Goal: Task Accomplishment & Management: Use online tool/utility

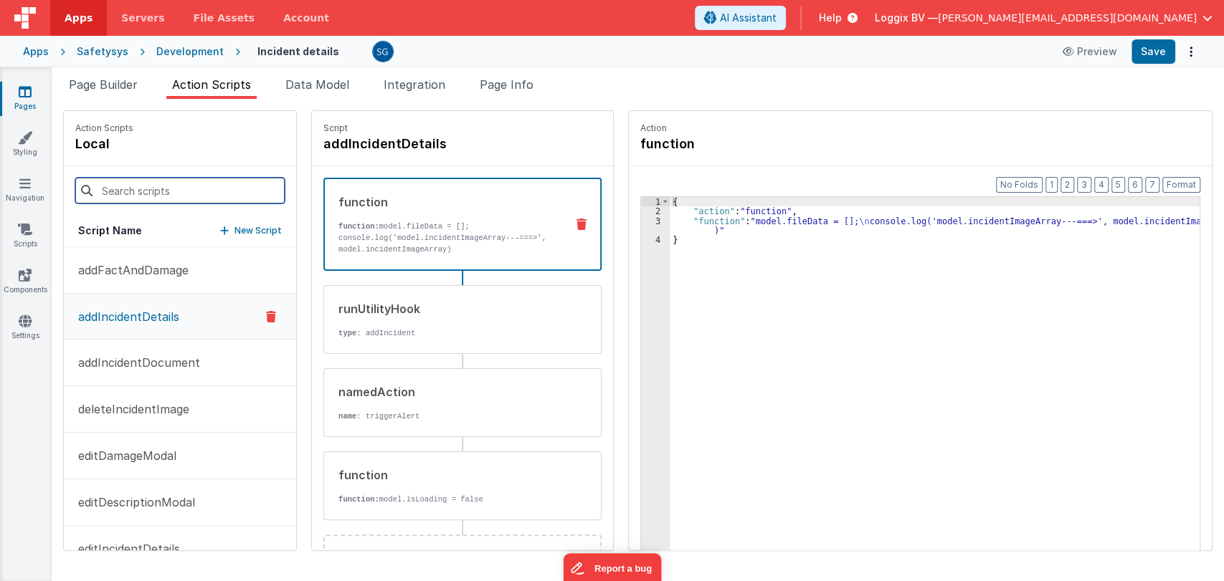
click at [178, 186] on input at bounding box center [179, 191] width 209 height 26
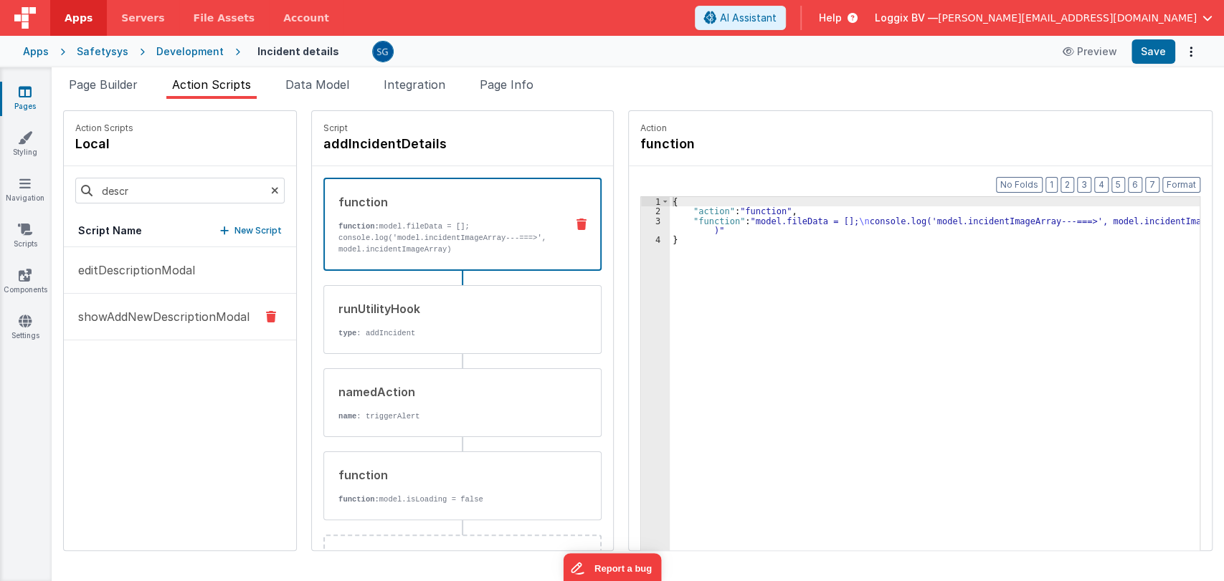
click at [169, 323] on p "showAddNewDescriptionModal" at bounding box center [160, 316] width 180 height 17
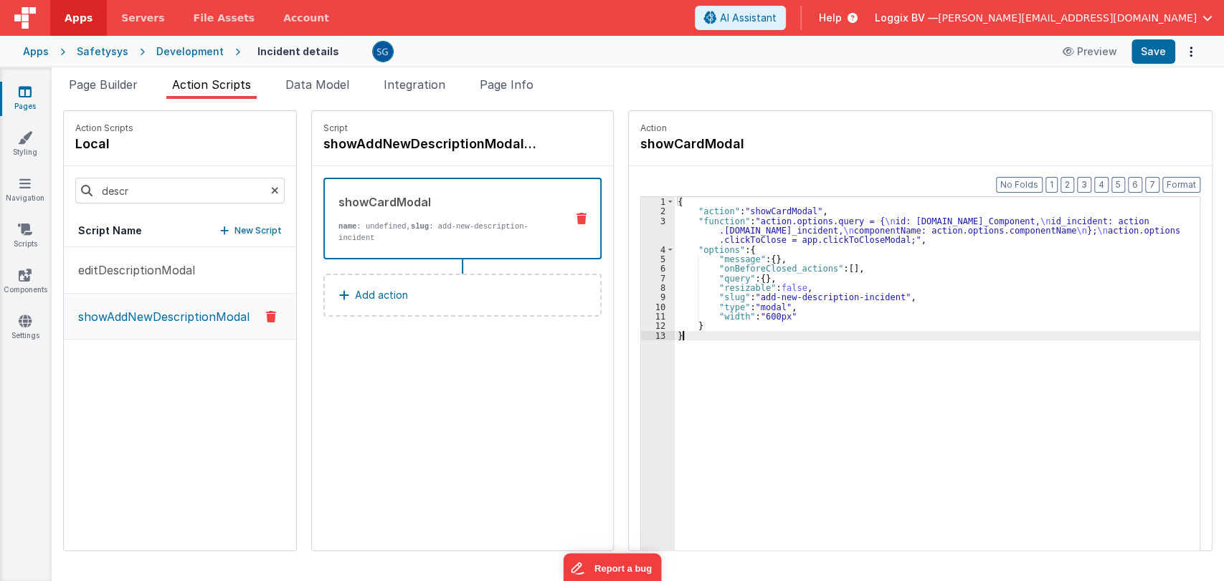
click at [743, 335] on div "{ "action" : "showCardModal" , "function" : "action.options.query = { \n id: [D…" at bounding box center [939, 405] width 528 height 417
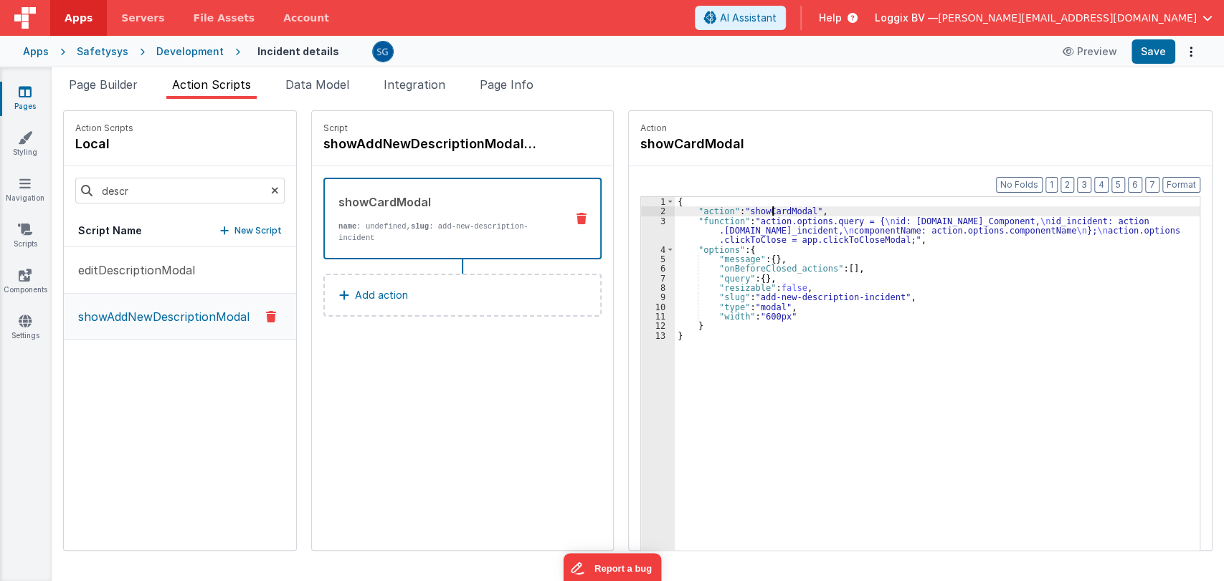
click at [769, 206] on div "{ "action" : "showCardModal" , "function" : "action.options.query = { \n id: [D…" at bounding box center [939, 405] width 528 height 417
click at [130, 192] on input "descr" at bounding box center [179, 191] width 209 height 26
type input "d"
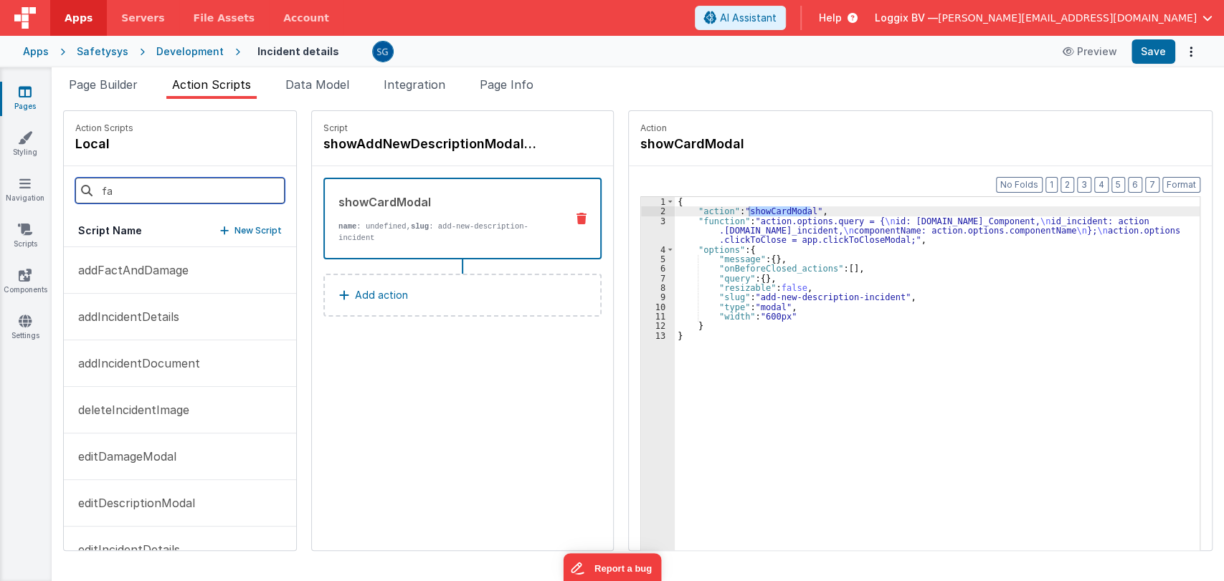
type input "f"
click at [141, 273] on p "addFactAndDamage" at bounding box center [129, 270] width 119 height 17
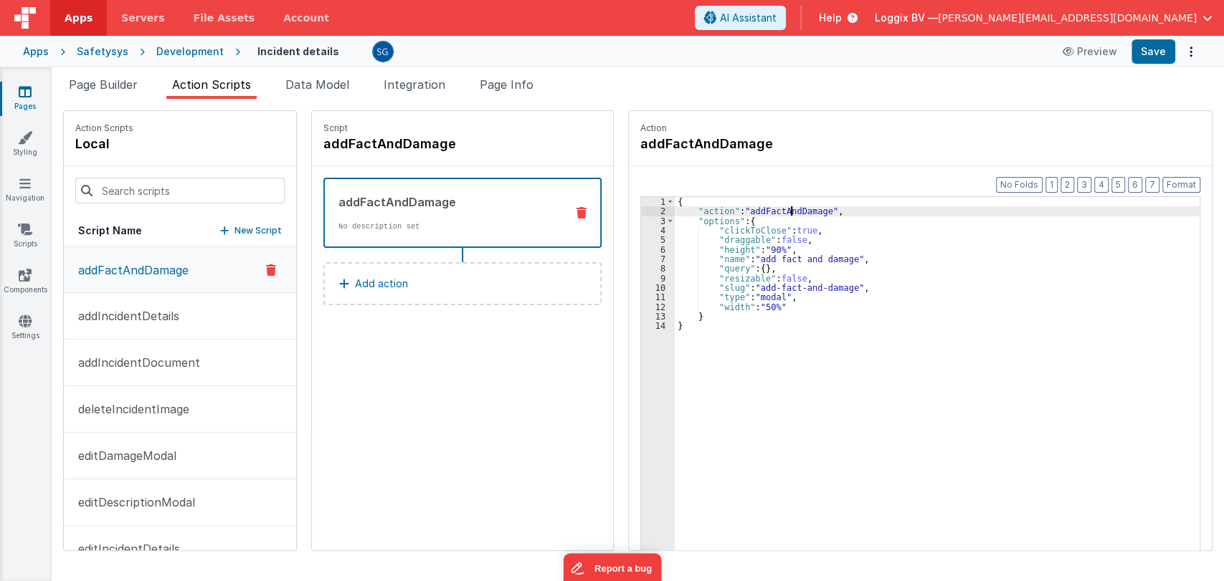
click at [786, 209] on div "{ "action" : "addFactAndDamage" , "options" : { "clickToClose" : true , "dragga…" at bounding box center [939, 405] width 528 height 417
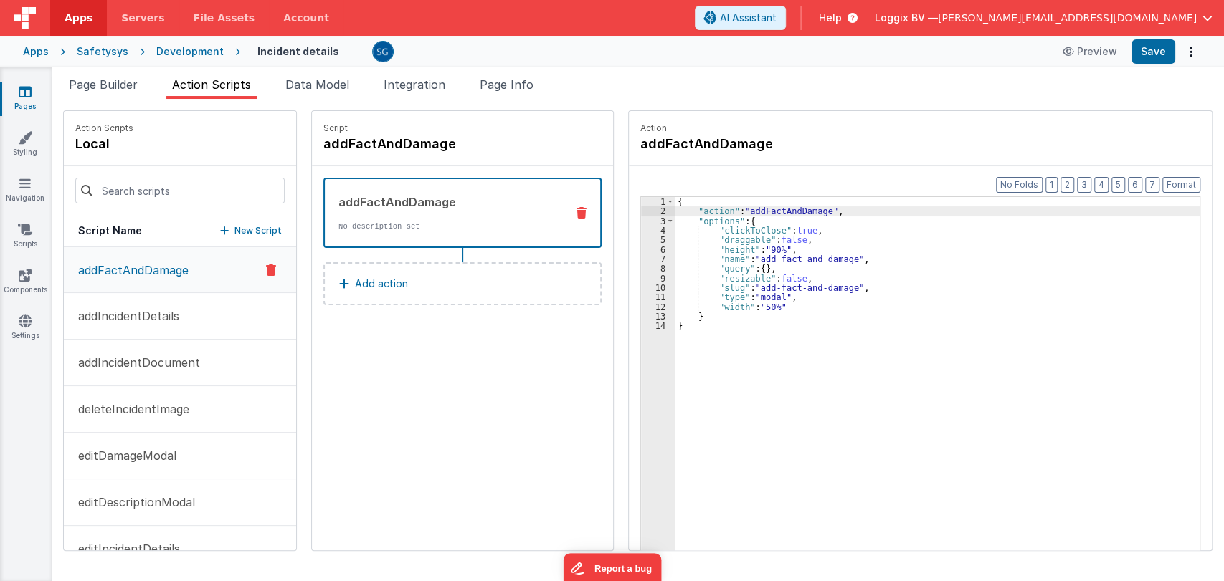
click at [786, 209] on div "{ "action" : "addFactAndDamage" , "options" : { "clickToClose" : true , "dragga…" at bounding box center [939, 405] width 528 height 417
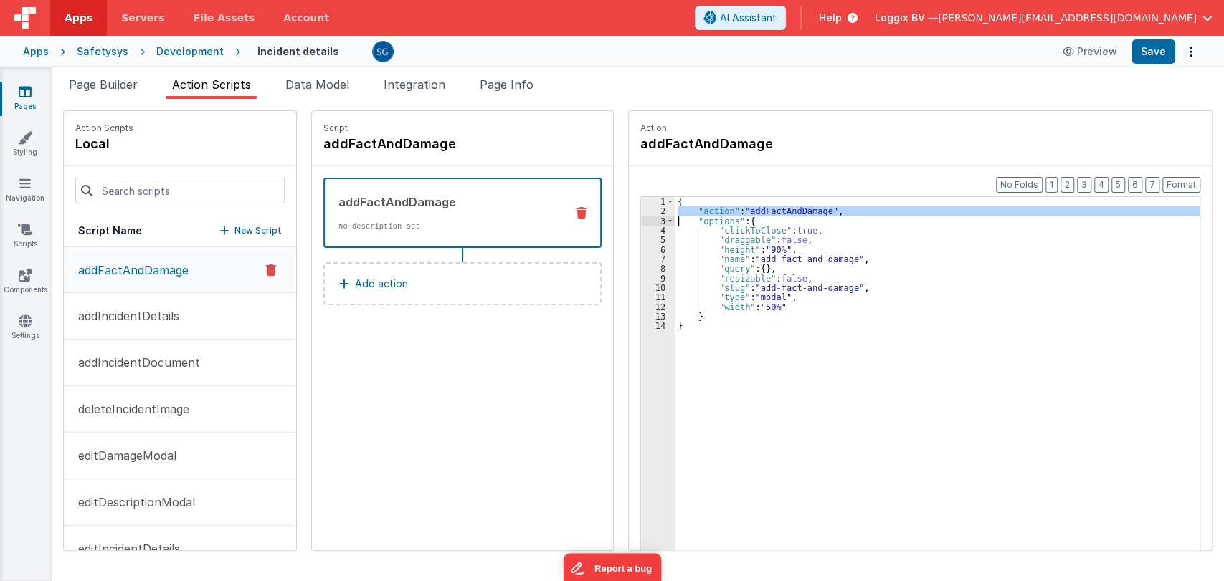
click at [786, 209] on div "{ "action" : "addFactAndDamage" , "options" : { "clickToClose" : true , "dragga…" at bounding box center [939, 405] width 528 height 417
click at [786, 209] on div "{ "action" : "addFactAndDamage" , "options" : { "clickToClose" : true , "dragga…" at bounding box center [937, 396] width 525 height 398
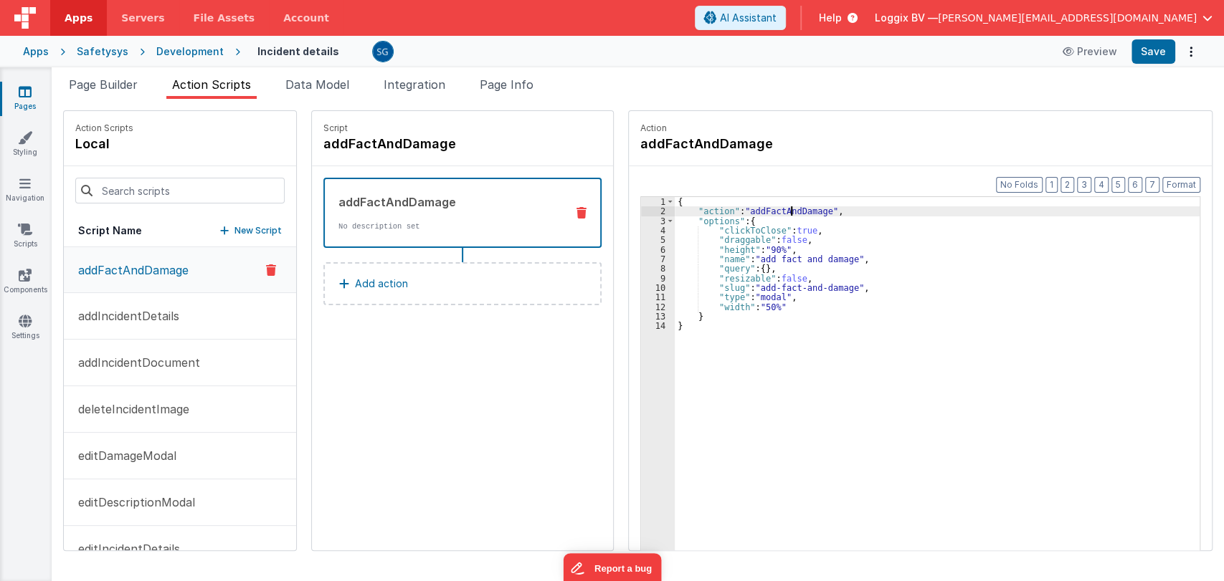
click at [786, 209] on div "{ "action" : "addFactAndDamage" , "options" : { "clickToClose" : true , "dragga…" at bounding box center [939, 405] width 528 height 417
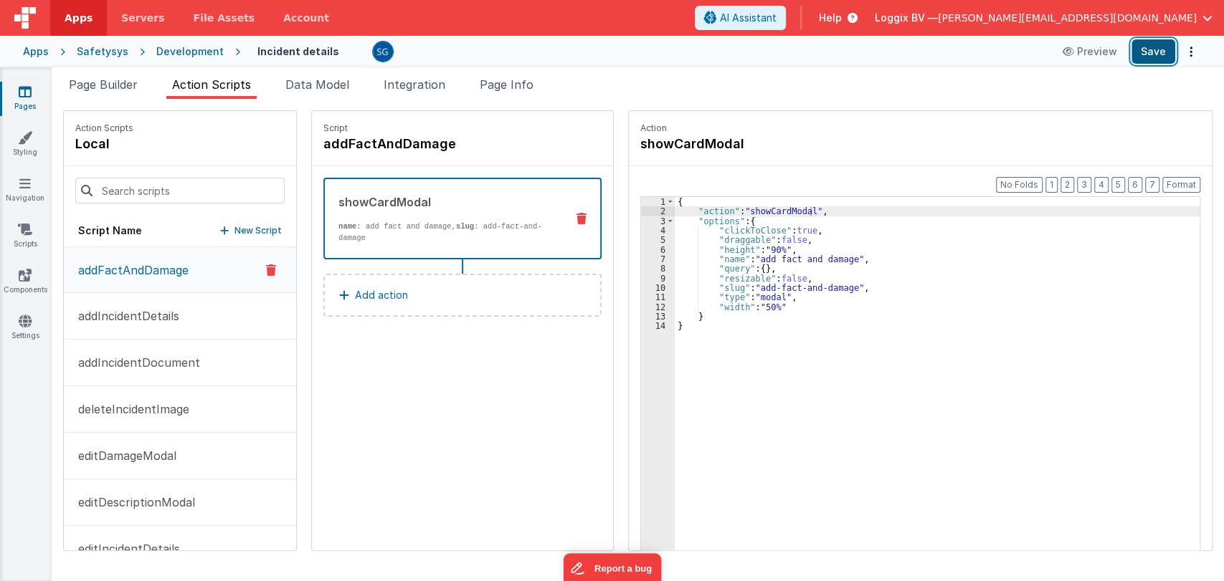
click at [1138, 59] on button "Save" at bounding box center [1153, 51] width 44 height 24
click at [107, 79] on span "Page Builder" at bounding box center [103, 84] width 69 height 14
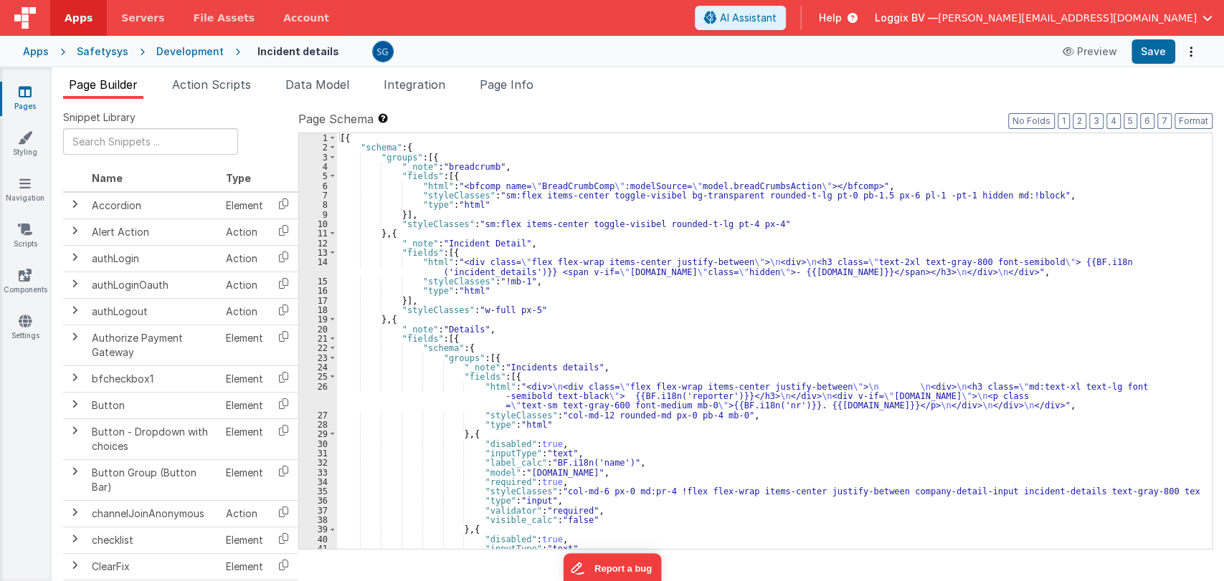
click at [27, 87] on icon at bounding box center [25, 92] width 13 height 14
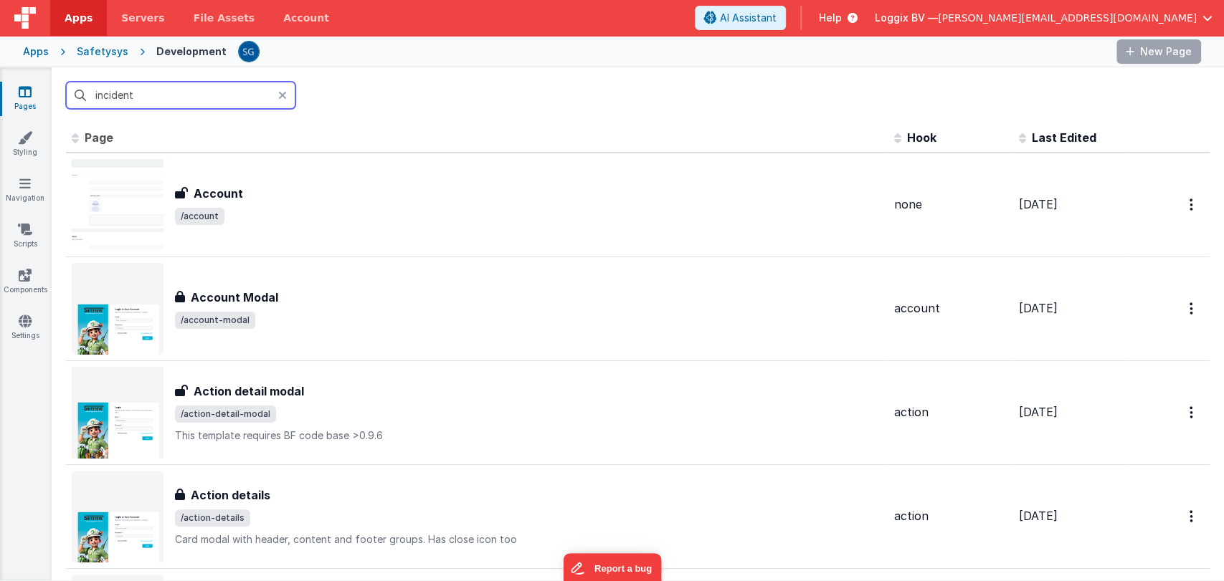
click at [181, 93] on input "incident" at bounding box center [180, 95] width 229 height 27
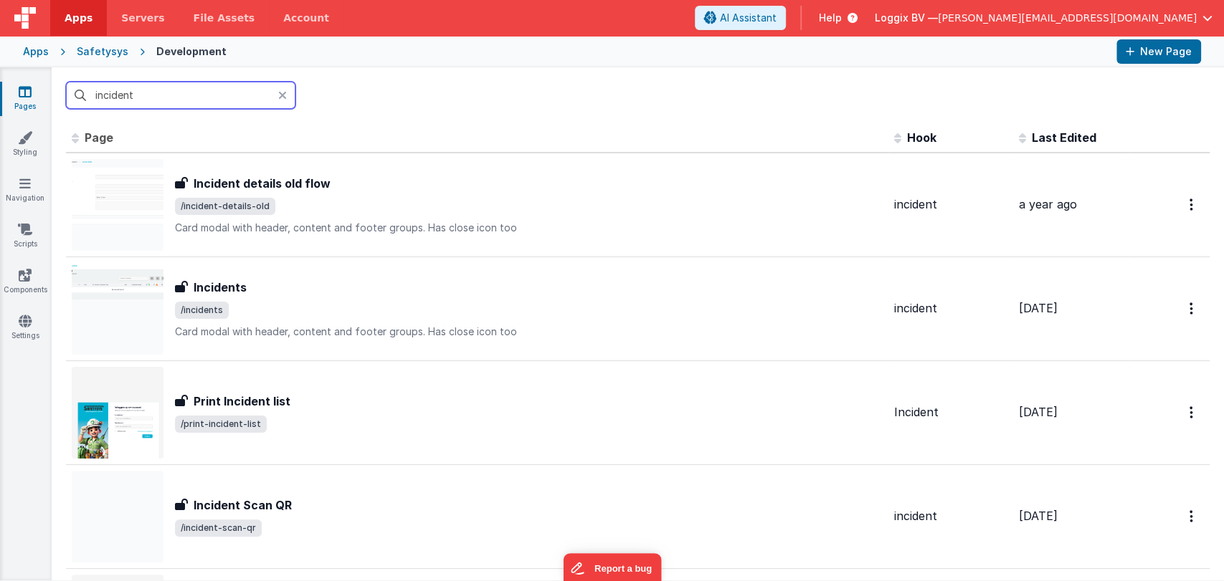
click at [181, 93] on input "incident" at bounding box center [180, 95] width 229 height 27
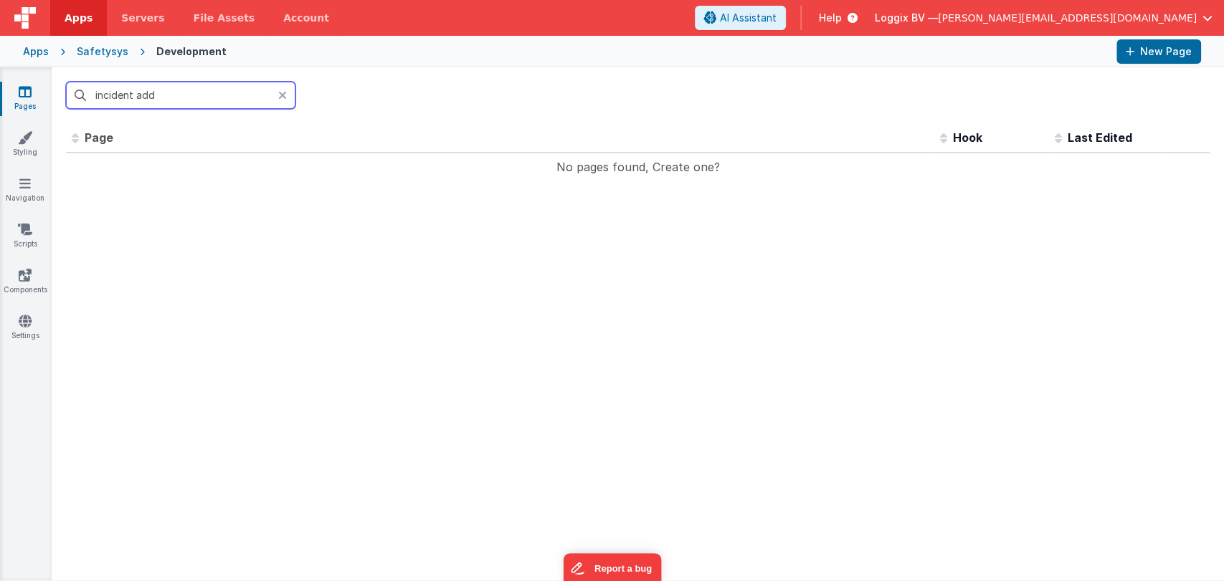
type input "incident"
click at [181, 93] on input "text" at bounding box center [180, 95] width 229 height 27
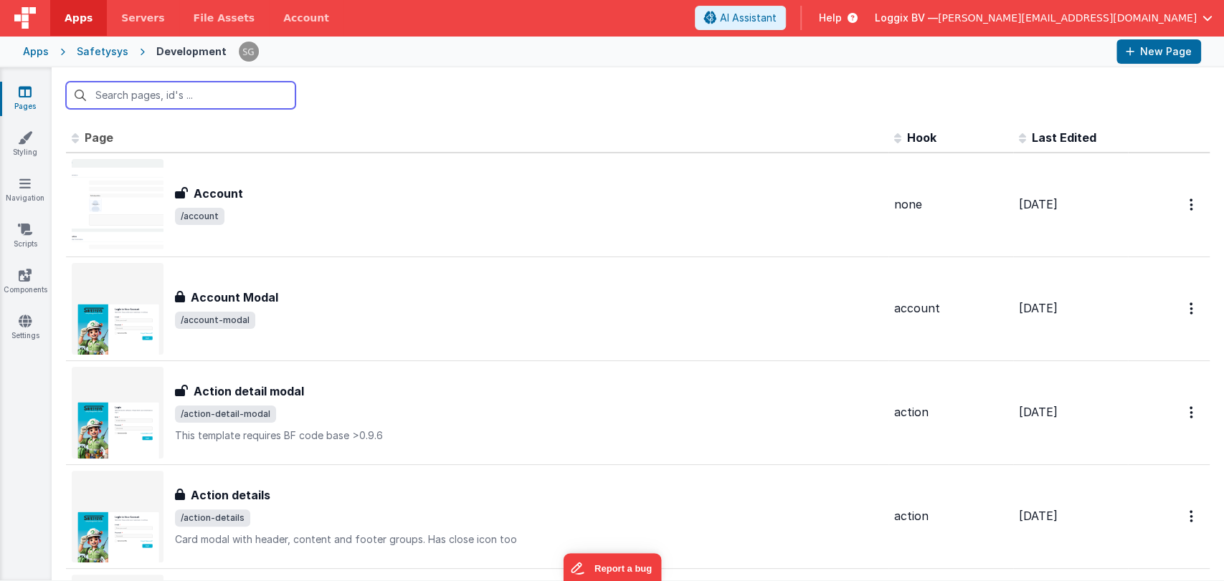
click at [209, 87] on input "text" at bounding box center [180, 95] width 229 height 27
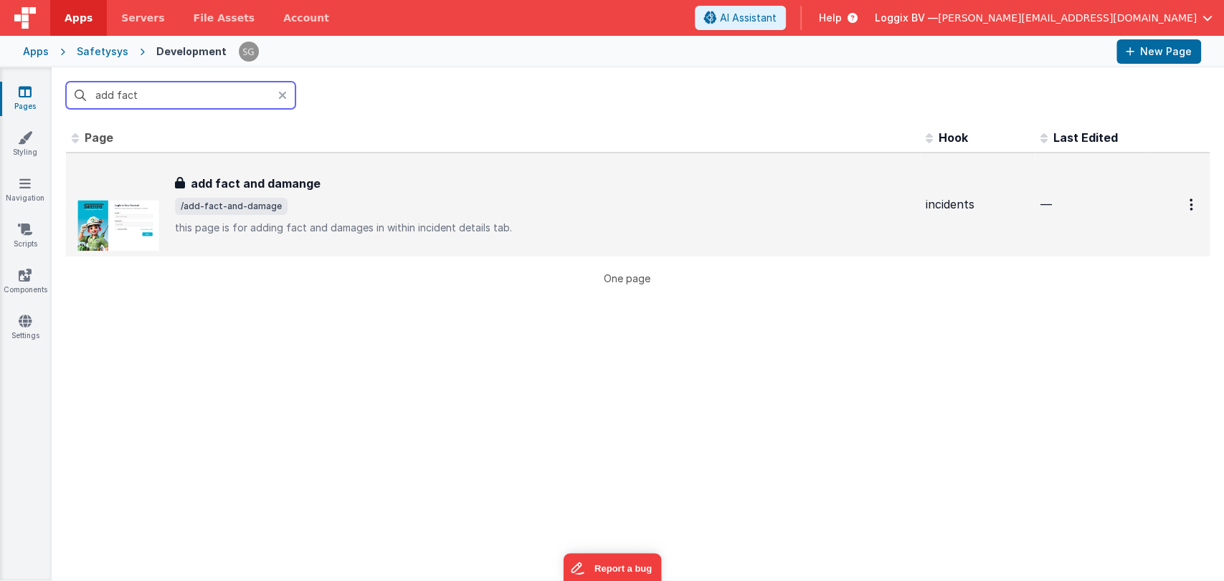
type input "add fact"
click at [241, 169] on div "add fact and damange add fact and damange /add-fact-and-damage this page is for…" at bounding box center [493, 205] width 842 height 92
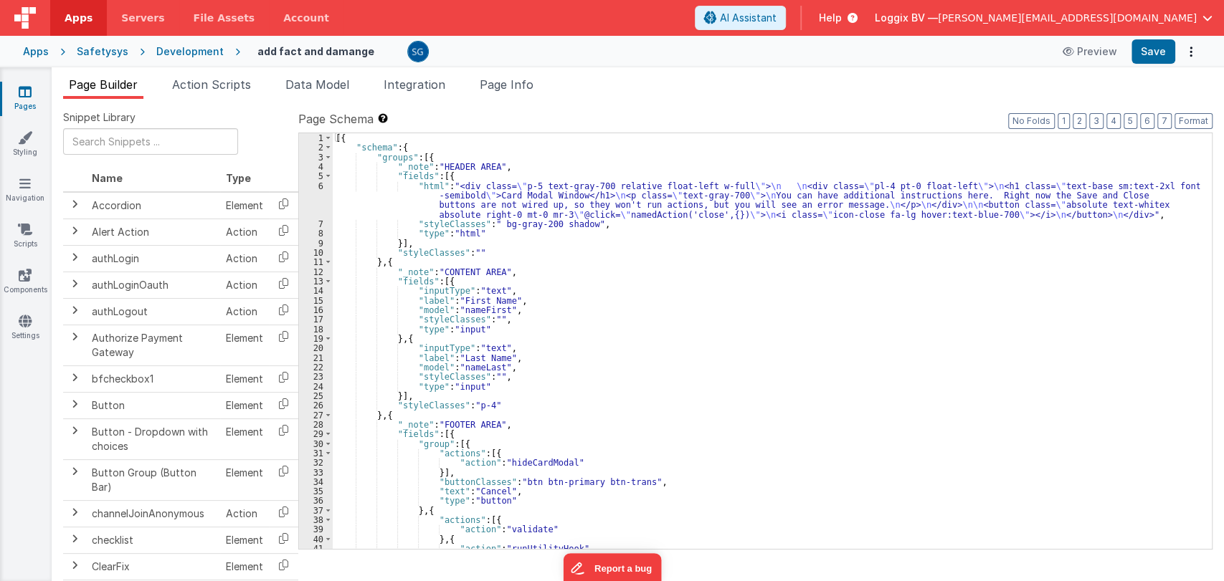
click at [321, 184] on div "6" at bounding box center [316, 200] width 34 height 38
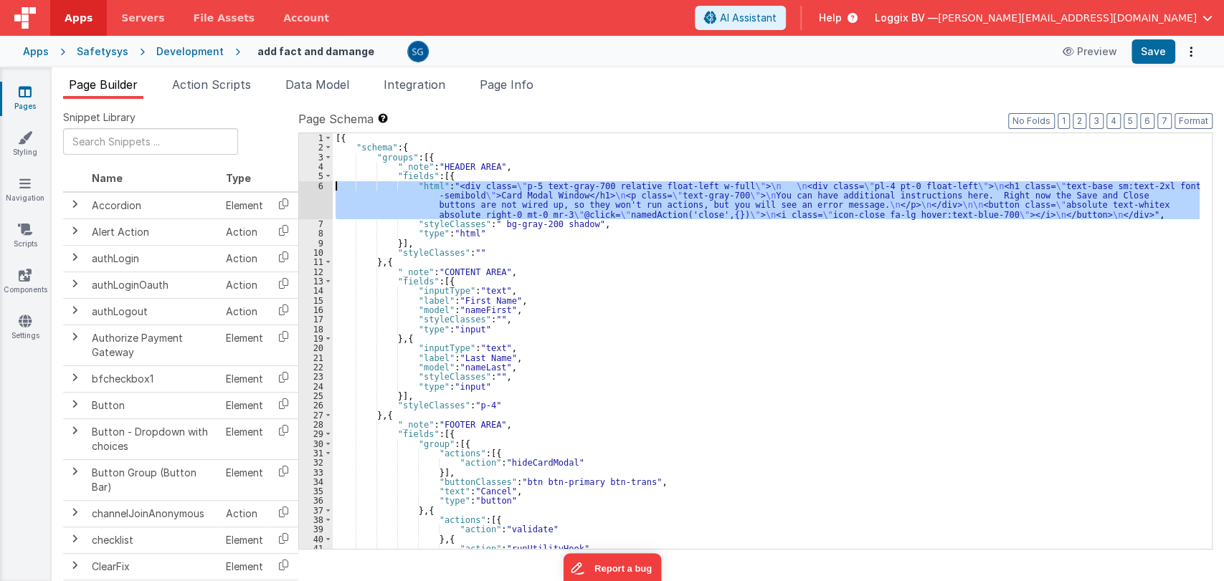
click at [321, 184] on div "6" at bounding box center [316, 200] width 34 height 38
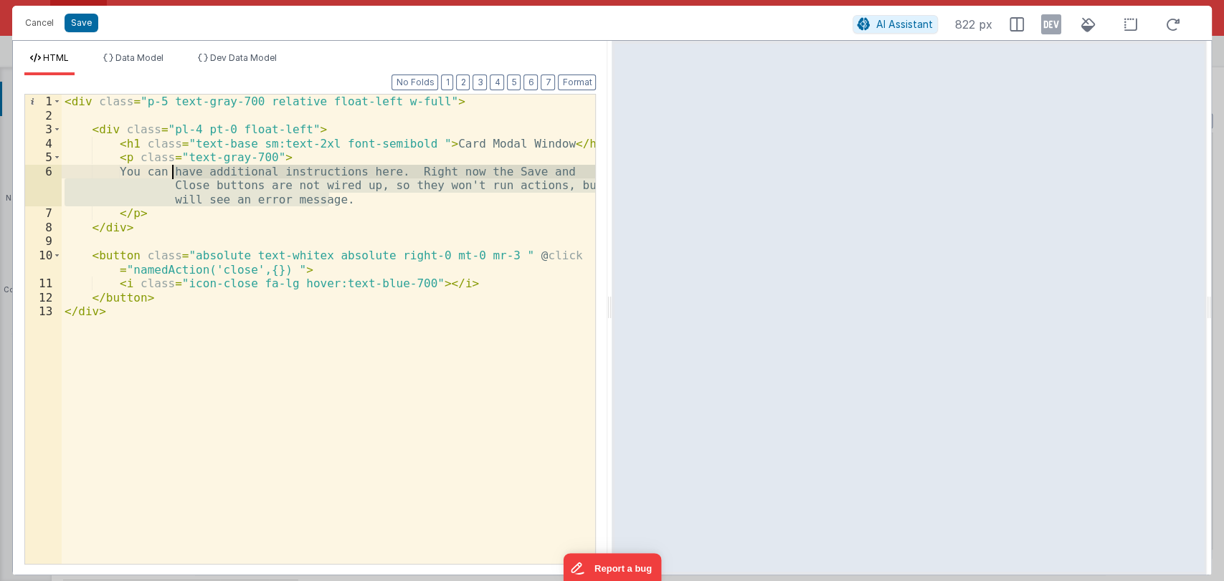
drag, startPoint x: 341, startPoint y: 201, endPoint x: 173, endPoint y: 176, distance: 168.9
click at [173, 176] on div "< div class = "p-5 text-gray-700 relative float-left w-full" > < div class = "p…" at bounding box center [329, 344] width 534 height 498
click at [161, 209] on div "< div class = "p-5 text-gray-700 relative float-left w-full" > < div class = "p…" at bounding box center [329, 344] width 534 height 498
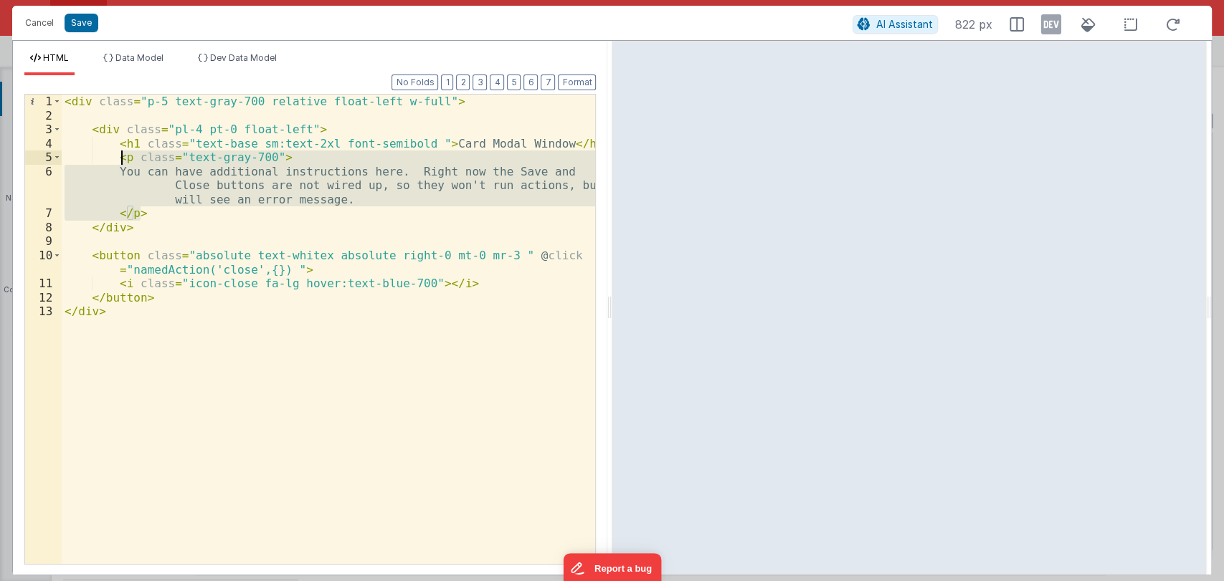
drag, startPoint x: 161, startPoint y: 209, endPoint x: 118, endPoint y: 159, distance: 65.6
click at [118, 159] on div "< div class = "p-5 text-gray-700 relative float-left w-full" > < div class = "p…" at bounding box center [329, 344] width 534 height 498
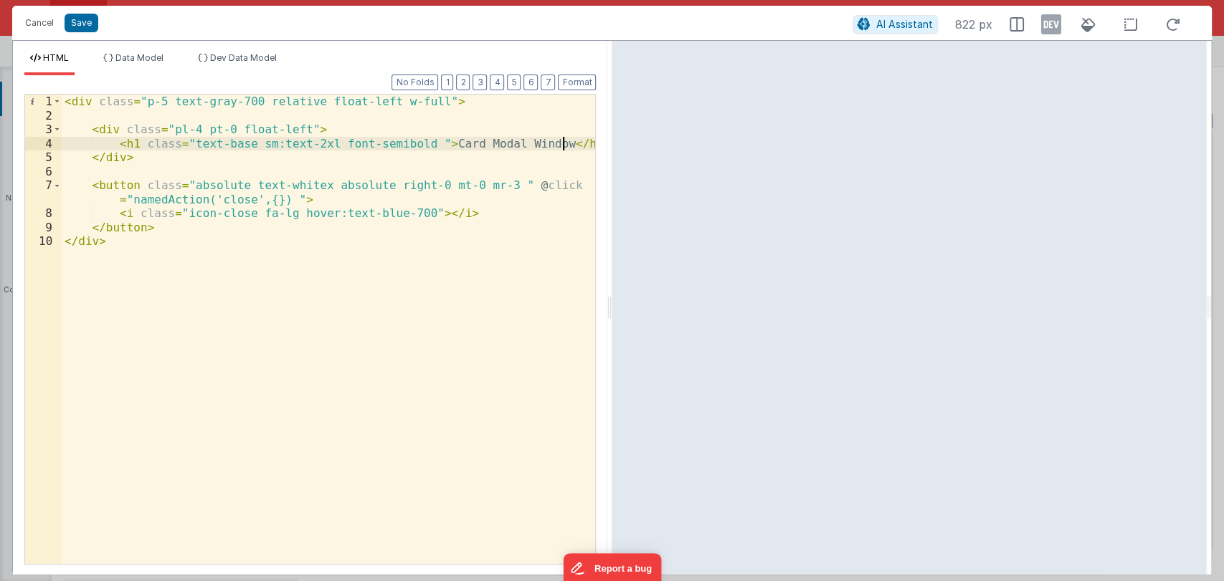
click at [529, 144] on div "< div class = "p-5 text-gray-700 relative float-left w-full" > < div class = "p…" at bounding box center [329, 344] width 534 height 498
click at [453, 143] on div "< div class = "p-5 text-gray-700 relative float-left w-full" > < div class = "p…" at bounding box center [329, 344] width 534 height 498
click at [495, 142] on div "< div class = "p-5 text-gray-700 relative float-left w-full" > < div class = "p…" at bounding box center [329, 344] width 534 height 498
click at [82, 24] on button "Save" at bounding box center [82, 23] width 34 height 19
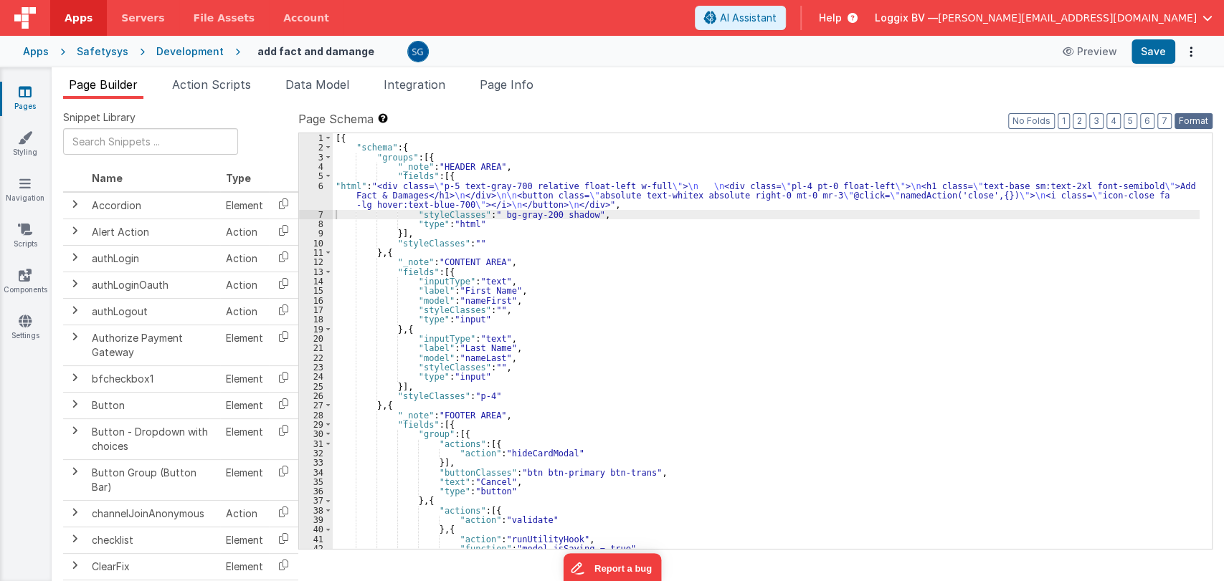
click at [1193, 115] on button "Format" at bounding box center [1193, 121] width 38 height 16
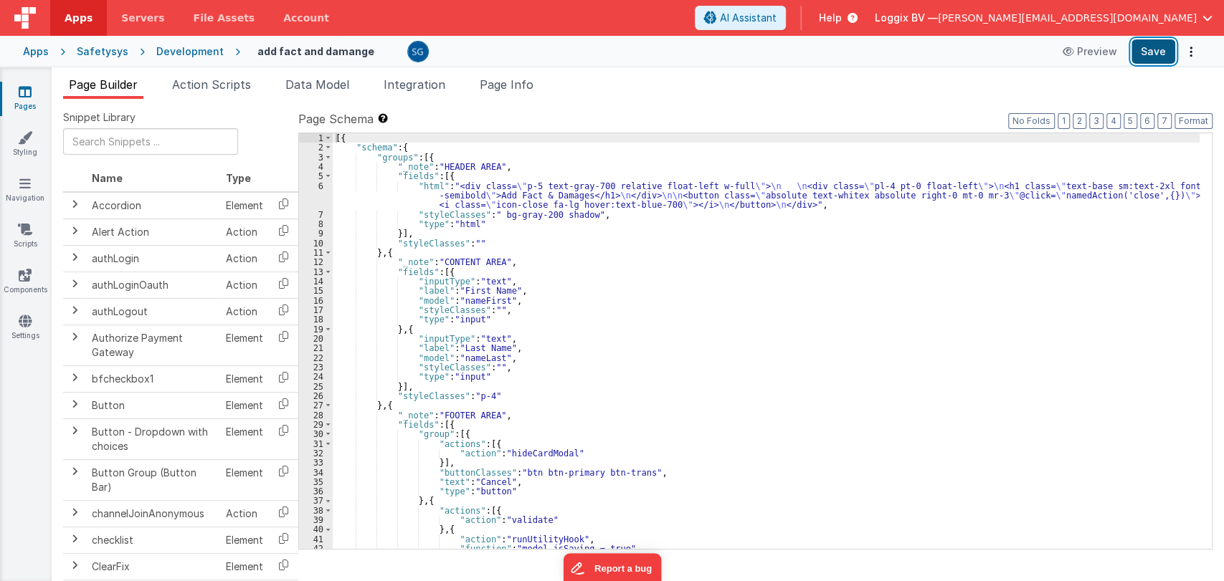
click at [1156, 54] on button "Save" at bounding box center [1153, 51] width 44 height 24
click at [317, 185] on div "6" at bounding box center [316, 195] width 34 height 29
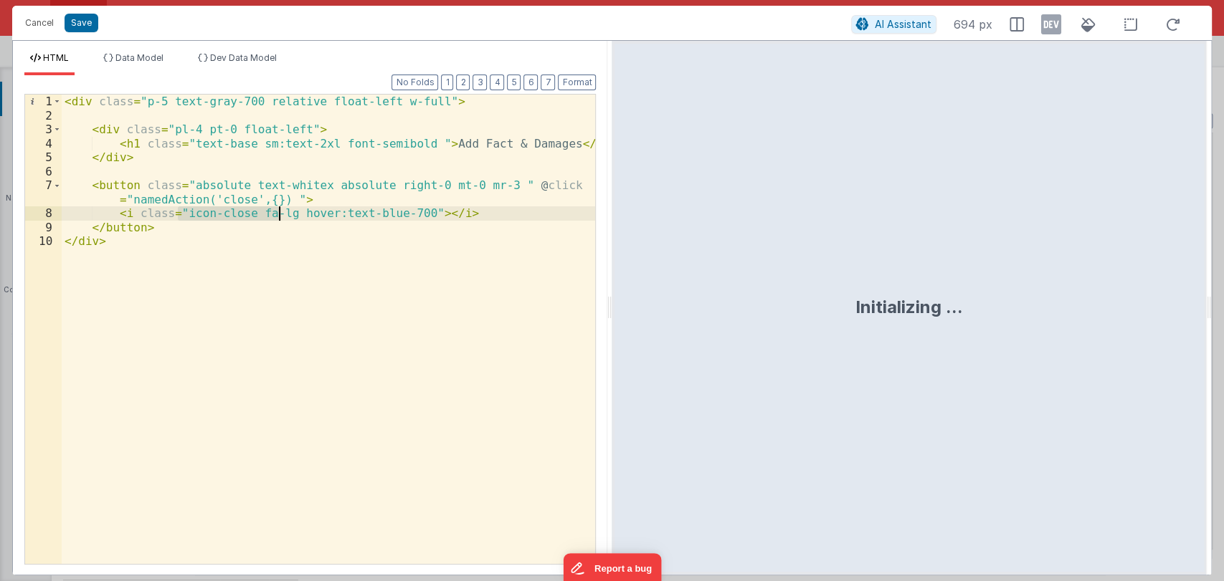
drag, startPoint x: 177, startPoint y: 213, endPoint x: 279, endPoint y: 214, distance: 101.8
click at [279, 214] on div "< div class = "p-5 text-gray-700 relative float-left w-full" > < div class = "p…" at bounding box center [329, 344] width 534 height 498
click at [470, 212] on div "< div class = "p-5 text-gray-700 relative float-left w-full" > < div class = "p…" at bounding box center [329, 344] width 534 height 498
click at [66, 20] on button "Save" at bounding box center [82, 23] width 34 height 19
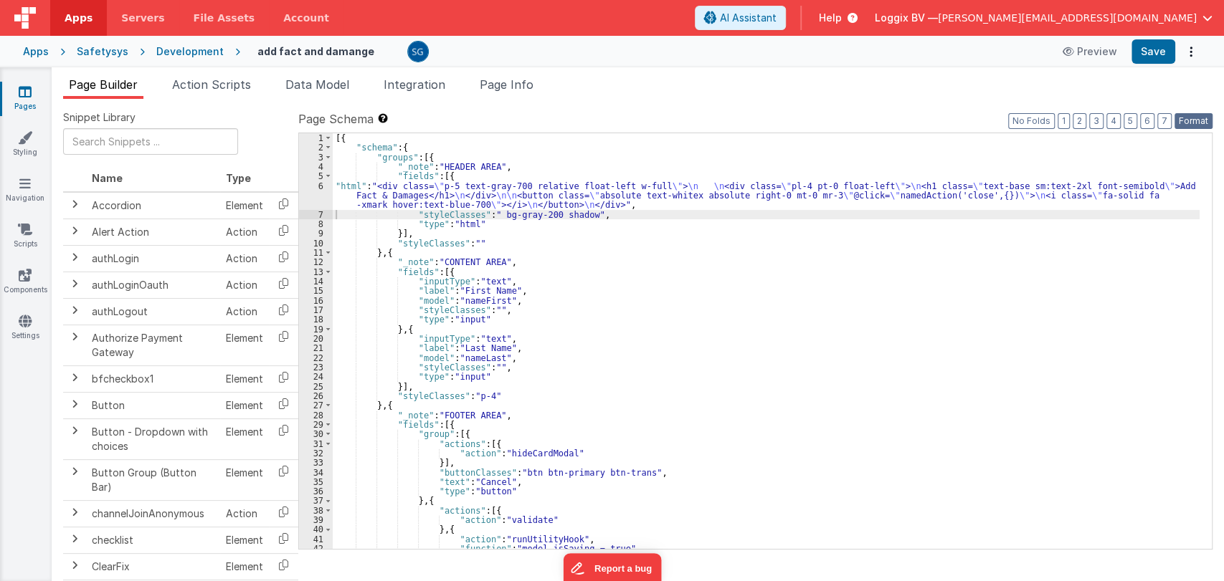
click at [1191, 118] on button "Format" at bounding box center [1193, 121] width 38 height 16
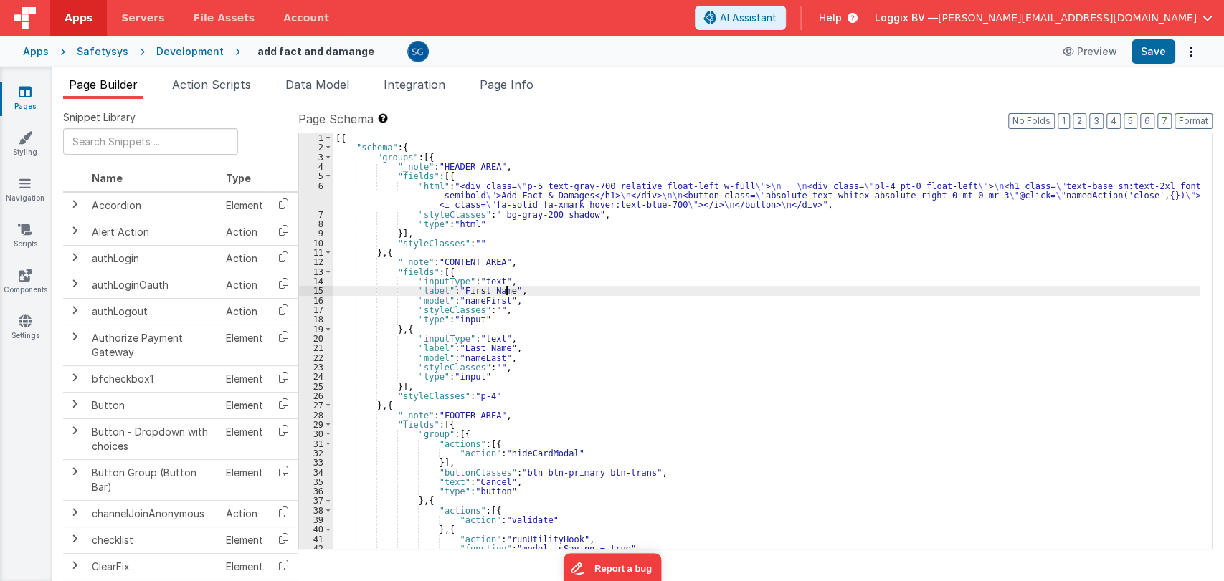
click at [505, 289] on div "[{ "schema" : { "groups" : [{ "_note" : "HEADER AREA" , "fields" : [{ "html" : …" at bounding box center [766, 350] width 867 height 435
click at [485, 300] on div "[{ "schema" : { "groups" : [{ "_note" : "HEADER AREA" , "fields" : [{ "html" : …" at bounding box center [766, 350] width 867 height 435
click at [499, 348] on div "[{ "schema" : { "groups" : [{ "_note" : "HEADER AREA" , "fields" : [{ "html" : …" at bounding box center [766, 350] width 867 height 435
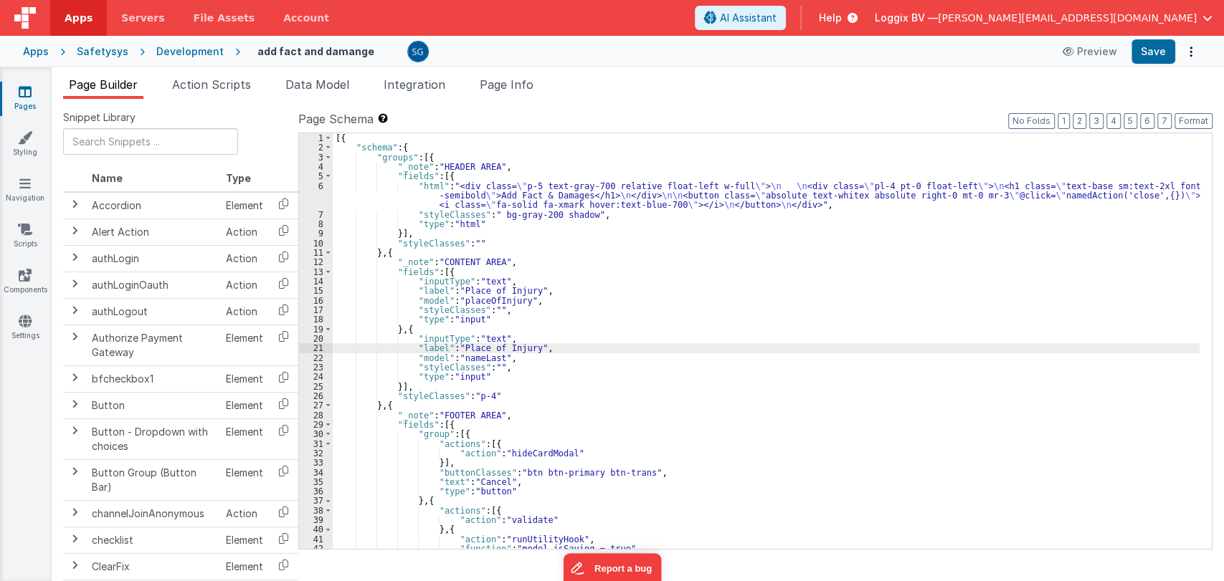
click at [483, 347] on div "[{ "schema" : { "groups" : [{ "_note" : "HEADER AREA" , "fields" : [{ "html" : …" at bounding box center [766, 350] width 867 height 435
click at [494, 358] on div "[{ "schema" : { "groups" : [{ "_note" : "HEADER AREA" , "fields" : [{ "html" : …" at bounding box center [766, 350] width 867 height 435
click at [540, 349] on div "[{ "schema" : { "groups" : [{ "_note" : "HEADER AREA" , "fields" : [{ "html" : …" at bounding box center [766, 350] width 867 height 435
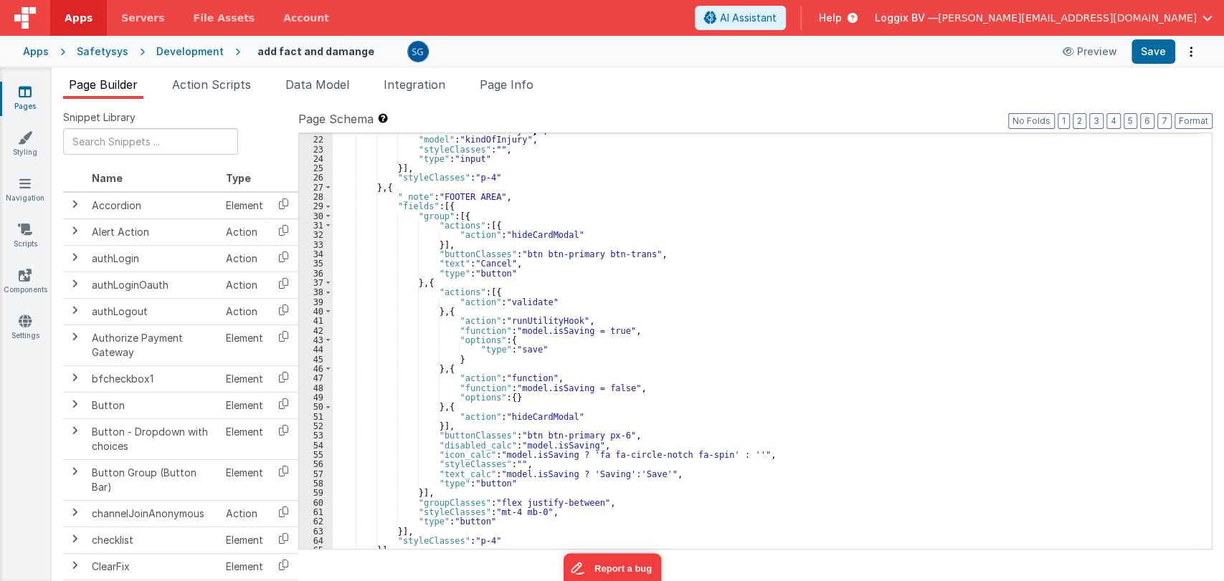
scroll to position [216, 0]
click at [328, 227] on span at bounding box center [328, 227] width 8 height 9
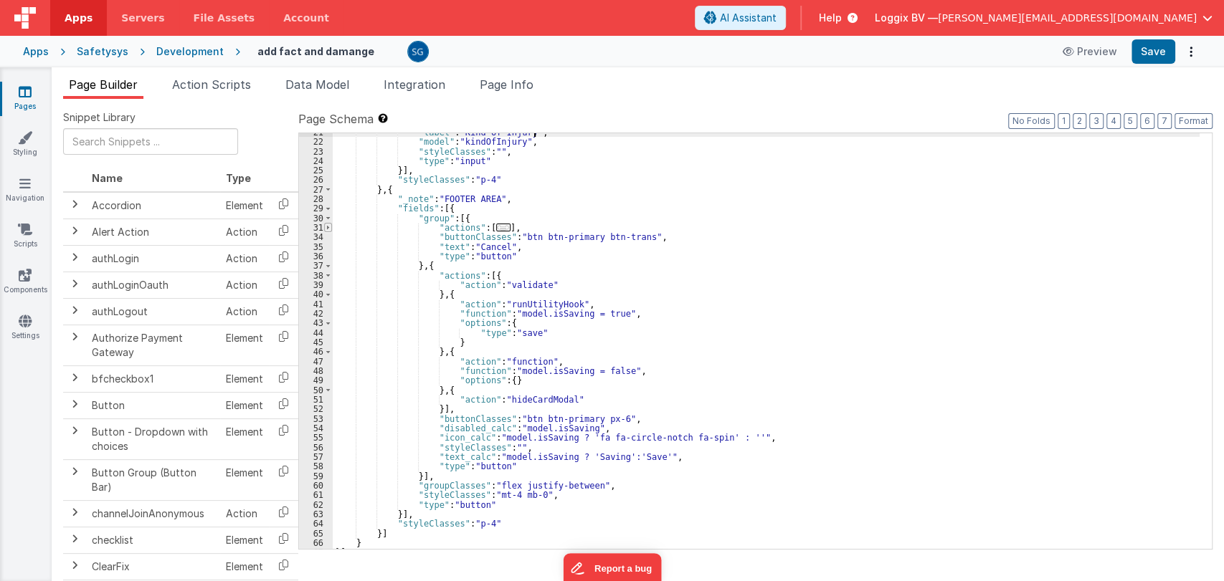
click at [328, 227] on span at bounding box center [328, 227] width 8 height 9
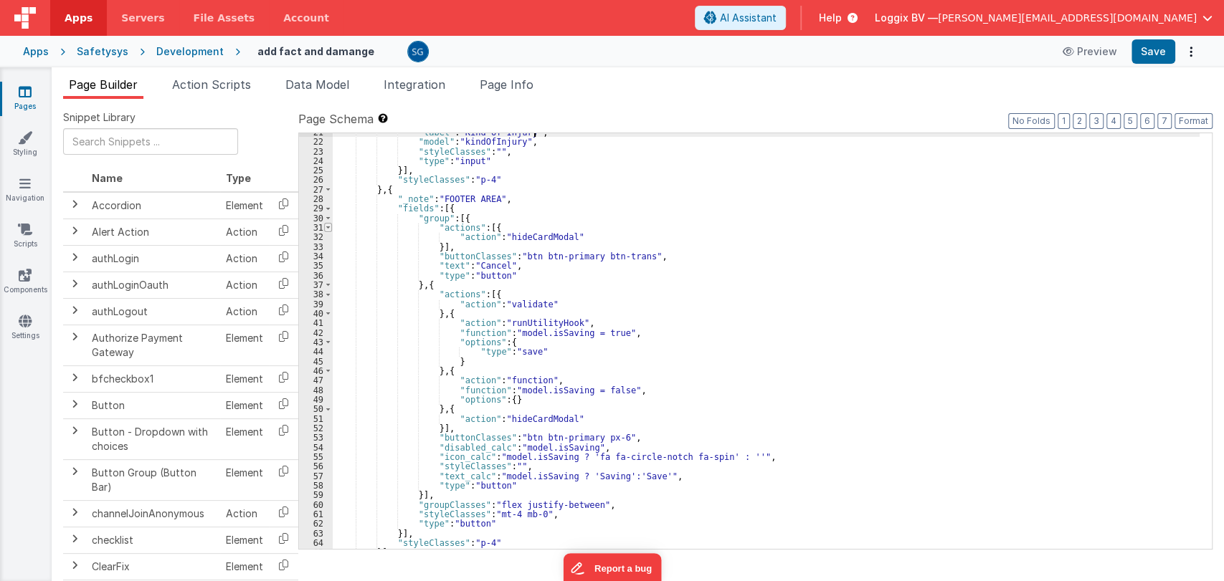
click at [328, 227] on span at bounding box center [328, 227] width 8 height 9
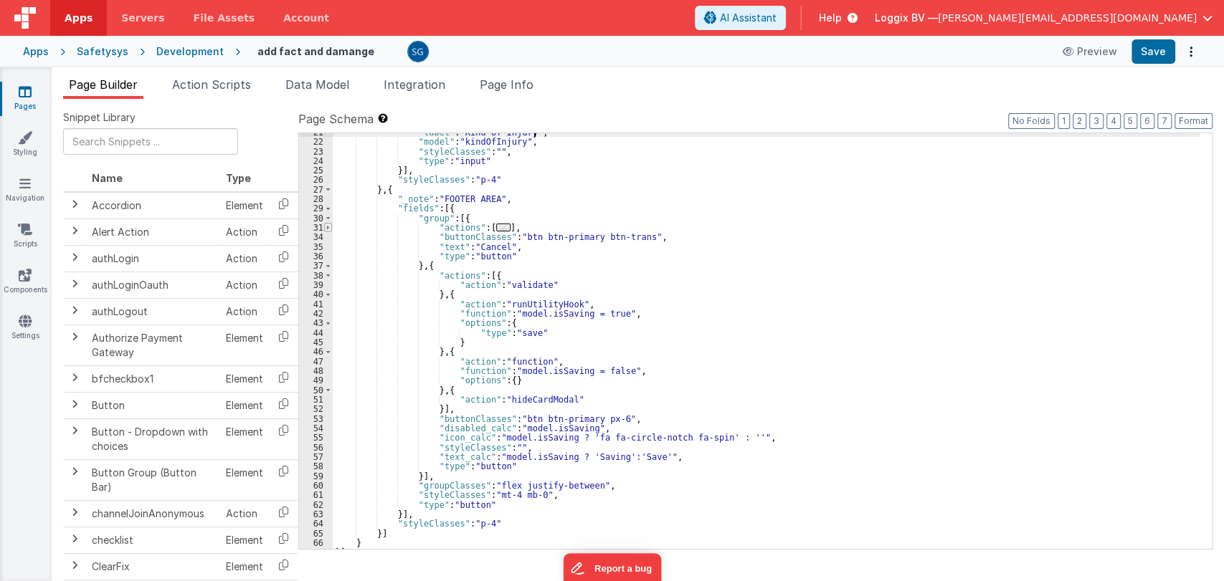
click at [328, 227] on span at bounding box center [328, 227] width 8 height 9
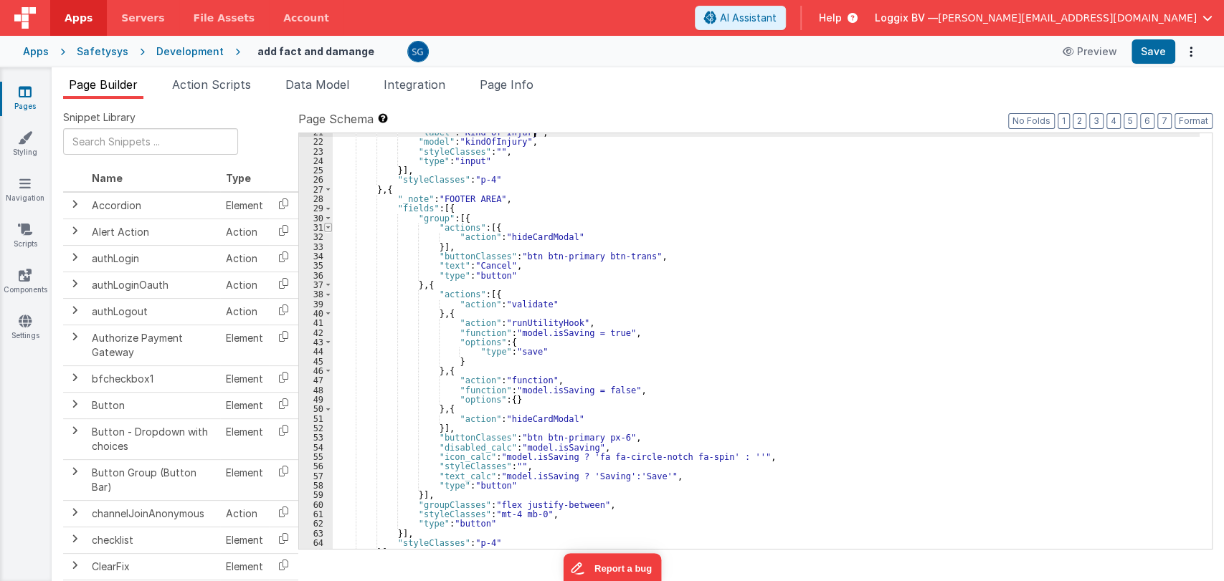
click at [328, 227] on span at bounding box center [328, 227] width 8 height 9
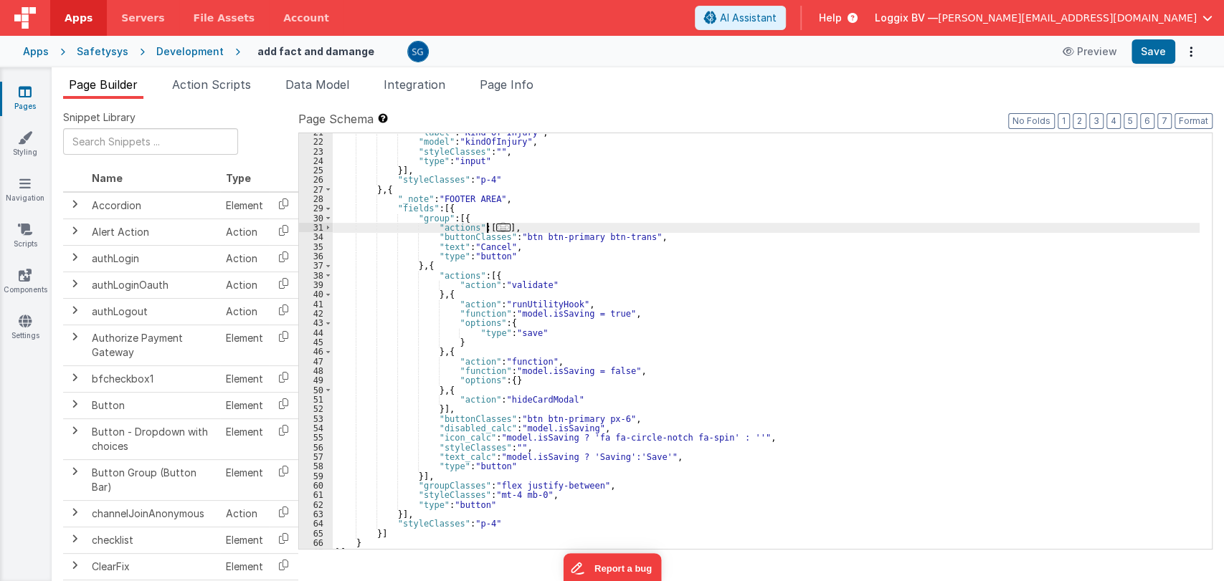
click at [496, 226] on span "..." at bounding box center [503, 228] width 14 height 8
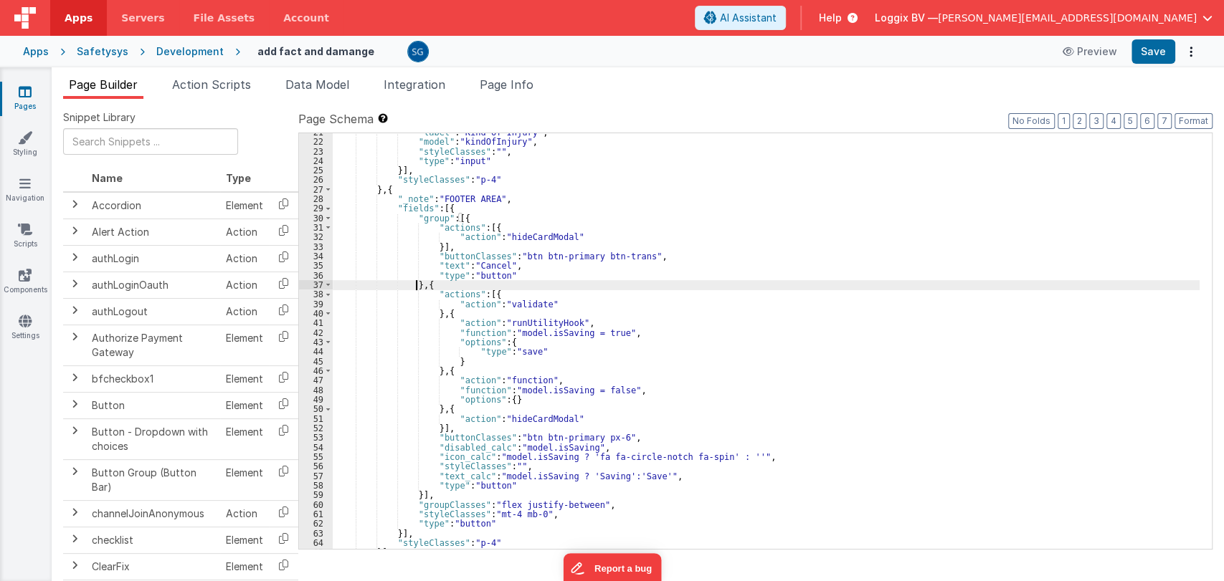
click at [414, 282] on div ""label" : "Kind of Injury" , "model" : "kindOfInjury" , "styleClasses" : "" , "…" at bounding box center [766, 345] width 867 height 435
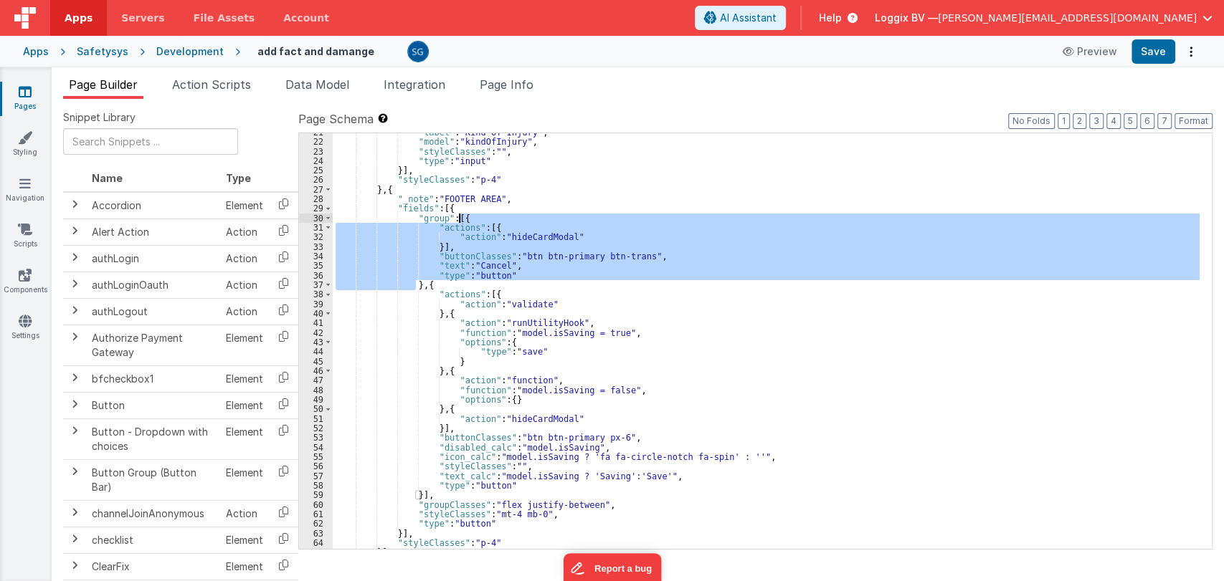
drag, startPoint x: 414, startPoint y: 282, endPoint x: 457, endPoint y: 219, distance: 77.4
click at [457, 219] on div ""label" : "Kind of Injury" , "model" : "kindOfInjury" , "styleClasses" : "" , "…" at bounding box center [766, 345] width 867 height 435
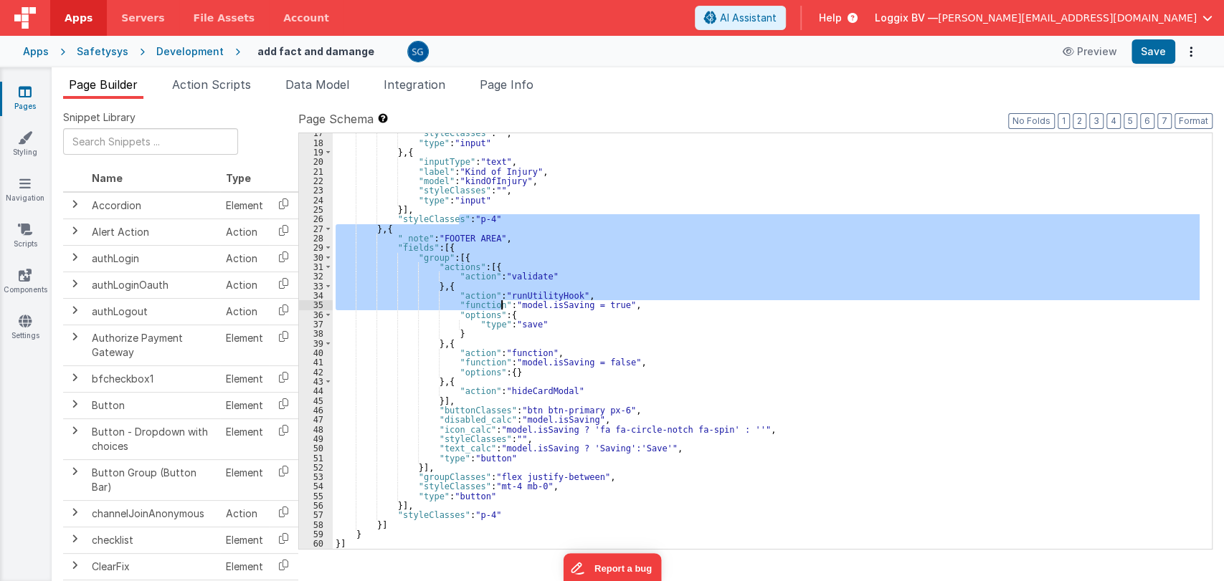
drag, startPoint x: 457, startPoint y: 219, endPoint x: 506, endPoint y: 317, distance: 109.6
click at [506, 317] on div ""styleClasses" : "" , "type" : "input" } , { "inputType" : "text" , "label" : "…" at bounding box center [766, 345] width 867 height 435
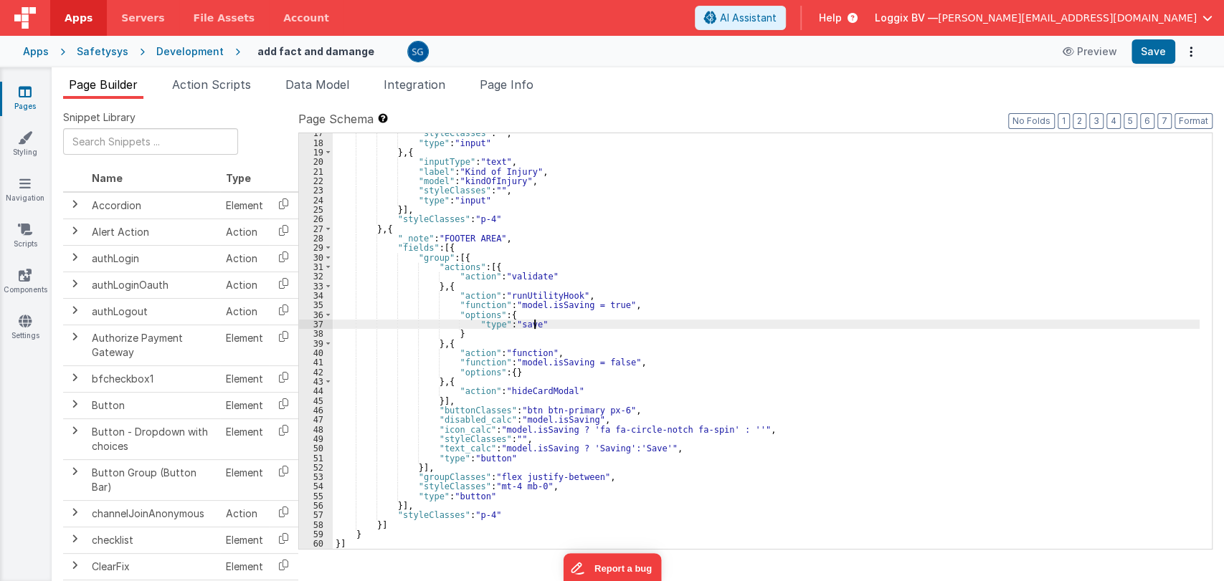
click at [557, 328] on div ""styleClasses" : "" , "type" : "input" } , { "inputType" : "text" , "label" : "…" at bounding box center [766, 345] width 867 height 435
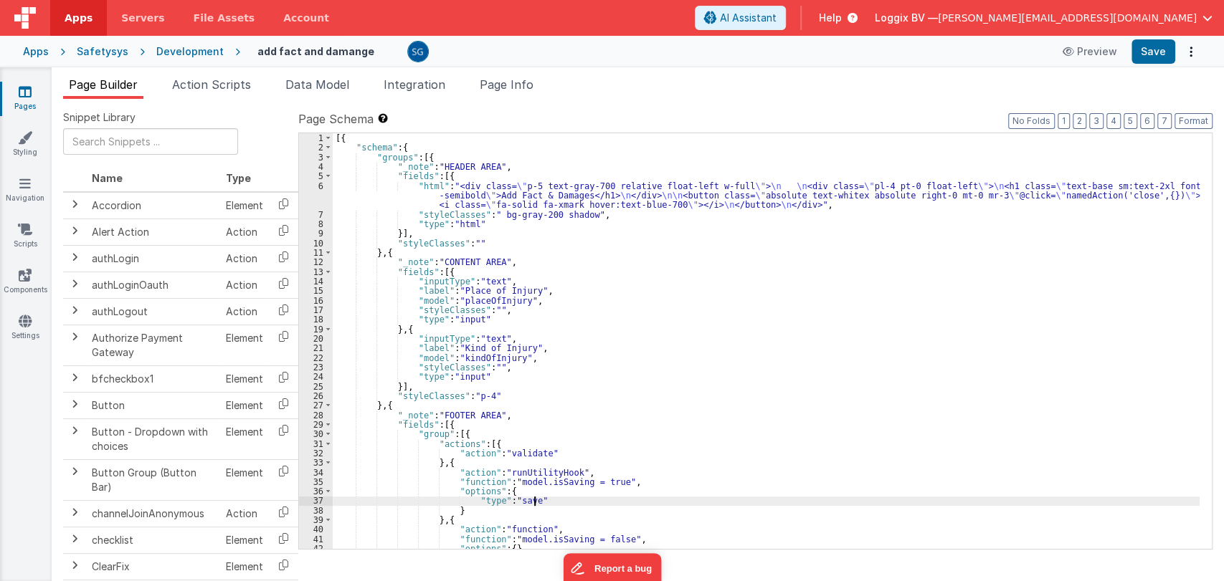
scroll to position [0, 0]
click at [1192, 116] on button "Format" at bounding box center [1193, 121] width 38 height 16
click at [1159, 52] on button "Save" at bounding box center [1153, 51] width 44 height 24
click at [321, 185] on div "6" at bounding box center [316, 195] width 34 height 29
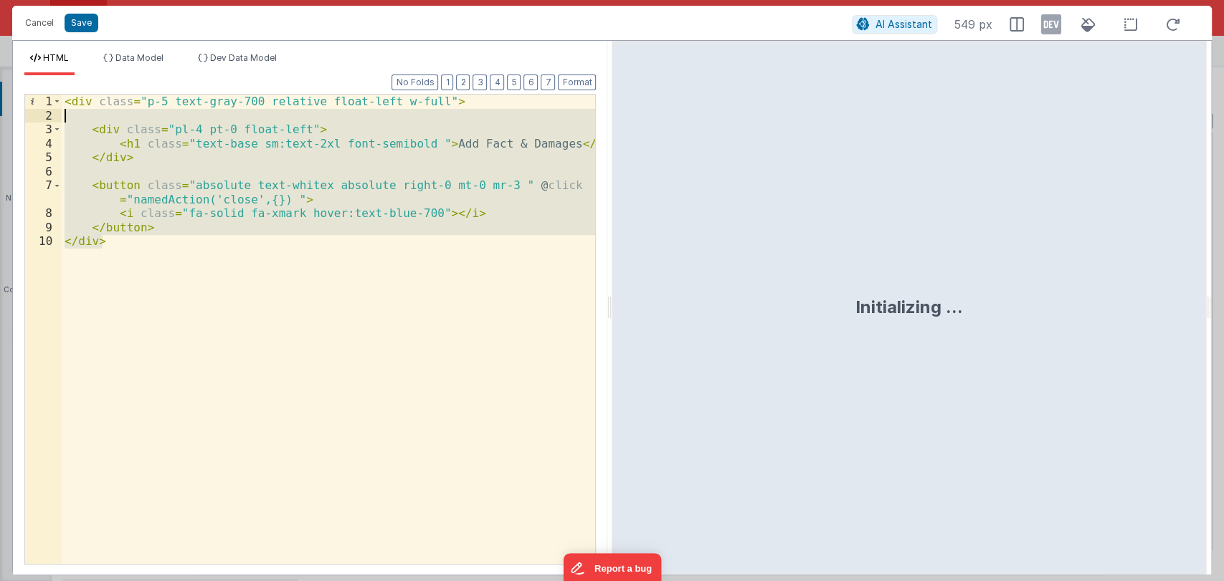
drag, startPoint x: 121, startPoint y: 242, endPoint x: 47, endPoint y: 120, distance: 142.5
click at [47, 120] on div "1 2 3 4 5 6 7 8 9 10 < div class = "p-5 text-gray-700 relative float-left w-ful…" at bounding box center [309, 329] width 571 height 471
click at [125, 236] on div "< div class = "p-5 text-gray-700 relative float-left w-full" > < div class = "p…" at bounding box center [328, 330] width 533 height 470
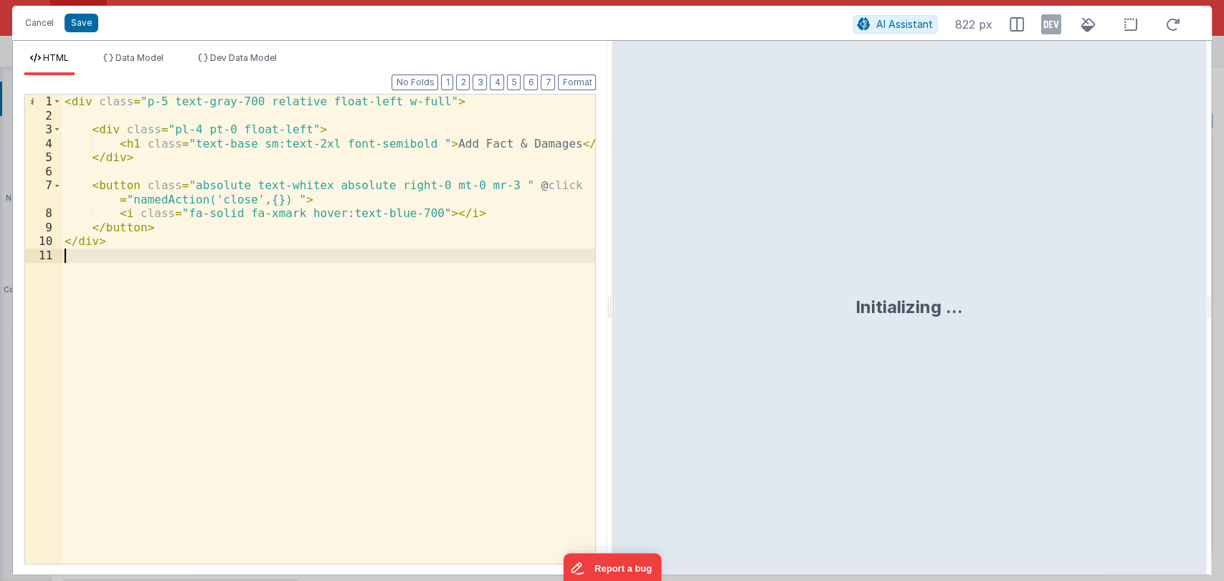
paste textarea
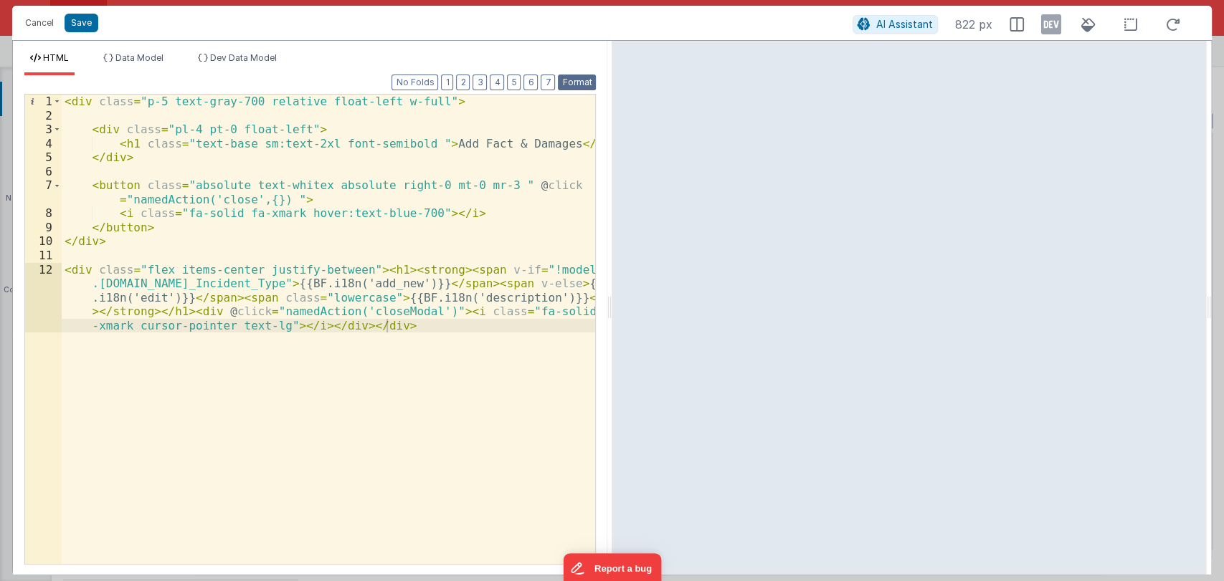
click at [579, 77] on button "Format" at bounding box center [577, 83] width 38 height 16
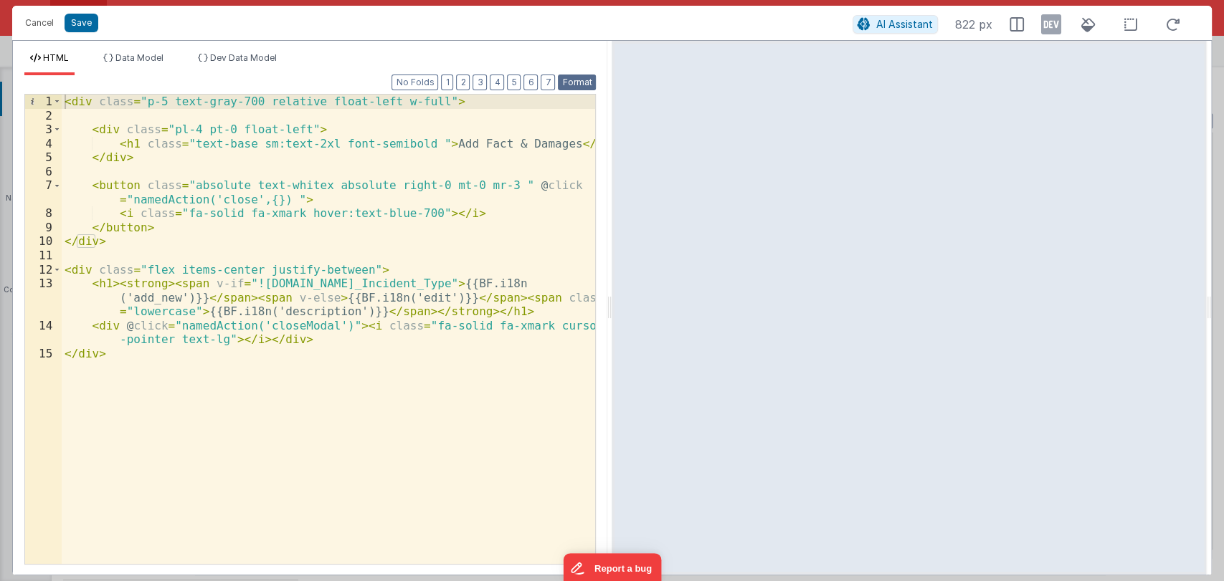
click at [573, 82] on button "Format" at bounding box center [577, 83] width 38 height 16
click at [376, 269] on div "< div class = "p-5 text-gray-700 relative float-left w-full" > < div class = "p…" at bounding box center [329, 344] width 534 height 498
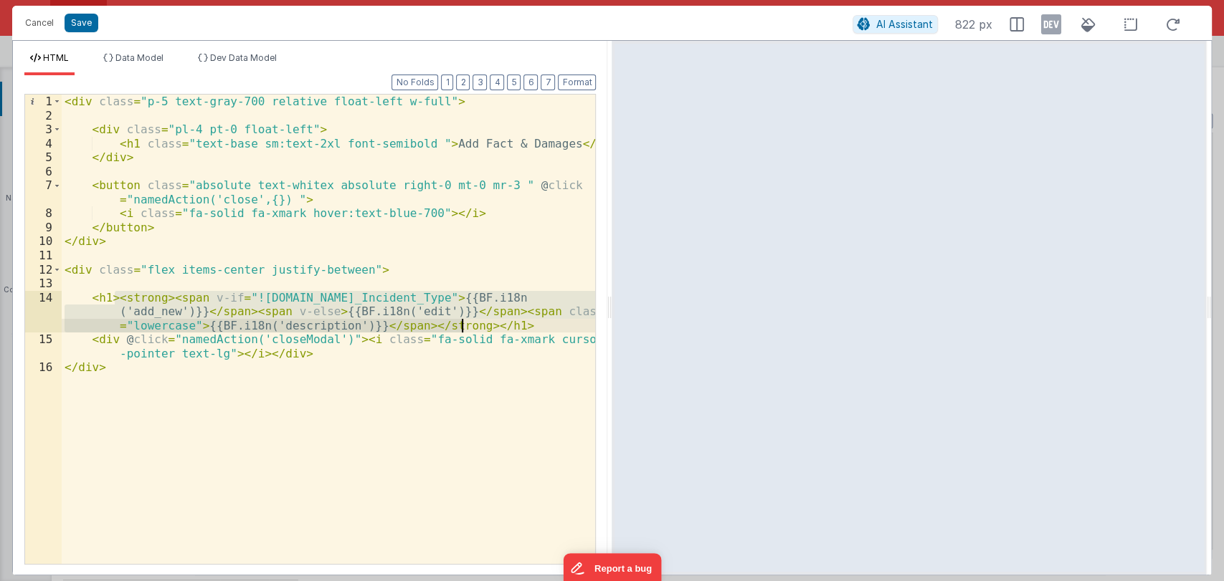
drag, startPoint x: 113, startPoint y: 296, endPoint x: 461, endPoint y: 323, distance: 349.4
click at [461, 323] on div "< div class = "p-5 text-gray-700 relative float-left w-full" > < div class = "p…" at bounding box center [329, 344] width 534 height 498
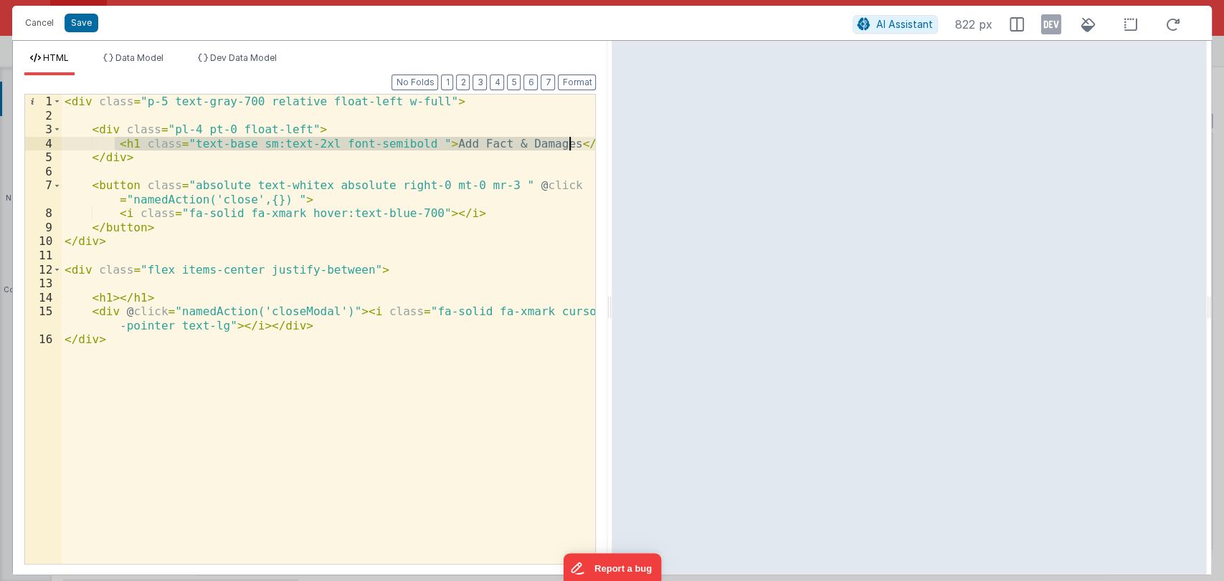
drag, startPoint x: 114, startPoint y: 140, endPoint x: 572, endPoint y: 145, distance: 458.1
click at [572, 145] on div "< div class = "p-5 text-gray-700 relative float-left w-full" > < div class = "p…" at bounding box center [329, 344] width 534 height 498
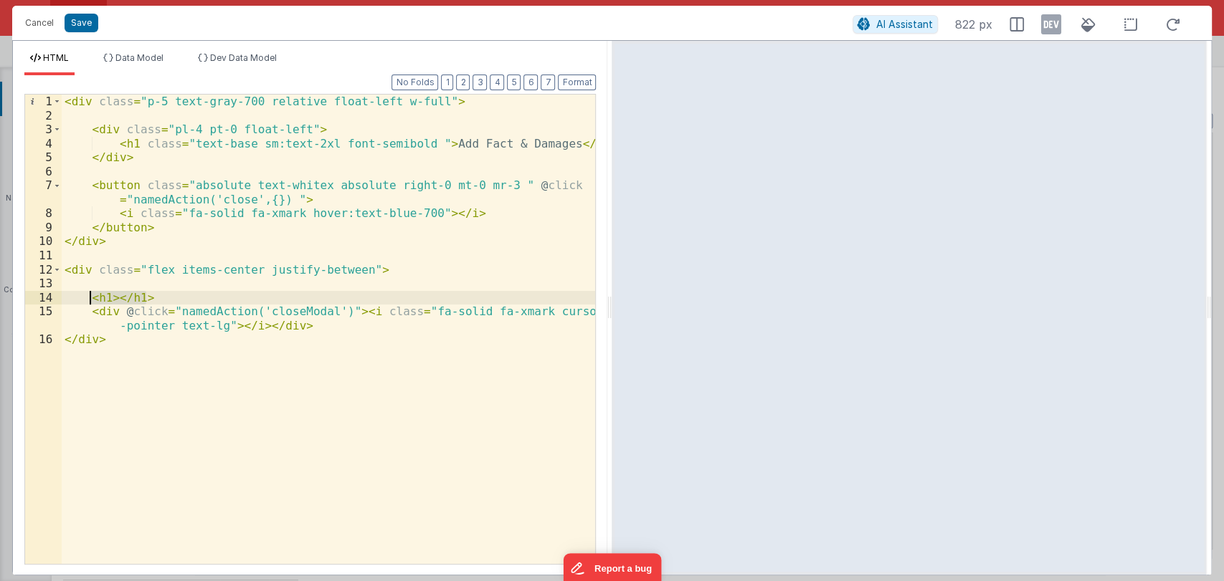
drag, startPoint x: 153, startPoint y: 298, endPoint x: 89, endPoint y: 297, distance: 64.5
click at [89, 297] on div "< div class = "p-5 text-gray-700 relative float-left w-full" > < div class = "p…" at bounding box center [329, 344] width 534 height 498
paste textarea
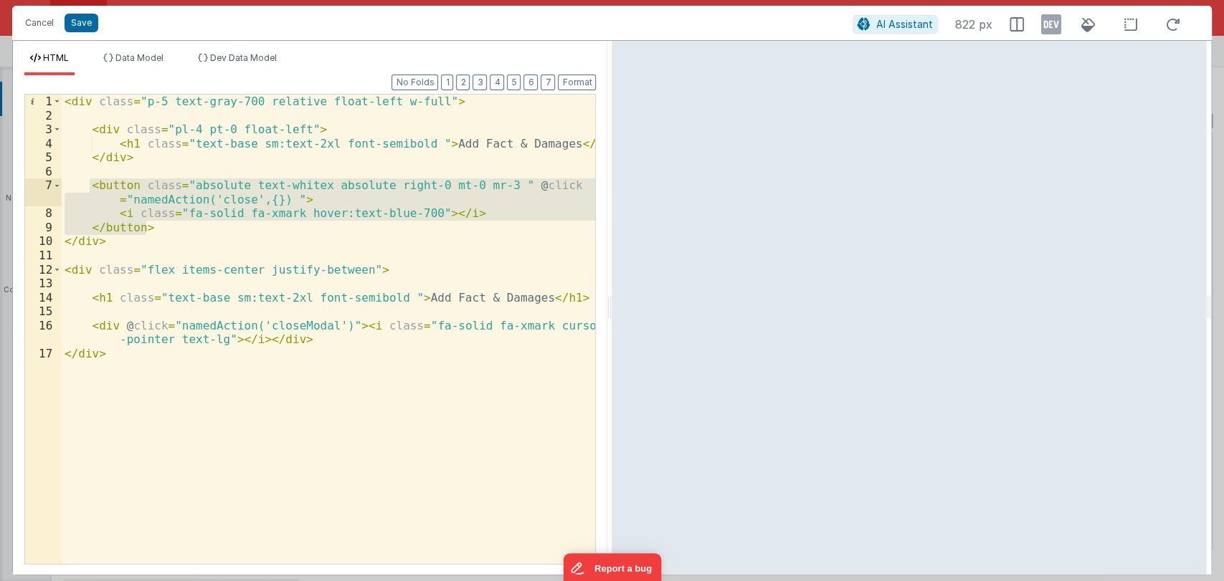
drag, startPoint x: 158, startPoint y: 225, endPoint x: 91, endPoint y: 188, distance: 77.0
click at [91, 188] on div "< div class = "p-5 text-gray-700 relative float-left w-full" > < div class = "p…" at bounding box center [329, 344] width 534 height 498
click at [166, 230] on div "< div class = "p-5 text-gray-700 relative float-left w-full" > < div class = "p…" at bounding box center [328, 330] width 533 height 470
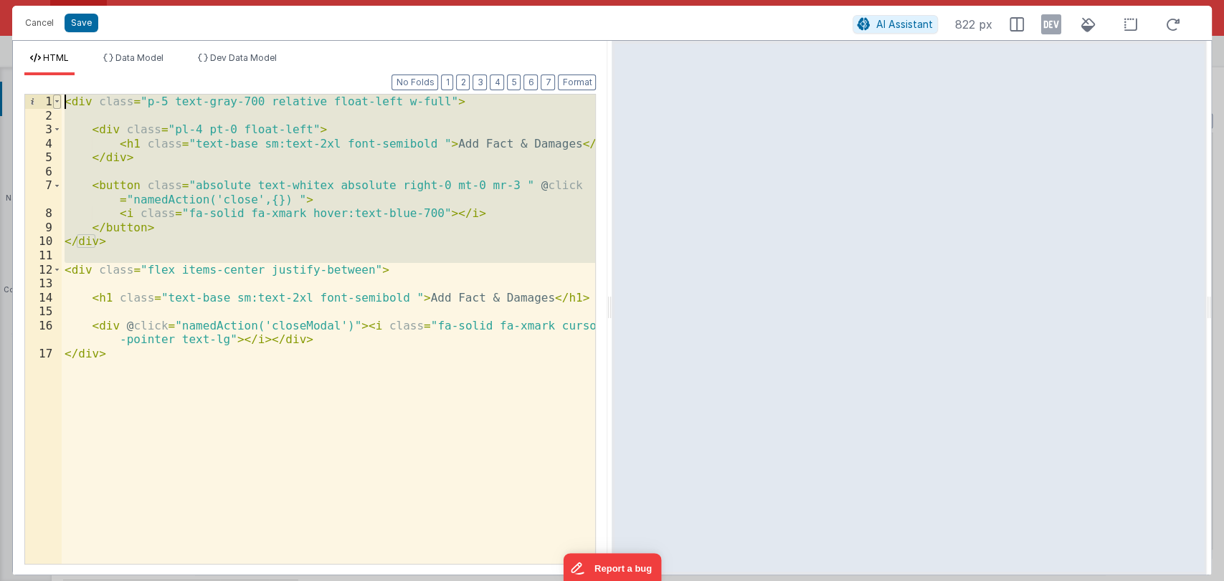
drag, startPoint x: 62, startPoint y: 264, endPoint x: 53, endPoint y: 98, distance: 165.9
click at [53, 98] on div "1 2 3 4 5 6 7 8 9 10 11 12 13 14 15 16 17 < div class = "p-5 text-gray-700 rela…" at bounding box center [309, 329] width 571 height 471
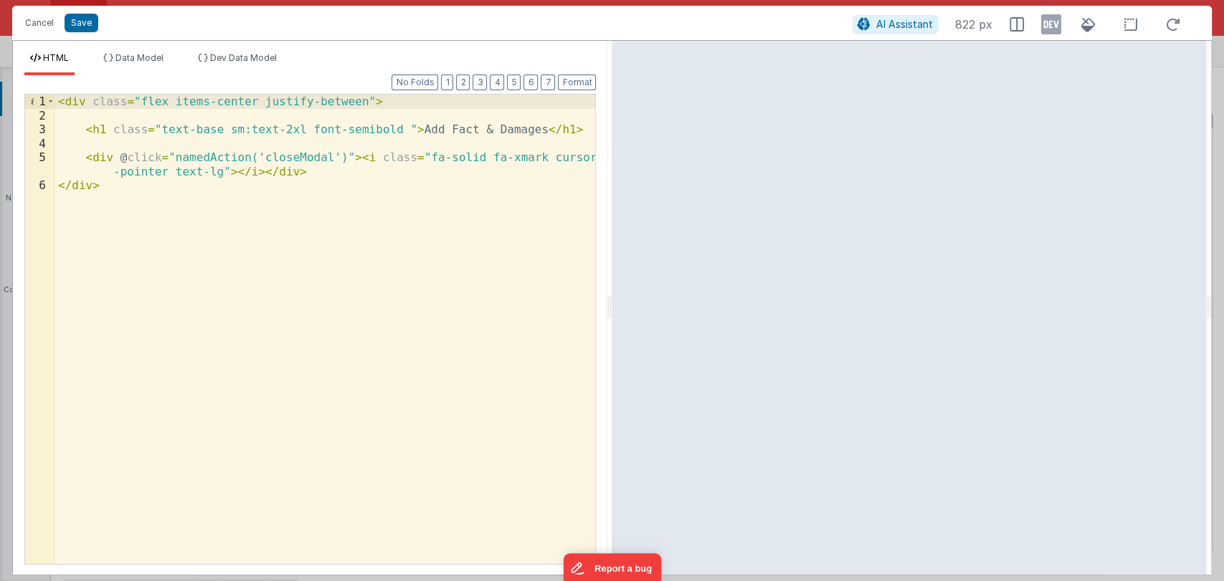
click at [151, 181] on div "< div class = "flex items-center justify-between" > < h1 class = "text-base sm:…" at bounding box center [325, 344] width 541 height 498
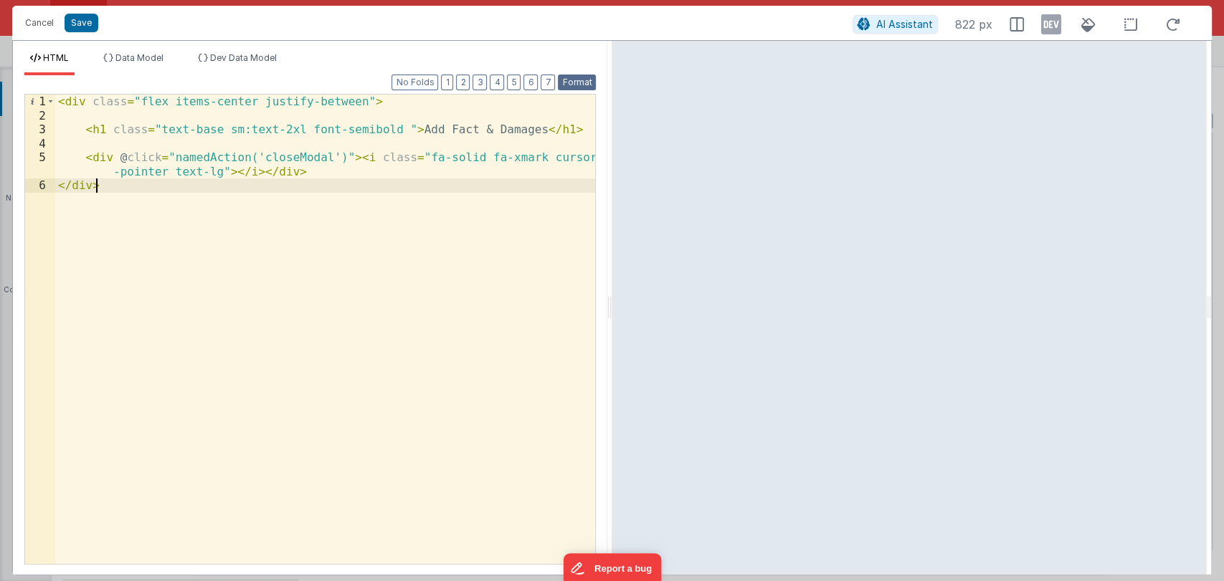
click at [578, 81] on button "Format" at bounding box center [577, 83] width 38 height 16
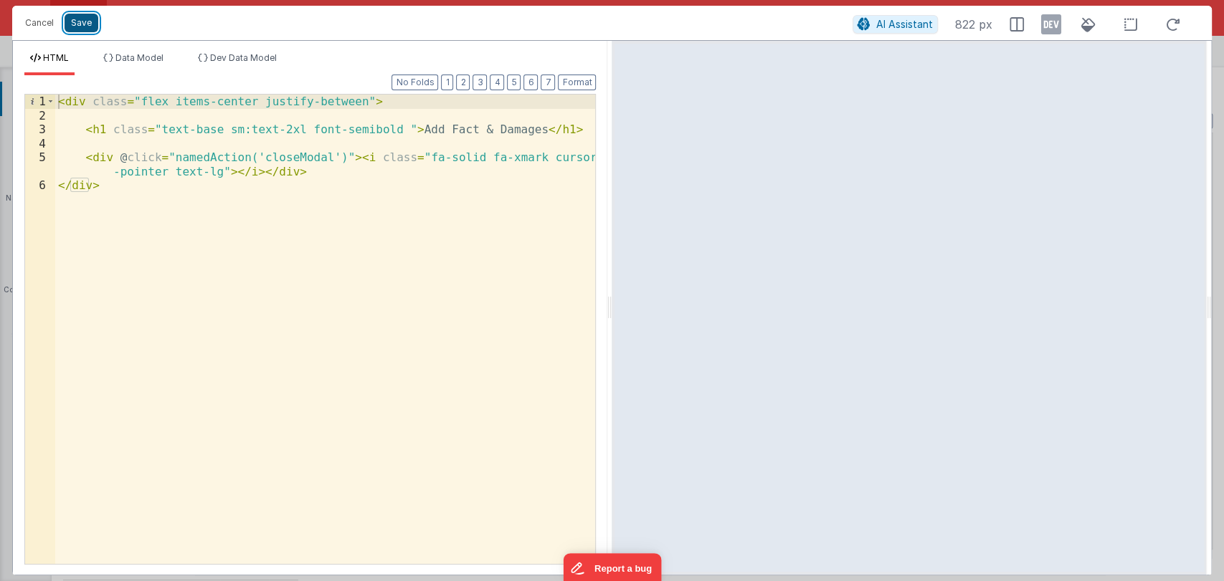
click at [80, 19] on button "Save" at bounding box center [82, 23] width 34 height 19
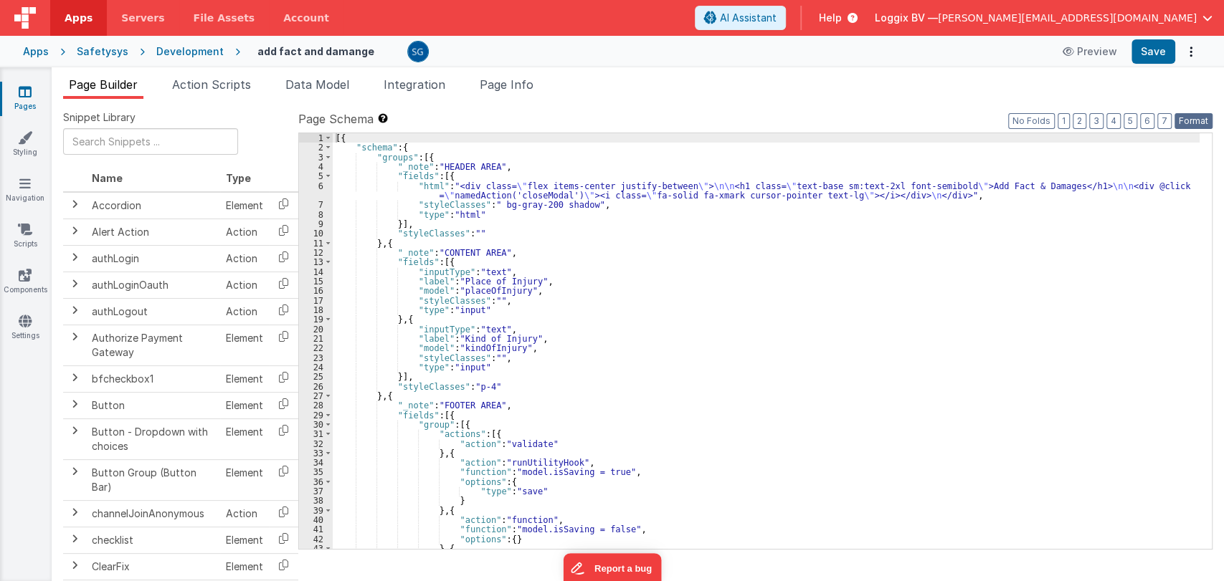
click at [1202, 123] on button "Format" at bounding box center [1193, 121] width 38 height 16
click at [1156, 45] on button "Save" at bounding box center [1153, 51] width 44 height 24
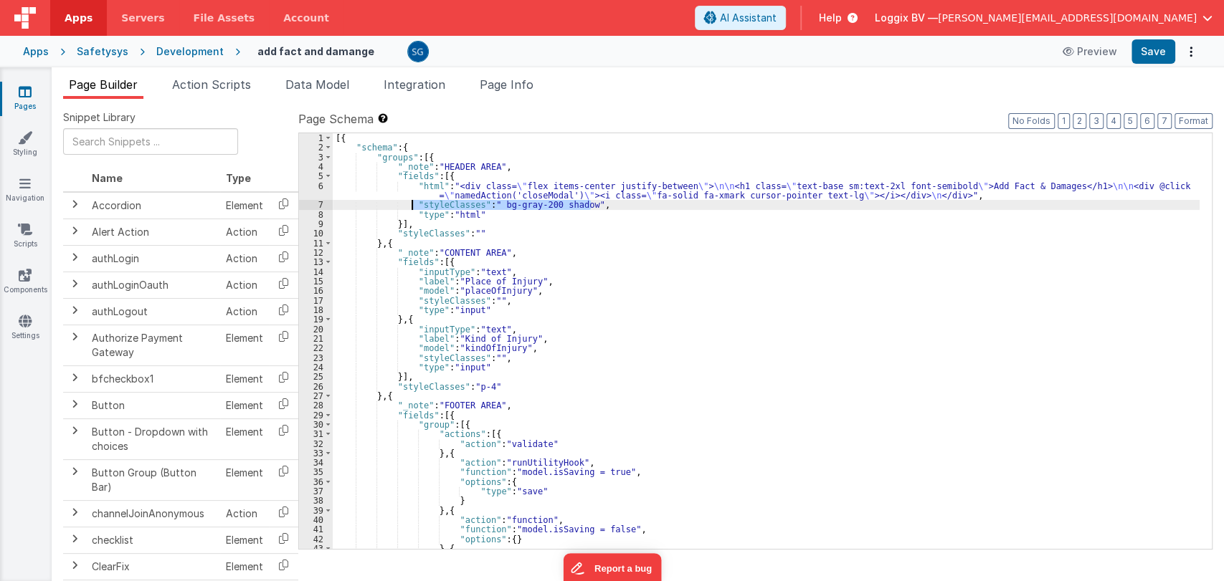
drag, startPoint x: 603, startPoint y: 204, endPoint x: 413, endPoint y: 202, distance: 190.0
click at [413, 202] on div "[{ "schema" : { "groups" : [{ "_note" : "HEADER AREA" , "fields" : [{ "html" : …" at bounding box center [766, 350] width 867 height 435
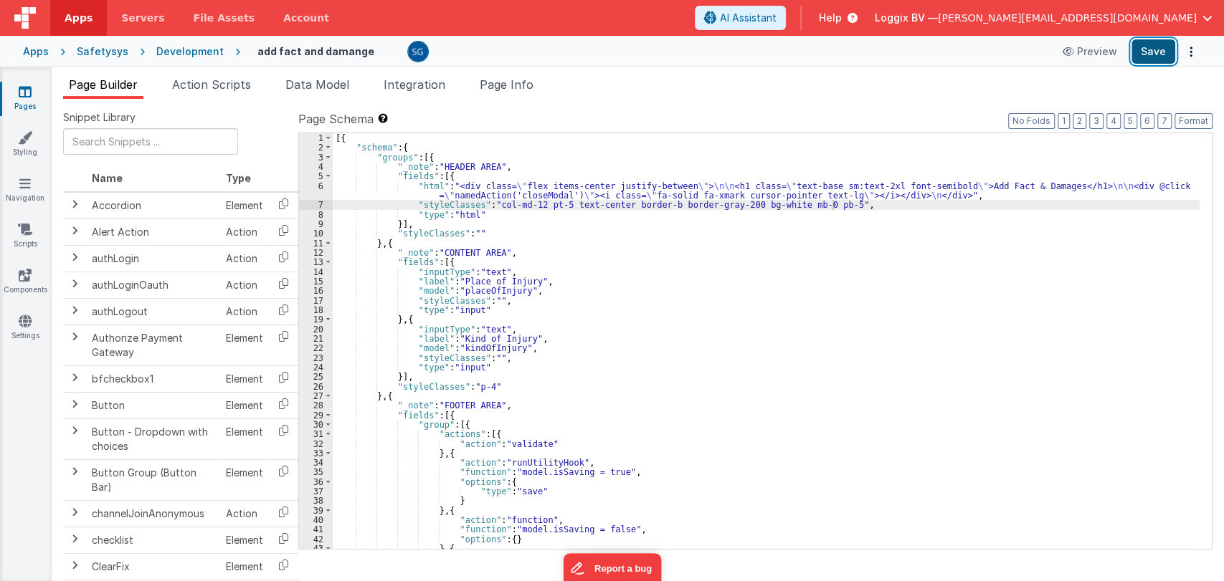
click at [1147, 59] on button "Save" at bounding box center [1153, 51] width 44 height 24
click at [328, 262] on span at bounding box center [328, 261] width 8 height 9
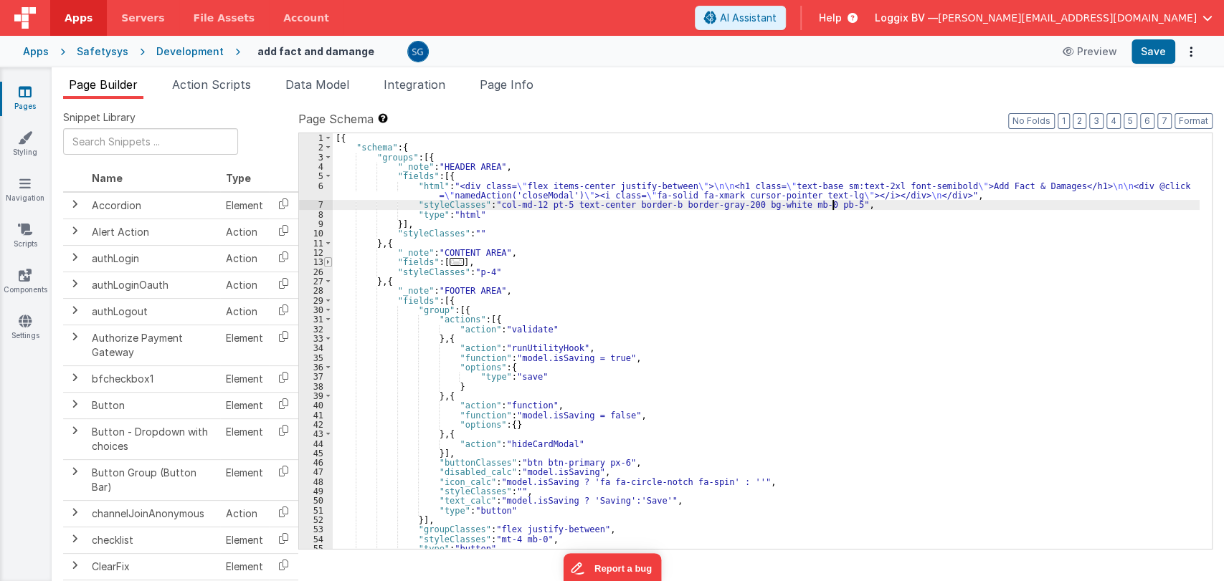
click at [328, 262] on span at bounding box center [328, 261] width 8 height 9
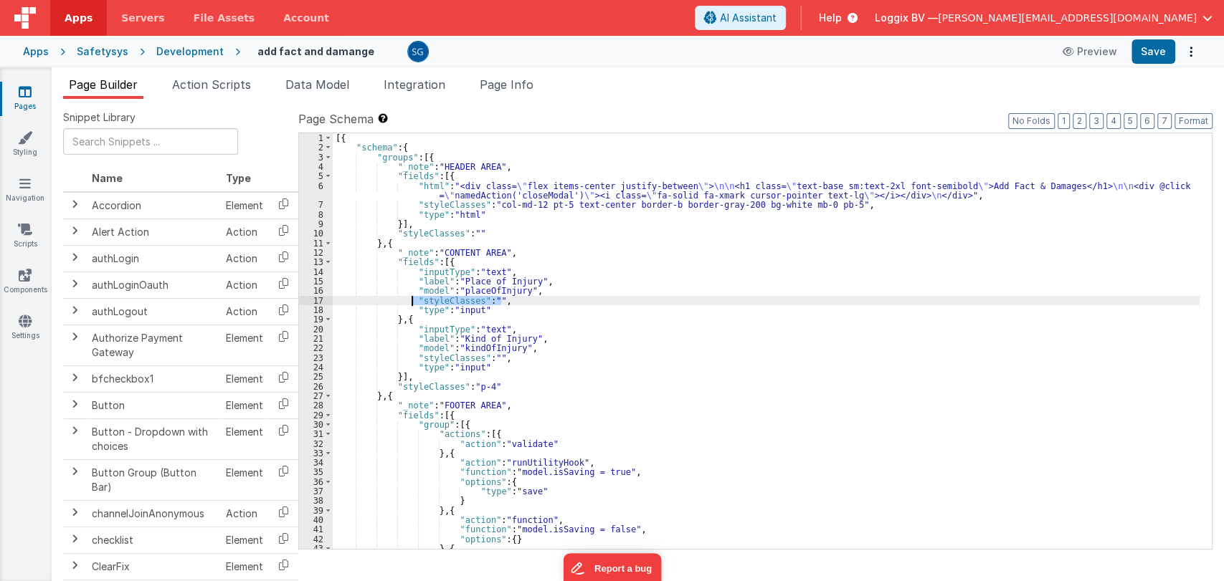
drag, startPoint x: 509, startPoint y: 300, endPoint x: 413, endPoint y: 295, distance: 96.2
click at [413, 295] on div "[{ "schema" : { "groups" : [{ "_note" : "HEADER AREA" , "fields" : [{ "html" : …" at bounding box center [766, 350] width 867 height 435
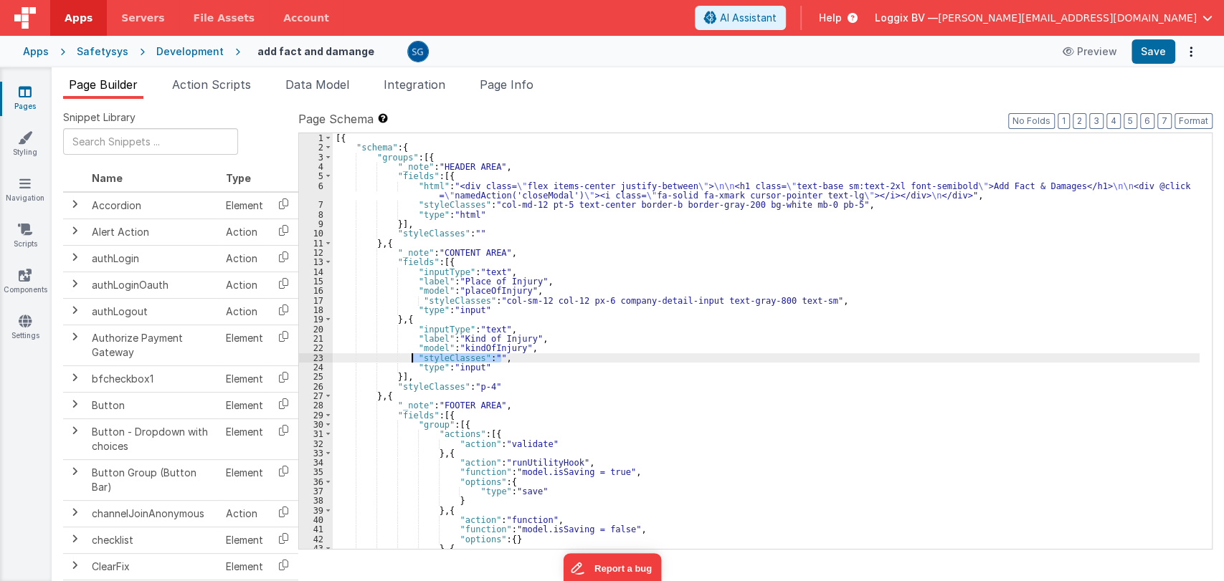
drag, startPoint x: 523, startPoint y: 358, endPoint x: 409, endPoint y: 353, distance: 113.4
click at [409, 353] on div "[{ "schema" : { "groups" : [{ "_note" : "HEADER AREA" , "fields" : [{ "html" : …" at bounding box center [766, 350] width 867 height 435
paste textarea
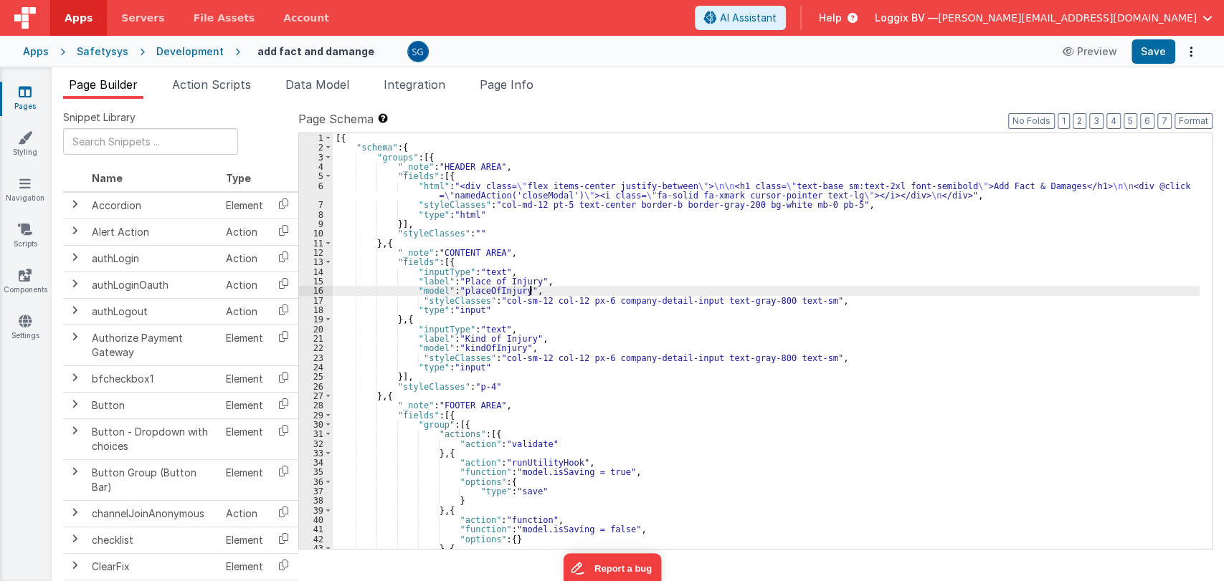
click at [559, 290] on div "[{ "schema" : { "groups" : [{ "_note" : "HEADER AREA" , "fields" : [{ "html" : …" at bounding box center [766, 350] width 867 height 435
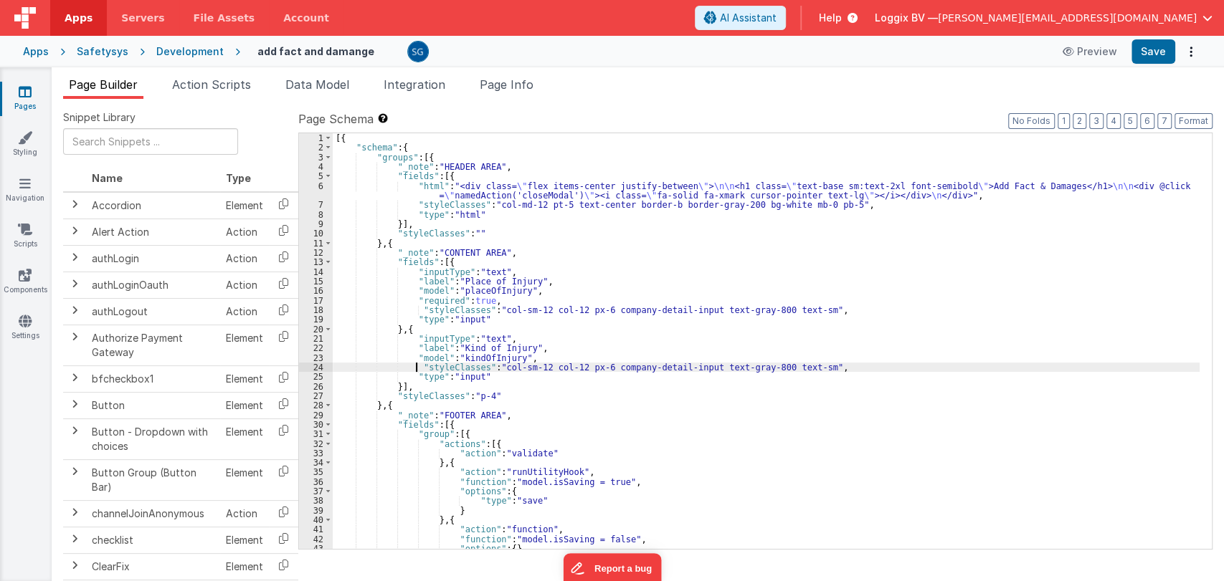
click at [417, 363] on div "[{ "schema" : { "groups" : [{ "_note" : "HEADER AREA" , "fields" : [{ "html" : …" at bounding box center [766, 350] width 867 height 435
click at [538, 359] on div "[{ "schema" : { "groups" : [{ "_note" : "HEADER AREA" , "fields" : [{ "html" : …" at bounding box center [766, 350] width 867 height 435
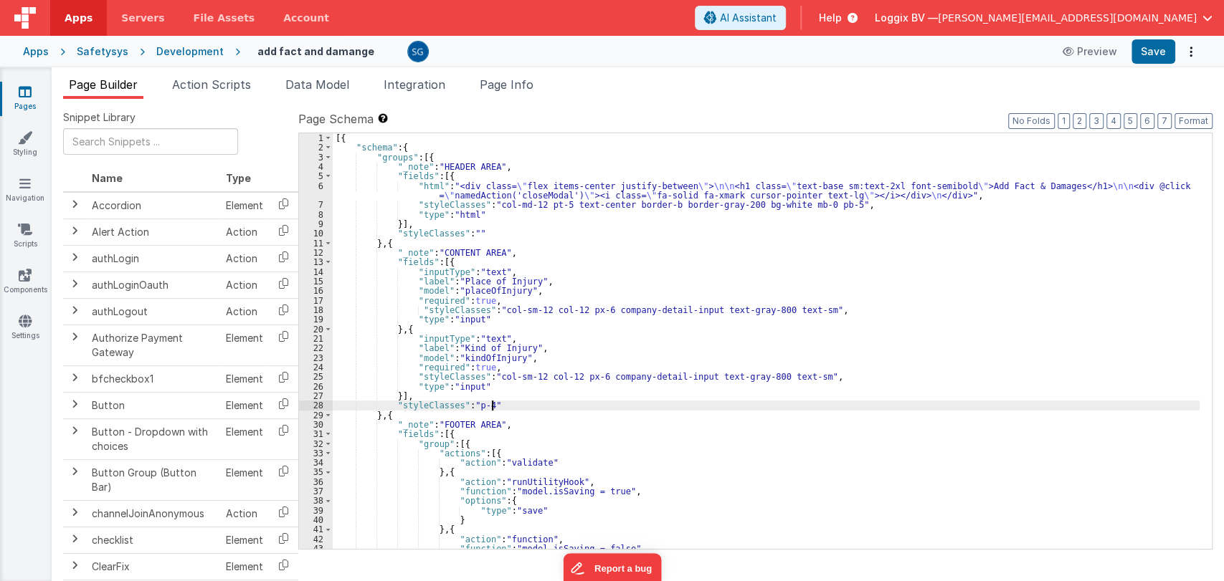
click at [518, 402] on div "[{ "schema" : { "groups" : [{ "_note" : "HEADER AREA" , "fields" : [{ "html" : …" at bounding box center [766, 350] width 867 height 435
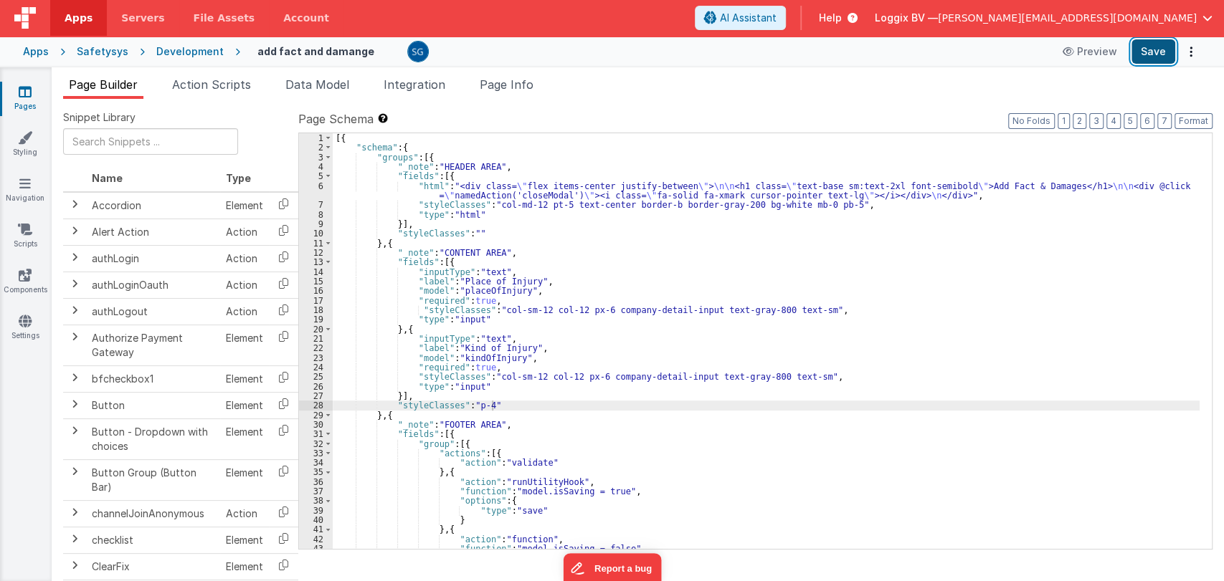
click at [1151, 52] on button "Save" at bounding box center [1153, 51] width 44 height 24
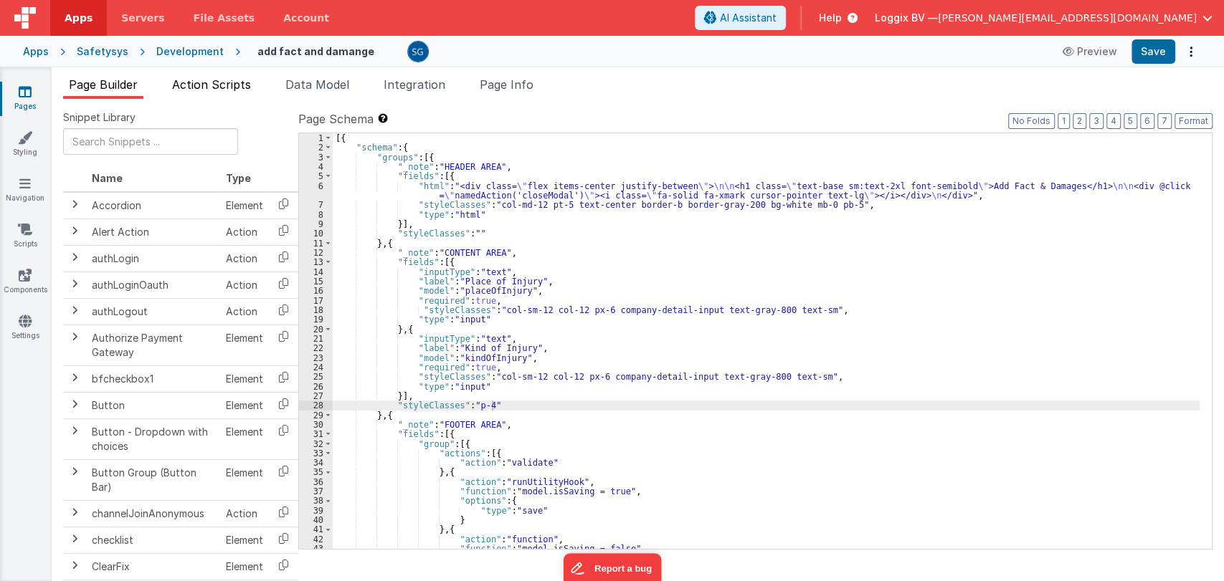
click at [214, 85] on span "Action Scripts" at bounding box center [211, 84] width 79 height 14
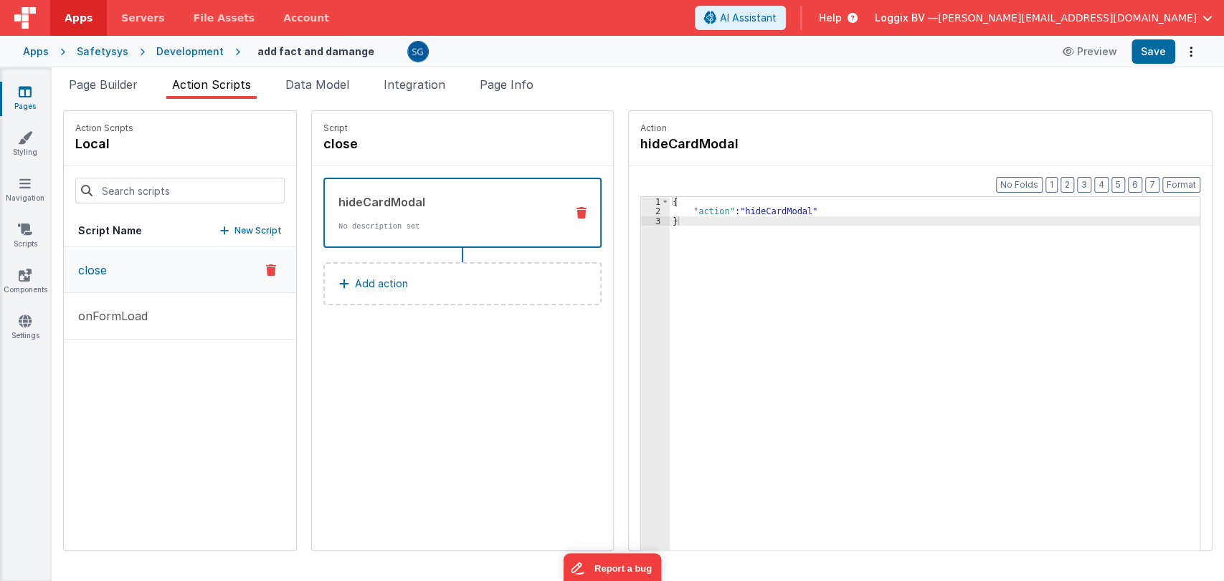
click at [92, 270] on p "close" at bounding box center [88, 270] width 37 height 17
click at [361, 138] on h4 "close" at bounding box center [430, 144] width 215 height 20
click at [358, 140] on input "close" at bounding box center [394, 144] width 143 height 20
click at [358, 141] on input "close" at bounding box center [394, 144] width 143 height 20
paste input "{ "action": "hideCardModal" }"
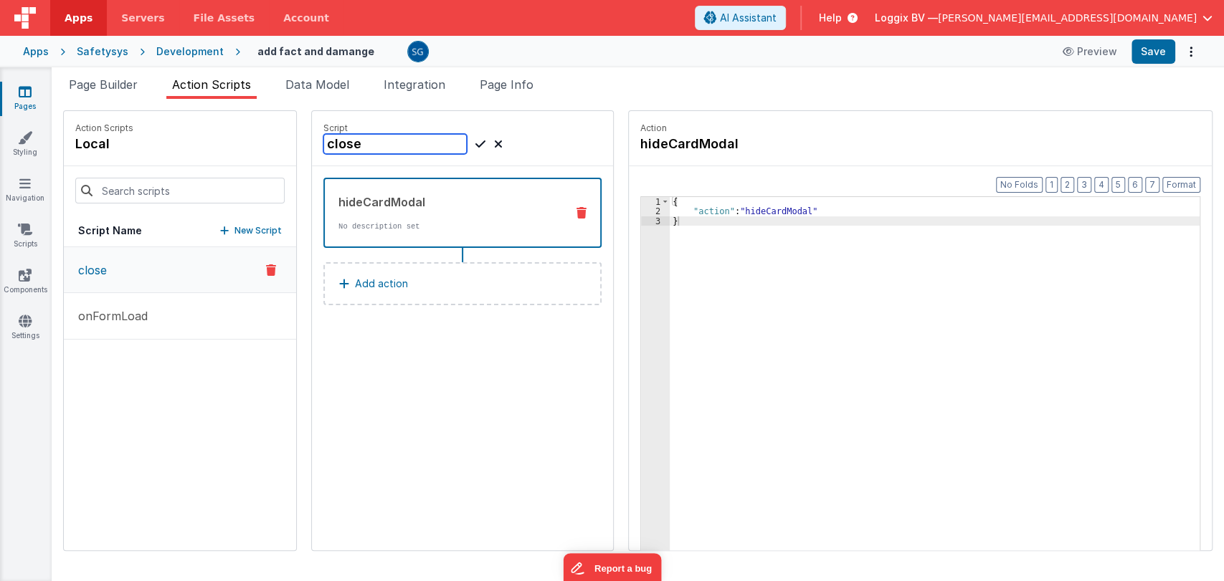
type input "{ "action": "hideCardModal" }"
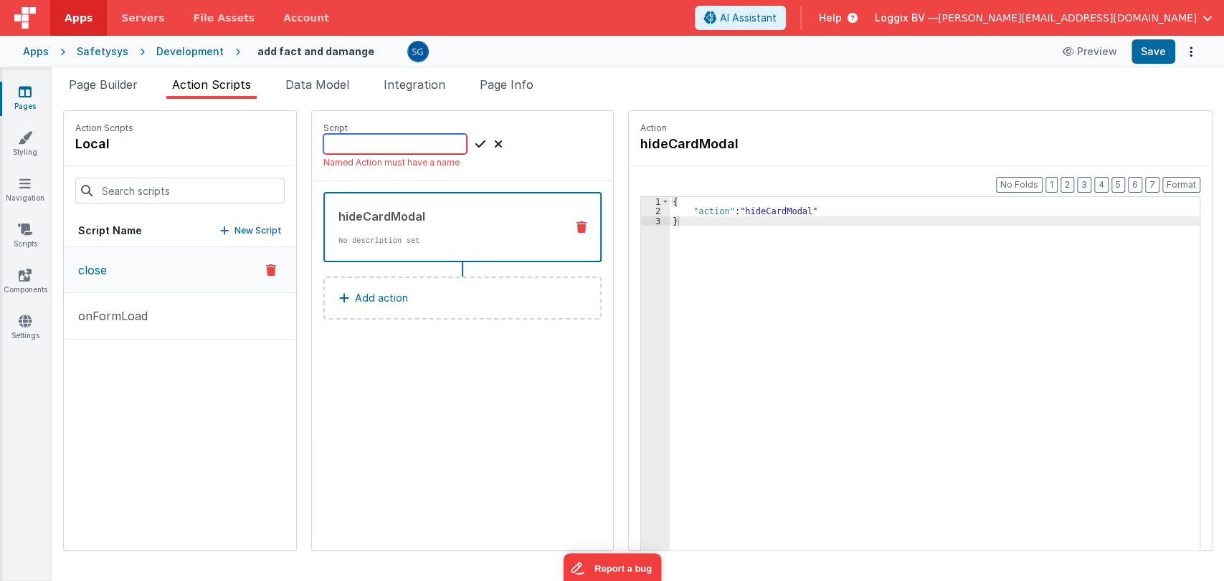
click at [343, 138] on input at bounding box center [394, 144] width 143 height 20
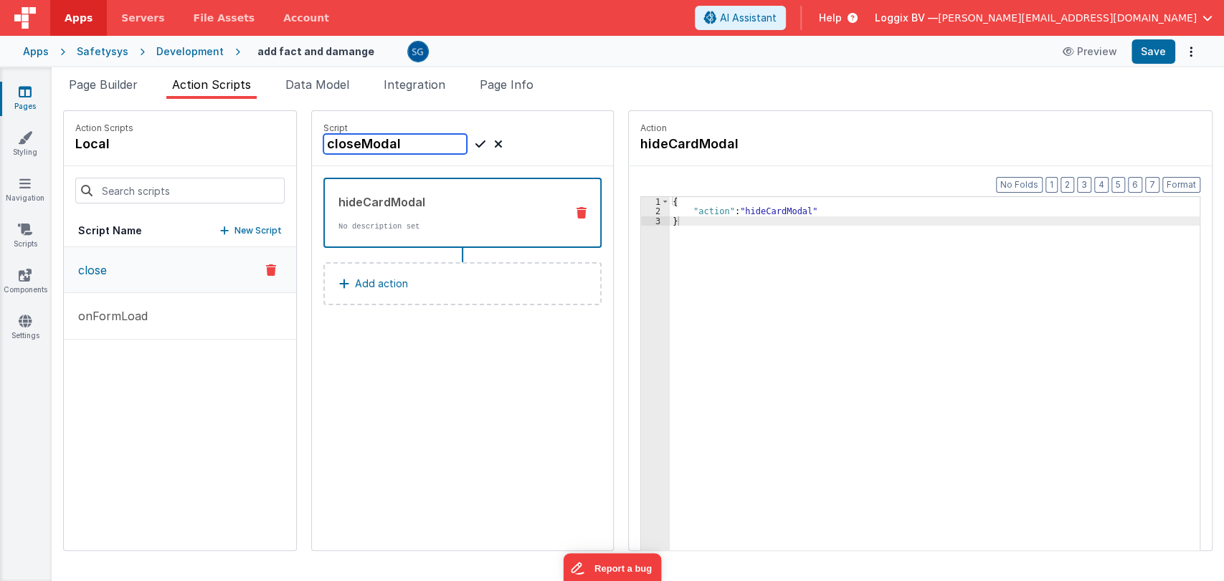
type input "closeModal"
click at [475, 143] on icon at bounding box center [480, 143] width 10 height 17
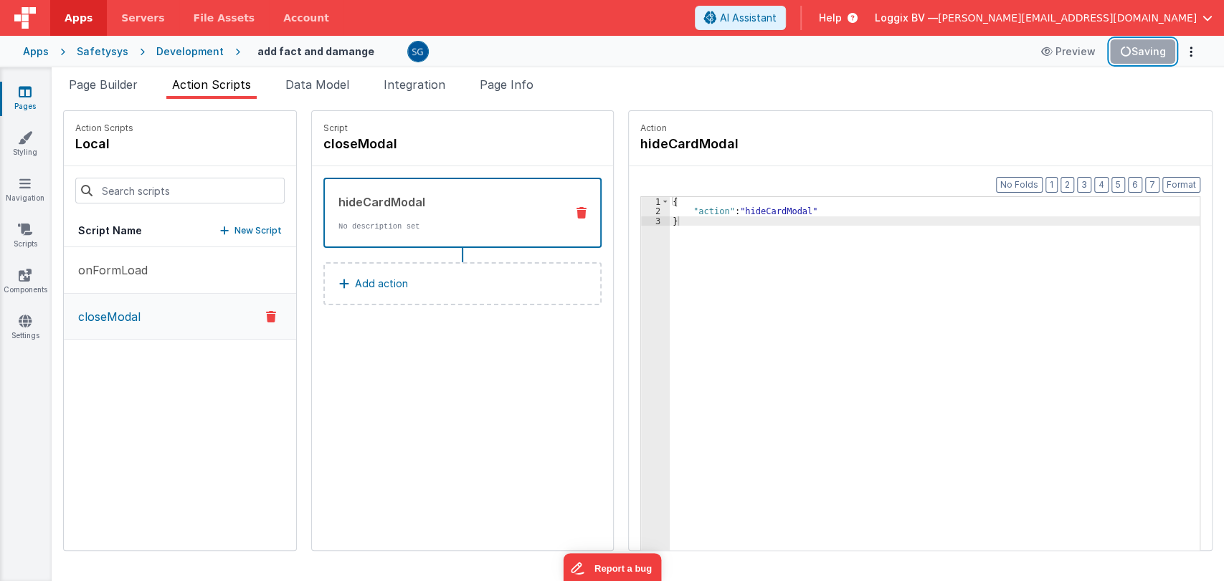
click at [1147, 52] on button "Saving" at bounding box center [1143, 51] width 66 height 24
click at [104, 82] on span "Page Builder" at bounding box center [103, 84] width 69 height 14
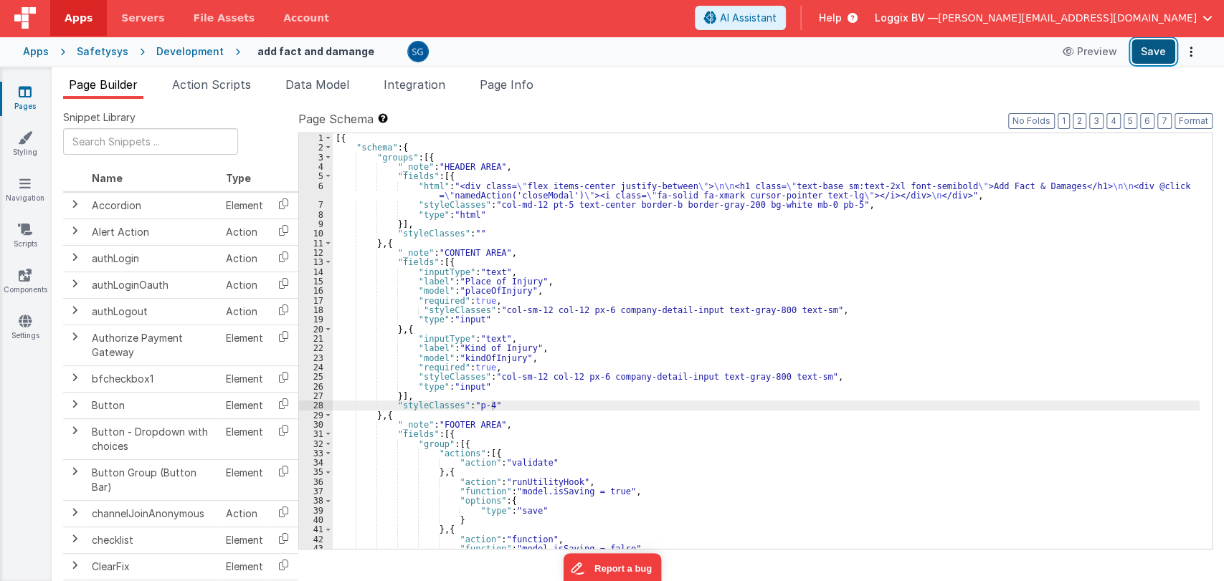
click at [1150, 54] on button "Save" at bounding box center [1153, 51] width 44 height 24
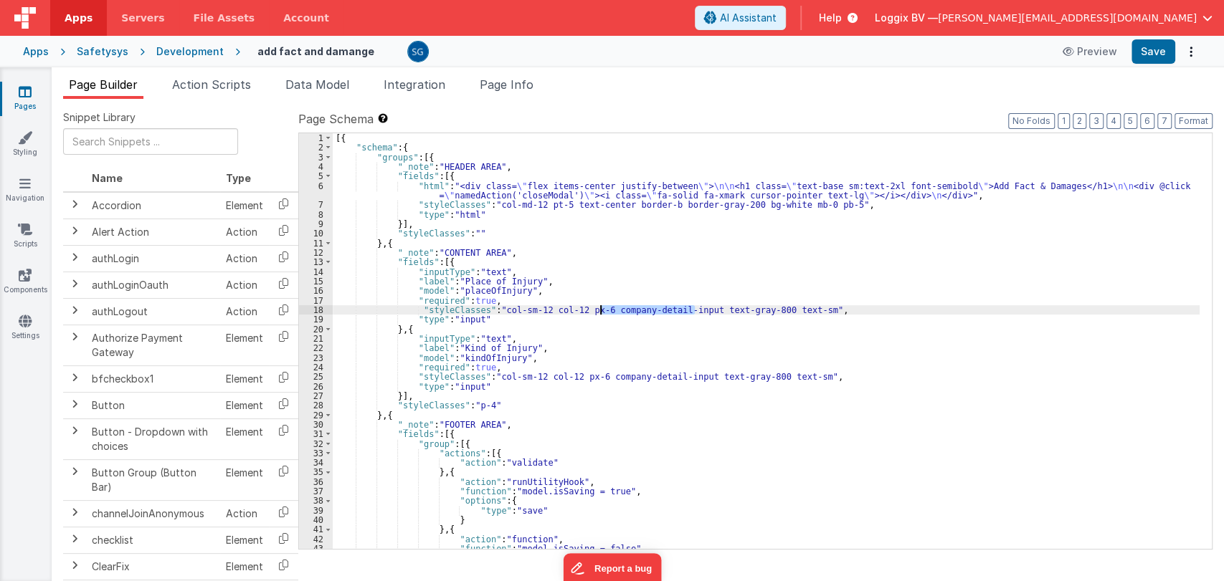
drag, startPoint x: 696, startPoint y: 307, endPoint x: 599, endPoint y: 310, distance: 96.8
click at [599, 310] on div "[{ "schema" : { "groups" : [{ "_note" : "HEADER AREA" , "fields" : [{ "html" : …" at bounding box center [766, 350] width 867 height 435
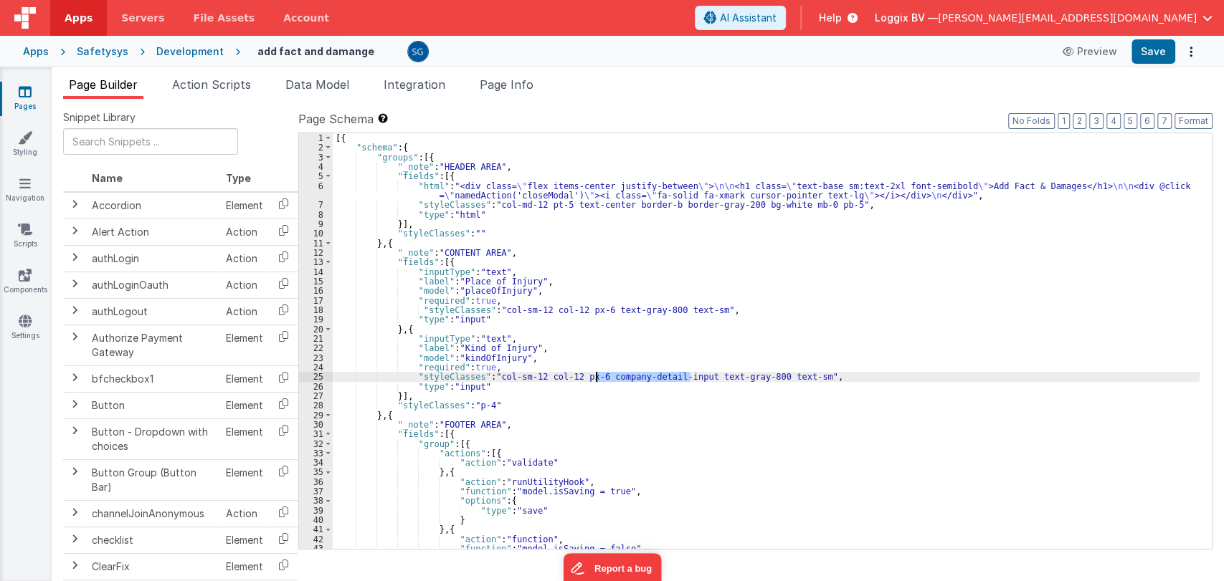
drag, startPoint x: 692, startPoint y: 377, endPoint x: 596, endPoint y: 375, distance: 95.4
click at [596, 375] on div "[{ "schema" : { "groups" : [{ "_note" : "HEADER AREA" , "fields" : [{ "html" : …" at bounding box center [766, 350] width 867 height 435
drag, startPoint x: 567, startPoint y: 377, endPoint x: 491, endPoint y: 375, distance: 76.0
click at [491, 375] on div "[{ "schema" : { "groups" : [{ "_note" : "HEADER AREA" , "fields" : [{ "html" : …" at bounding box center [766, 350] width 867 height 435
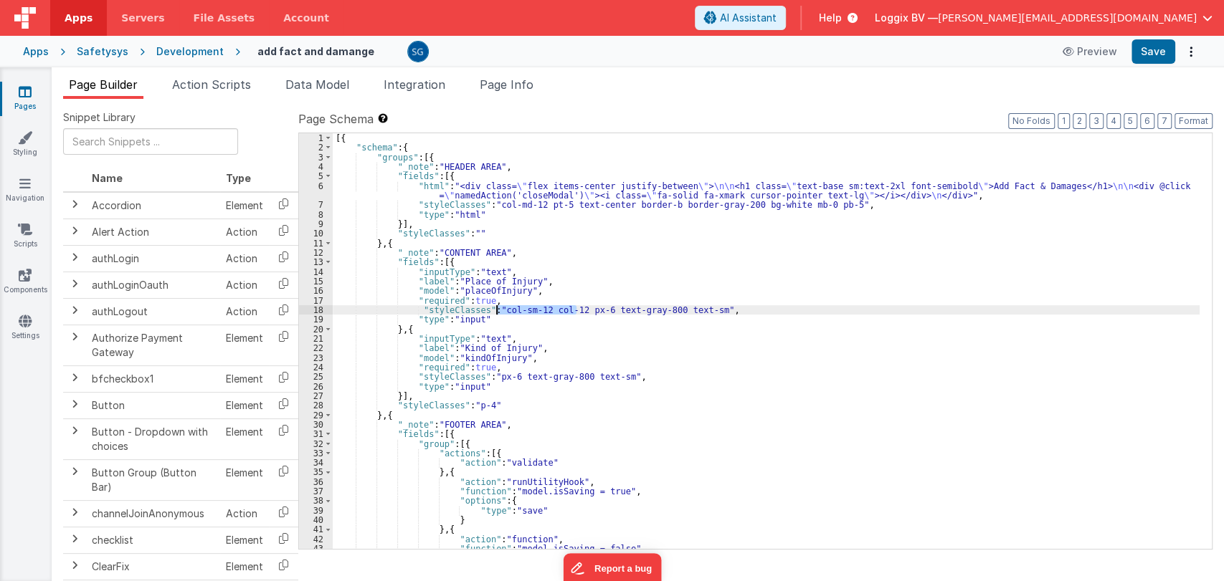
drag, startPoint x: 575, startPoint y: 309, endPoint x: 498, endPoint y: 312, distance: 77.5
click at [498, 312] on div "[{ "schema" : { "groups" : [{ "_note" : "HEADER AREA" , "fields" : [{ "html" : …" at bounding box center [766, 350] width 867 height 435
click at [1162, 57] on button "Save" at bounding box center [1153, 51] width 44 height 24
click at [515, 309] on div "[{ "schema" : { "groups" : [{ "_note" : "HEADER AREA" , "fields" : [{ "html" : …" at bounding box center [766, 349] width 867 height 435
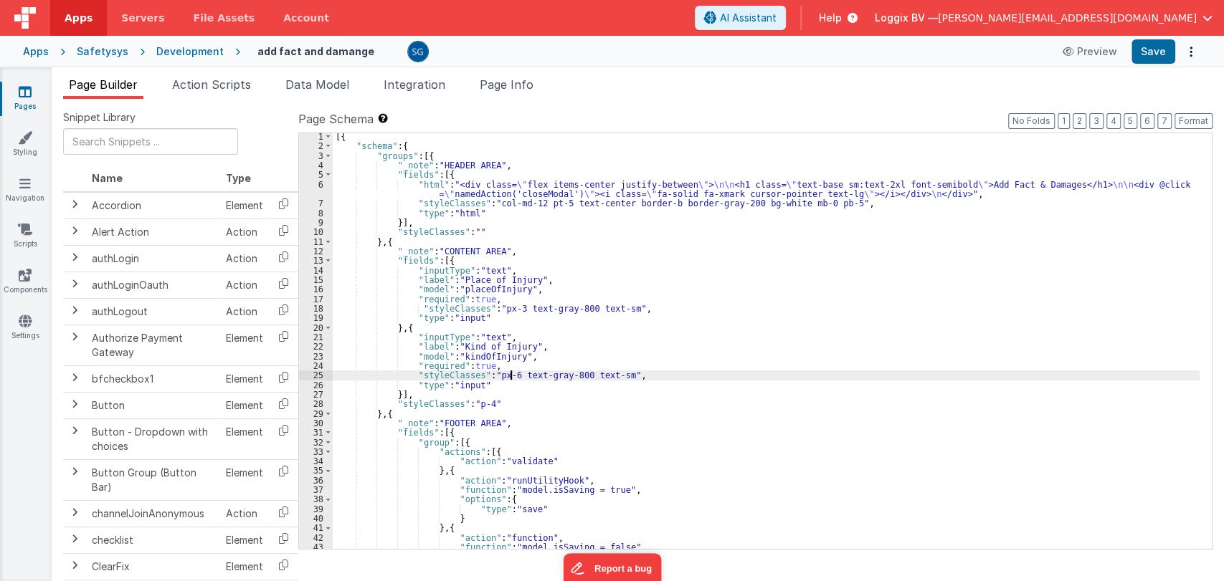
click at [510, 376] on div "[{ "schema" : { "groups" : [{ "_note" : "HEADER AREA" , "fields" : [{ "html" : …" at bounding box center [766, 349] width 867 height 435
click at [1157, 57] on button "Save" at bounding box center [1153, 51] width 44 height 24
click at [510, 377] on div "[{ "schema" : { "groups" : [{ "_note" : "HEADER AREA" , "fields" : [{ "html" : …" at bounding box center [766, 349] width 867 height 435
click at [513, 309] on div "[{ "schema" : { "groups" : [{ "_note" : "HEADER AREA" , "fields" : [{ "html" : …" at bounding box center [766, 349] width 867 height 435
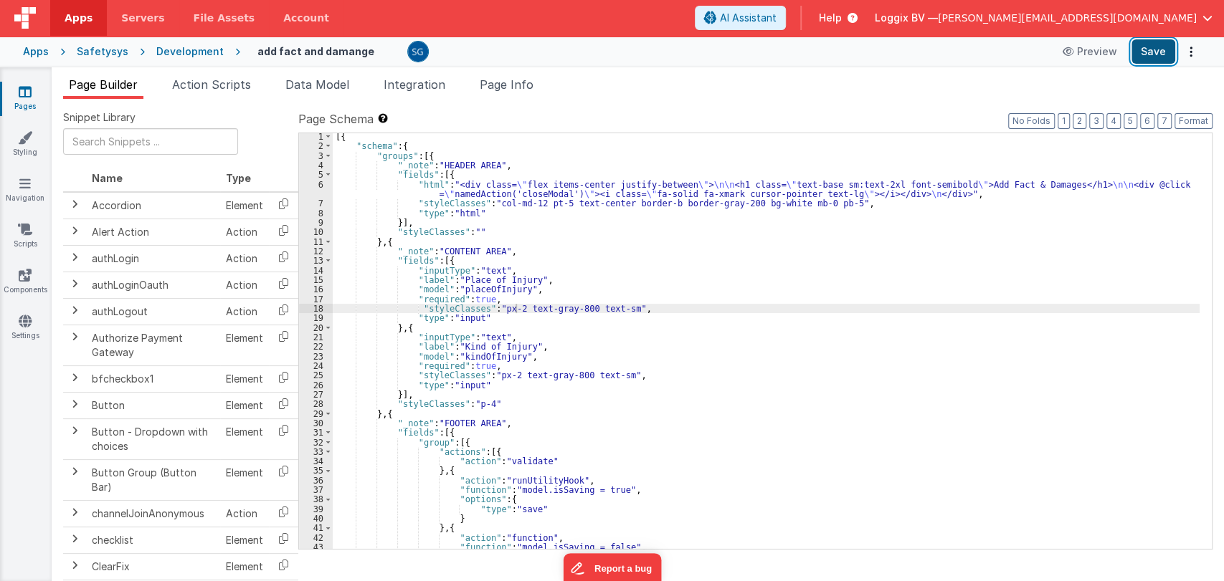
click at [1151, 46] on button "Save" at bounding box center [1153, 51] width 44 height 24
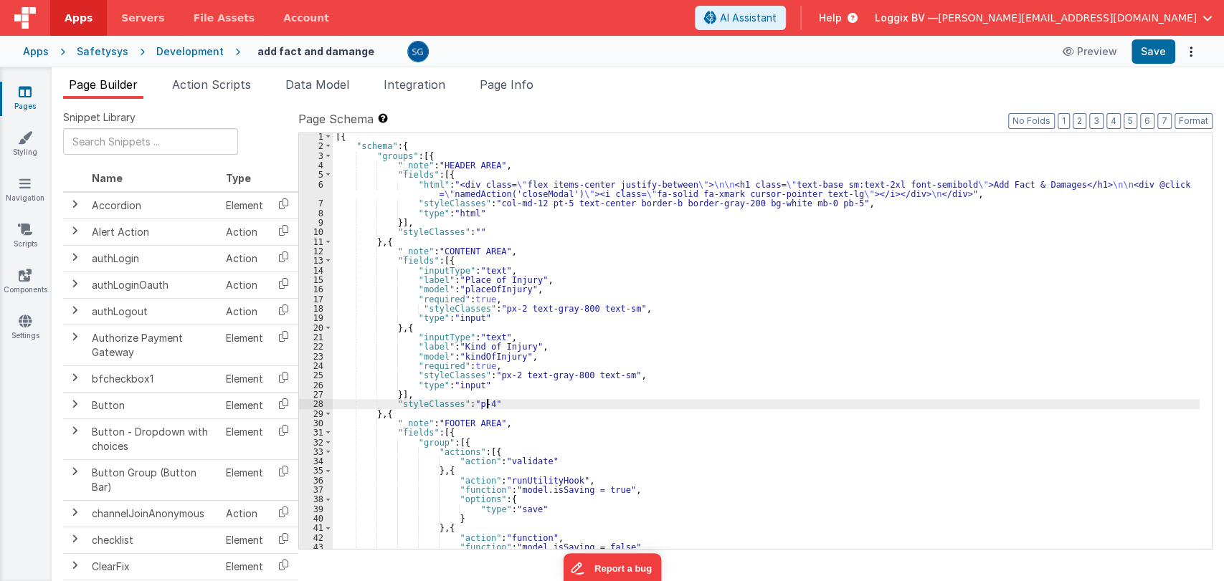
click at [486, 404] on div "[{ "schema" : { "groups" : [{ "_note" : "HEADER AREA" , "fields" : [{ "html" : …" at bounding box center [766, 349] width 867 height 435
click at [476, 405] on div "[{ "schema" : { "groups" : [{ "_note" : "HEADER AREA" , "fields" : [{ "html" : …" at bounding box center [766, 349] width 867 height 435
click at [476, 405] on div "[{ "schema" : { "groups" : [{ "_note" : "HEADER AREA" , "fields" : [{ "html" : …" at bounding box center [766, 341] width 867 height 416
click at [487, 404] on div "[{ "schema" : { "groups" : [{ "_note" : "HEADER AREA" , "fields" : [{ "html" : …" at bounding box center [766, 349] width 867 height 435
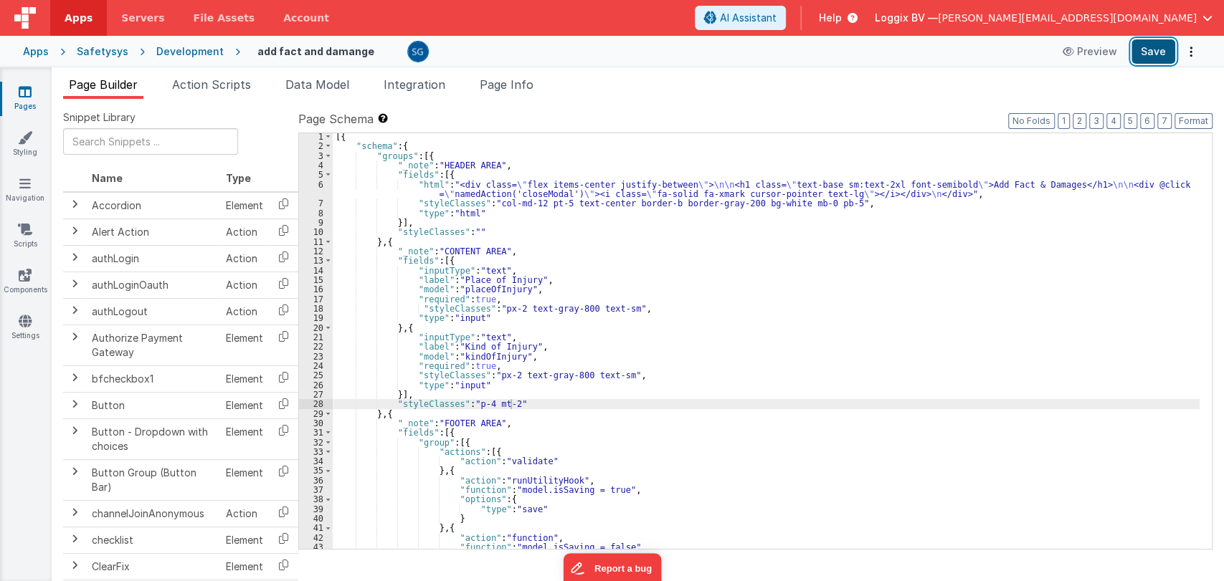
click at [1140, 52] on button "Save" at bounding box center [1153, 51] width 44 height 24
click at [508, 403] on div "[{ "schema" : { "groups" : [{ "_note" : "HEADER AREA" , "fields" : [{ "html" : …" at bounding box center [766, 349] width 867 height 435
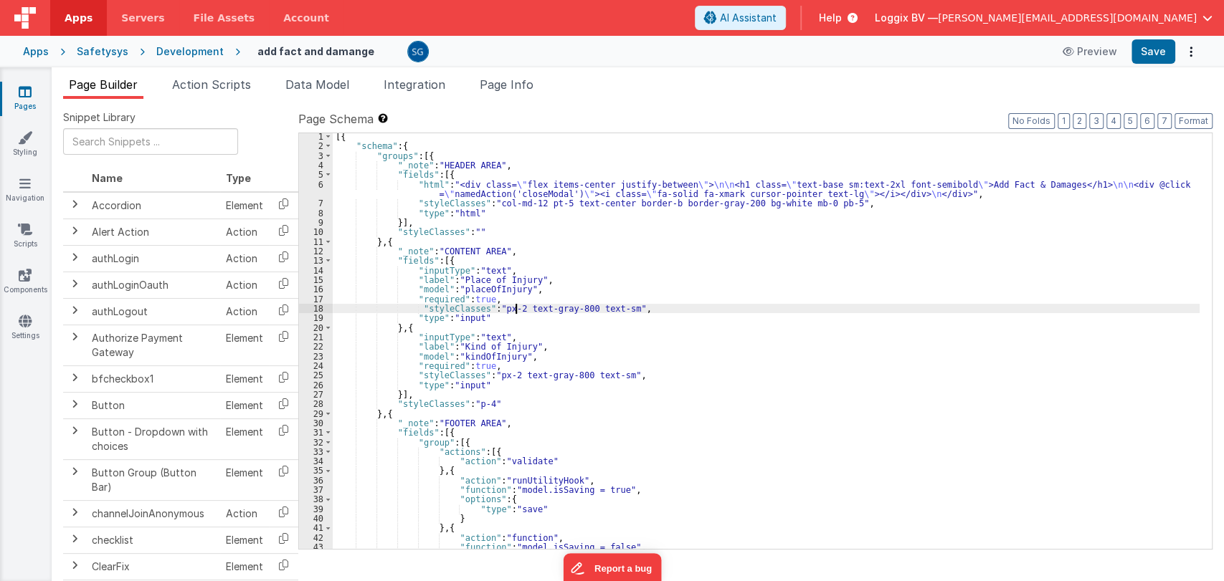
click at [516, 307] on div "[{ "schema" : { "groups" : [{ "_note" : "HEADER AREA" , "fields" : [{ "html" : …" at bounding box center [766, 349] width 867 height 435
click at [1138, 58] on button "Save" at bounding box center [1153, 51] width 44 height 24
click at [537, 306] on div "[{ "schema" : { "groups" : [{ "_note" : "HEADER AREA" , "fields" : [{ "html" : …" at bounding box center [766, 349] width 867 height 435
click at [1164, 52] on button "Save" at bounding box center [1153, 51] width 44 height 24
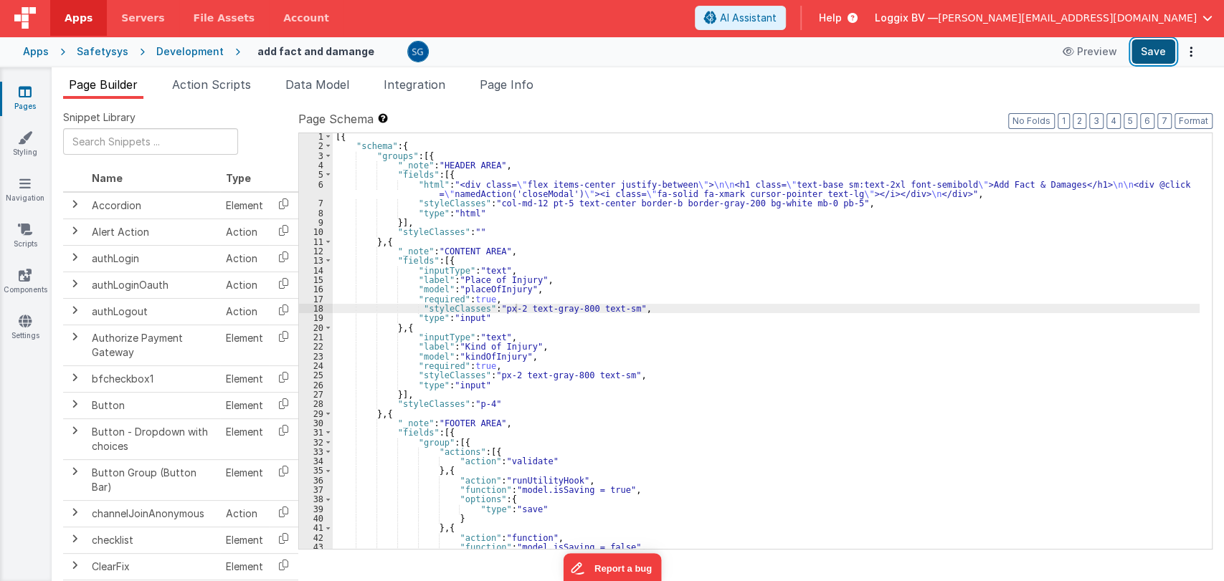
click at [1138, 47] on button "Save" at bounding box center [1153, 51] width 44 height 24
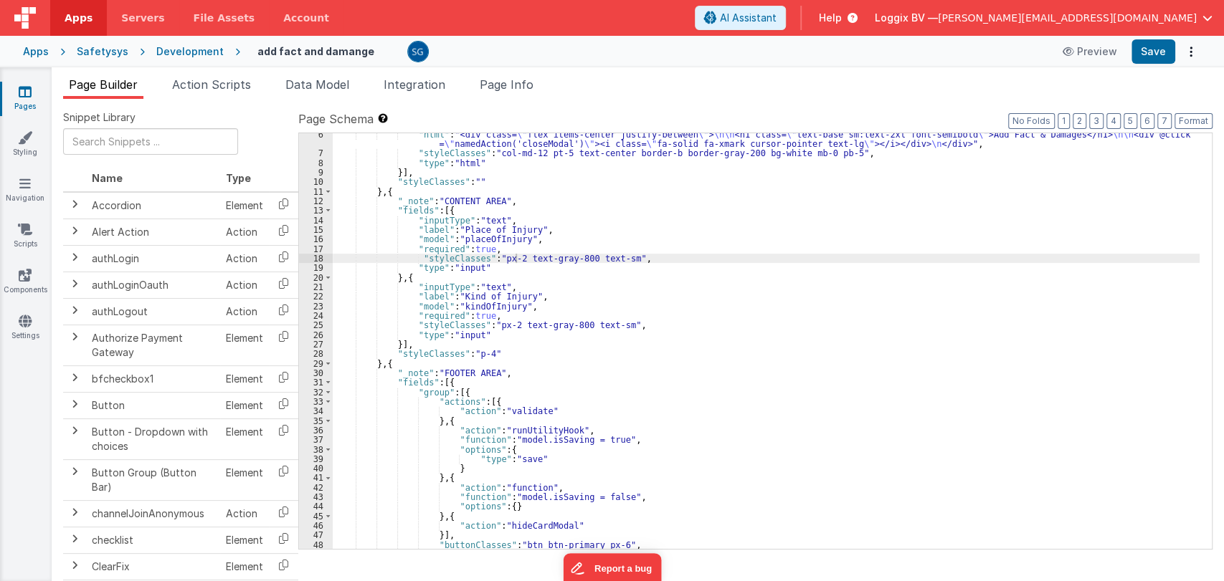
scroll to position [0, 0]
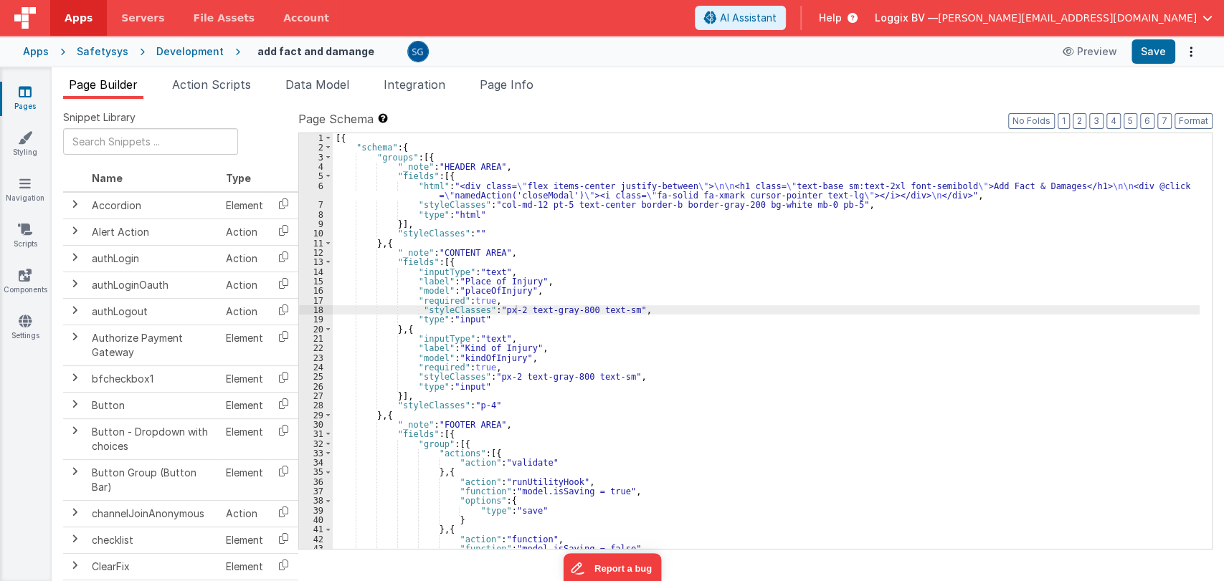
click at [662, 380] on div "[{ "schema" : { "groups" : [{ "_note" : "HEADER AREA" , "fields" : [{ "html" : …" at bounding box center [766, 350] width 867 height 435
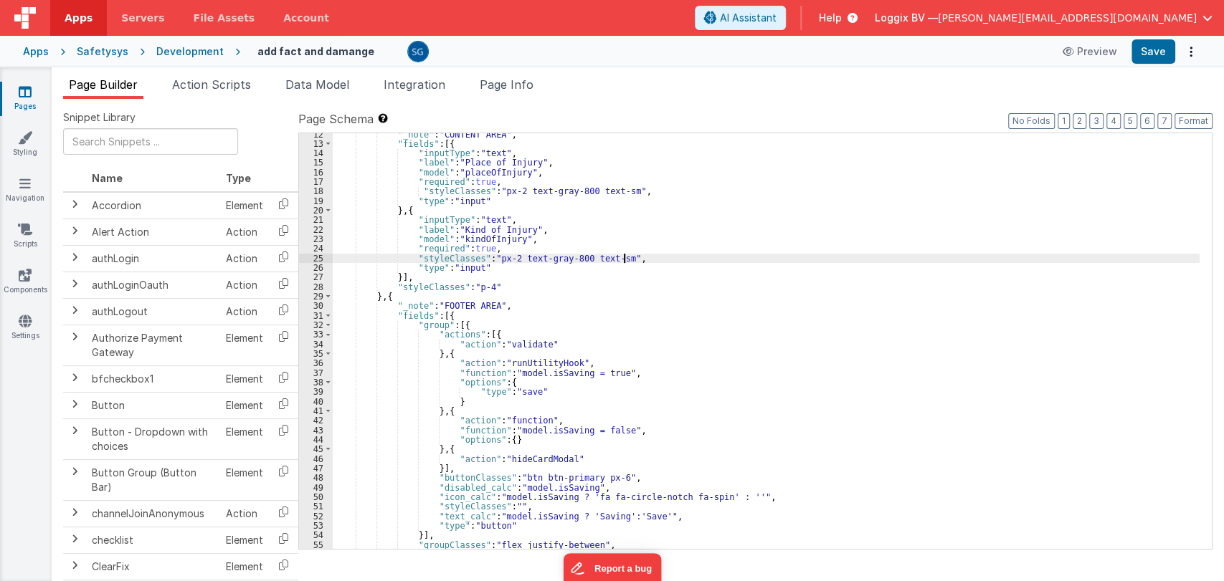
scroll to position [126, 0]
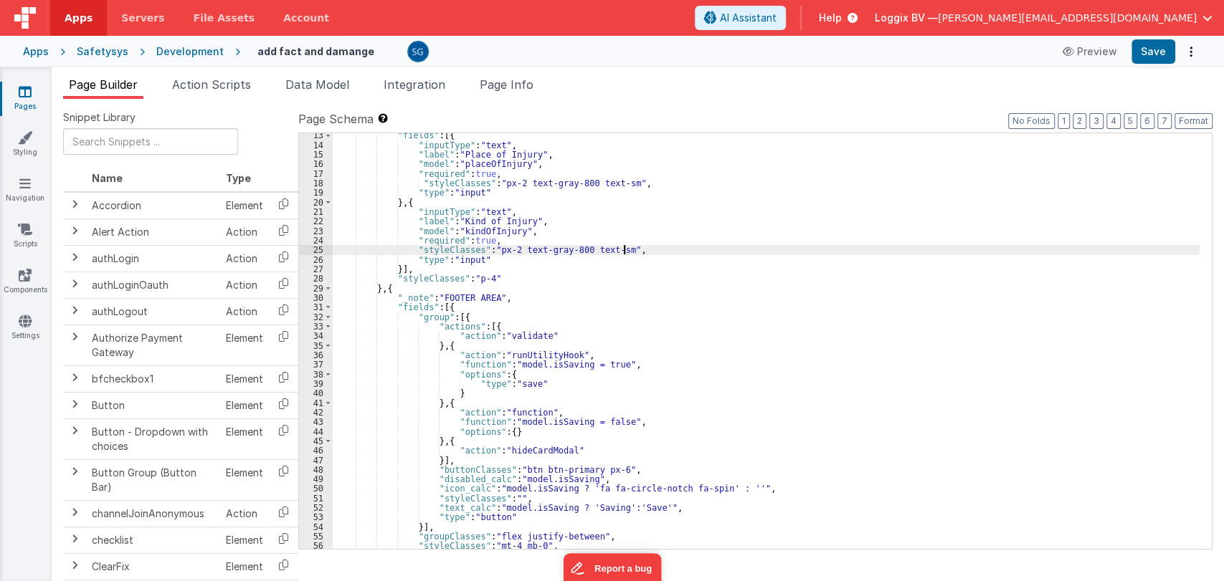
click at [742, 356] on div ""fields" : [{ "inputType" : "text" , "label" : "Place of Injury" , "model" : "p…" at bounding box center [766, 347] width 867 height 435
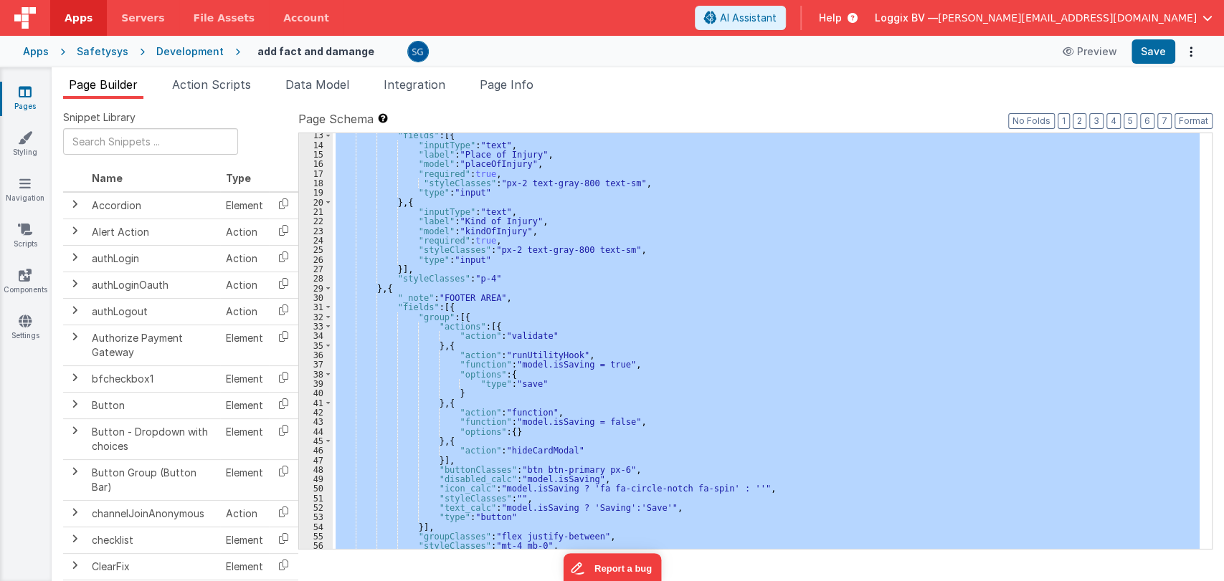
click at [766, 196] on div ""fields" : [{ "inputType" : "text" , "label" : "Place of Injury" , "model" : "p…" at bounding box center [766, 341] width 867 height 416
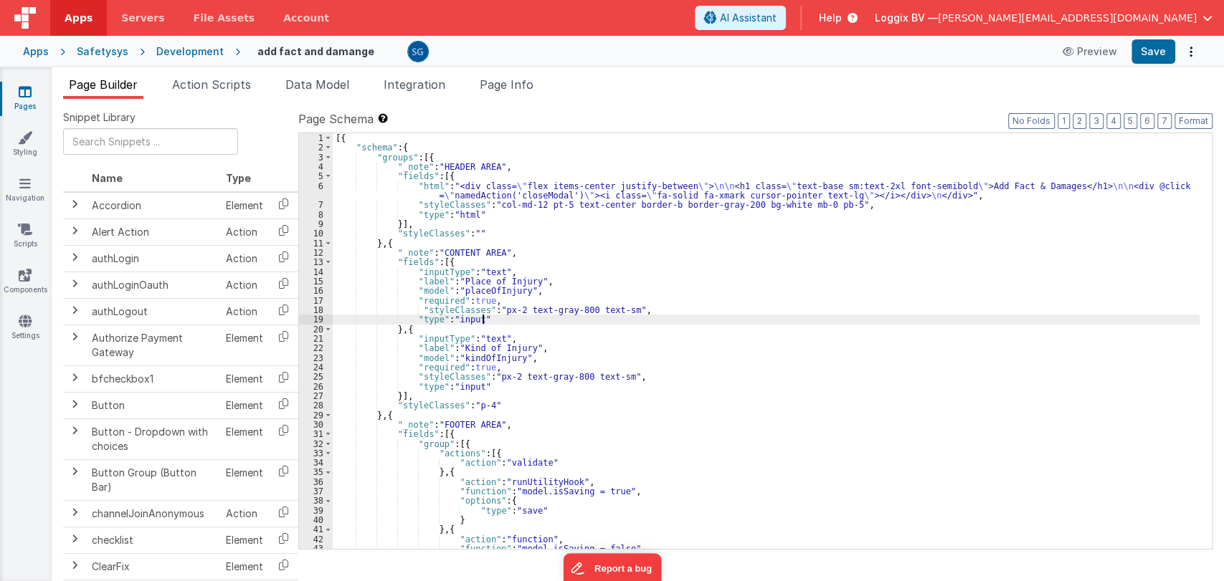
scroll to position [0, 0]
click at [776, 12] on span "AI Assistant" at bounding box center [748, 18] width 57 height 14
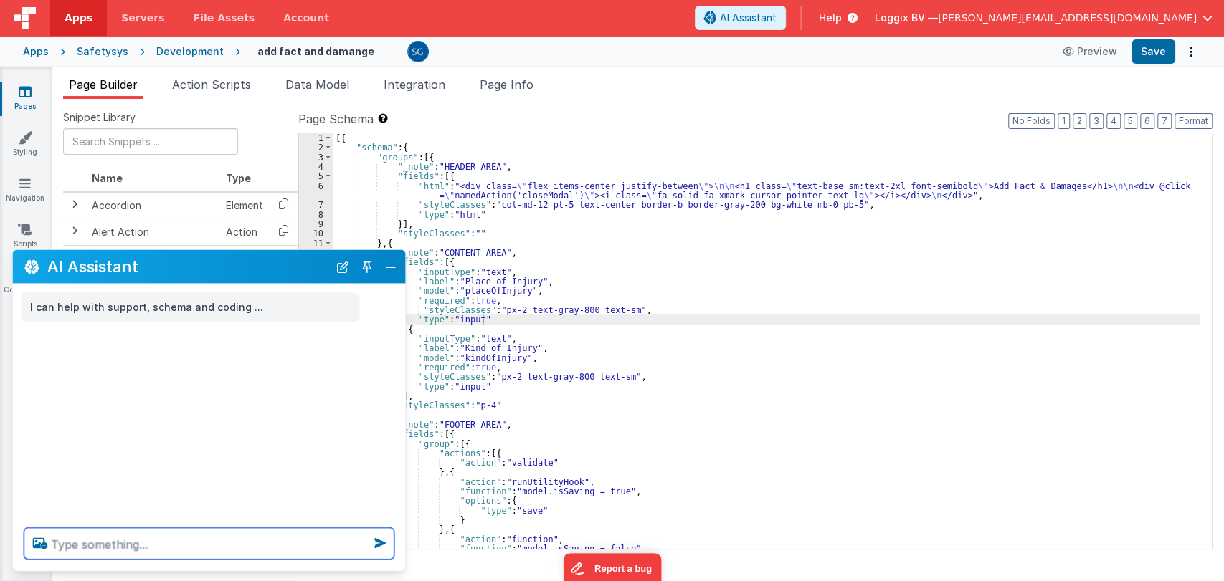
click at [118, 540] on textarea at bounding box center [209, 544] width 370 height 32
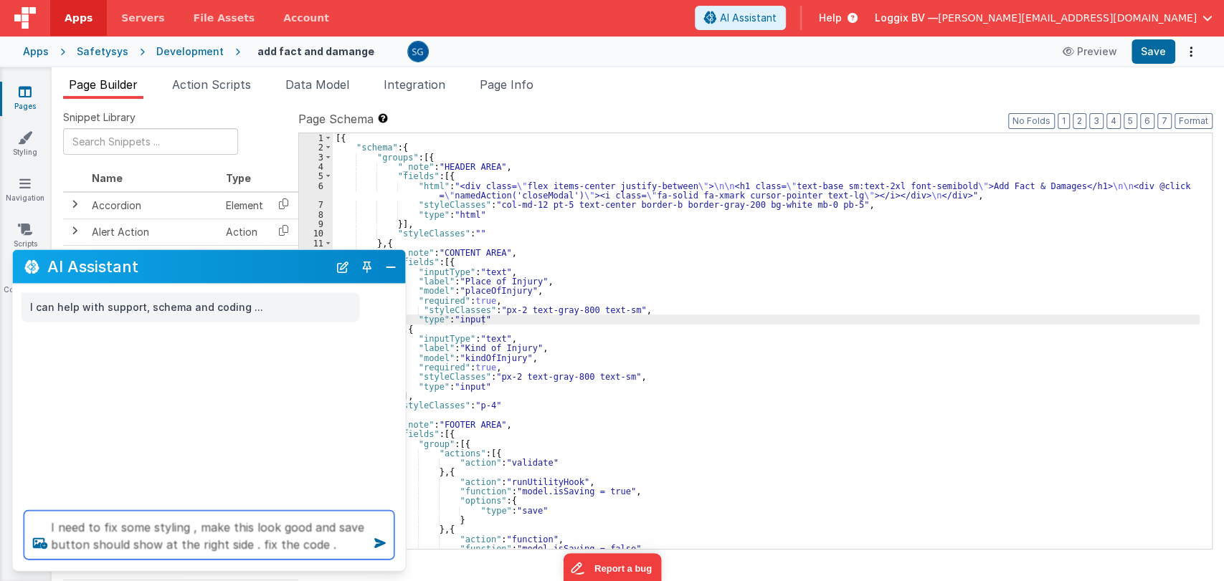
type textarea "I need to fix some styling , make this look good and save button should show at…"
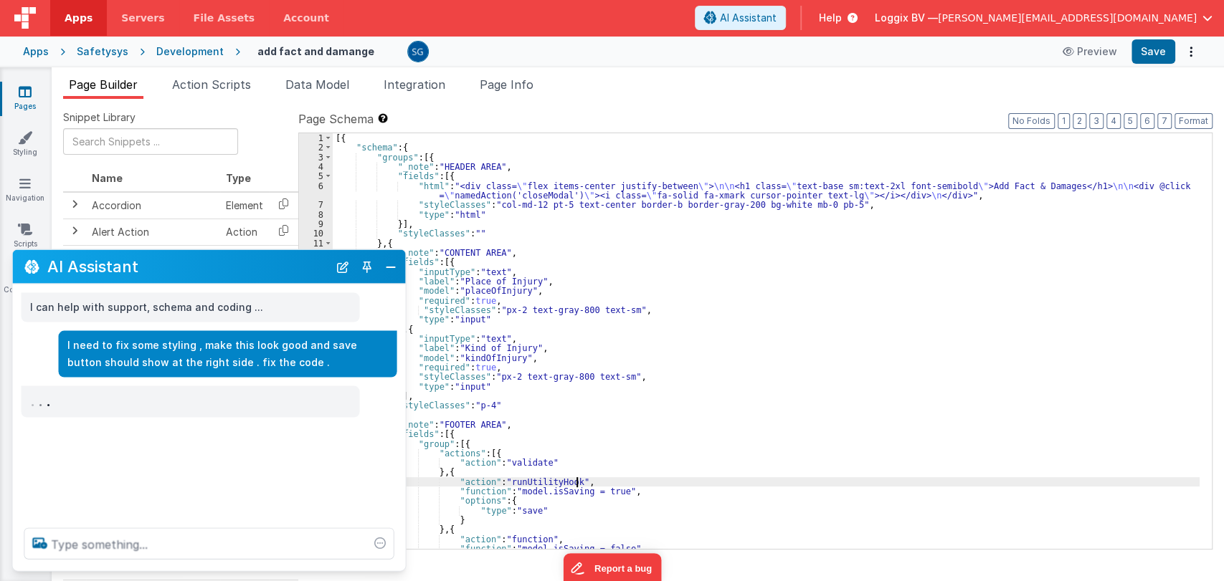
click at [596, 477] on div "[{ "schema" : { "groups" : [{ "_note" : "HEADER AREA" , "fields" : [{ "html" : …" at bounding box center [766, 350] width 867 height 435
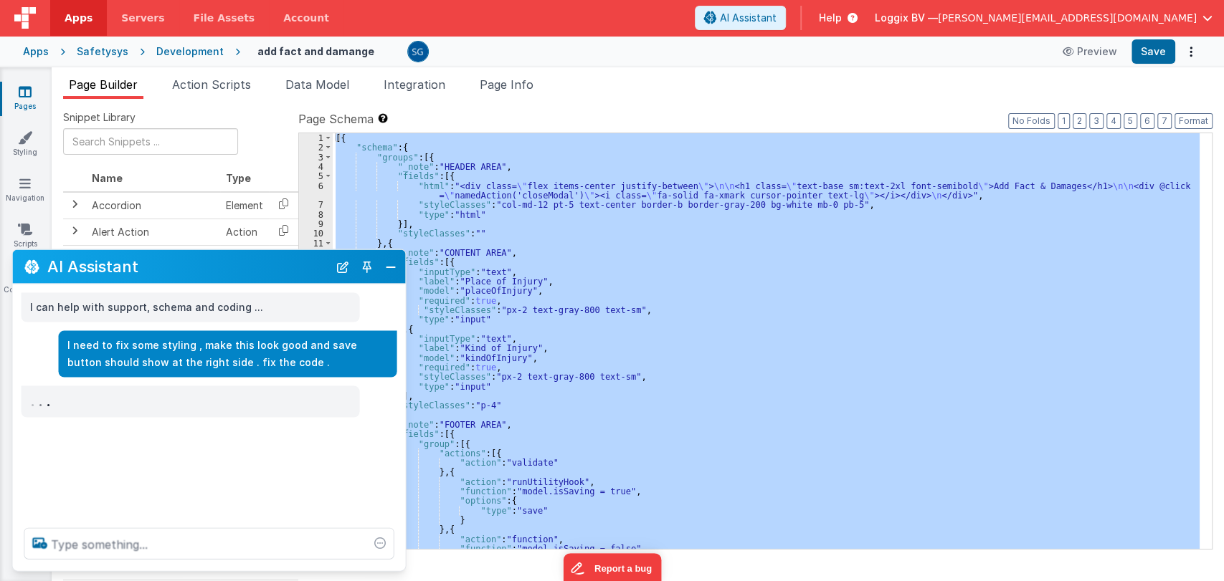
click at [827, 305] on div "[{ "schema" : { "groups" : [{ "_note" : "HEADER AREA" , "fields" : [{ "html" : …" at bounding box center [766, 341] width 867 height 416
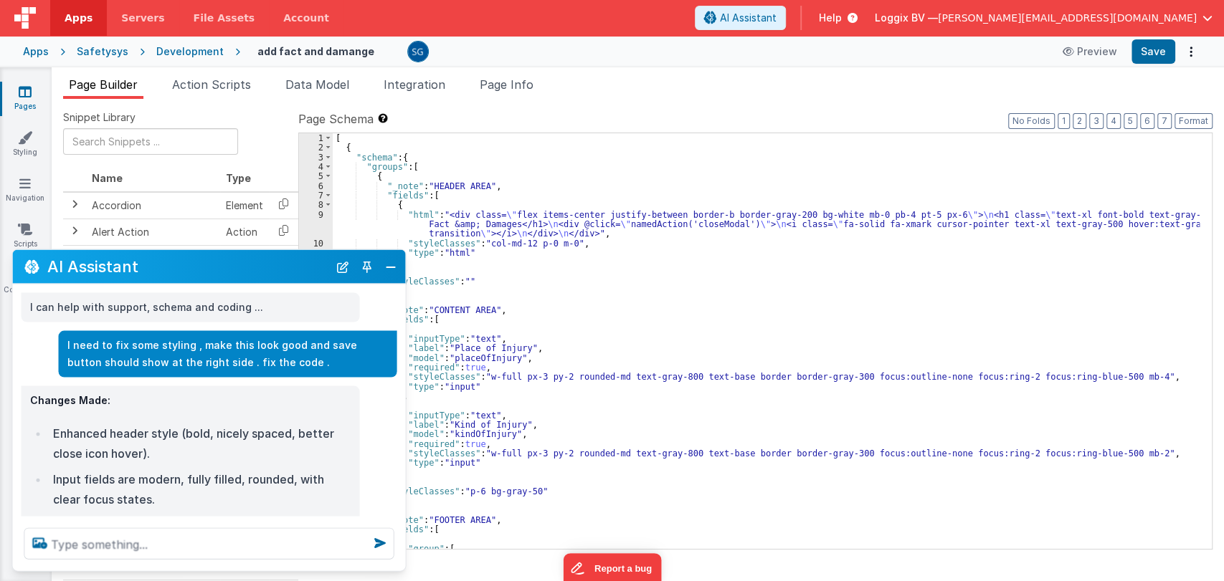
click at [670, 309] on div "[ { "schema" : { "groups" : [ { "_note" : "HEADER AREA" , "fields" : [ { "html"…" at bounding box center [766, 350] width 867 height 435
click at [389, 269] on button "Close" at bounding box center [390, 267] width 19 height 20
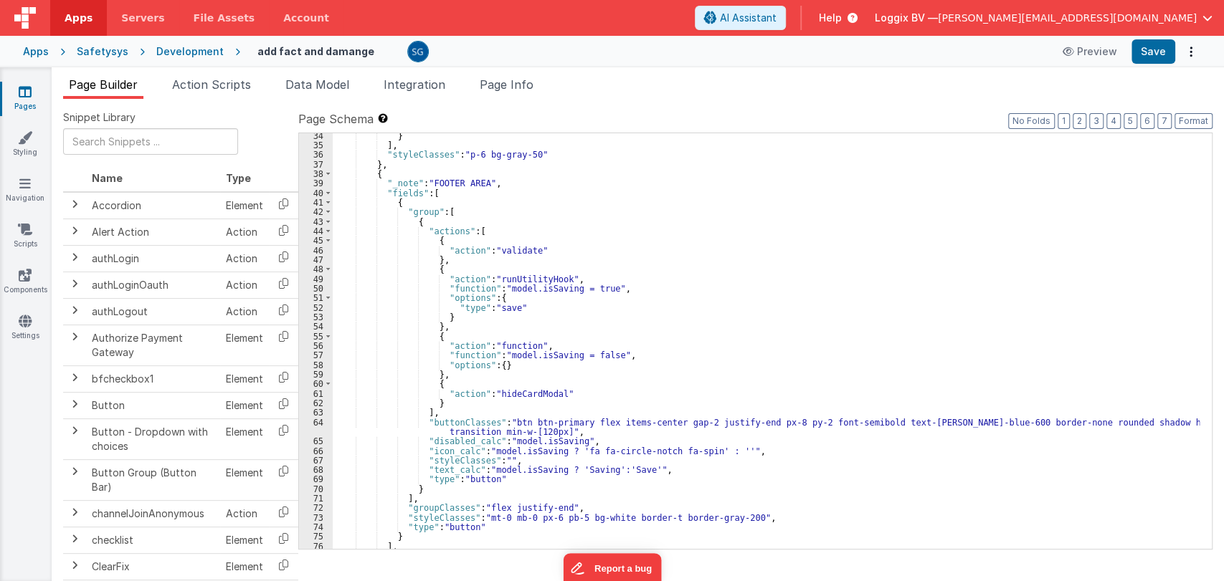
scroll to position [406, 0]
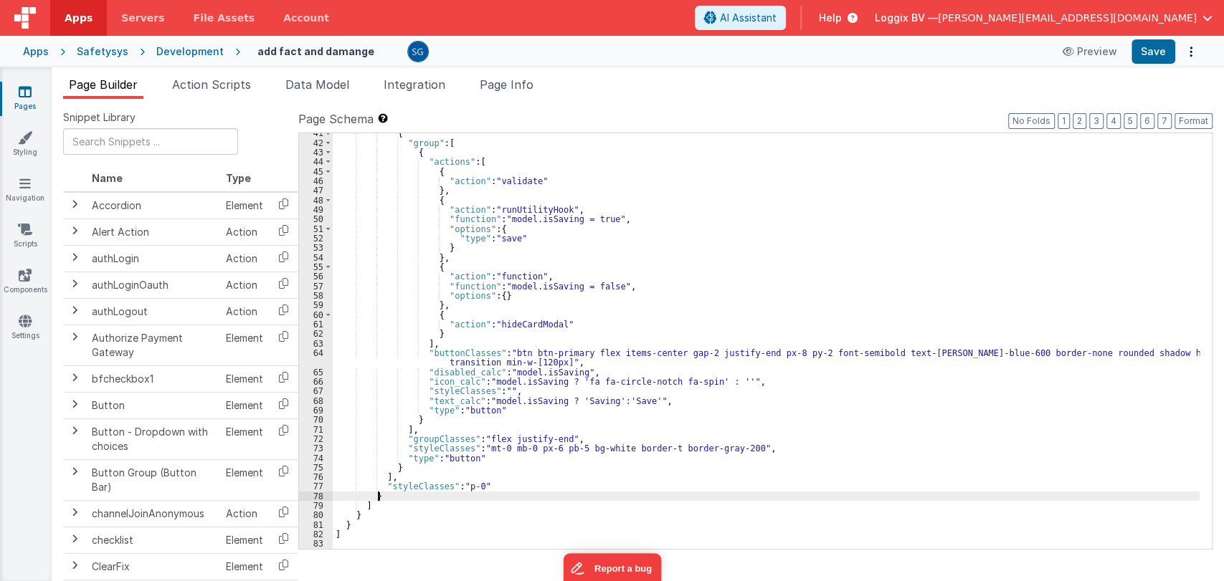
click at [591, 495] on div "{ "group" : [ { "actions" : [ { "action" : "validate" } , { "action" : "runUtil…" at bounding box center [766, 345] width 867 height 435
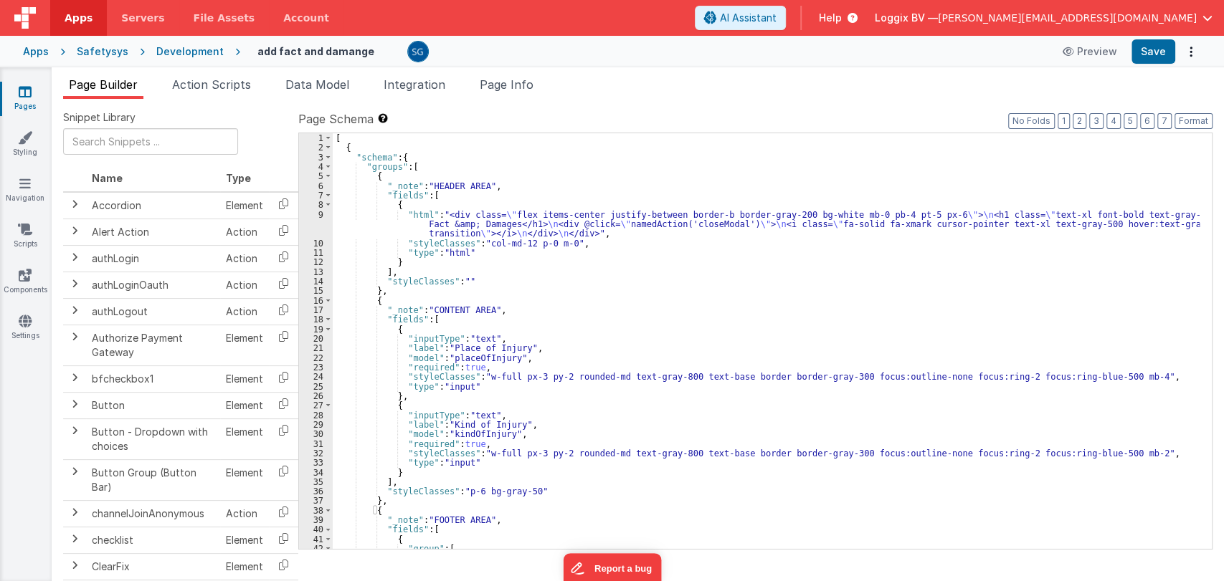
scroll to position [0, 0]
click at [1154, 60] on button "Save" at bounding box center [1153, 51] width 44 height 24
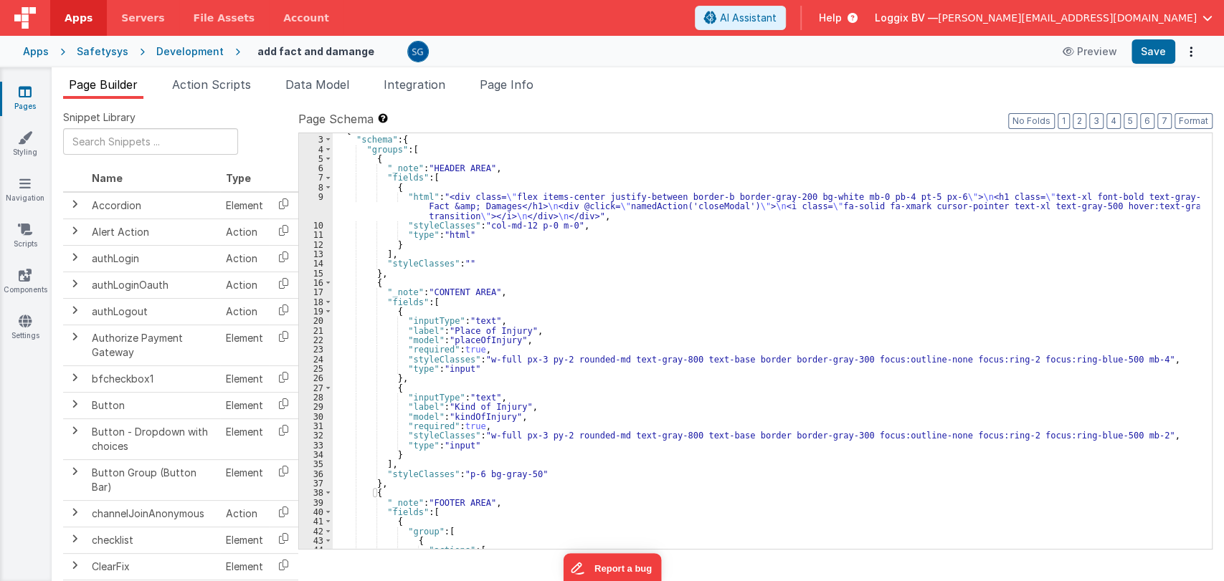
scroll to position [17, 0]
drag, startPoint x: 832, startPoint y: 357, endPoint x: 728, endPoint y: 360, distance: 104.0
click at [728, 360] on div "{ "schema" : { "groups" : [ { "_note" : "HEADER AREA" , "fields" : [ { "html" :…" at bounding box center [766, 342] width 867 height 435
drag, startPoint x: 817, startPoint y: 361, endPoint x: 969, endPoint y: 358, distance: 152.0
click at [969, 358] on div "{ "schema" : { "groups" : [ { "_note" : "HEADER AREA" , "fields" : [ { "html" :…" at bounding box center [766, 342] width 867 height 435
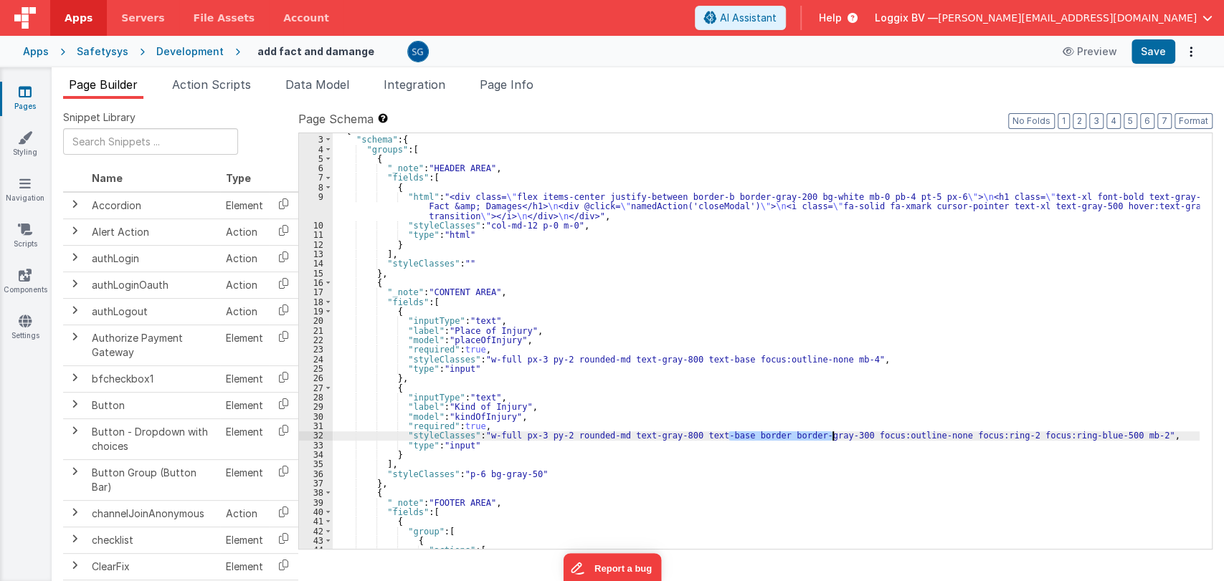
drag, startPoint x: 727, startPoint y: 436, endPoint x: 832, endPoint y: 432, distance: 105.4
click at [832, 432] on div "{ "schema" : { "groups" : [ { "_note" : "HEADER AREA" , "fields" : [ { "html" :…" at bounding box center [766, 342] width 867 height 435
drag, startPoint x: 819, startPoint y: 437, endPoint x: 971, endPoint y: 438, distance: 152.0
click at [971, 438] on div "{ "schema" : { "groups" : [ { "_note" : "HEADER AREA" , "fields" : [ { "html" :…" at bounding box center [766, 342] width 867 height 435
click at [1152, 53] on button "Save" at bounding box center [1153, 51] width 44 height 24
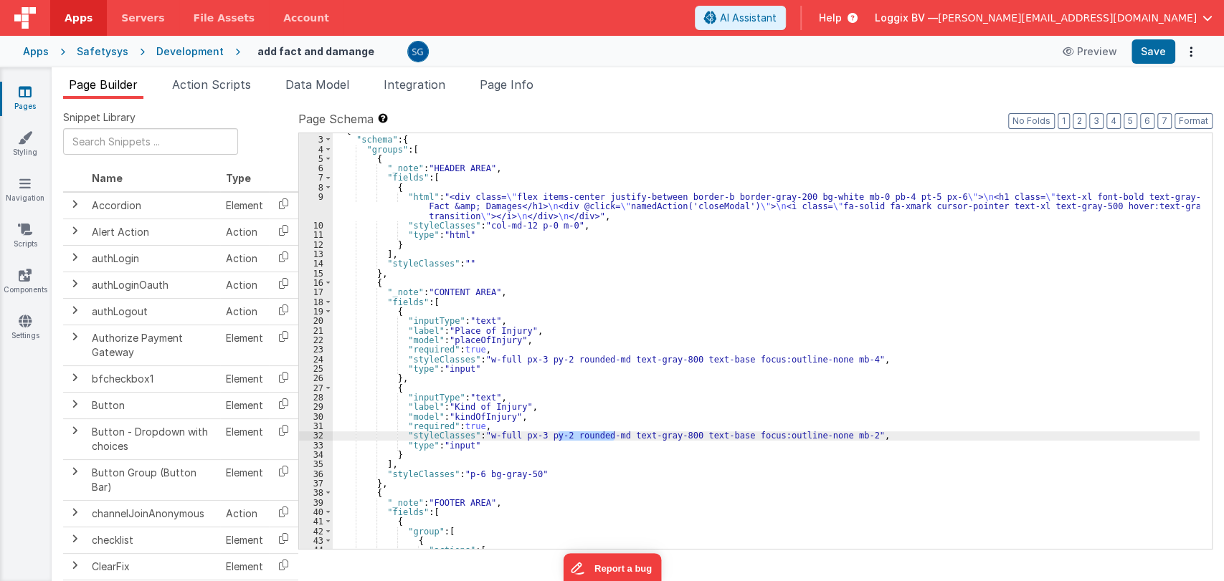
drag, startPoint x: 612, startPoint y: 434, endPoint x: 559, endPoint y: 435, distance: 52.3
click at [559, 435] on div "{ "schema" : { "groups" : [ { "_note" : "HEADER AREA" , "fields" : [ { "html" :…" at bounding box center [766, 342] width 867 height 435
click at [857, 435] on div "{ "schema" : { "groups" : [ { "_note" : "HEADER AREA" , "fields" : [ { "html" :…" at bounding box center [766, 342] width 867 height 435
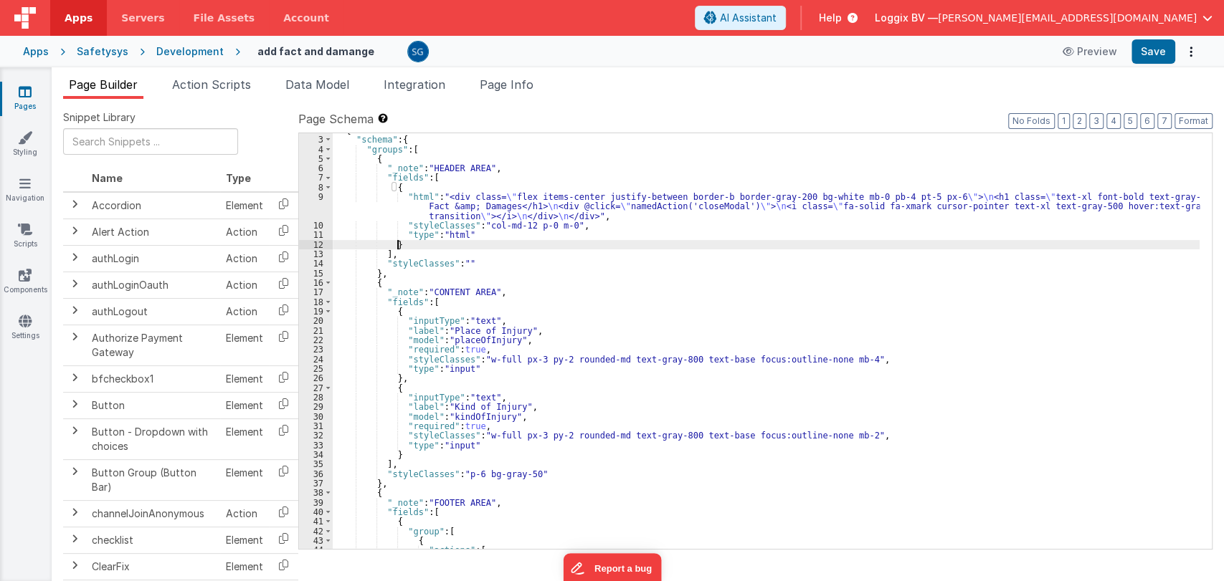
click at [685, 241] on div "{ "schema" : { "groups" : [ { "_note" : "HEADER AREA" , "fields" : [ { "html" :…" at bounding box center [766, 342] width 867 height 435
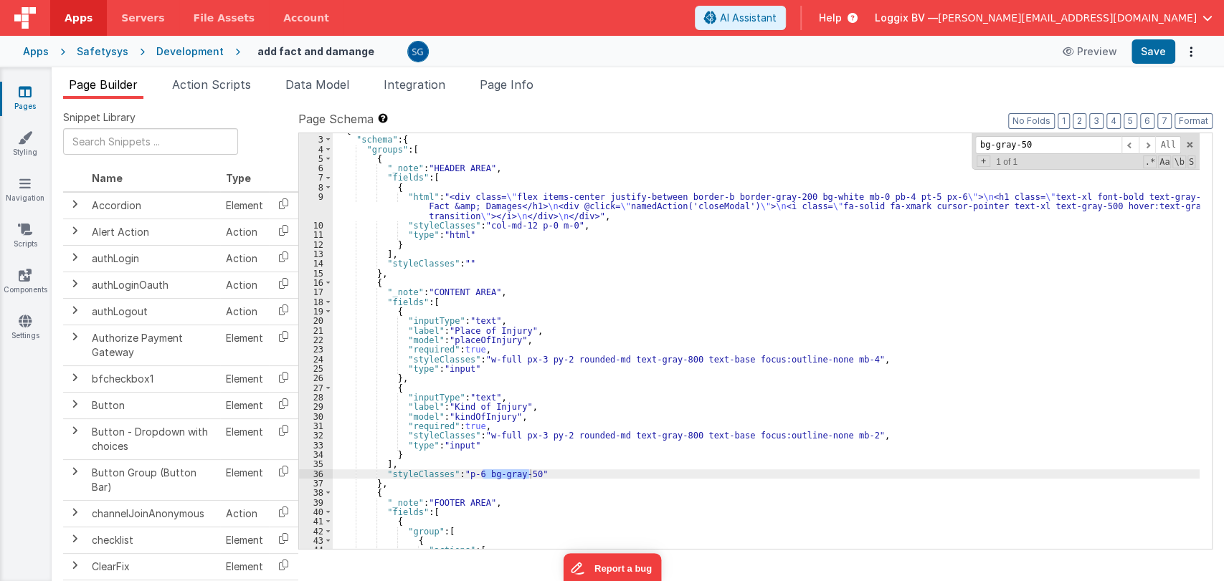
type input "bg-gray-50"
click at [529, 474] on div "{ "schema" : { "groups" : [ { "_note" : "HEADER AREA" , "fields" : [ { "html" :…" at bounding box center [766, 341] width 867 height 416
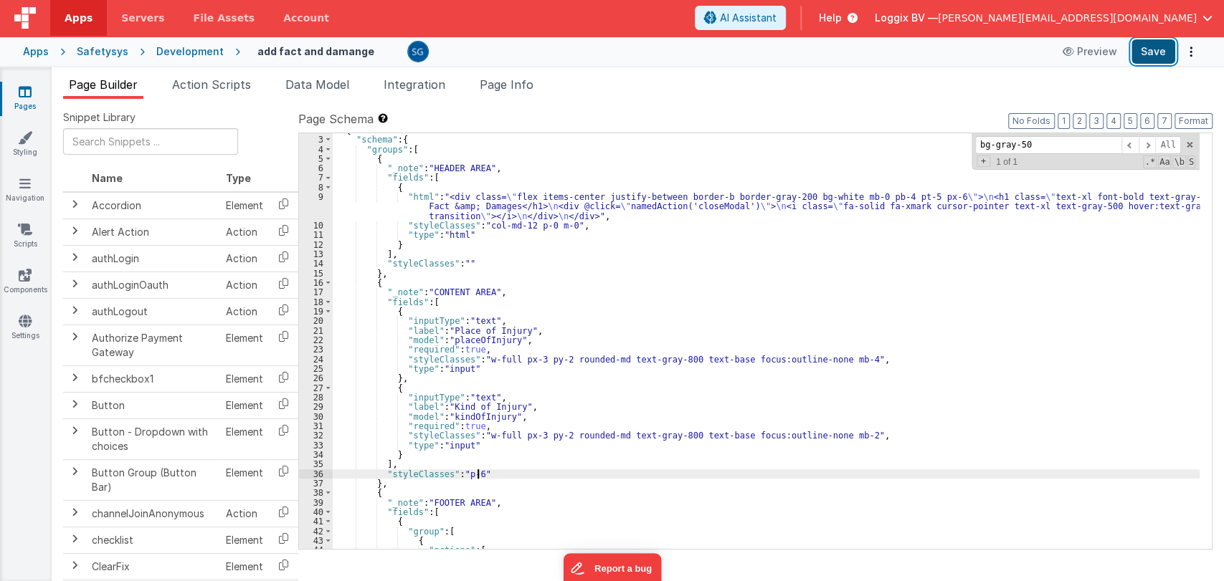
click at [1156, 55] on button "Save" at bounding box center [1153, 51] width 44 height 24
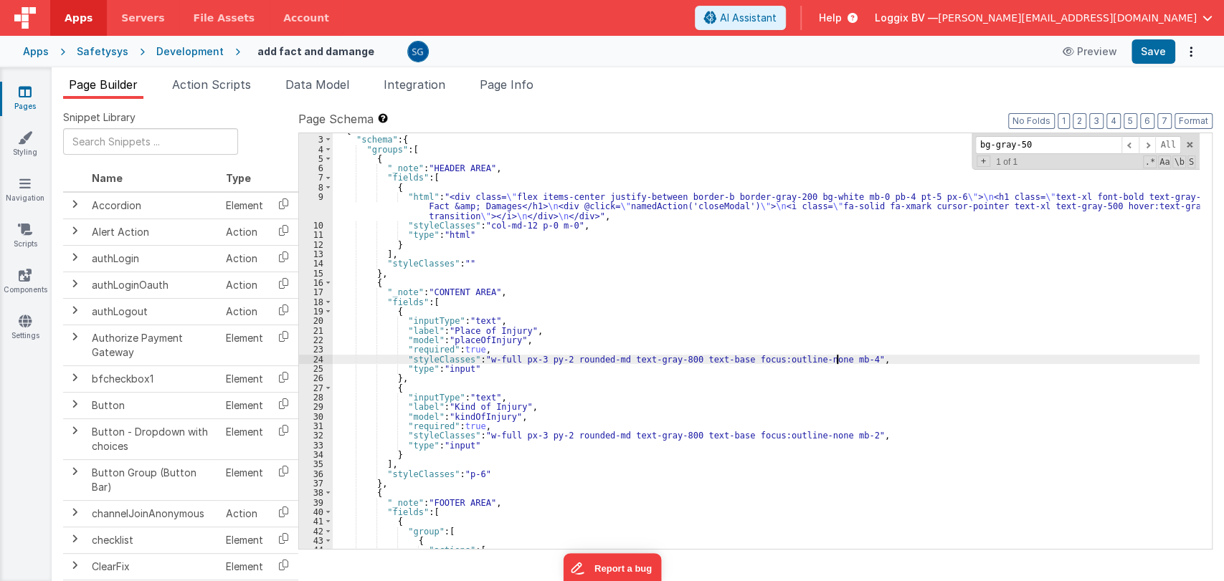
click at [837, 356] on div "{ "schema" : { "groups" : [ { "_note" : "HEADER AREA" , "fields" : [ { "html" :…" at bounding box center [766, 342] width 867 height 435
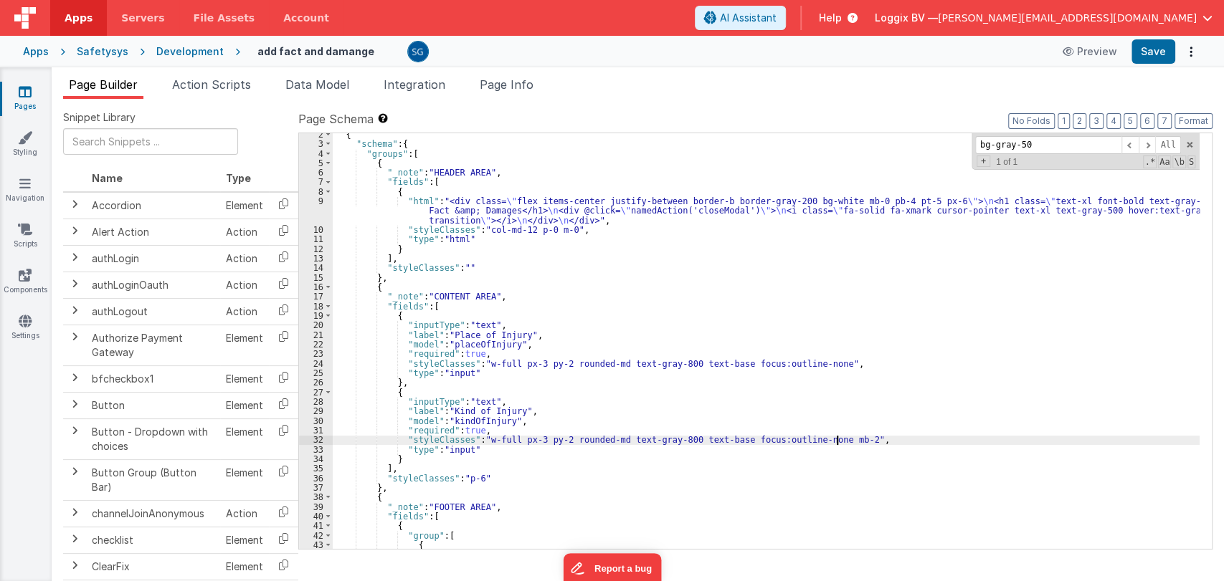
click at [837, 439] on div "{ "schema" : { "groups" : [ { "_note" : "HEADER AREA" , "fields" : [ { "html" :…" at bounding box center [766, 347] width 867 height 435
click at [810, 363] on div "{ "schema" : { "groups" : [ { "_note" : "HEADER AREA" , "fields" : [ { "html" :…" at bounding box center [766, 347] width 867 height 435
click at [720, 440] on div "{ "schema" : { "groups" : [ { "_note" : "HEADER AREA" , "fields" : [ { "html" :…" at bounding box center [766, 347] width 867 height 435
click at [1154, 50] on button "Save" at bounding box center [1153, 51] width 44 height 24
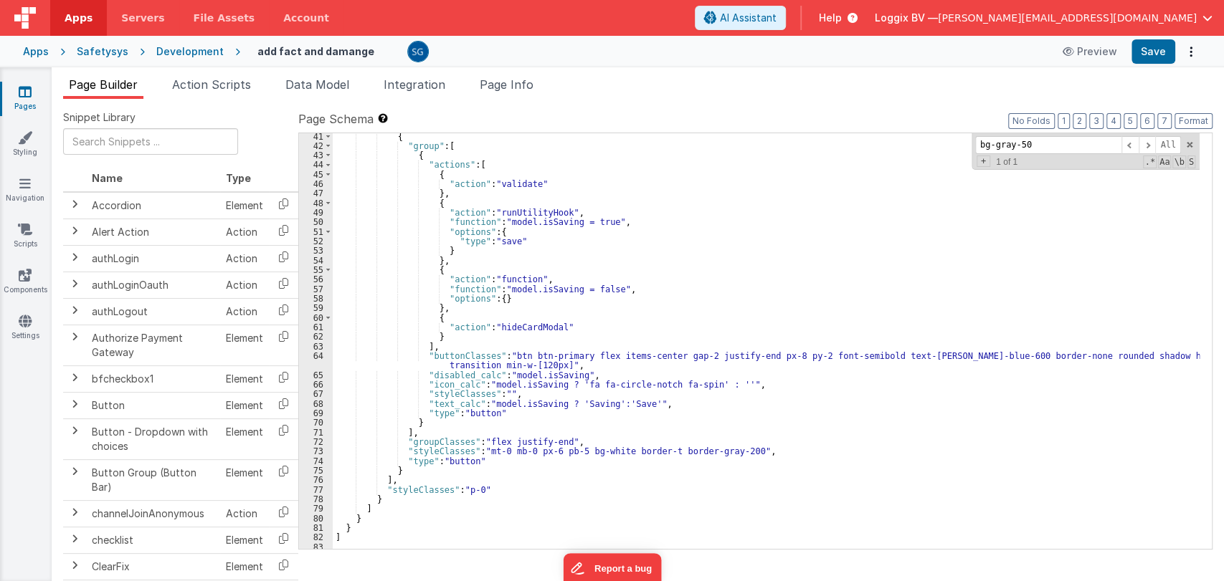
scroll to position [406, 0]
click at [774, 378] on div "{ "group" : [ { "actions" : [ { "action" : "validate" } , { "action" : "runUtil…" at bounding box center [766, 345] width 867 height 435
click at [1186, 143] on span at bounding box center [1189, 145] width 10 height 10
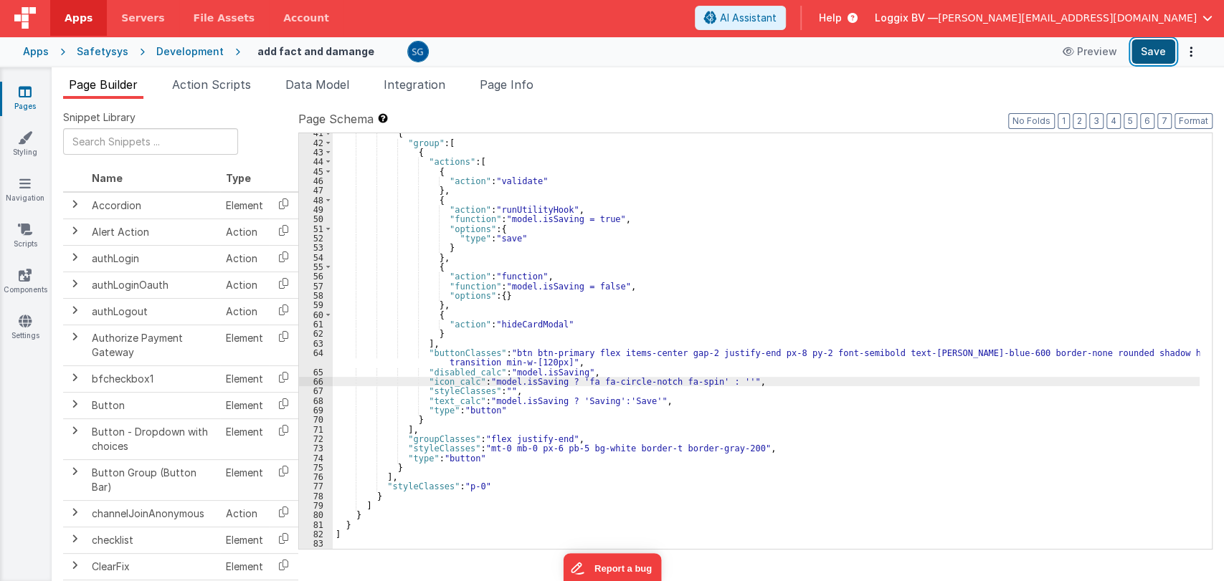
click at [1135, 46] on button "Save" at bounding box center [1153, 51] width 44 height 24
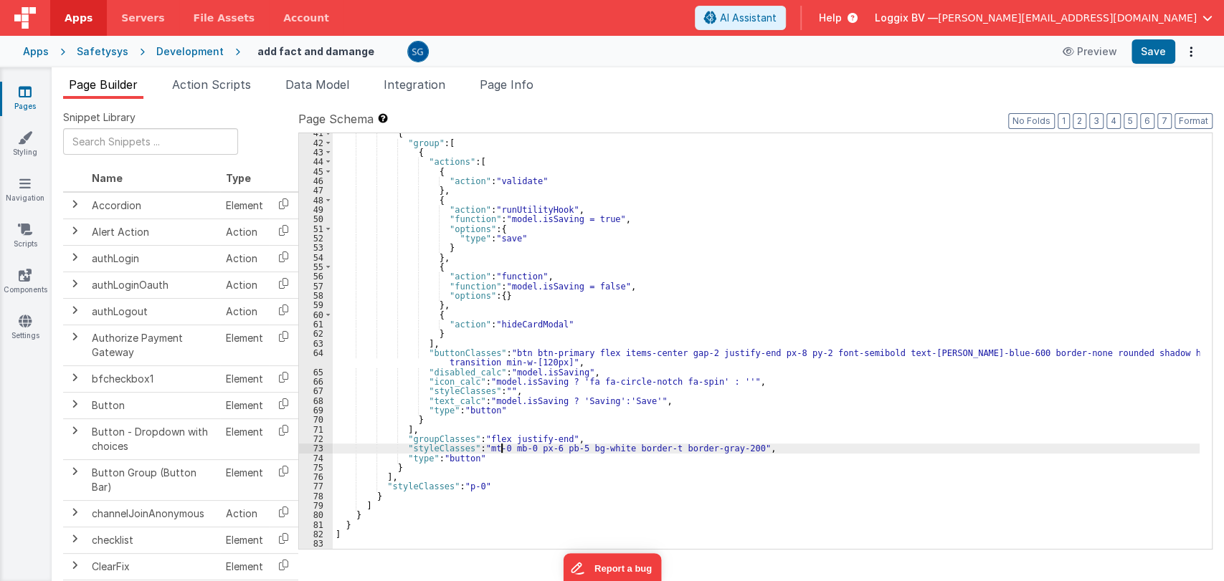
click at [500, 447] on div "{ "group" : [ { "actions" : [ { "action" : "validate" } , { "action" : "runUtil…" at bounding box center [766, 345] width 867 height 435
click at [1151, 57] on button "Save" at bounding box center [1153, 51] width 44 height 24
click at [503, 443] on div "{ "group" : [ { "actions" : [ { "action" : "validate" } , { "action" : "runUtil…" at bounding box center [766, 345] width 867 height 435
click at [500, 449] on div "{ "group" : [ { "actions" : [ { "action" : "validate" } , { "action" : "runUtil…" at bounding box center [766, 345] width 867 height 435
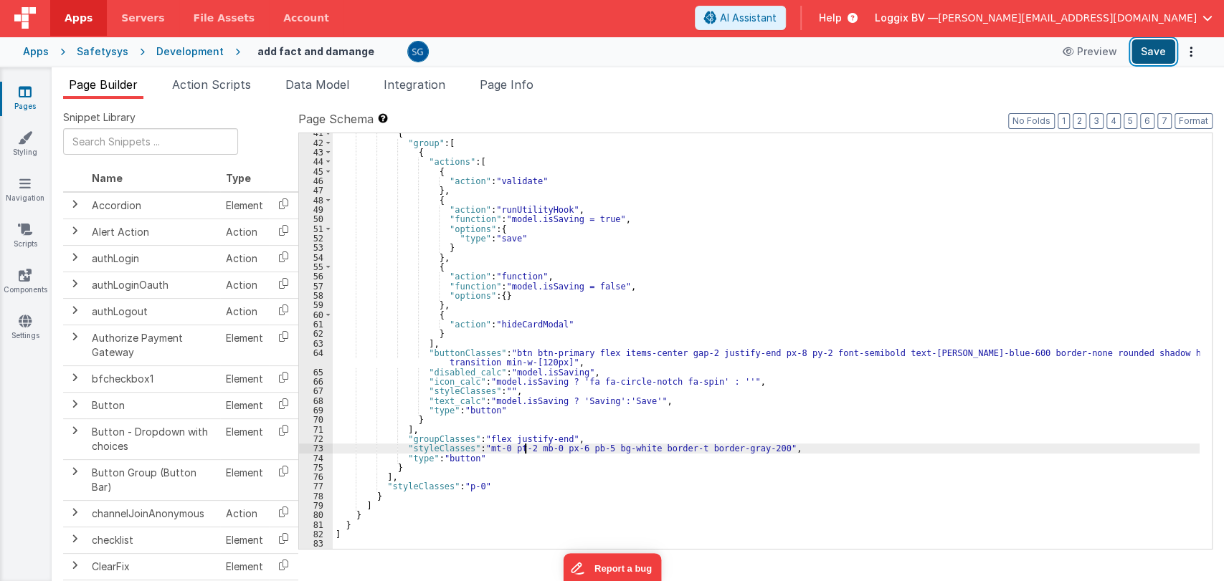
click at [1148, 44] on button "Save" at bounding box center [1153, 51] width 44 height 24
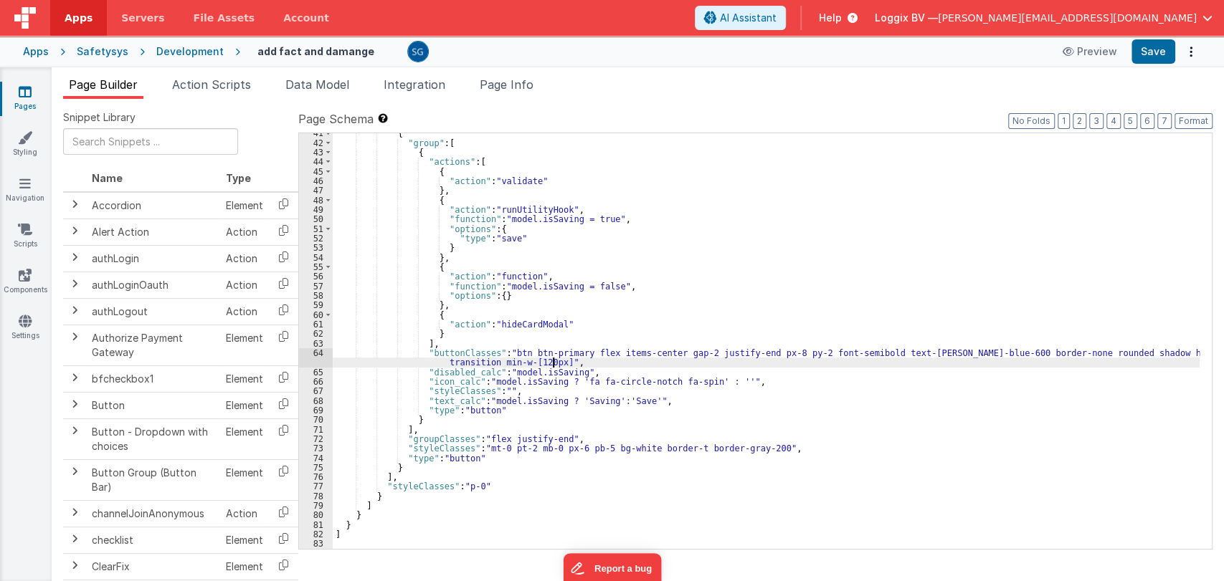
click at [552, 363] on div "{ "group" : [ { "actions" : [ { "action" : "validate" } , { "action" : "runUtil…" at bounding box center [766, 345] width 867 height 435
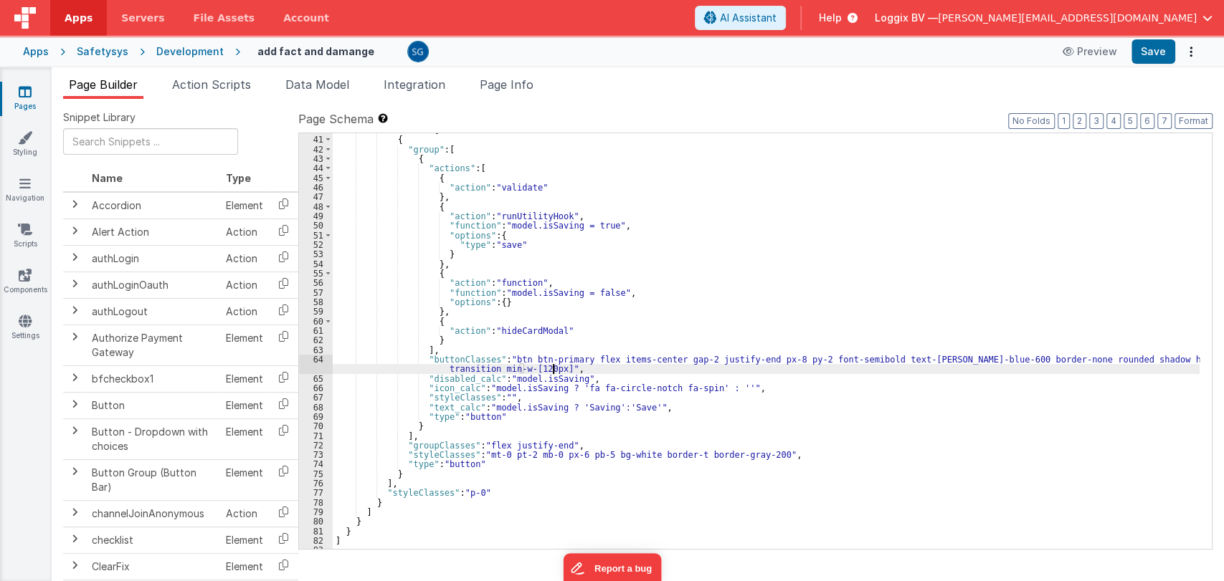
scroll to position [399, 0]
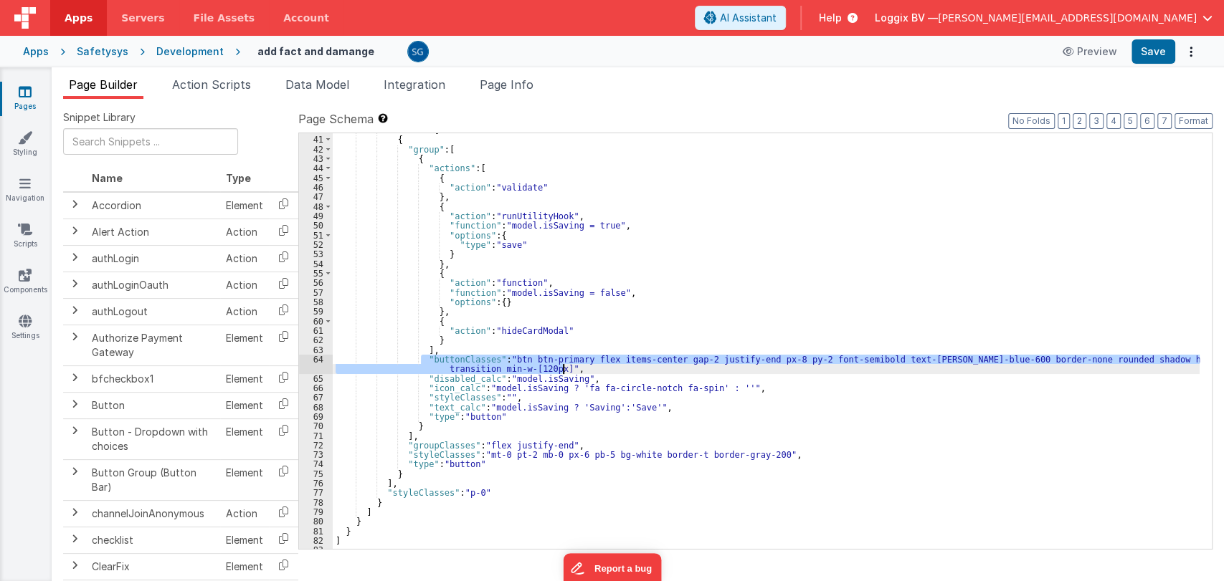
drag, startPoint x: 419, startPoint y: 358, endPoint x: 567, endPoint y: 369, distance: 148.8
click at [567, 369] on div ""fields" : [ { "group" : [ { "actions" : [ { "action" : "validate" } , { "actio…" at bounding box center [766, 342] width 867 height 435
drag, startPoint x: 574, startPoint y: 368, endPoint x: 419, endPoint y: 357, distance: 155.2
click at [419, 357] on div ""fields" : [ { "group" : [ { "actions" : [ { "action" : "validate" } , { "actio…" at bounding box center [766, 342] width 867 height 435
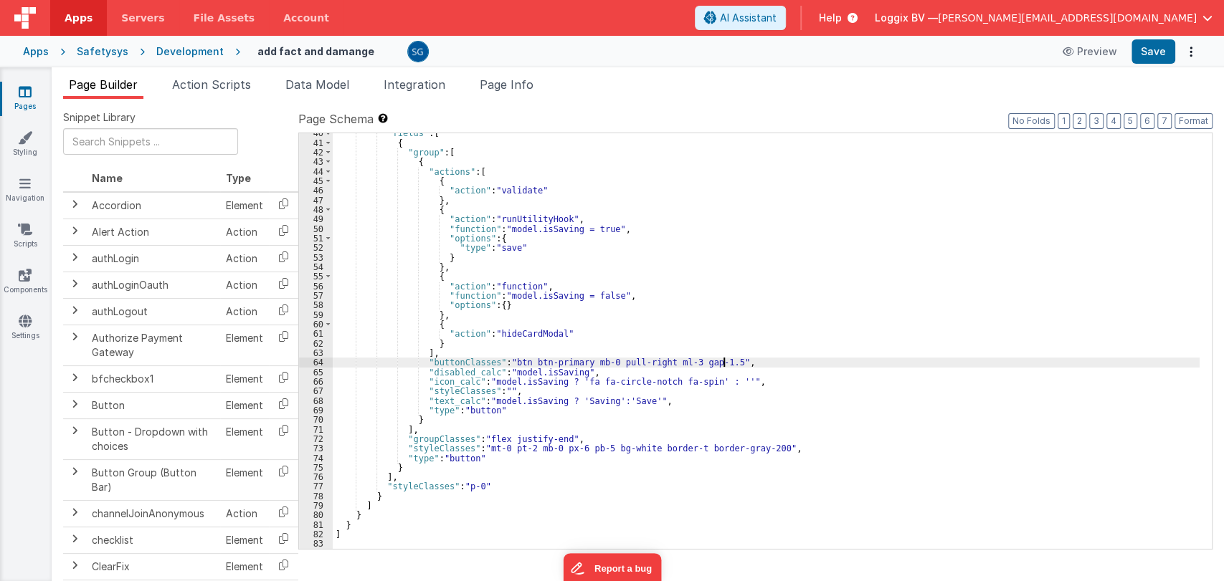
scroll to position [396, 0]
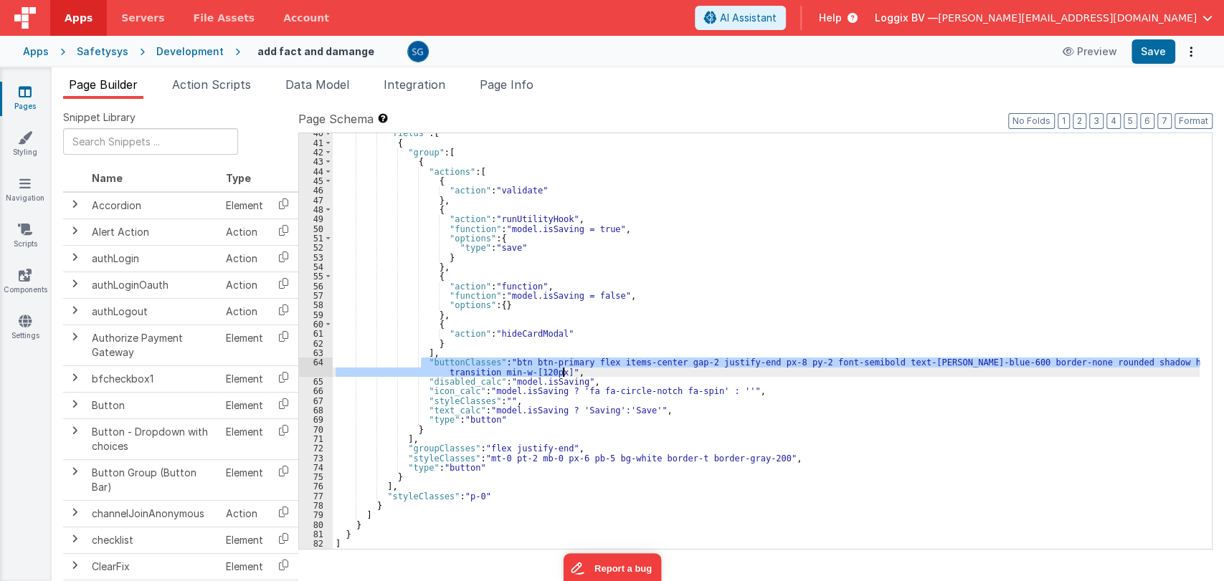
click at [650, 370] on div ""fields" : [ { "group" : [ { "actions" : [ { "action" : "validate" } , { "actio…" at bounding box center [766, 341] width 867 height 416
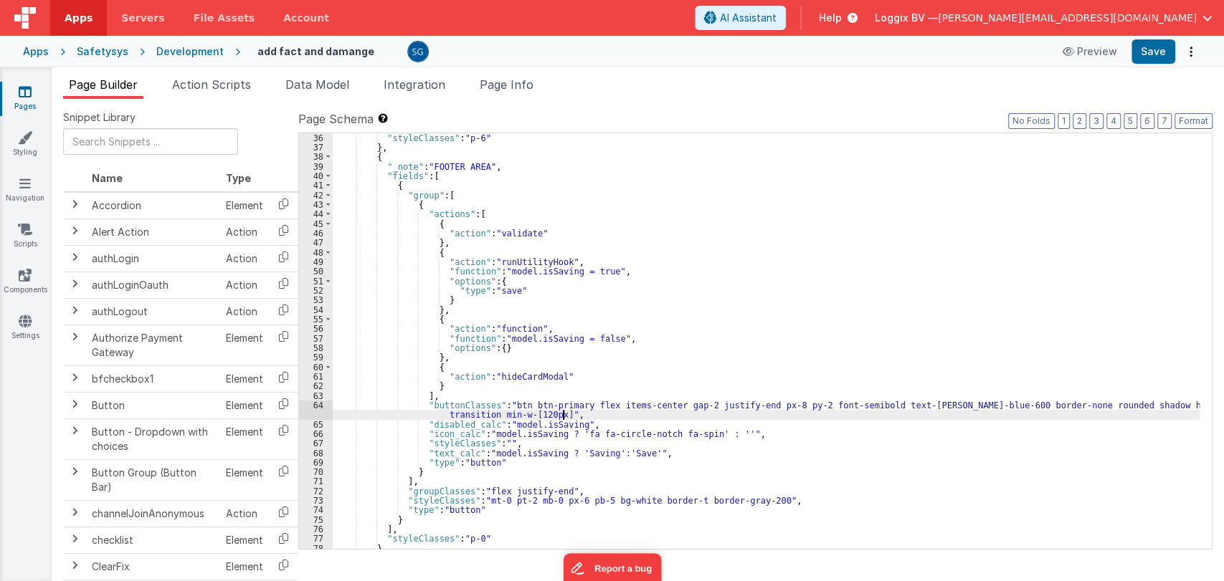
scroll to position [351, 0]
click at [1156, 55] on button "Save" at bounding box center [1153, 51] width 44 height 24
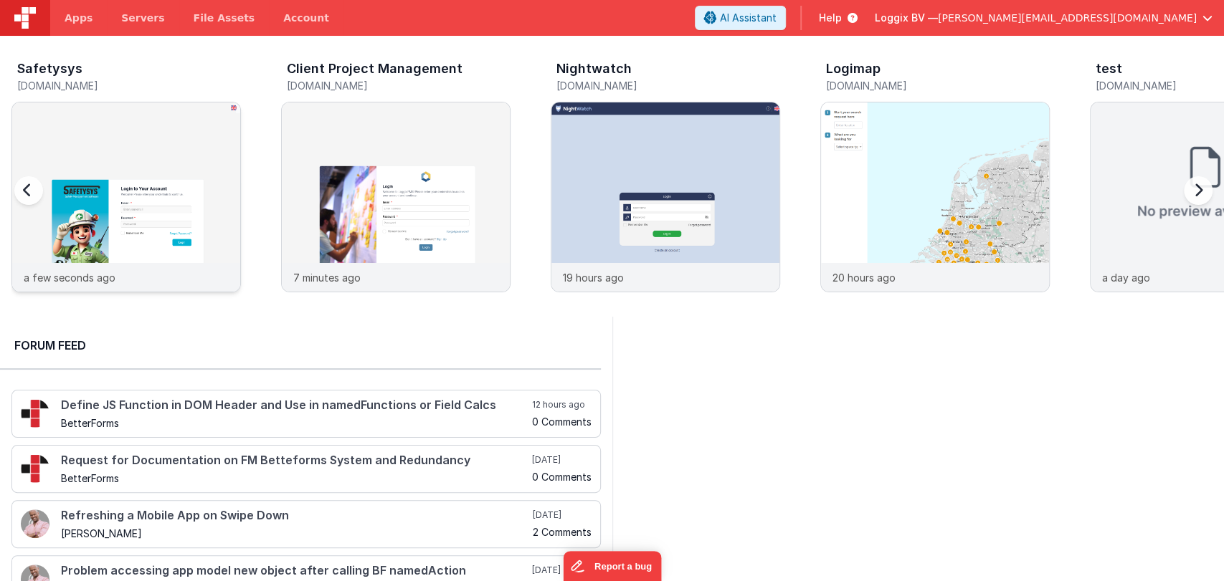
click at [129, 196] on img at bounding box center [126, 217] width 228 height 228
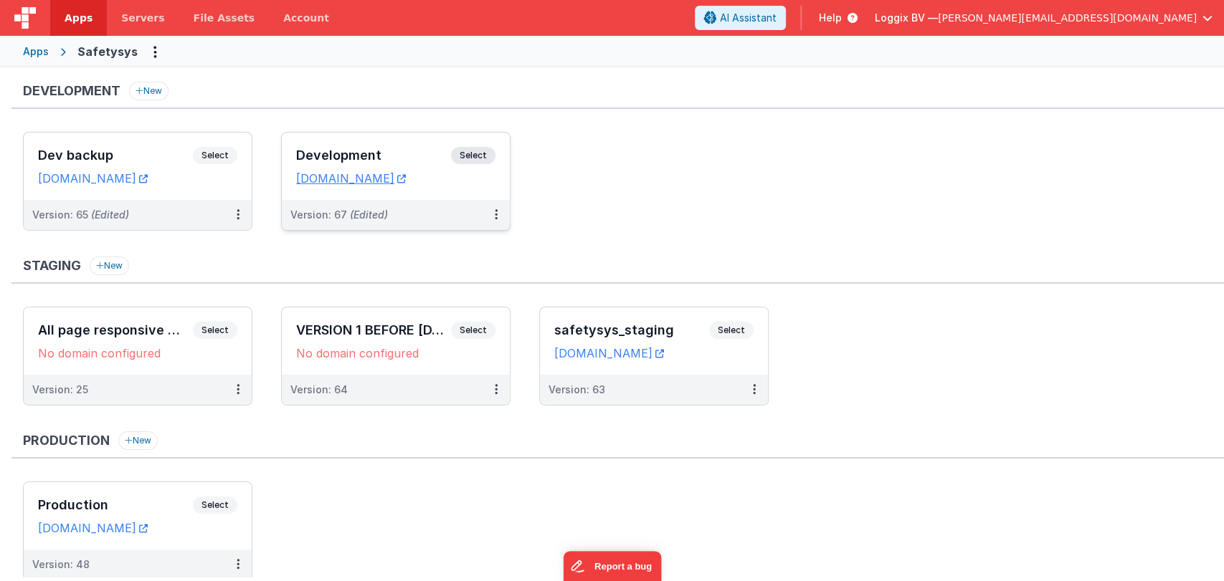
click at [389, 151] on h3 "Development" at bounding box center [373, 155] width 155 height 14
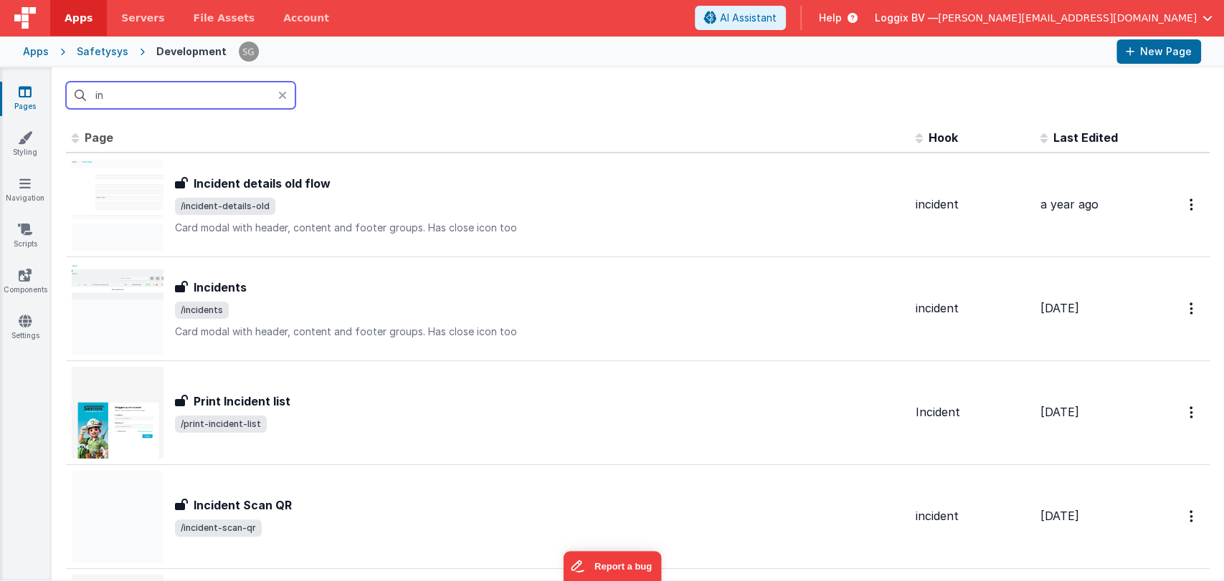
type input "i"
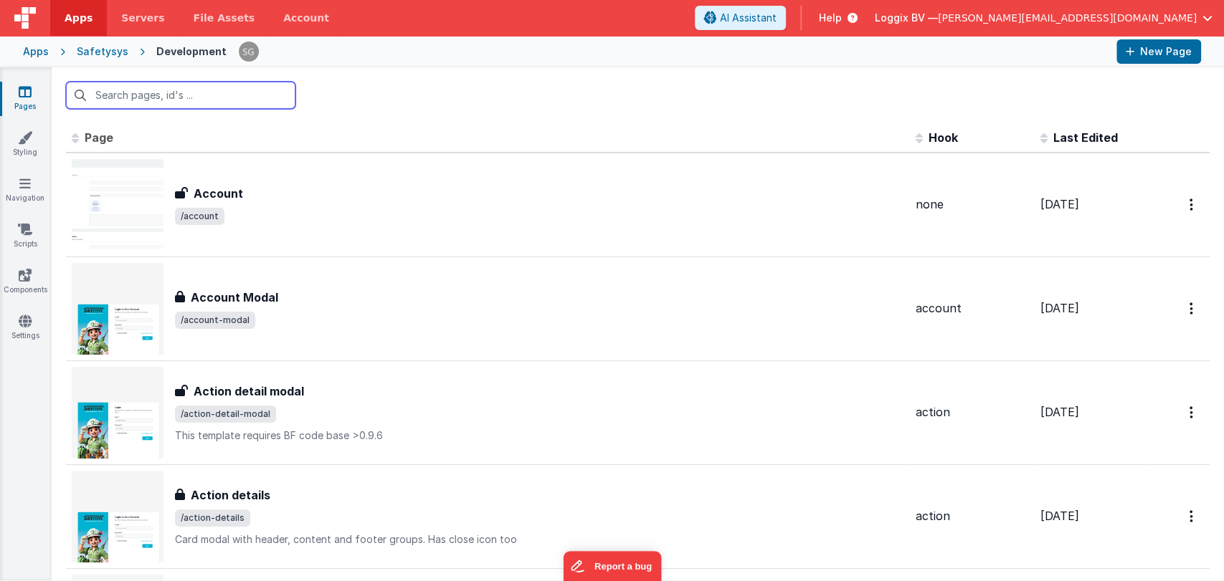
click at [182, 92] on input "text" at bounding box center [180, 95] width 229 height 27
click at [202, 90] on input "text" at bounding box center [180, 95] width 229 height 27
drag, startPoint x: 202, startPoint y: 90, endPoint x: 147, endPoint y: 93, distance: 55.3
click at [147, 93] on input "text" at bounding box center [180, 95] width 229 height 27
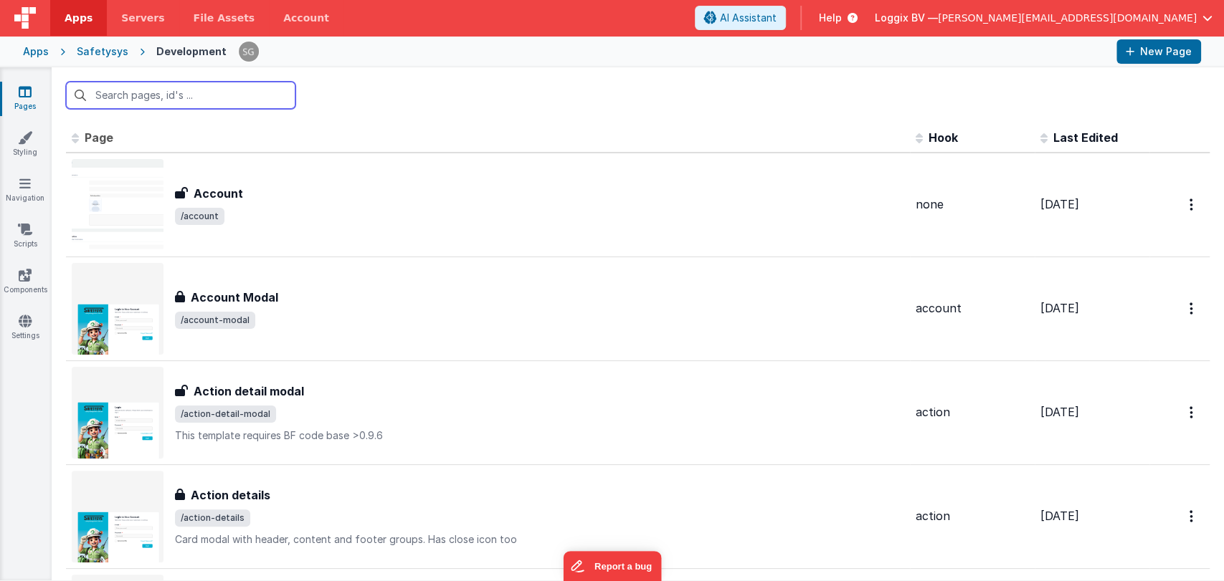
click at [147, 93] on input "text" at bounding box center [180, 95] width 229 height 27
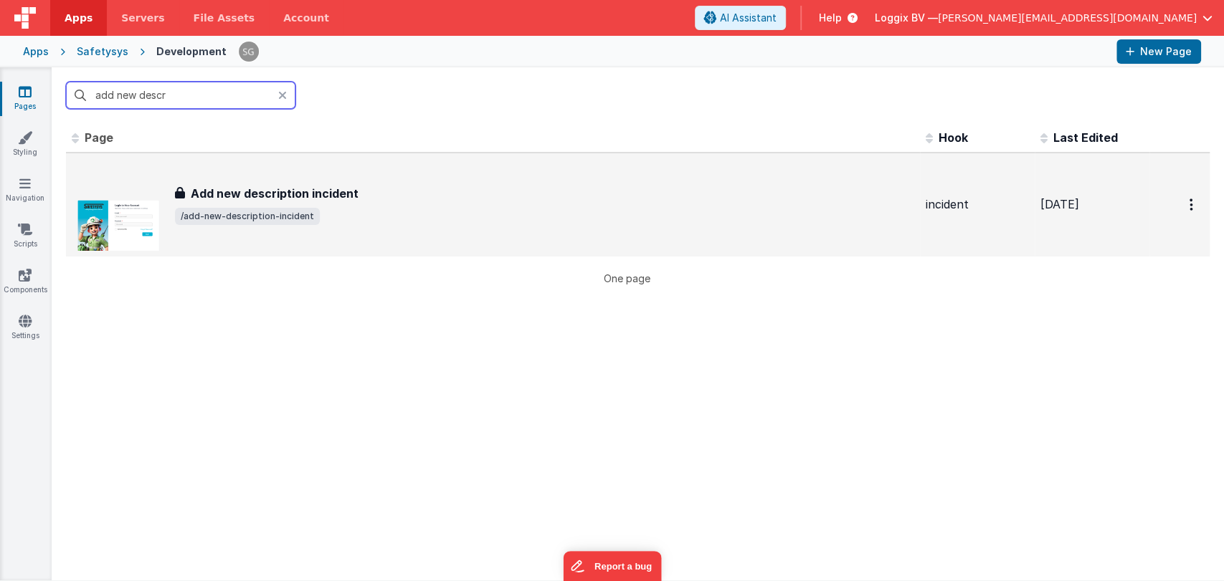
type input "add new descr"
click at [356, 217] on span "/add-new-description-incident" at bounding box center [544, 216] width 739 height 17
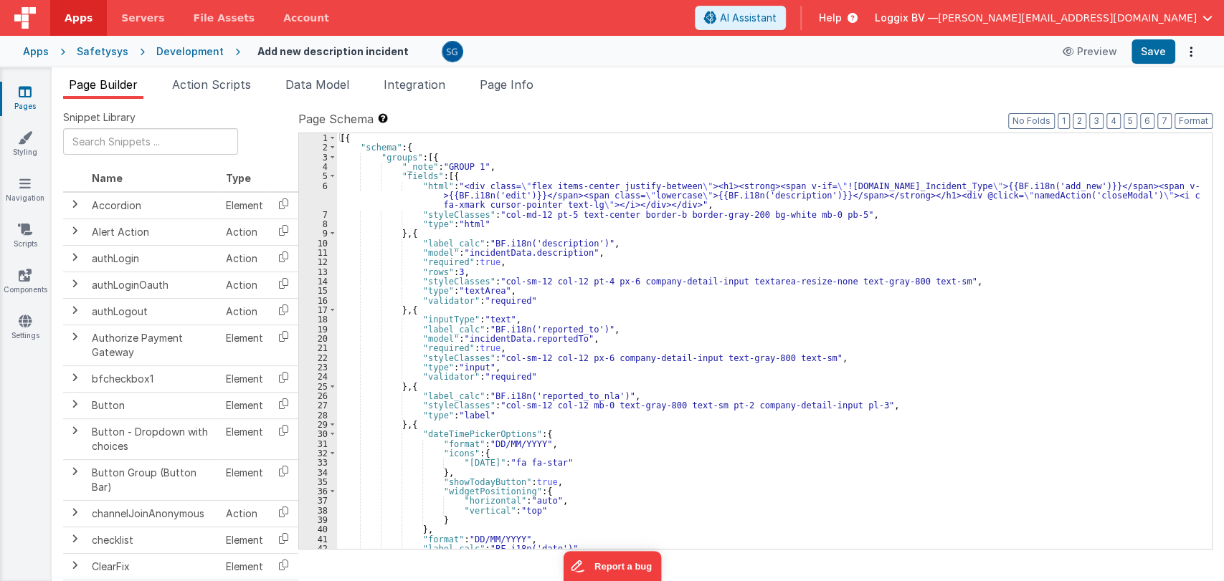
click at [325, 183] on div "6" at bounding box center [318, 195] width 38 height 29
click at [325, 183] on div at bounding box center [612, 290] width 1224 height 581
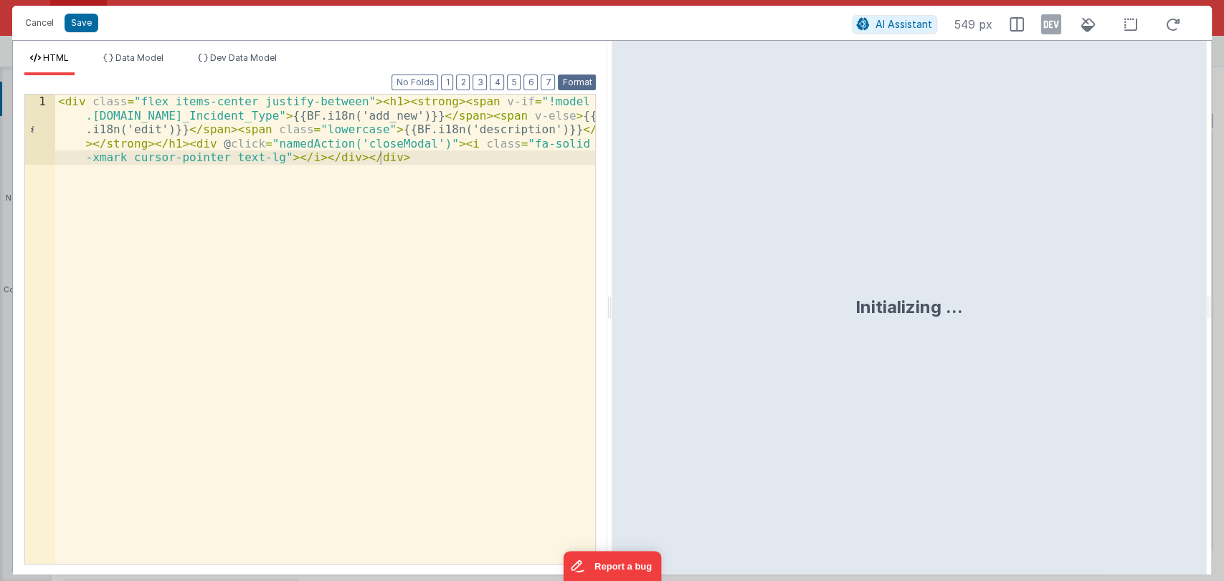
click at [580, 82] on button "Format" at bounding box center [577, 83] width 38 height 16
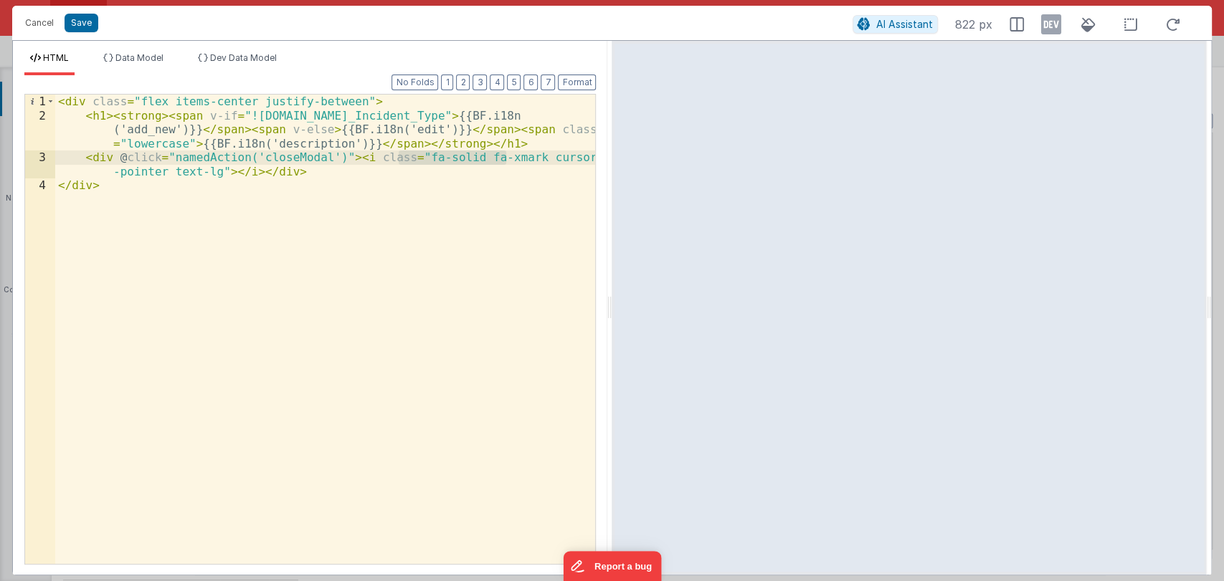
drag, startPoint x: 401, startPoint y: 155, endPoint x: 505, endPoint y: 155, distance: 104.7
click at [505, 155] on div "< div class = "flex items-center justify-between" > < h1 > < strong > < span v-…" at bounding box center [325, 344] width 541 height 498
click at [180, 170] on div "< div class = "flex items-center justify-between" > < h1 > < strong > < span v-…" at bounding box center [325, 344] width 541 height 498
click at [155, 186] on div "< div class = "flex items-center justify-between" > < h1 > < strong > < span v-…" at bounding box center [325, 344] width 541 height 498
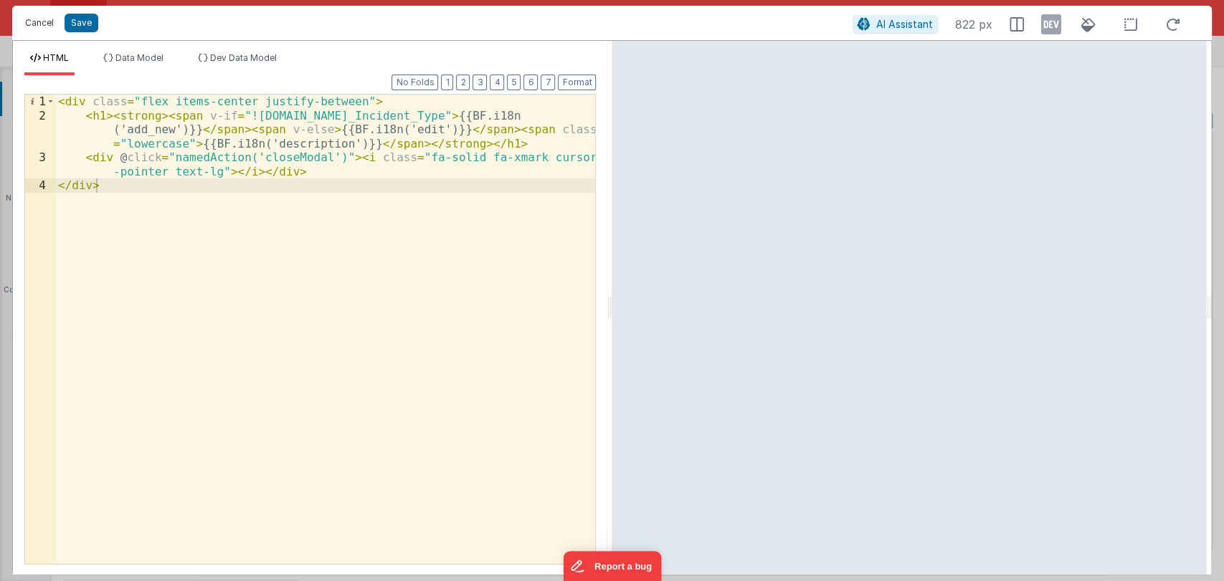
click at [44, 22] on button "Cancel" at bounding box center [39, 23] width 43 height 20
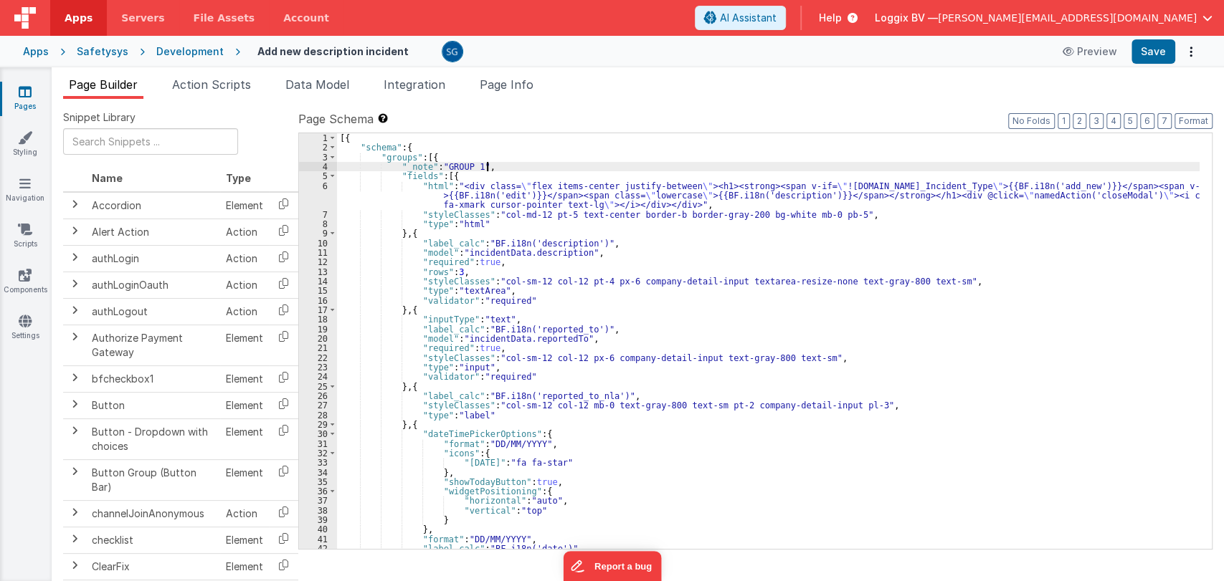
click at [510, 162] on div "[{ "schema" : { "groups" : [{ "_note" : "GROUP 1" , "fields" : [{ "html" : "<di…" at bounding box center [768, 350] width 862 height 435
click at [323, 185] on div "6" at bounding box center [318, 195] width 38 height 29
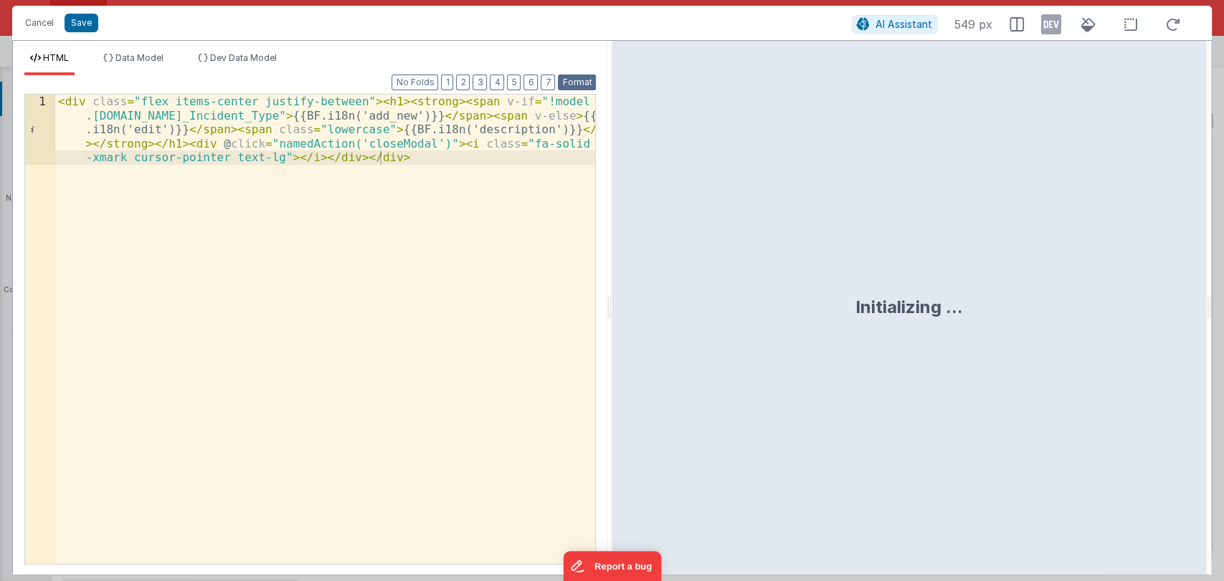
click at [573, 79] on button "Format" at bounding box center [577, 83] width 38 height 16
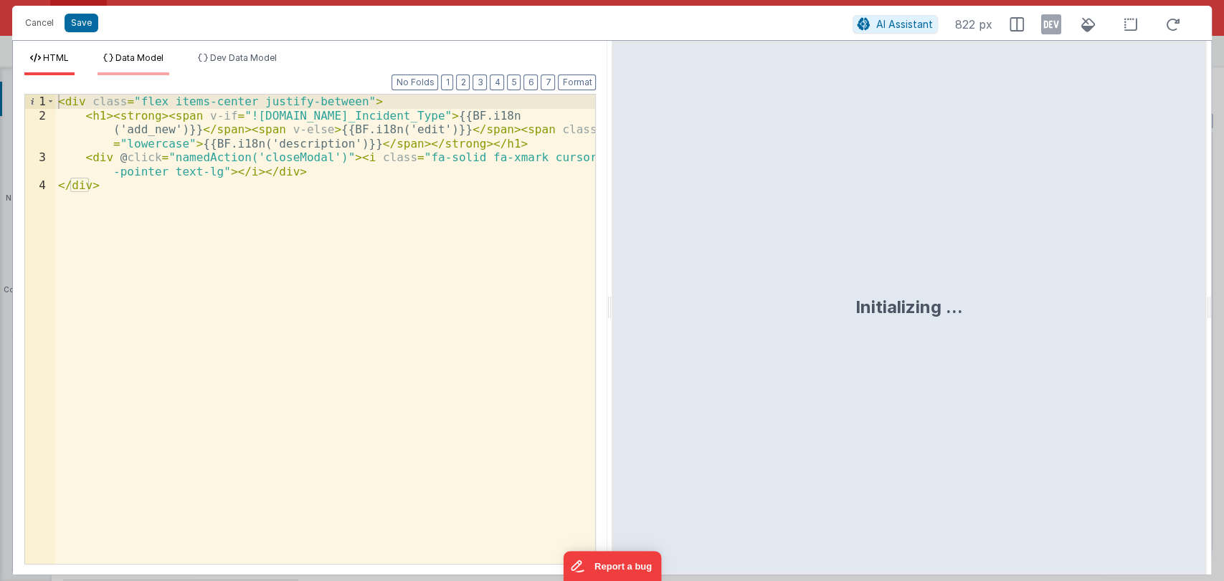
click at [130, 53] on span "Data Model" at bounding box center [139, 57] width 48 height 11
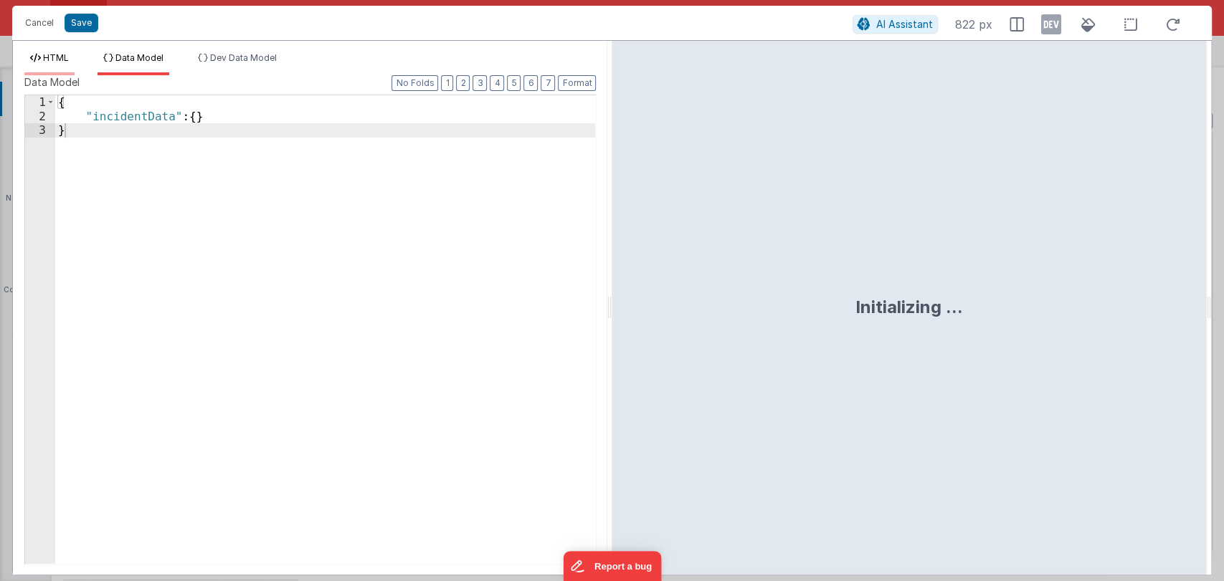
click at [64, 62] on span "HTML" at bounding box center [56, 57] width 26 height 11
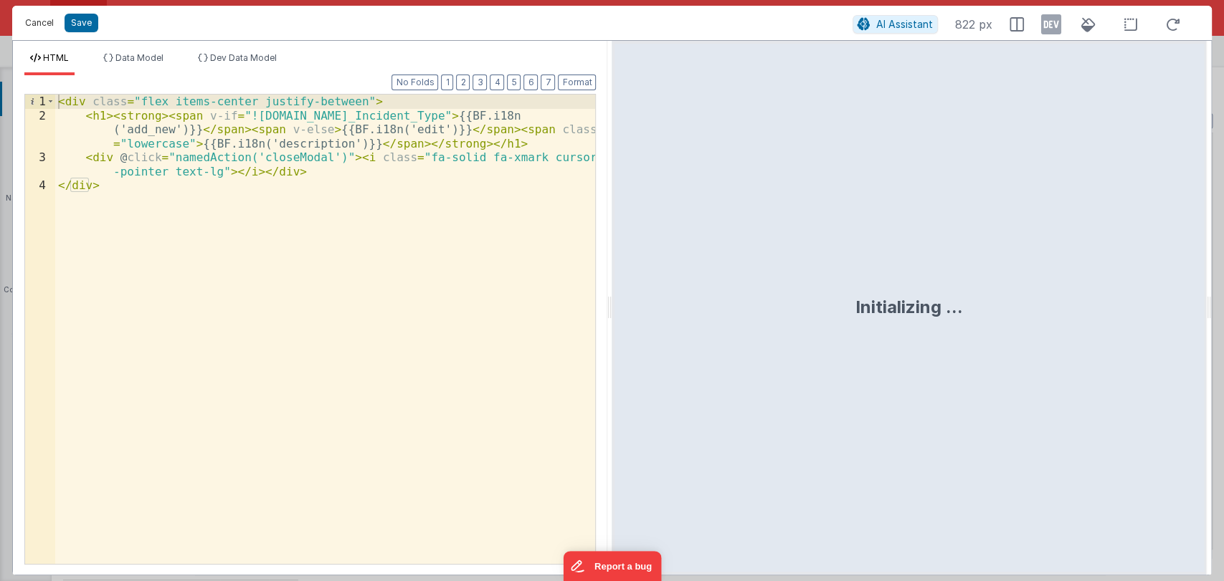
click at [39, 23] on button "Cancel" at bounding box center [39, 23] width 43 height 20
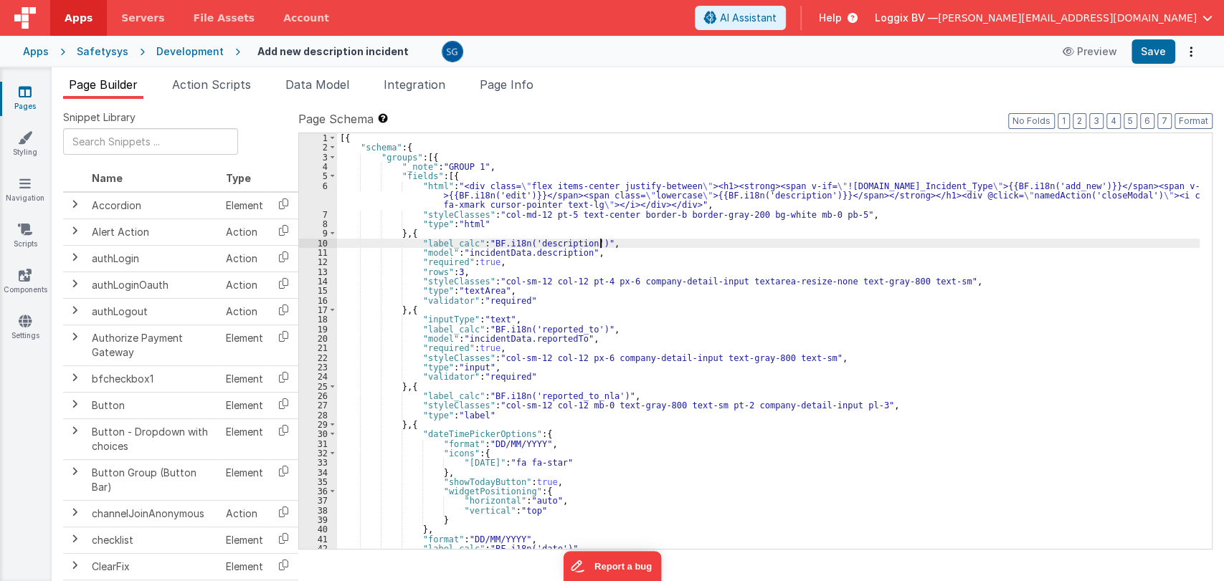
click at [618, 242] on div "[{ "schema" : { "groups" : [{ "_note" : "GROUP 1" , "fields" : [{ "html" : "<di…" at bounding box center [768, 350] width 862 height 435
click at [326, 185] on div "6" at bounding box center [318, 195] width 38 height 29
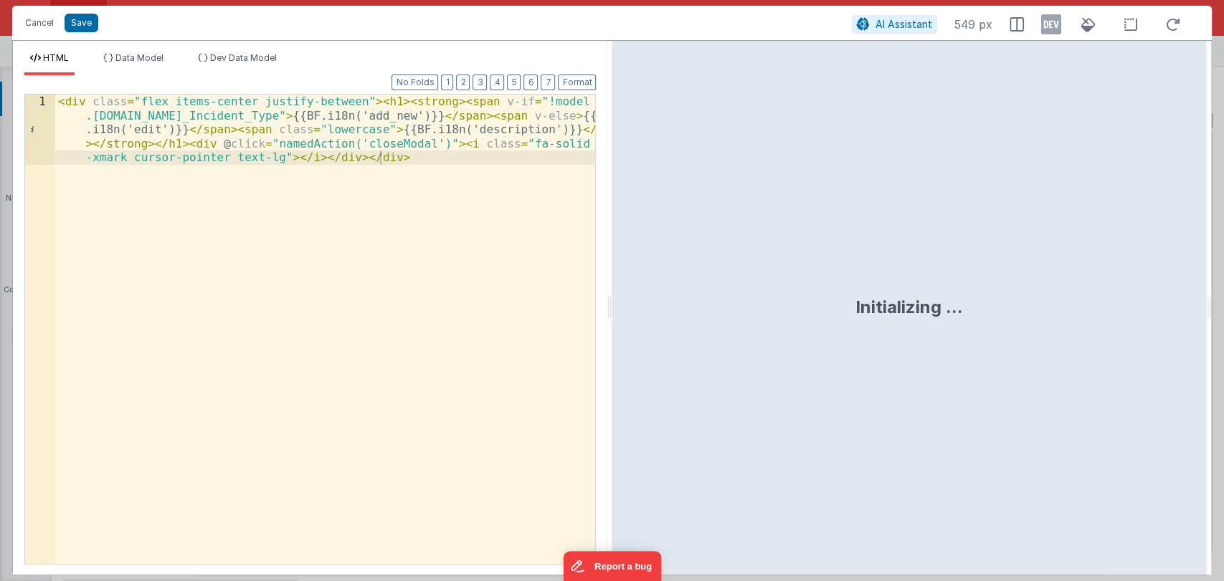
click at [399, 162] on div "< div class = "flex items-center justify-between" > < h1 > < strong > < span v-…" at bounding box center [325, 400] width 541 height 610
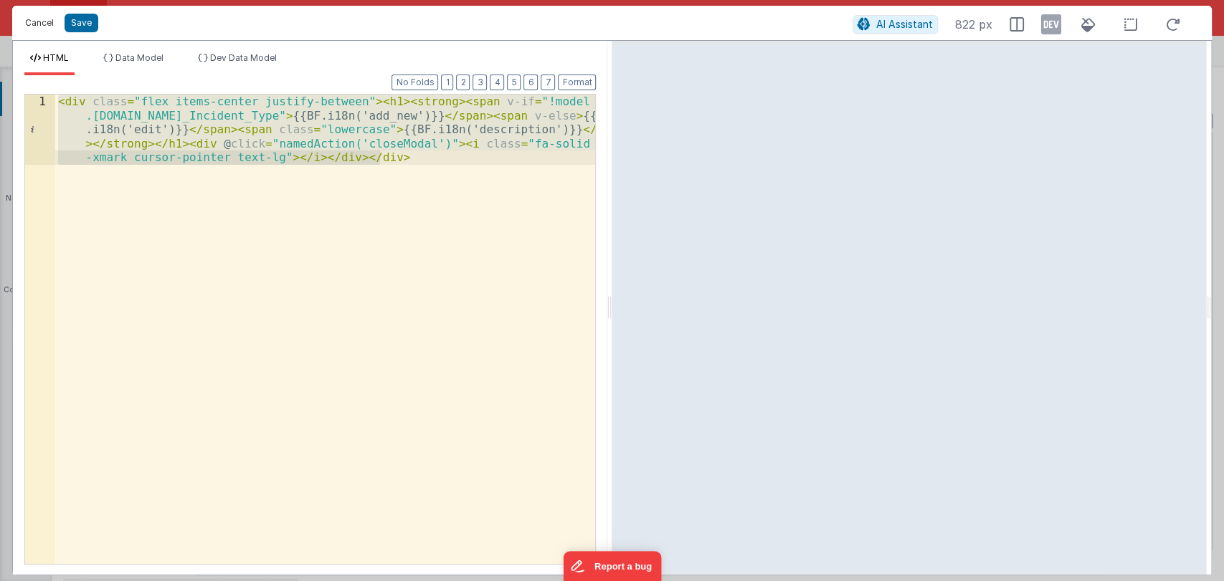
click at [49, 23] on button "Cancel" at bounding box center [39, 23] width 43 height 20
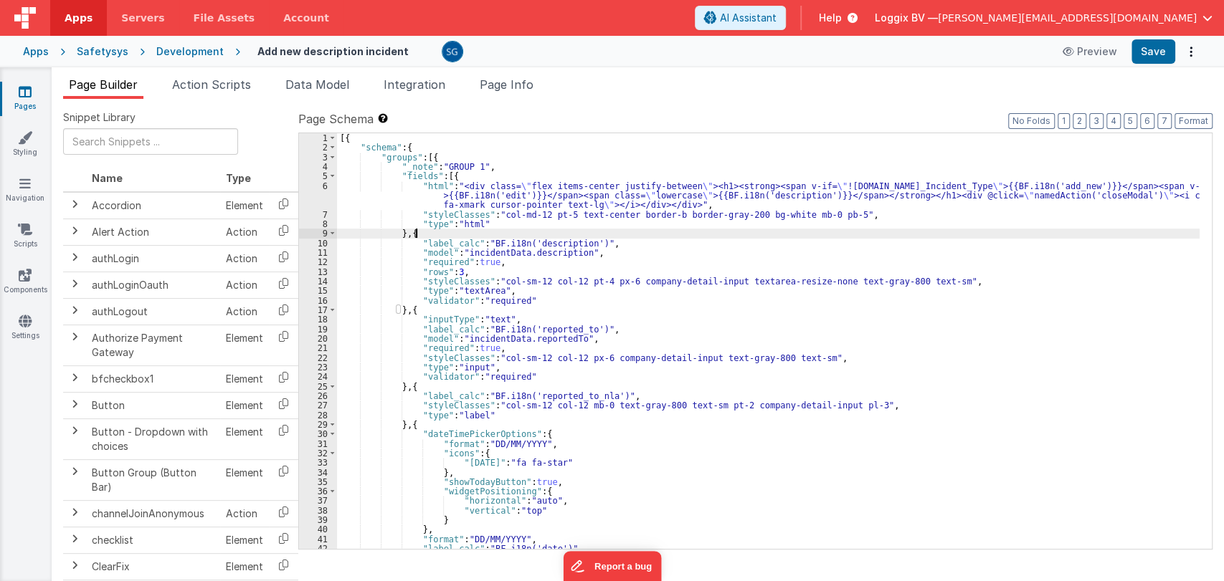
click at [581, 231] on div "[{ "schema" : { "groups" : [{ "_note" : "GROUP 1" , "fields" : [{ "html" : "<di…" at bounding box center [768, 350] width 862 height 435
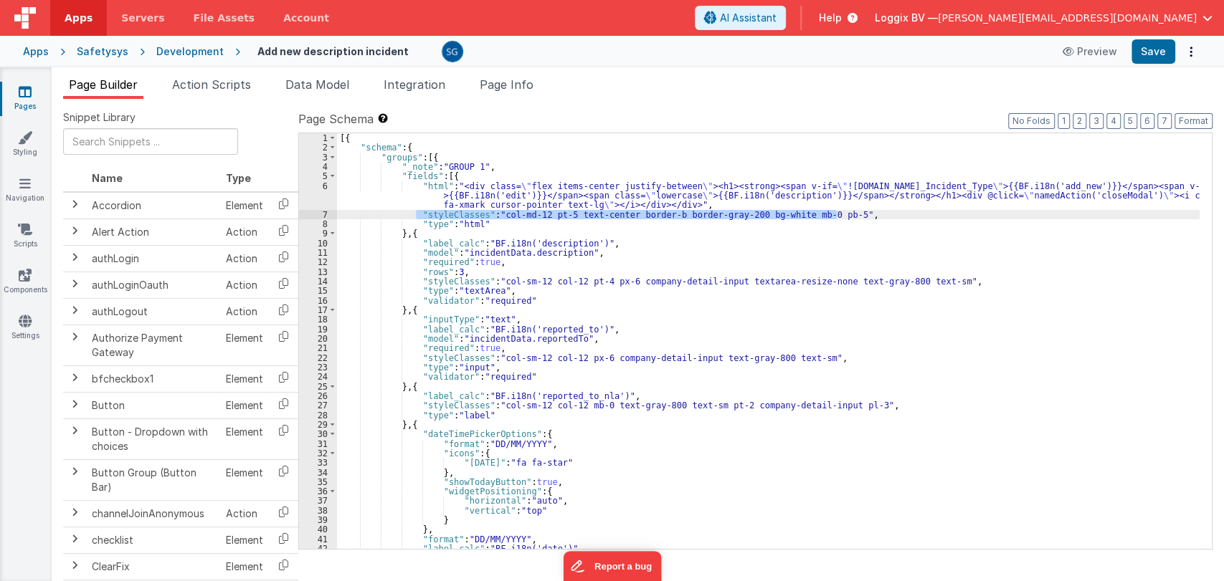
drag, startPoint x: 416, startPoint y: 213, endPoint x: 840, endPoint y: 213, distance: 424.4
click at [840, 213] on div "[{ "schema" : { "groups" : [{ "_note" : "GROUP 1" , "fields" : [{ "html" : "<di…" at bounding box center [768, 350] width 862 height 435
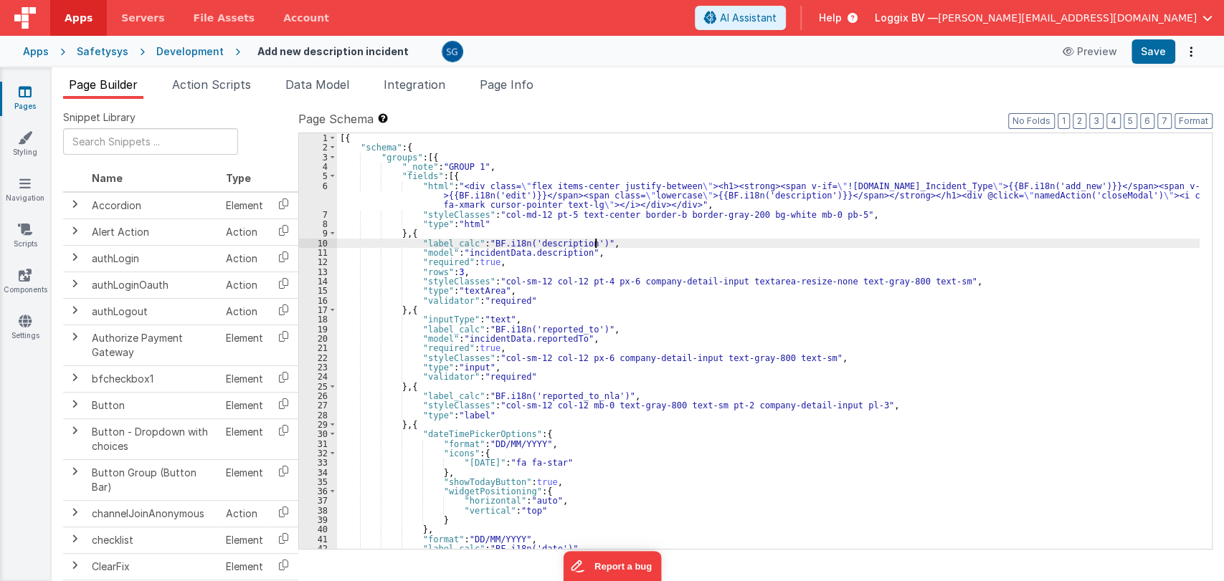
click at [596, 241] on div "[{ "schema" : { "groups" : [{ "_note" : "GROUP 1" , "fields" : [{ "html" : "<di…" at bounding box center [768, 350] width 862 height 435
click at [330, 176] on span at bounding box center [332, 175] width 8 height 9
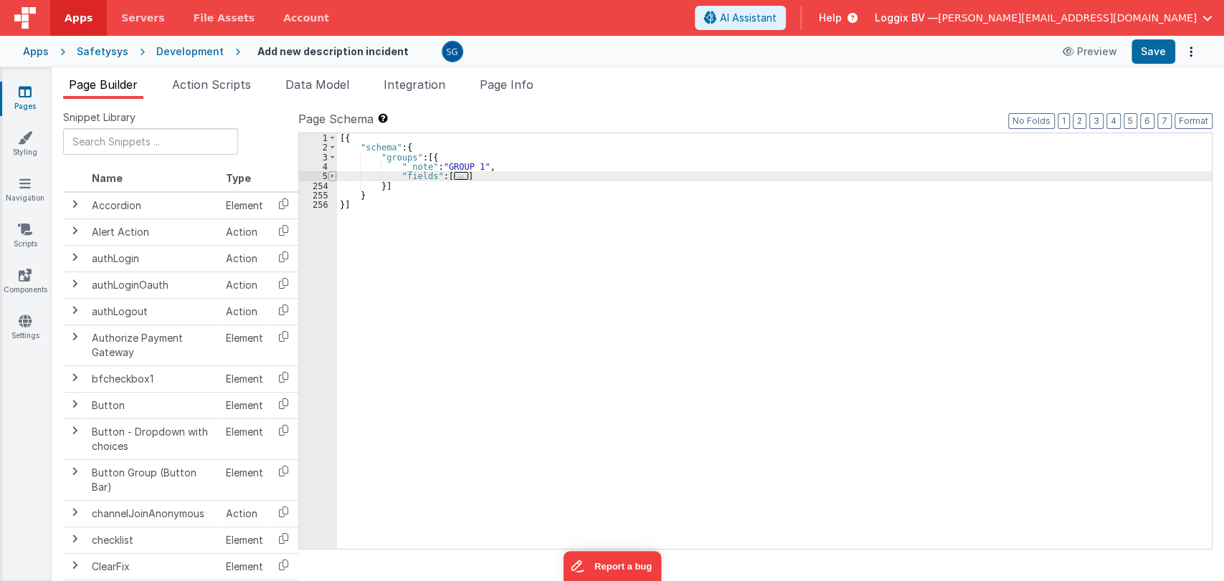
click at [330, 175] on span at bounding box center [332, 175] width 8 height 9
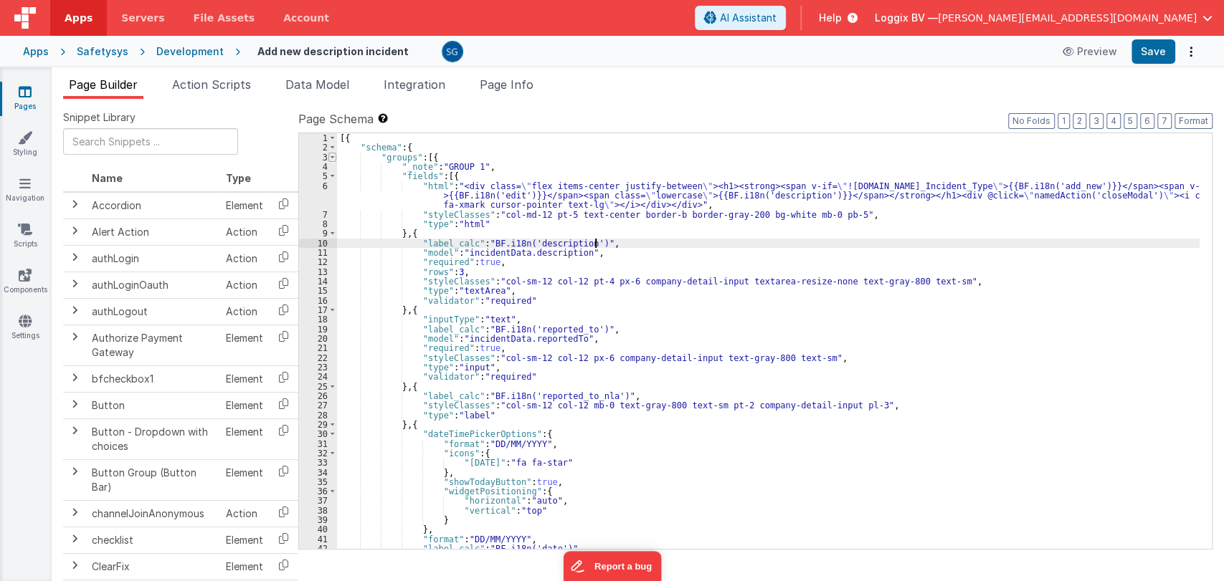
click at [333, 158] on span at bounding box center [332, 157] width 8 height 9
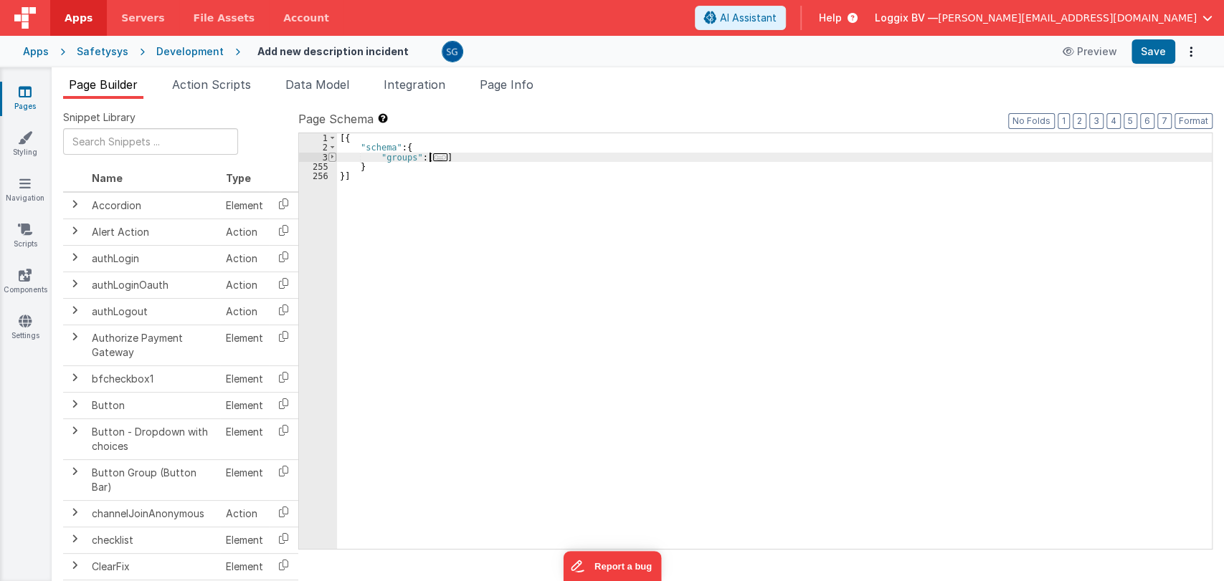
click at [333, 158] on span at bounding box center [332, 157] width 8 height 9
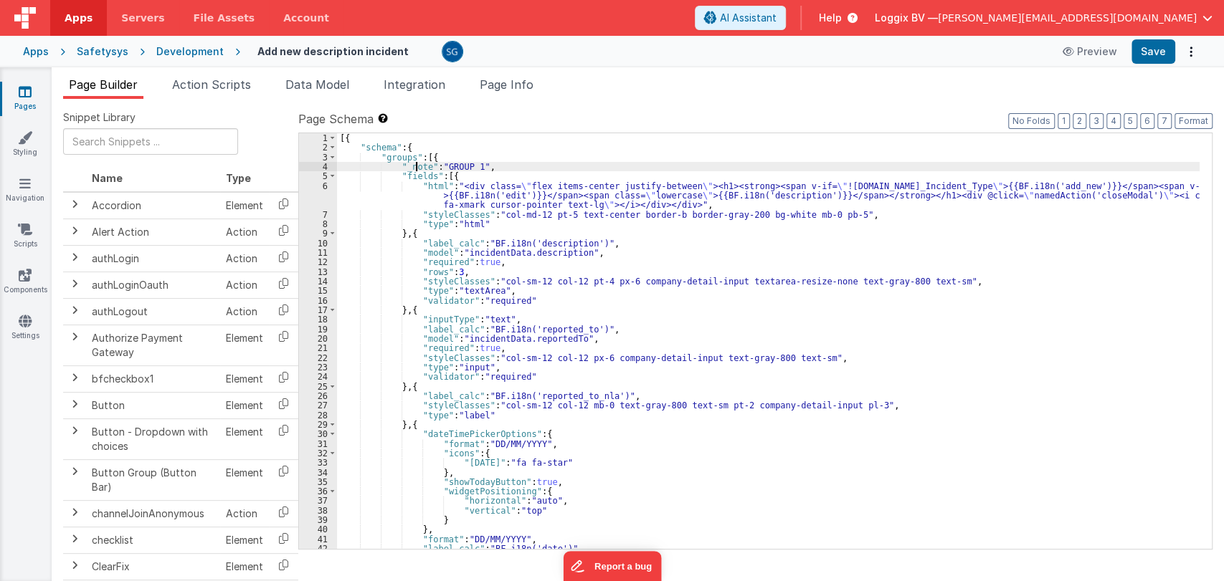
click at [414, 166] on div "[{ "schema" : { "groups" : [{ "_note" : "GROUP 1" , "fields" : [{ "html" : "<di…" at bounding box center [768, 350] width 862 height 435
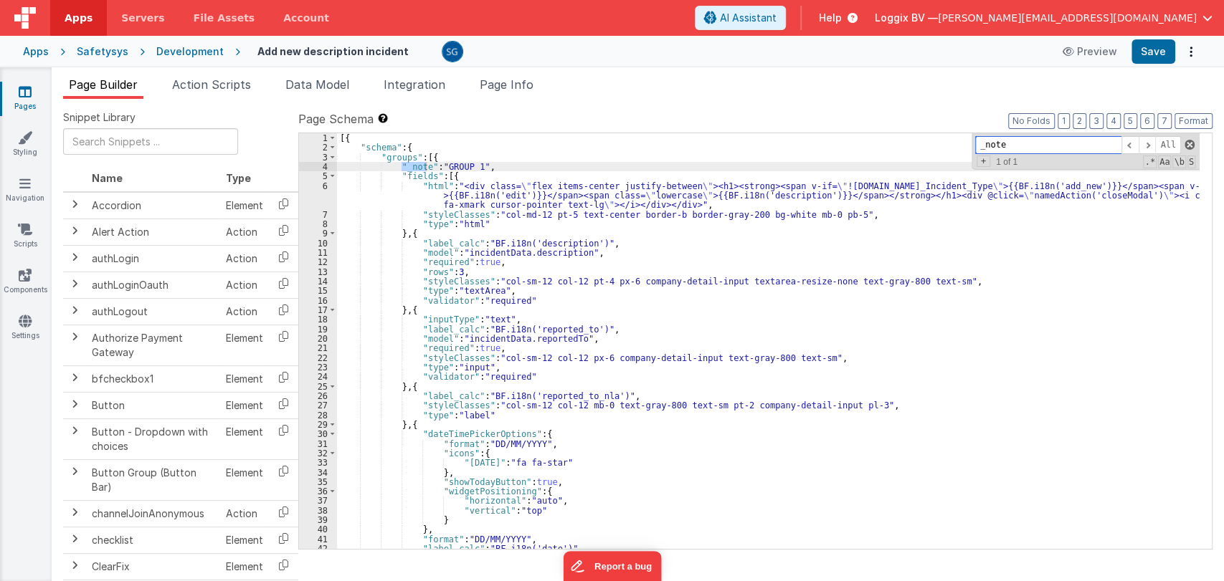
click at [1187, 143] on span at bounding box center [1189, 145] width 10 height 10
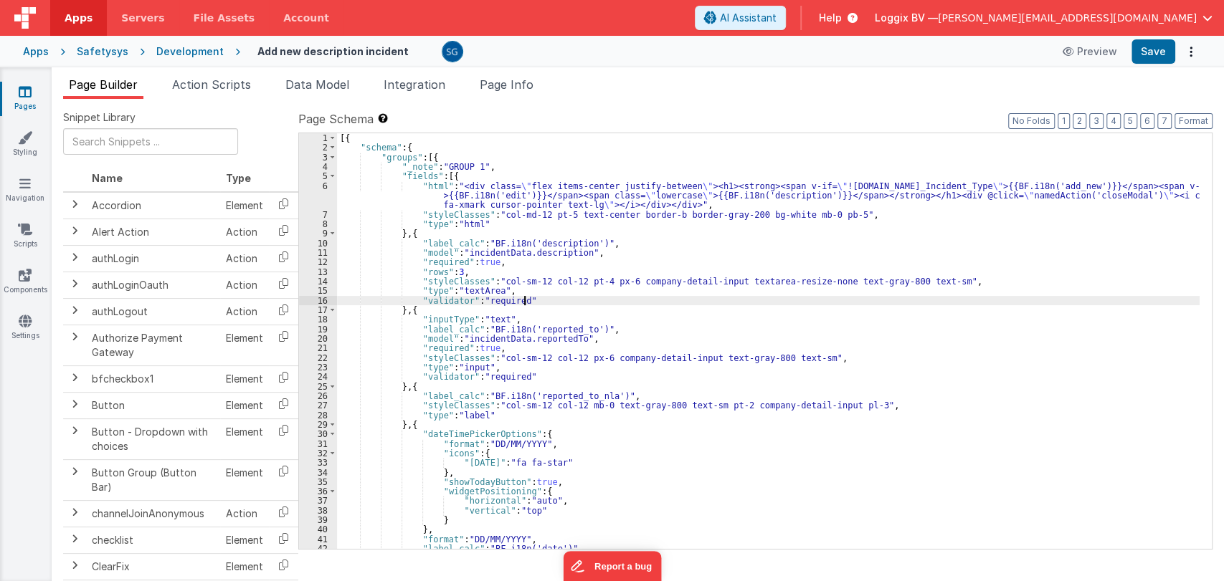
click at [545, 296] on div "[{ "schema" : { "groups" : [{ "_note" : "GROUP 1" , "fields" : [{ "html" : "<di…" at bounding box center [768, 350] width 862 height 435
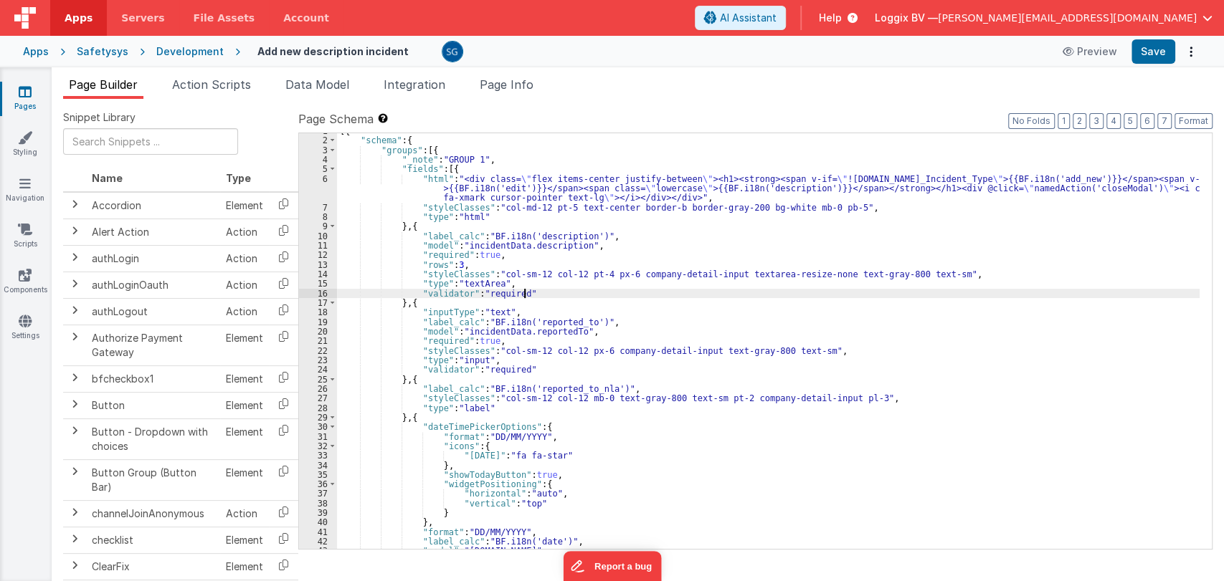
scroll to position [6, 0]
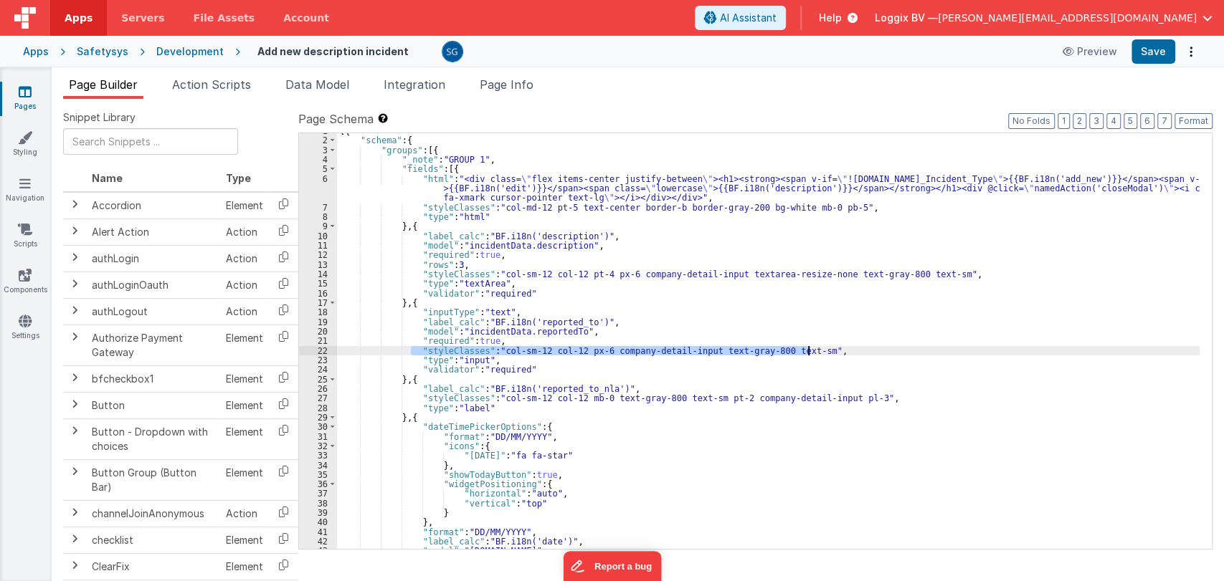
drag, startPoint x: 412, startPoint y: 347, endPoint x: 813, endPoint y: 348, distance: 400.7
click at [813, 348] on div "[{ "schema" : { "groups" : [{ "_note" : "GROUP 1" , "fields" : [{ "html" : "<di…" at bounding box center [768, 343] width 862 height 435
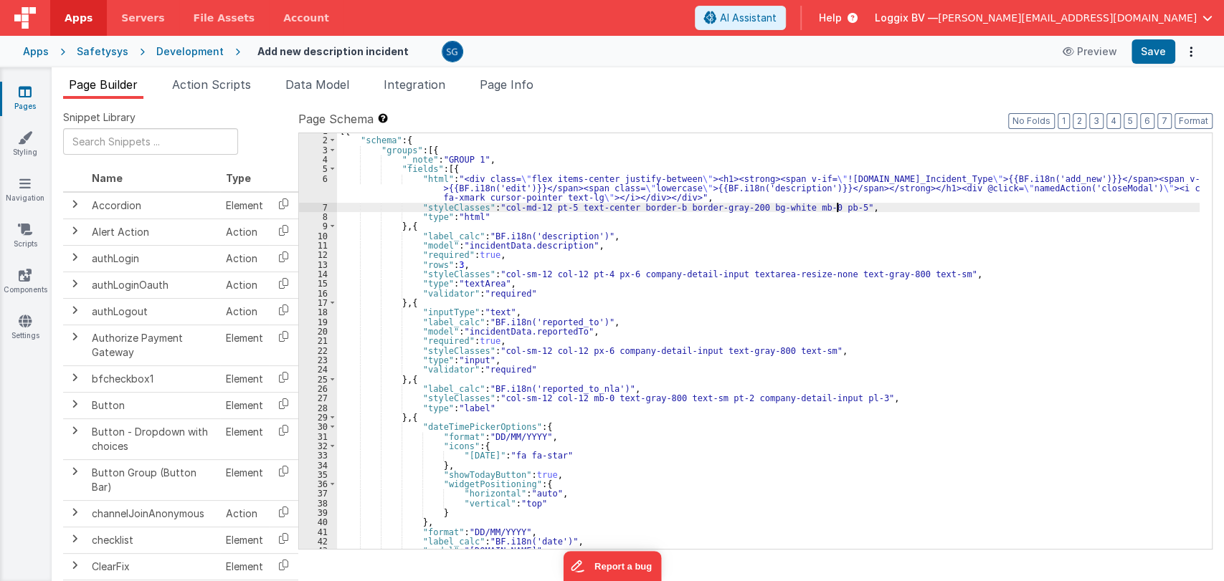
click at [887, 207] on div "[{ "schema" : { "groups" : [{ "_note" : "GROUP 1" , "fields" : [{ "html" : "<di…" at bounding box center [768, 343] width 862 height 435
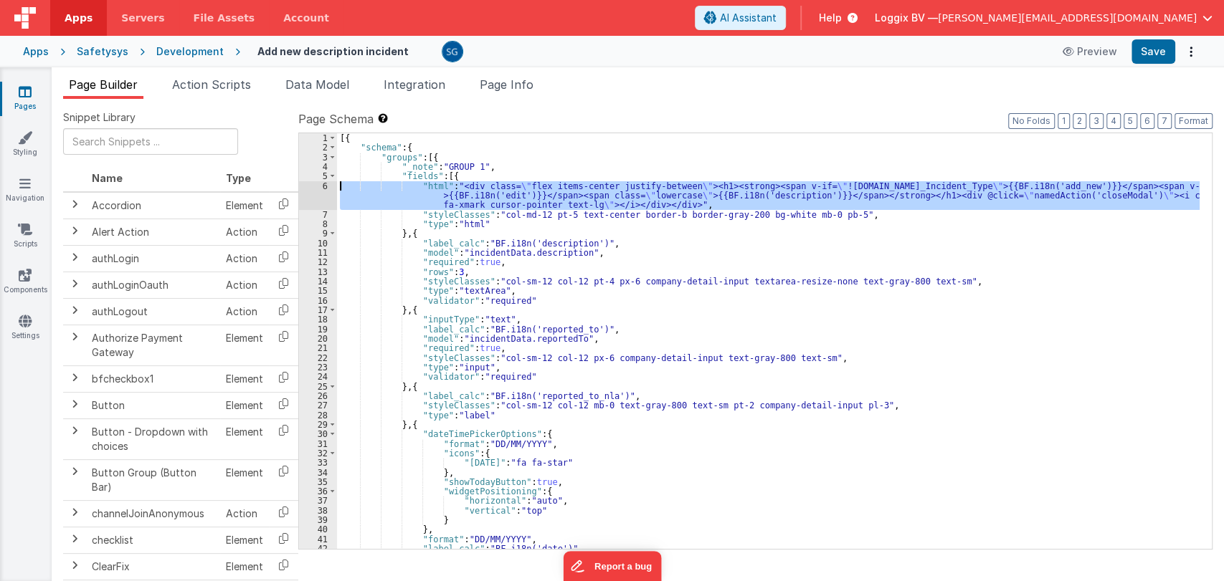
click at [321, 184] on div "6" at bounding box center [318, 195] width 38 height 29
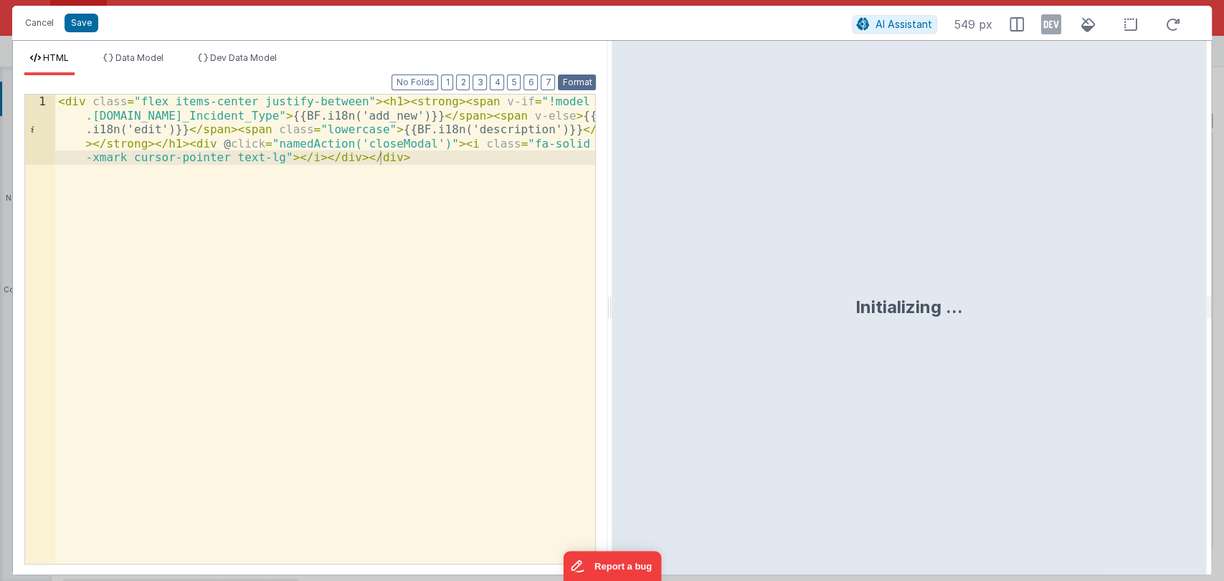
click at [568, 77] on button "Format" at bounding box center [577, 83] width 38 height 16
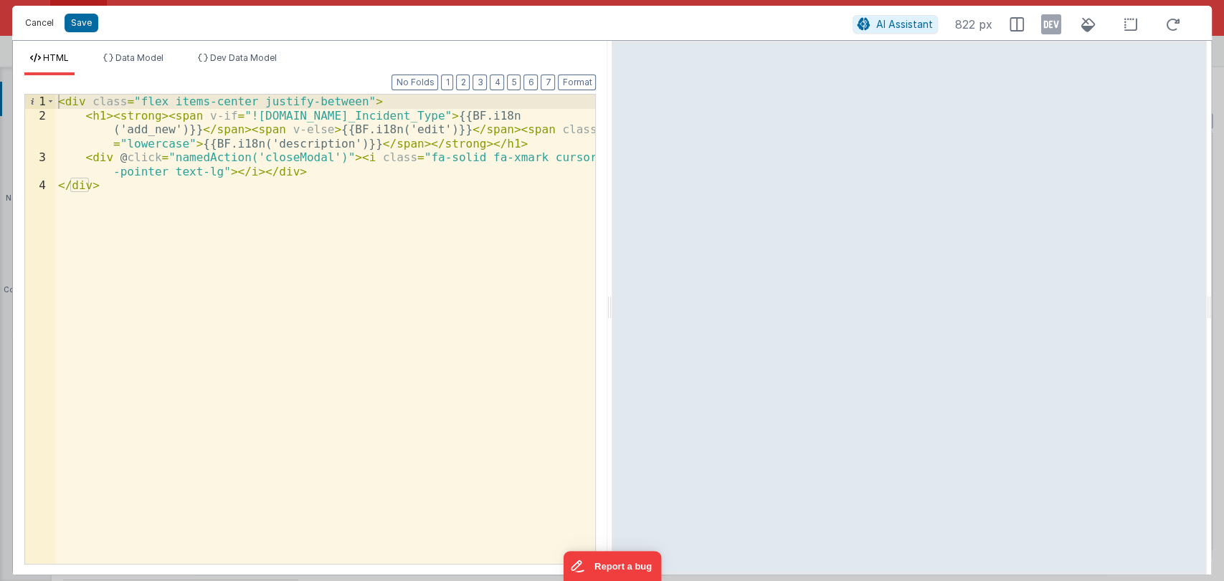
click at [32, 24] on button "Cancel" at bounding box center [39, 23] width 43 height 20
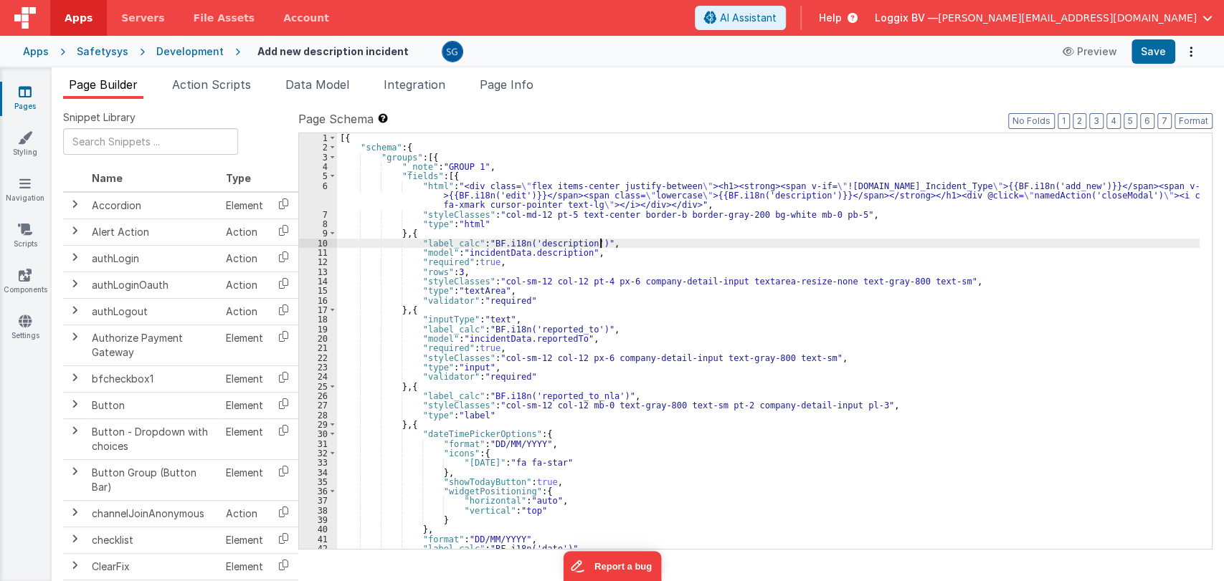
click at [612, 240] on div "[{ "schema" : { "groups" : [{ "_note" : "GROUP 1" , "fields" : [{ "html" : "<di…" at bounding box center [768, 350] width 862 height 435
click at [207, 78] on span "Action Scripts" at bounding box center [211, 84] width 79 height 14
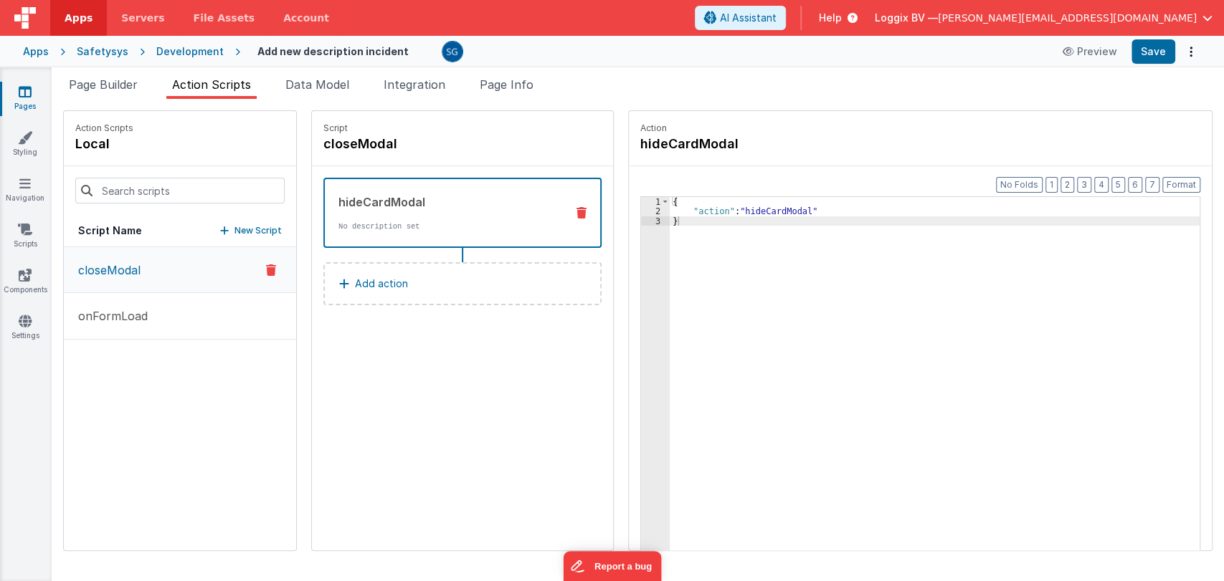
click at [419, 214] on div "hideCardModal No description set" at bounding box center [439, 213] width 229 height 39
click at [677, 220] on div "{ "action" : "hideCardModal" }" at bounding box center [942, 405] width 544 height 417
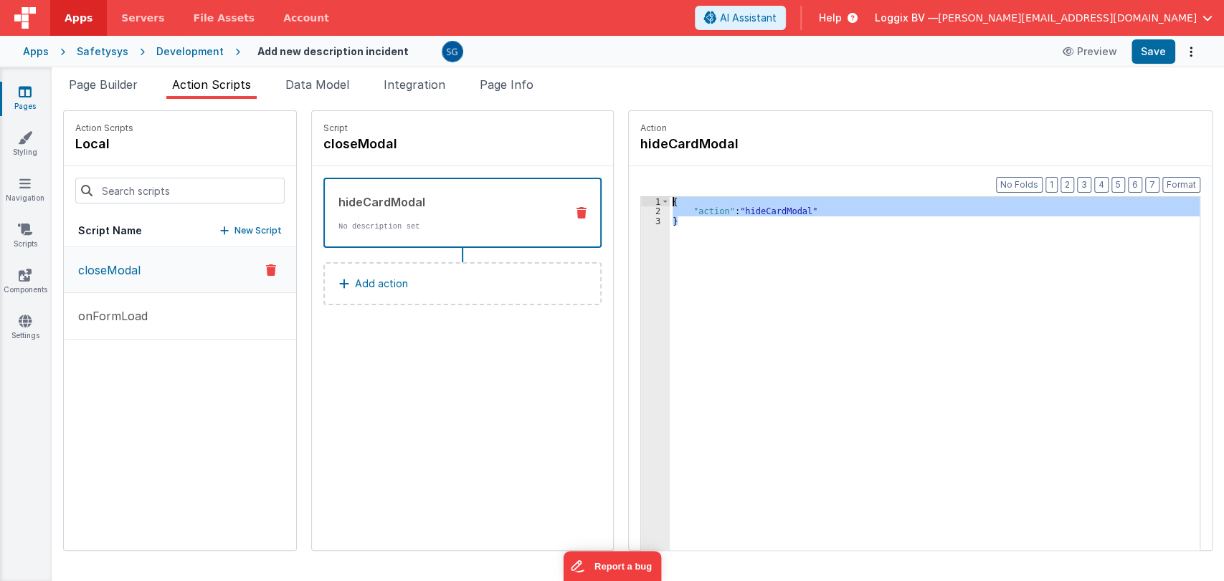
drag, startPoint x: 677, startPoint y: 221, endPoint x: 652, endPoint y: 195, distance: 36.5
click at [652, 195] on div "Format 7 6 5 4 3 2 1 No Folds 1 2 3 { "action" : "hideCardModal" } XXXXXXXXXXXX…" at bounding box center [920, 394] width 560 height 399
click at [734, 357] on div "{ "action" : "hideCardModal" }" at bounding box center [935, 396] width 530 height 398
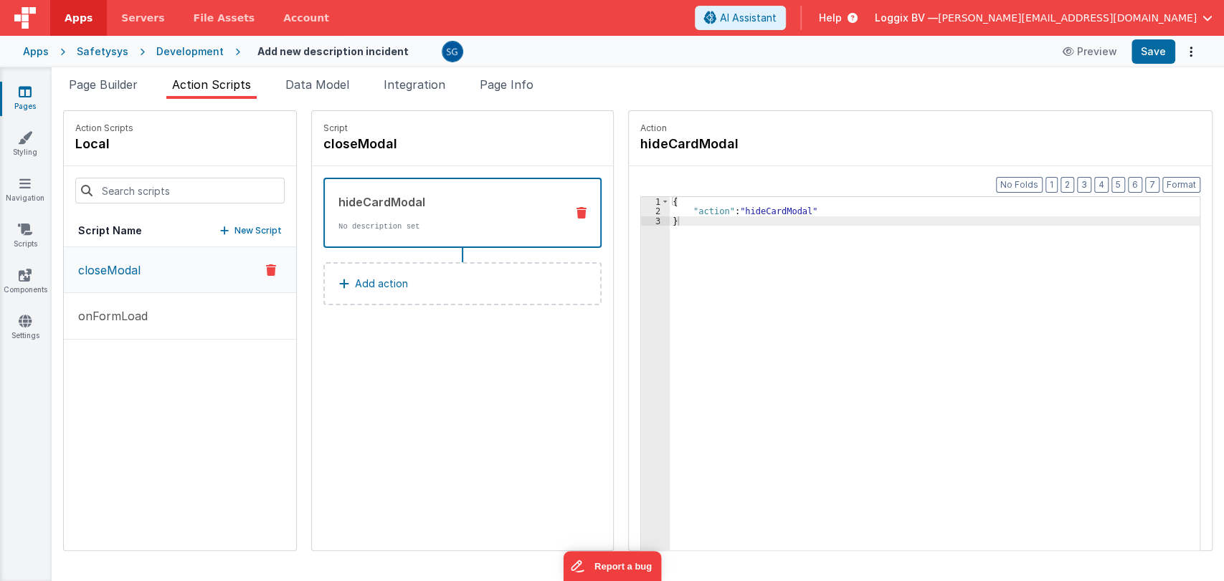
click at [465, 383] on div "Script closeModal hideCardModal No description set Add action" at bounding box center [462, 330] width 301 height 439
click at [106, 86] on span "Page Builder" at bounding box center [103, 84] width 69 height 14
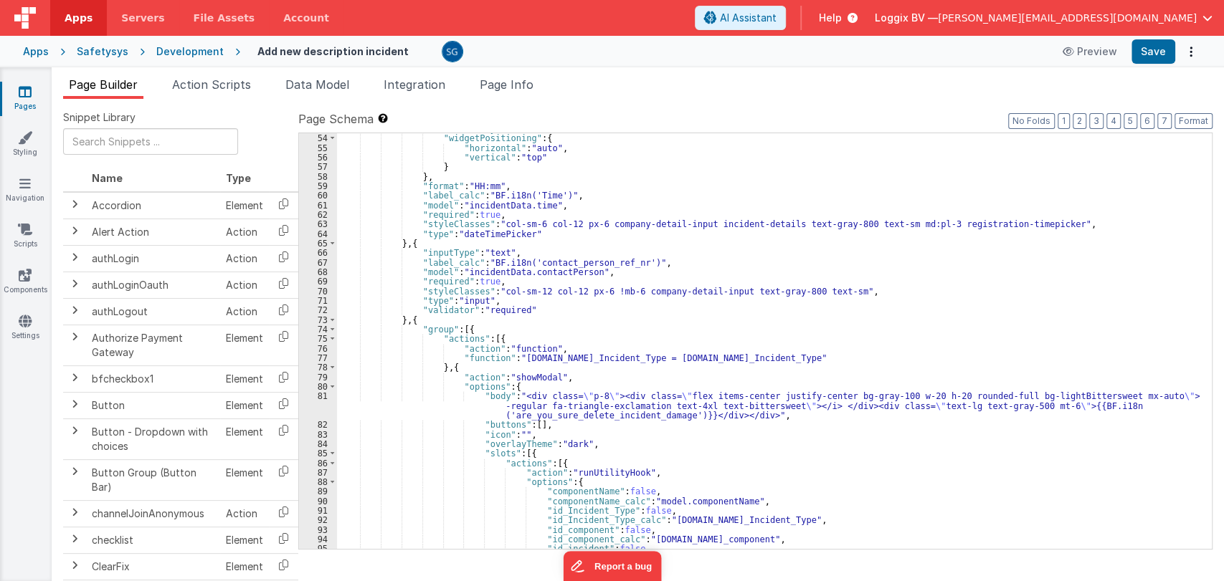
scroll to position [525, 0]
click at [431, 327] on div ""showTodayButton" : true , "widgetPositioning" : { "horizontal" : "auto" , "ver…" at bounding box center [768, 341] width 862 height 435
type input "group"
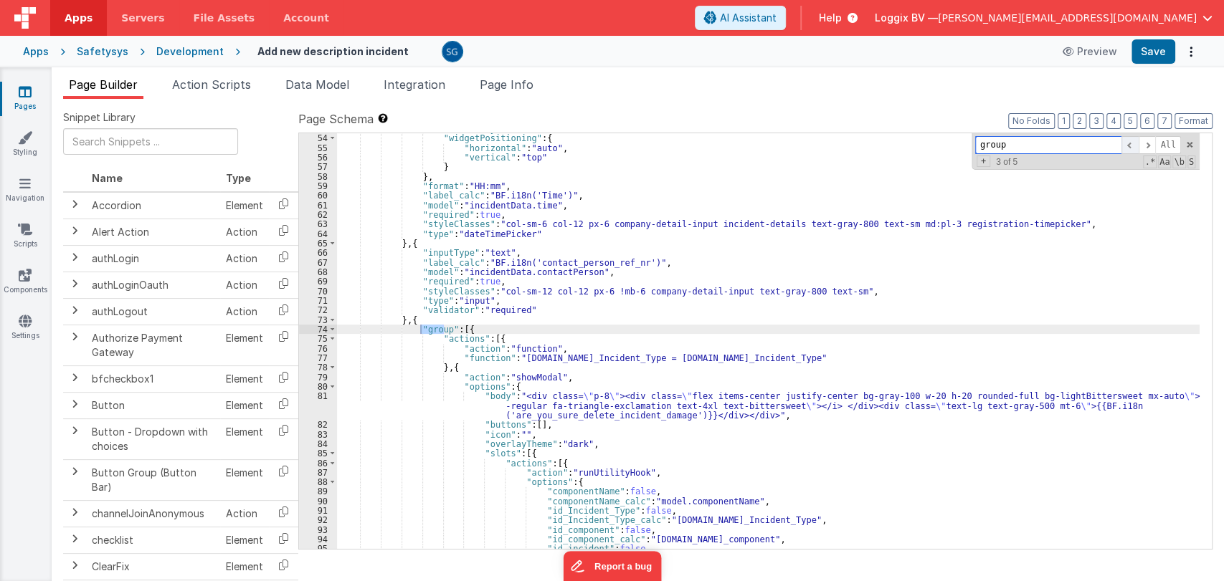
click at [1129, 141] on span at bounding box center [1129, 145] width 17 height 18
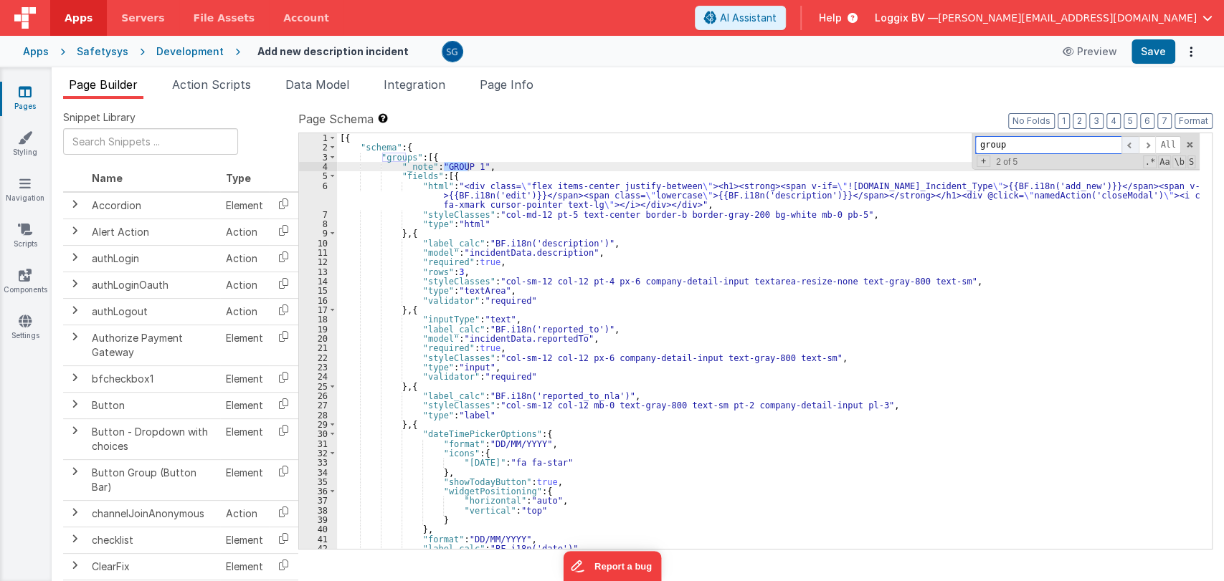
click at [1128, 143] on span at bounding box center [1129, 145] width 17 height 18
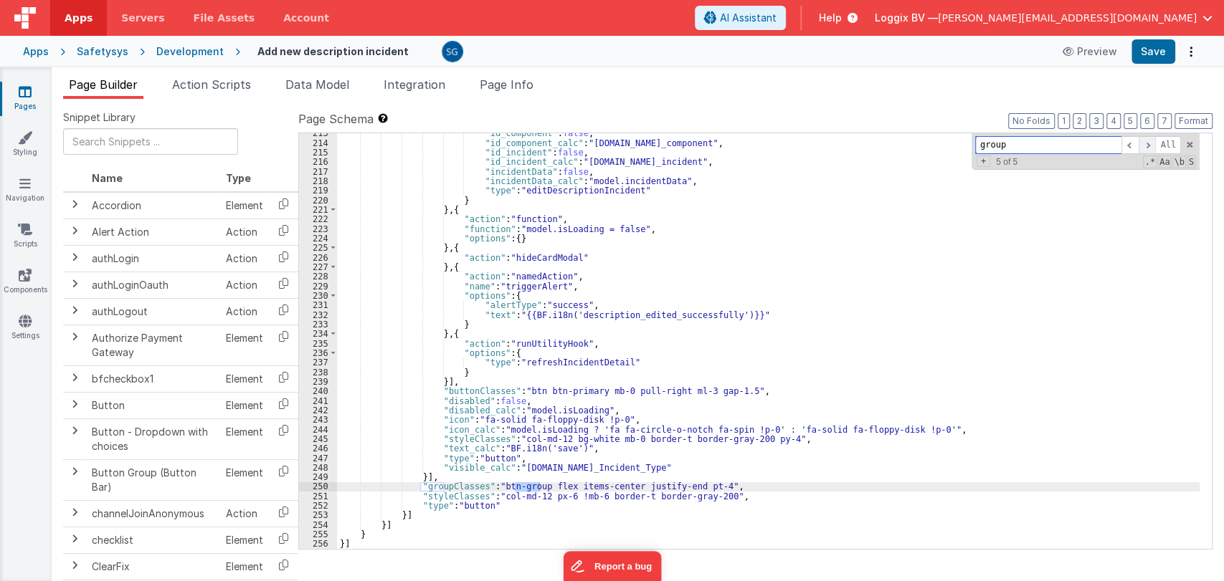
click at [1147, 143] on span at bounding box center [1146, 145] width 17 height 18
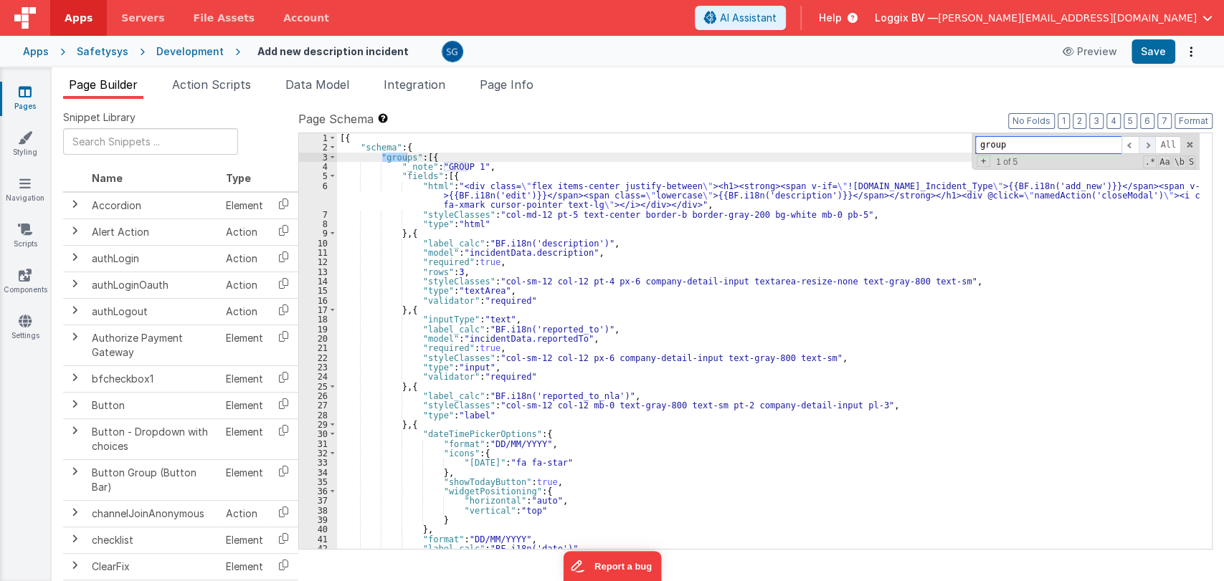
scroll to position [0, 0]
click at [1147, 143] on span at bounding box center [1146, 145] width 17 height 18
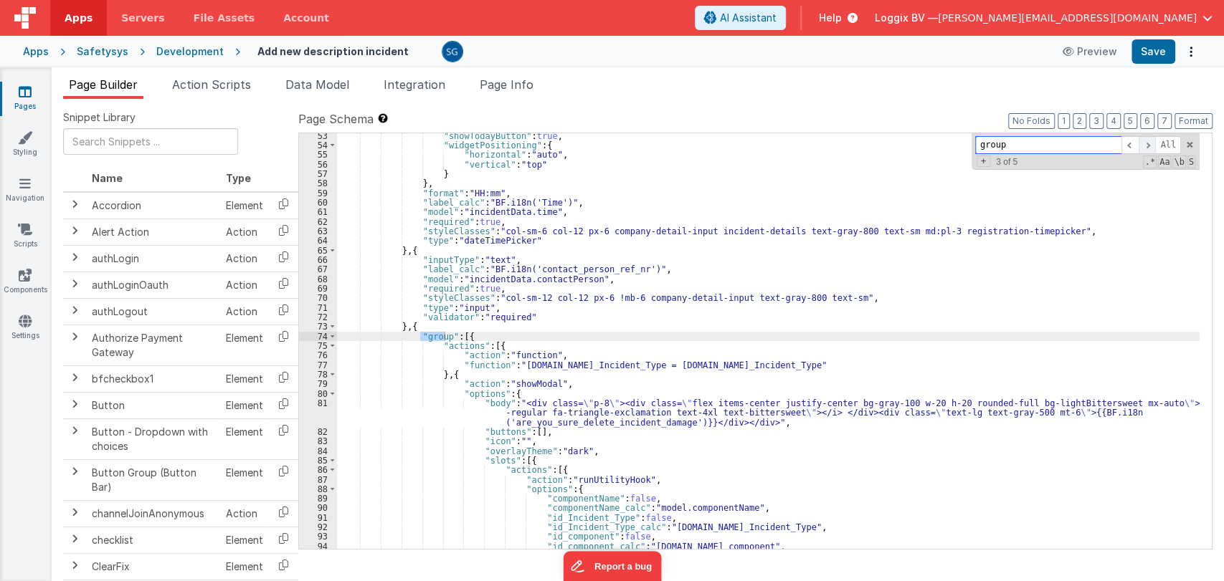
click at [1147, 143] on span at bounding box center [1146, 145] width 17 height 18
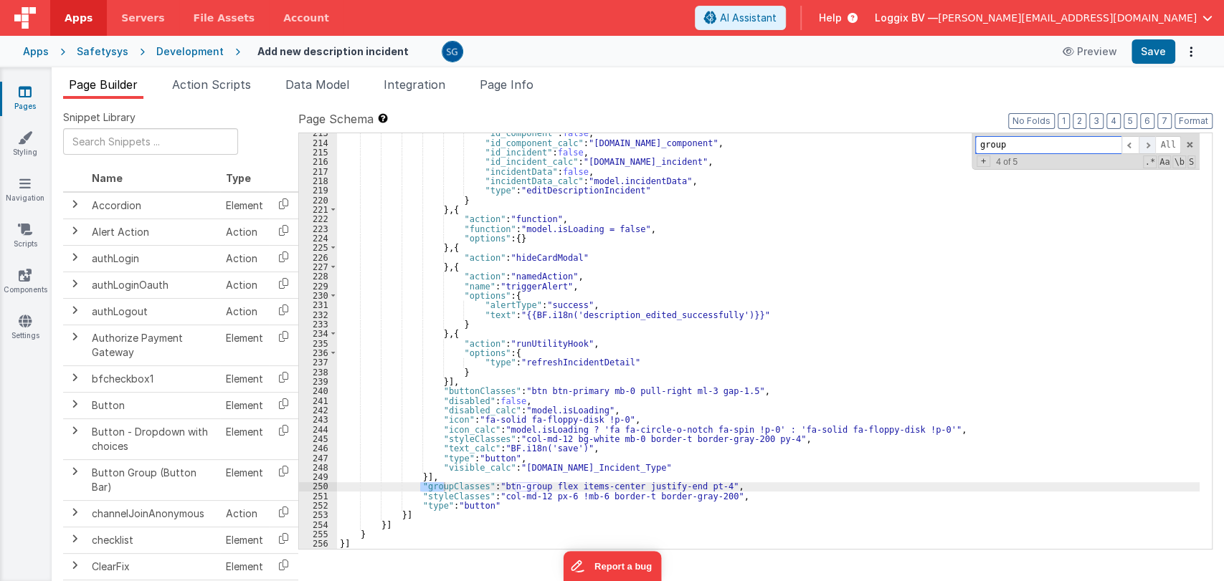
scroll to position [2069, 0]
click at [1129, 145] on span at bounding box center [1129, 145] width 17 height 18
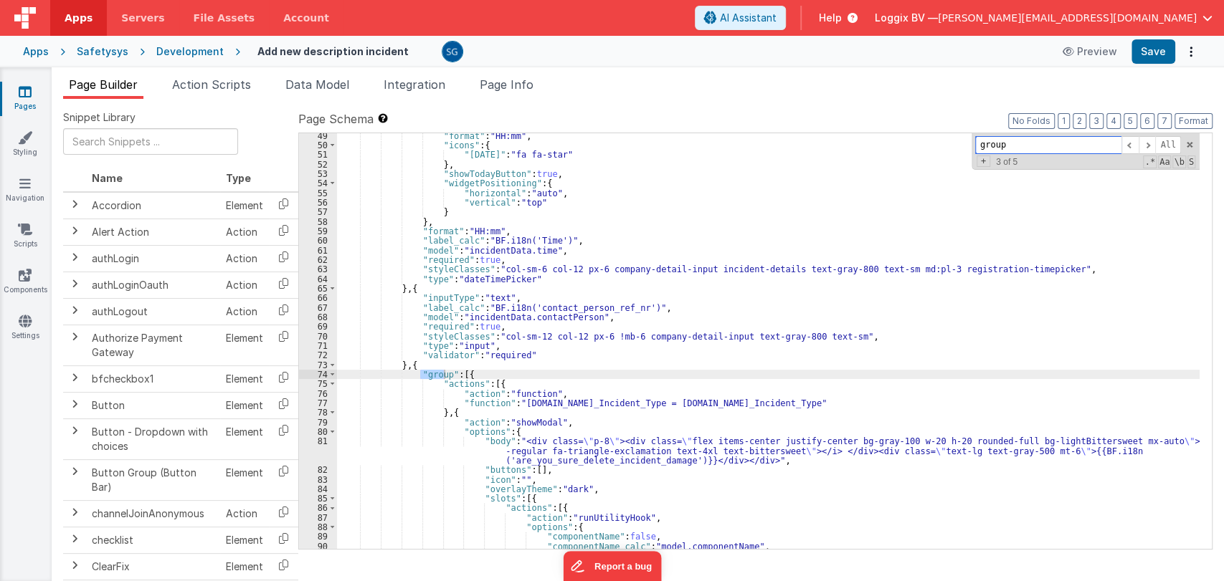
scroll to position [480, 0]
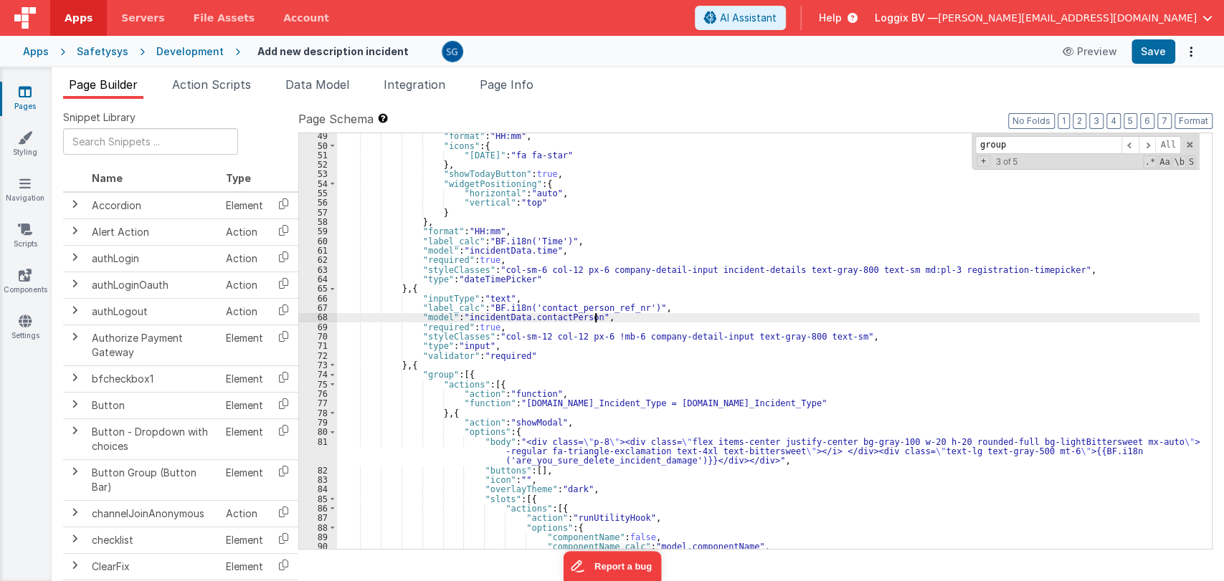
click at [768, 315] on div ""format" : "HH:mm" , "icons" : { "today" : "fa fa-star" } , "showTodayButton" :…" at bounding box center [768, 348] width 862 height 435
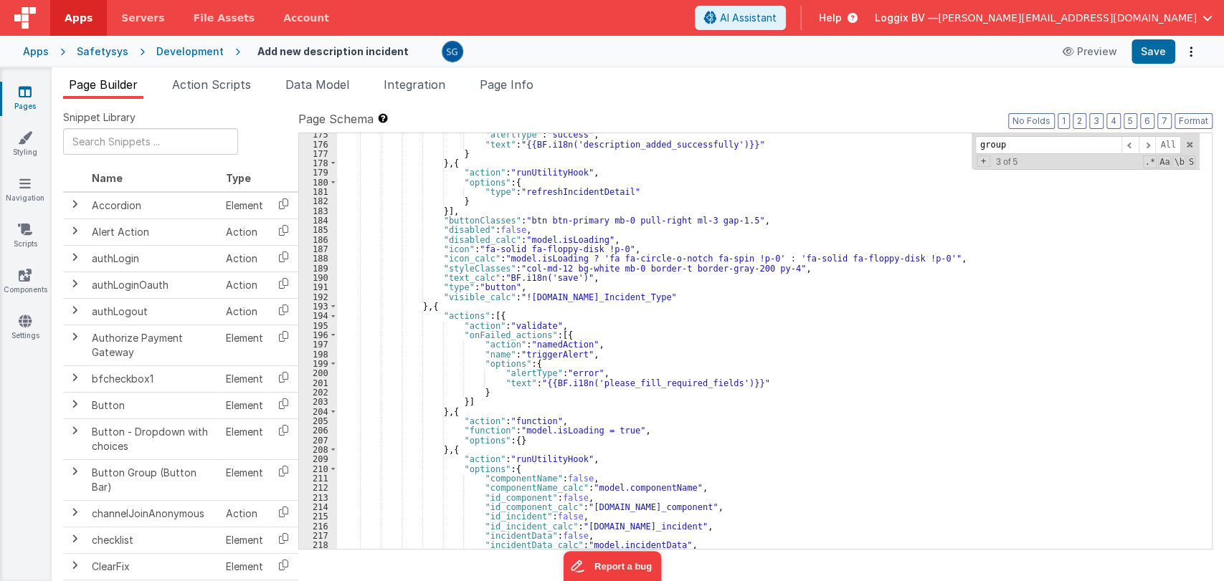
scroll to position [1703, 0]
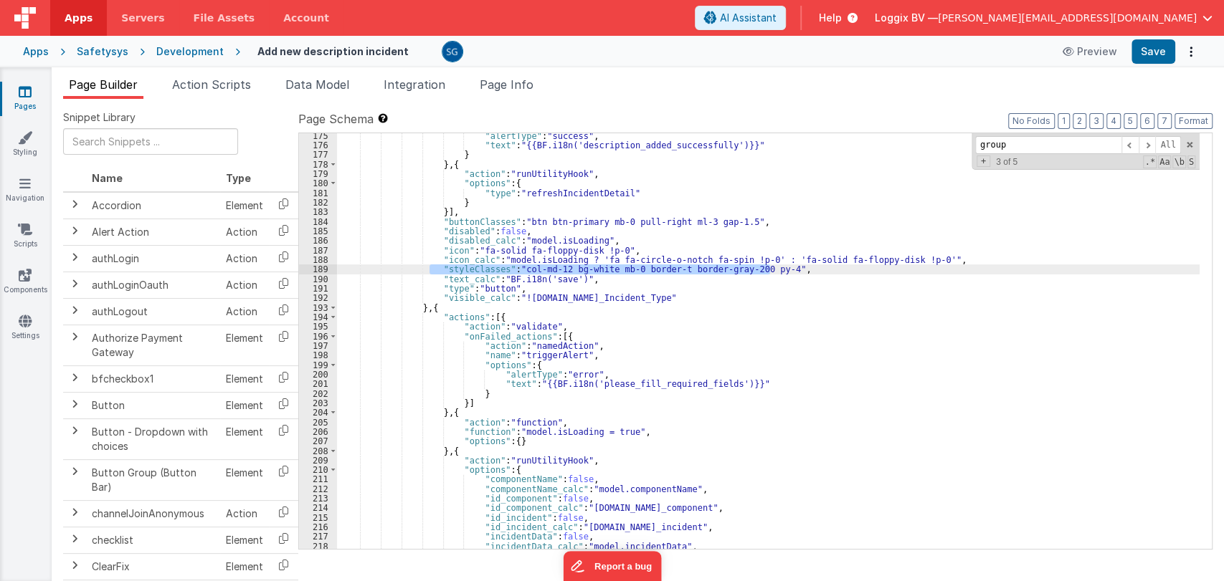
drag, startPoint x: 430, startPoint y: 269, endPoint x: 770, endPoint y: 270, distance: 339.8
click at [770, 270] on div ""alertType" : "success" , "text" : "{{BF.i18n('description_added_successfully')…" at bounding box center [768, 348] width 862 height 435
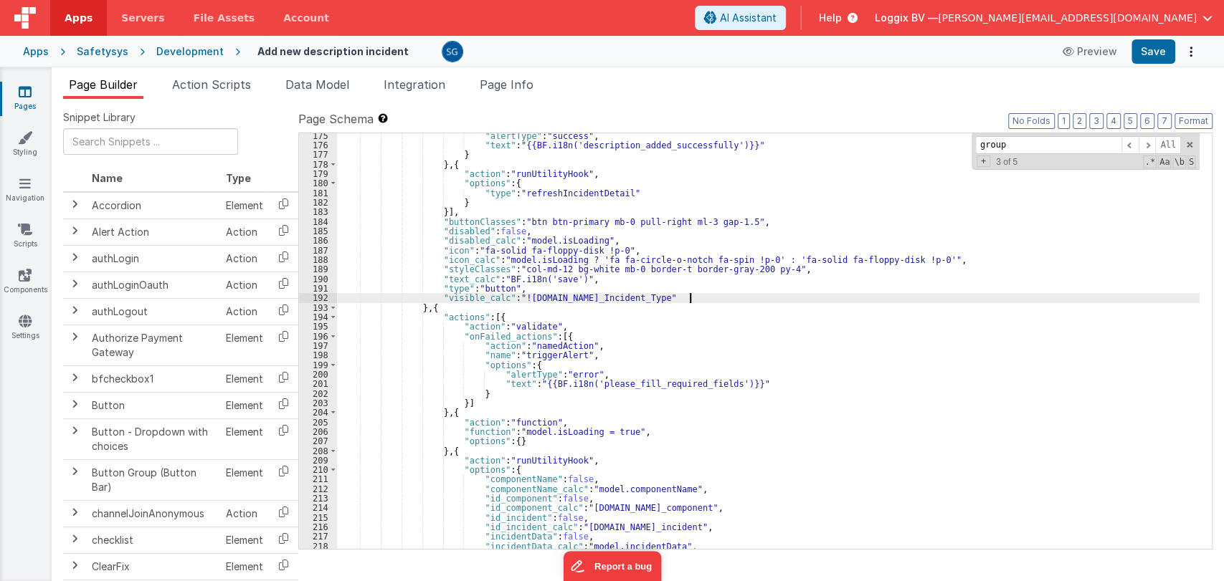
click at [713, 294] on div ""alertType" : "success" , "text" : "{{BF.i18n('description_added_successfully')…" at bounding box center [768, 348] width 862 height 435
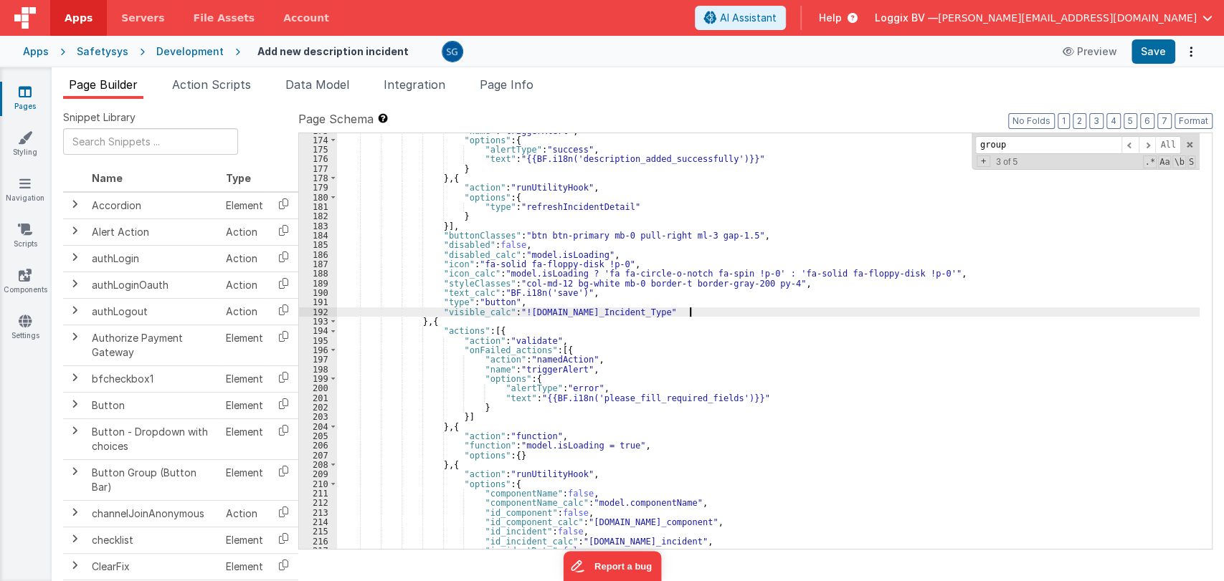
scroll to position [1690, 0]
click at [743, 230] on div ""name" : "triggerAlert" , "options" : { "alertType" : "success" , "text" : "{{B…" at bounding box center [768, 343] width 862 height 435
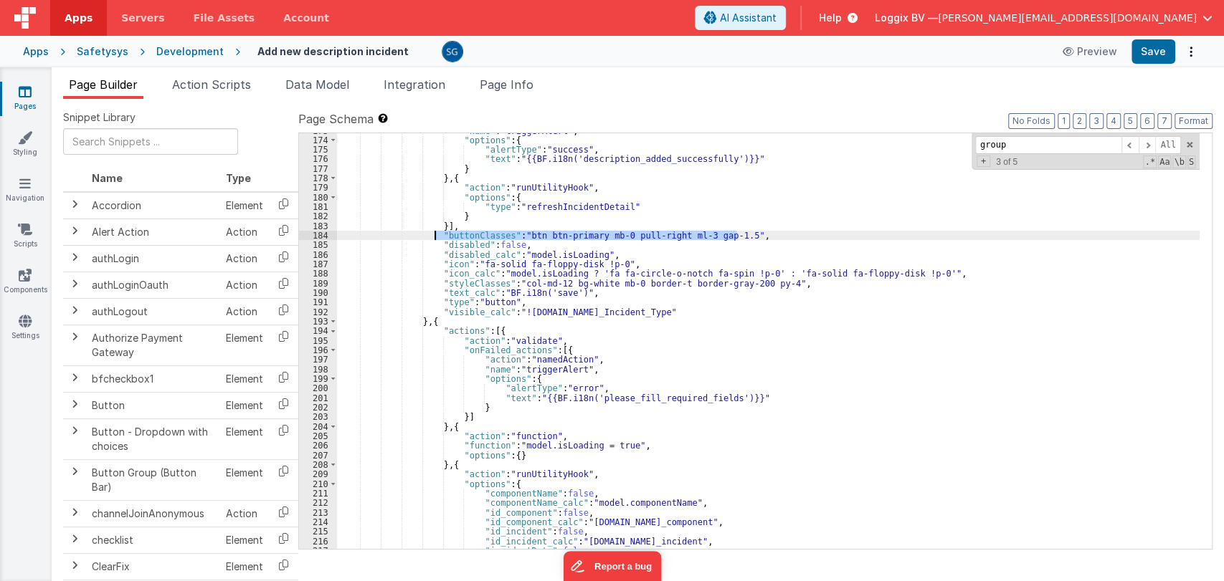
drag, startPoint x: 745, startPoint y: 237, endPoint x: 434, endPoint y: 237, distance: 311.1
click at [434, 237] on div ""name" : "triggerAlert" , "options" : { "alertType" : "success" , "text" : "{{B…" at bounding box center [768, 343] width 862 height 435
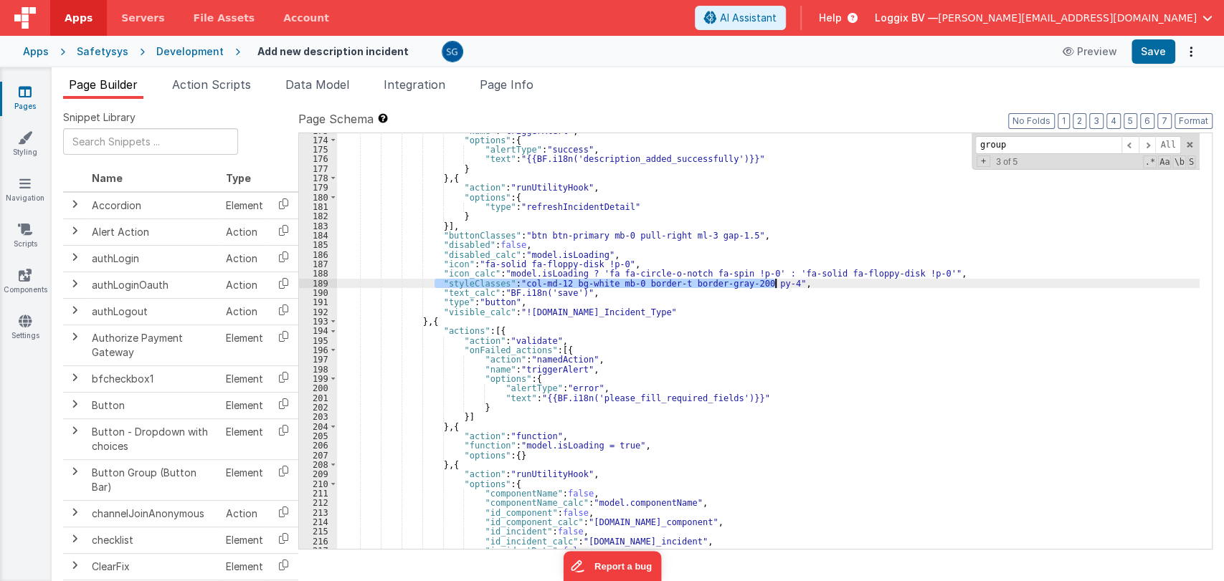
drag, startPoint x: 434, startPoint y: 281, endPoint x: 777, endPoint y: 286, distance: 343.4
click at [777, 286] on div ""name" : "triggerAlert" , "options" : { "alertType" : "success" , "text" : "{{B…" at bounding box center [768, 343] width 862 height 435
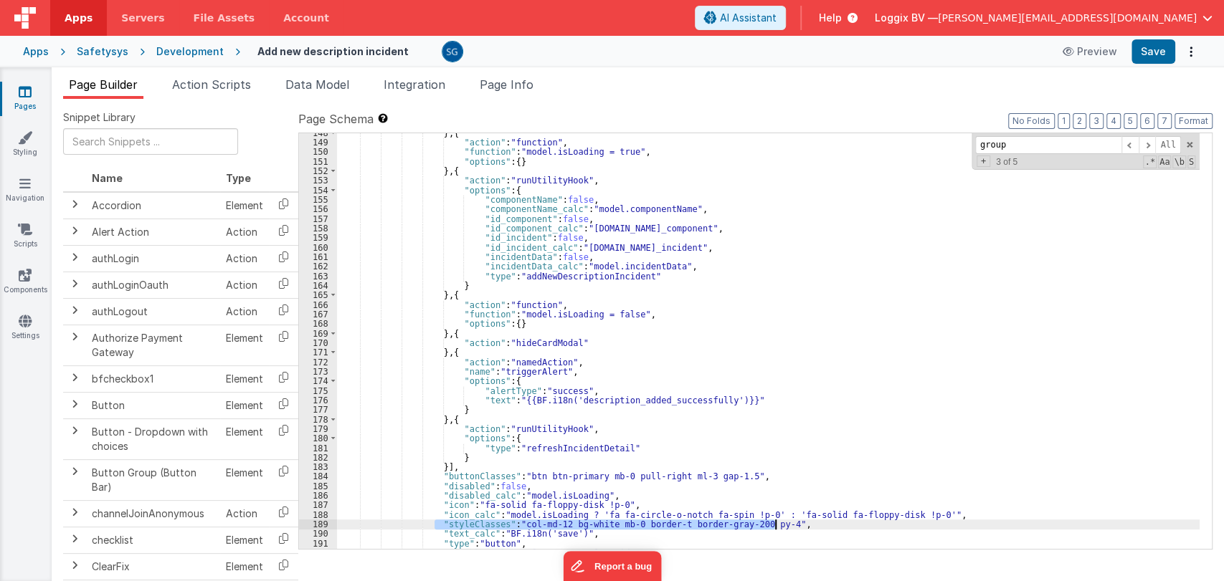
scroll to position [1448, 0]
click at [109, 47] on div "Safetysys" at bounding box center [103, 51] width 52 height 14
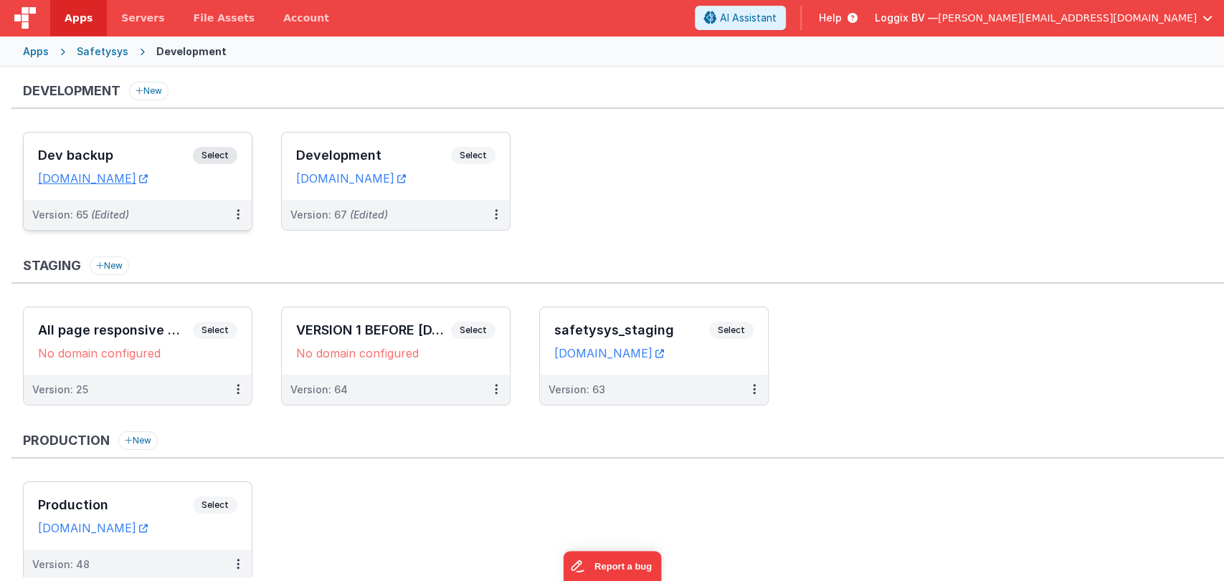
click at [133, 147] on div "Dev backup Select" at bounding box center [137, 159] width 199 height 24
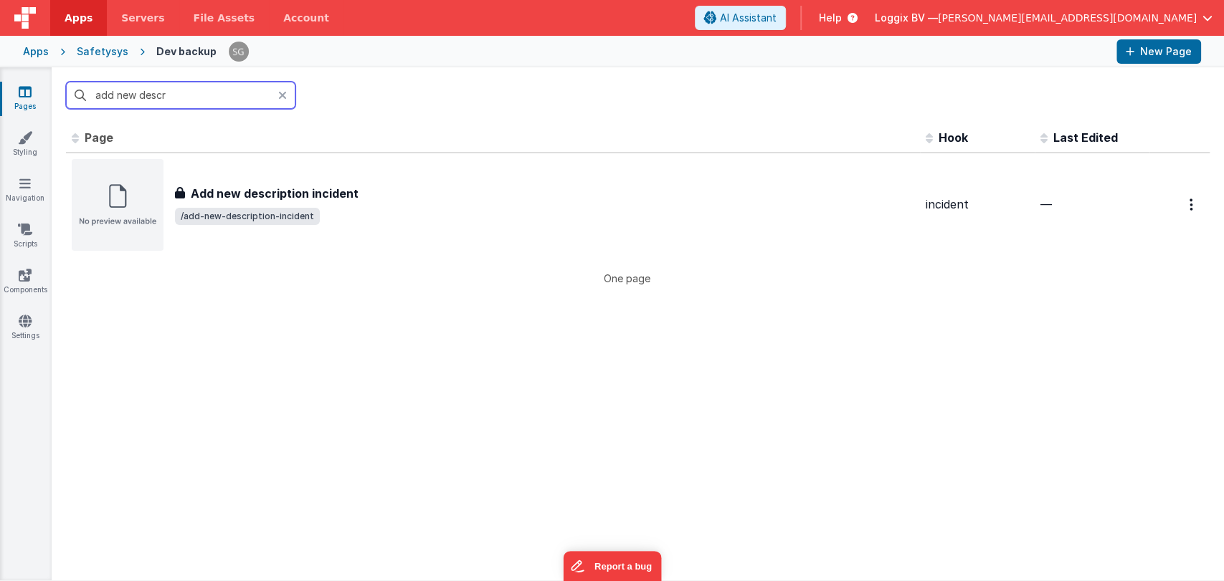
click at [204, 101] on input "add new descr" at bounding box center [180, 95] width 229 height 27
click at [213, 97] on input "add new descr" at bounding box center [180, 95] width 229 height 27
type input "add"
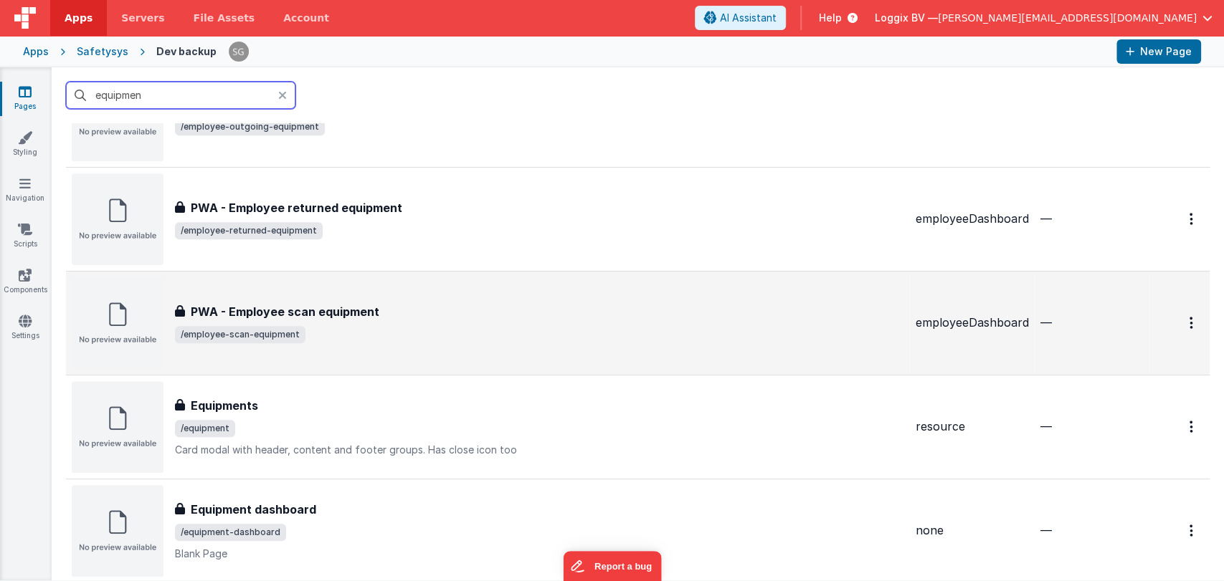
scroll to position [513, 0]
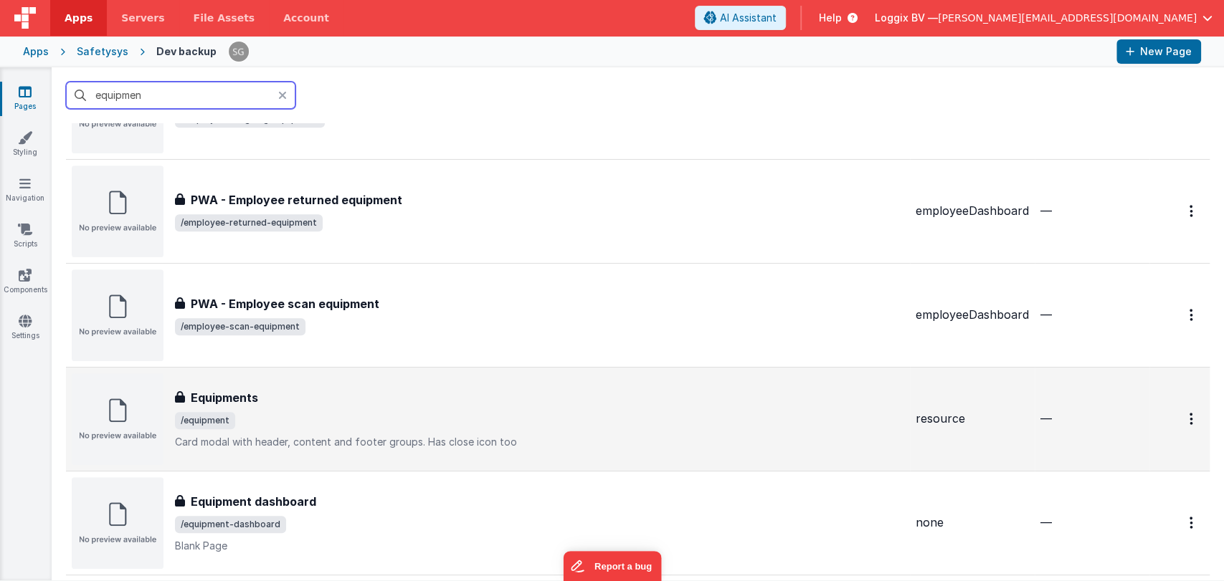
type input "equipmen"
click at [338, 380] on div "Equipments Equipments /equipment Card modal with header, content and footer gro…" at bounding box center [488, 420] width 832 height 92
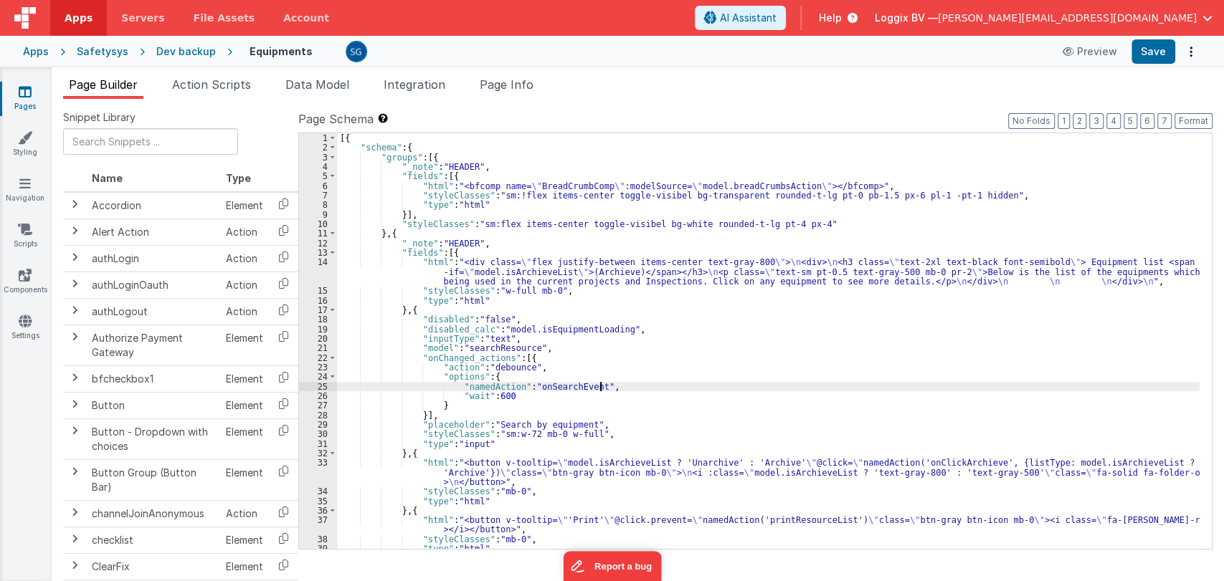
click at [626, 387] on div "[{ "schema" : { "groups" : [{ "_note" : "HEADER" , "fields" : [{ "html" : "<bfc…" at bounding box center [768, 350] width 862 height 435
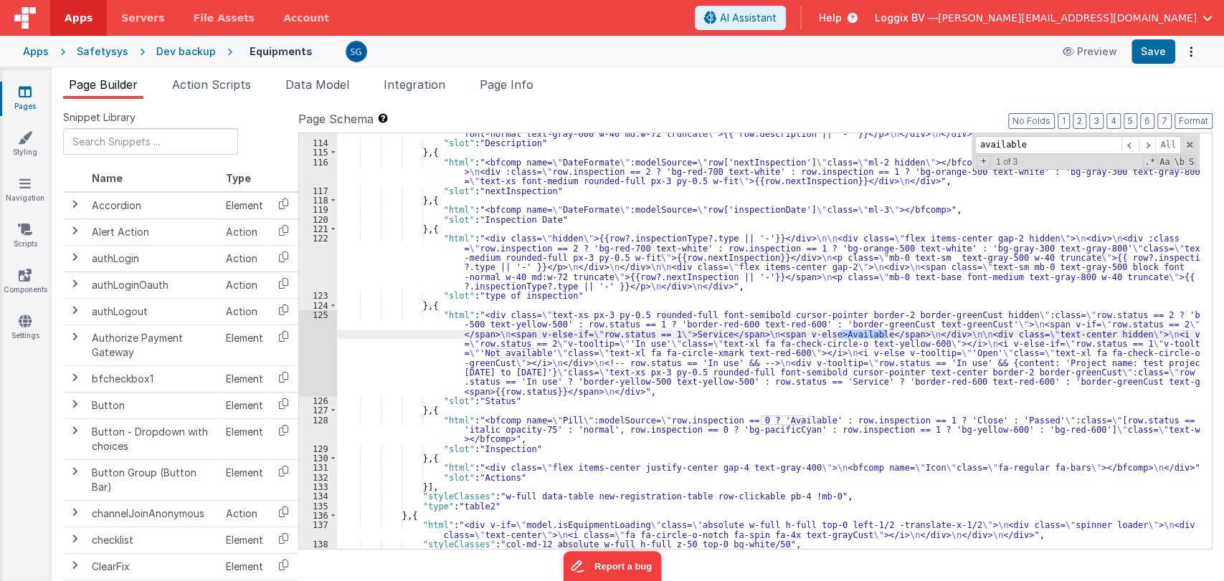
scroll to position [1333, 0]
click at [419, 455] on div ""html" : "<div class= \" whitespace-break-spaces hidden \" >{{row?.description …" at bounding box center [768, 321] width 862 height 482
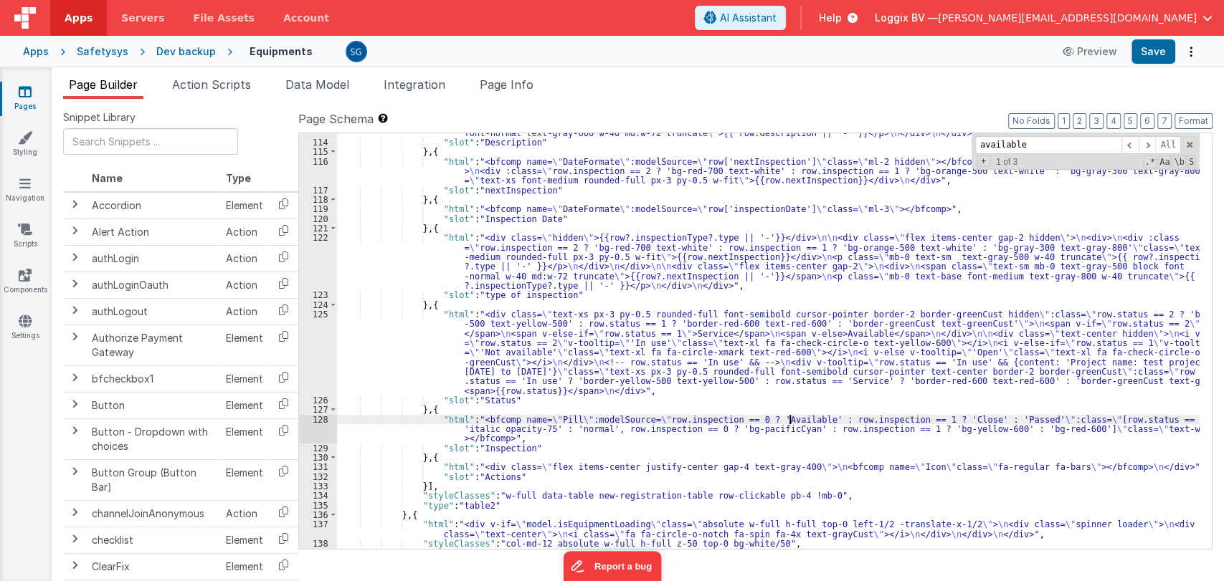
click at [787, 417] on div ""html" : "<div class= \" whitespace-break-spaces hidden \" >{{row?.description …" at bounding box center [768, 321] width 862 height 482
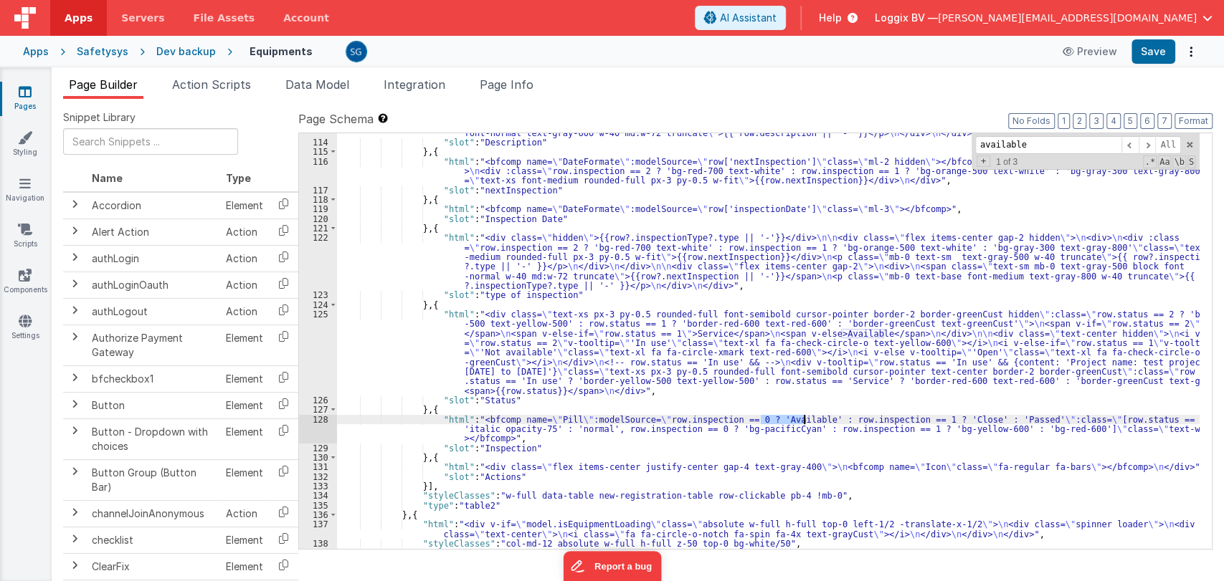
click at [787, 417] on div ""html" : "<div class= \" whitespace-break-spaces hidden \" >{{row?.description …" at bounding box center [768, 321] width 862 height 482
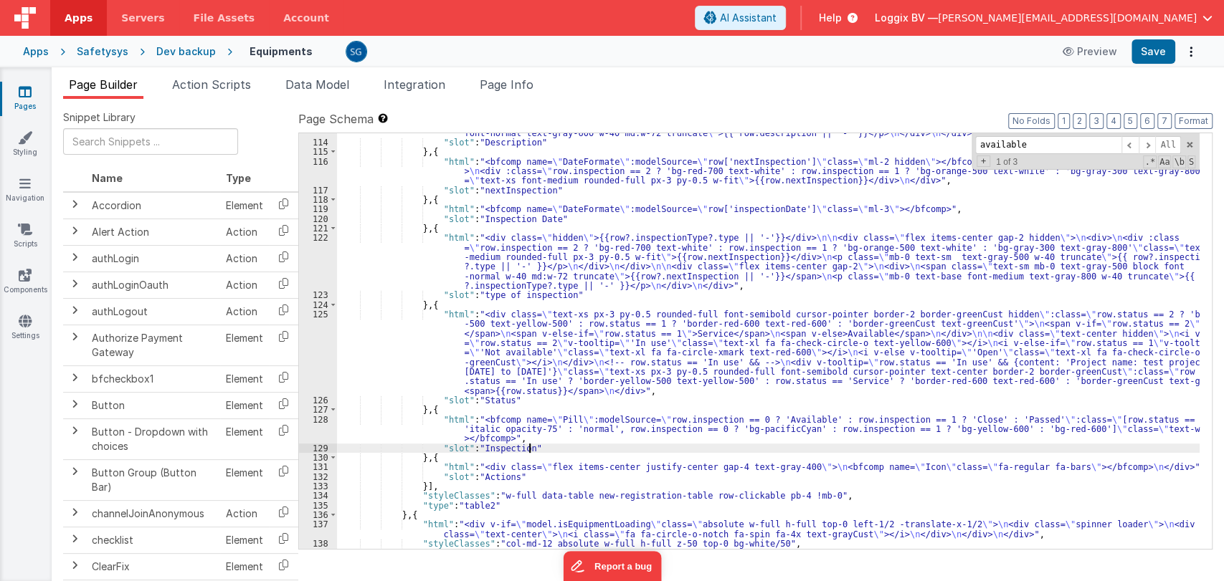
click at [541, 448] on div ""html" : "<div class= \" whitespace-break-spaces hidden \" >{{row?.description …" at bounding box center [768, 321] width 862 height 482
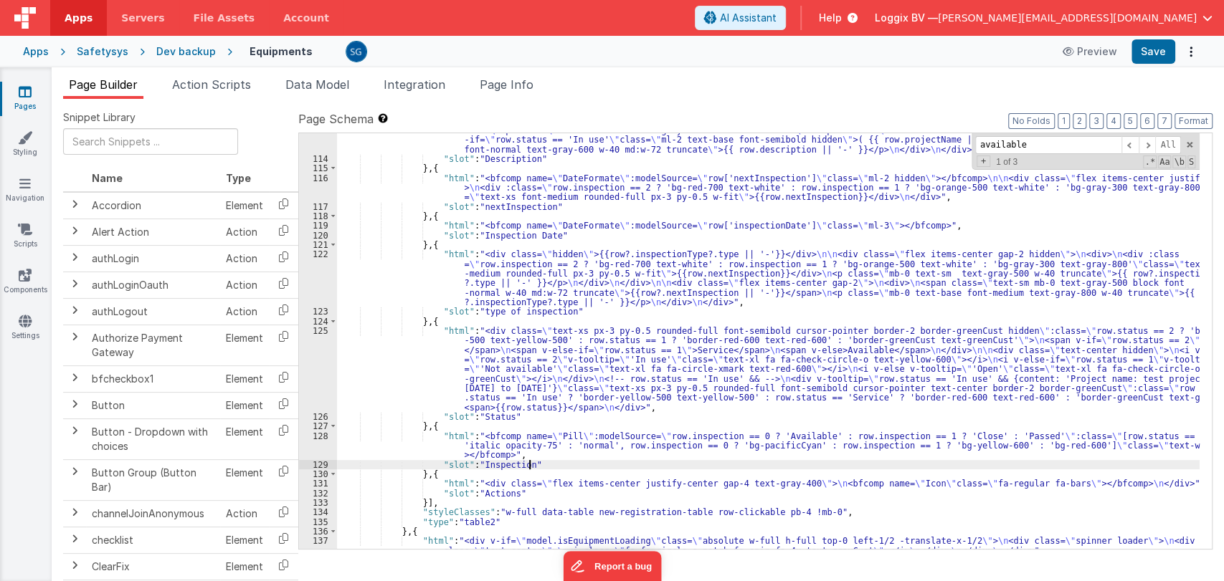
scroll to position [1317, 0]
click at [1075, 139] on input "available" at bounding box center [1048, 145] width 146 height 18
click at [1136, 145] on span at bounding box center [1129, 145] width 17 height 18
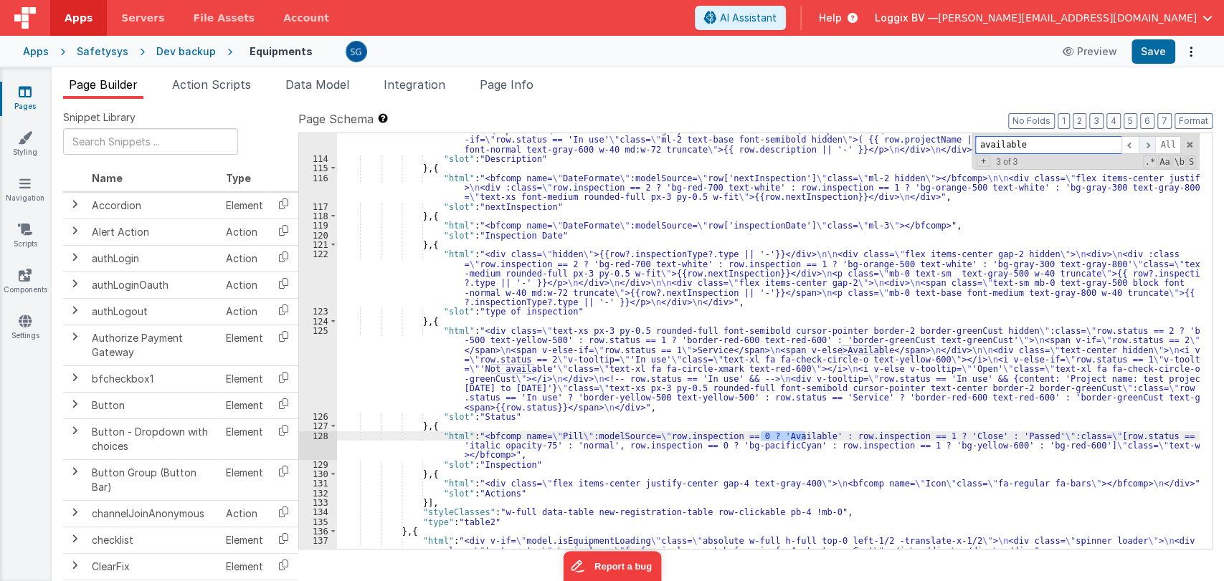
click at [1150, 143] on span at bounding box center [1146, 145] width 17 height 18
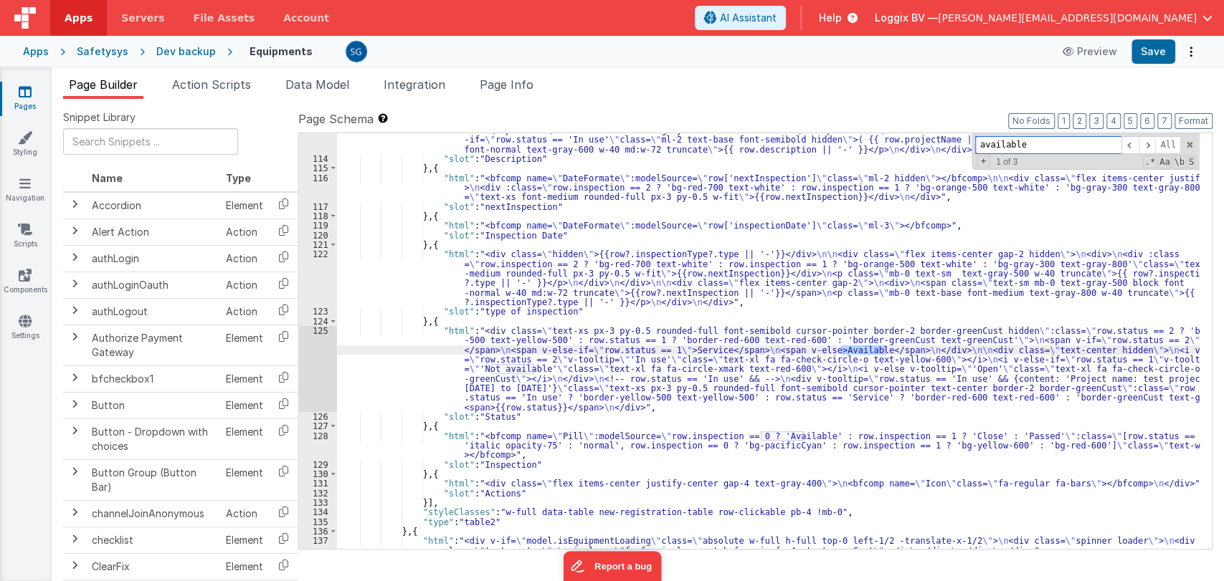
click at [1031, 145] on input "available" at bounding box center [1048, 145] width 146 height 18
type input "d"
type input "successfull"
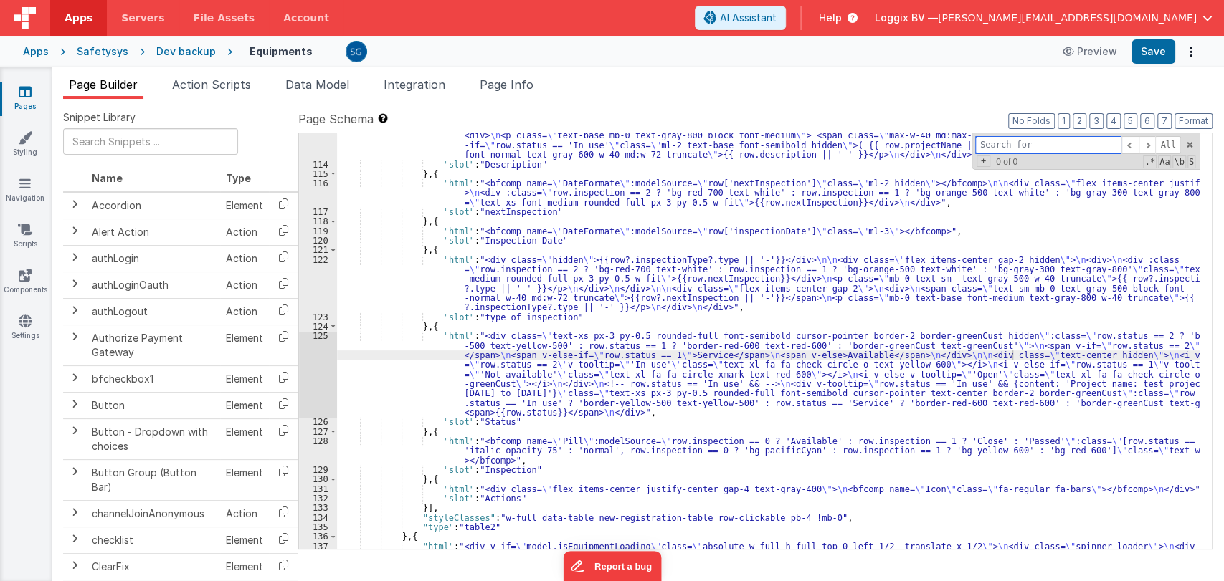
scroll to position [1310, 0]
click at [468, 330] on div ""html" : "<div class= \" whitespace-break-spaces hidden \" >{{row?.description …" at bounding box center [768, 350] width 862 height 493
click at [852, 356] on div ""html" : "<div class= \" whitespace-break-spaces hidden \" >{{row?.description …" at bounding box center [768, 350] width 862 height 493
click at [761, 354] on div ""html" : "<div class= \" whitespace-break-spaces hidden \" >{{row?.description …" at bounding box center [768, 350] width 862 height 493
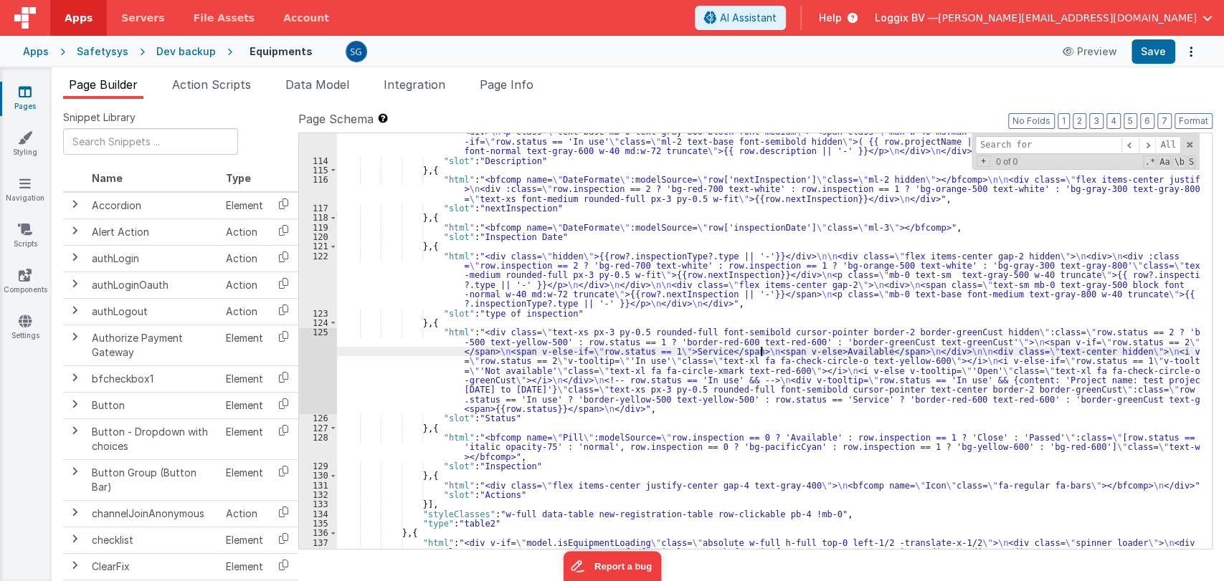
scroll to position [1316, 0]
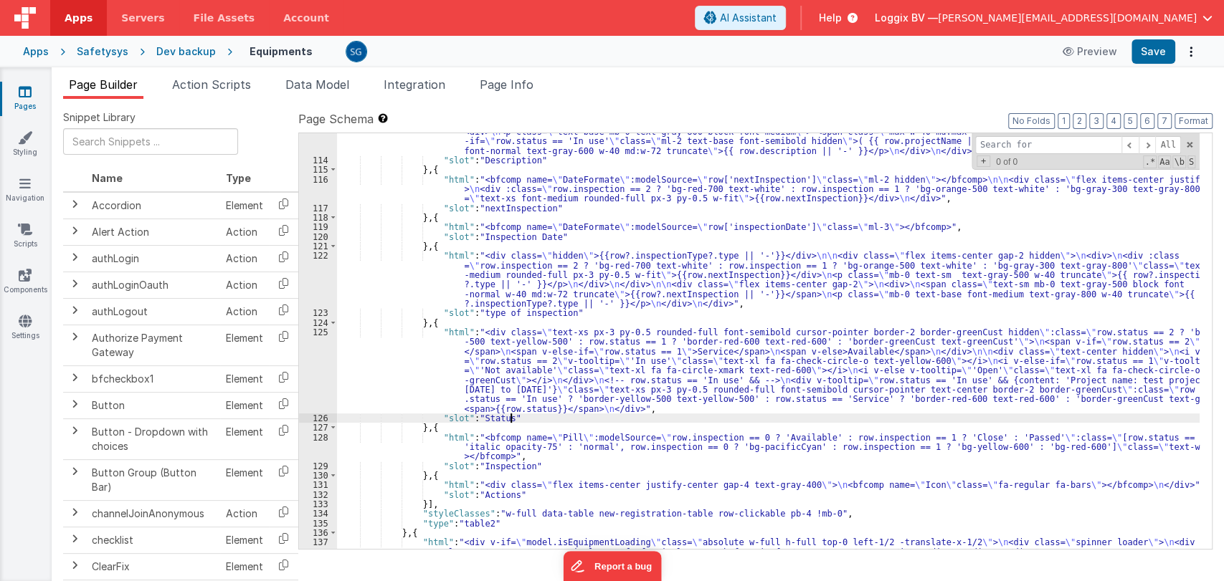
click at [528, 420] on div ""html" : "<div class= \" whitespace-break-spaces hidden \" >{{row?.description …" at bounding box center [768, 344] width 862 height 493
click at [421, 347] on div ""html" : "<div class= \" whitespace-break-spaces hidden \" >{{row?.description …" at bounding box center [768, 344] width 862 height 493
click at [315, 328] on div "125" at bounding box center [318, 371] width 38 height 86
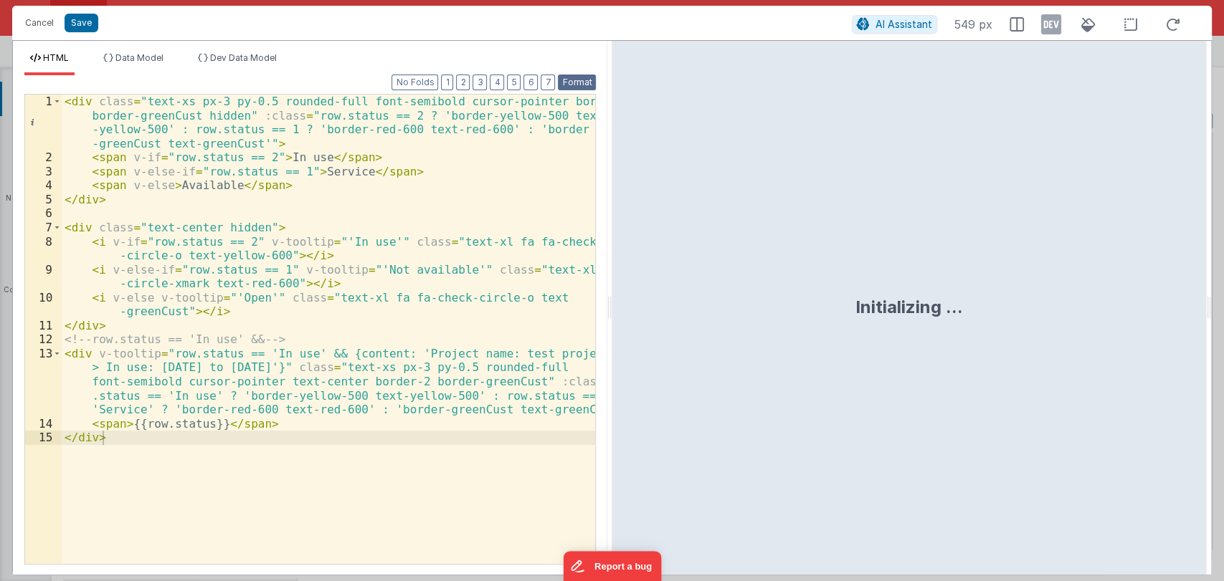
click at [579, 82] on button "Format" at bounding box center [577, 83] width 38 height 16
click at [295, 432] on div "< div class = "text-xs px-3 py-0.5 rounded-full font-semibold cursor-pointer bo…" at bounding box center [329, 365] width 534 height 540
click at [244, 439] on div "< div class = "text-xs px-3 py-0.5 rounded-full font-semibold cursor-pointer bo…" at bounding box center [329, 365] width 534 height 540
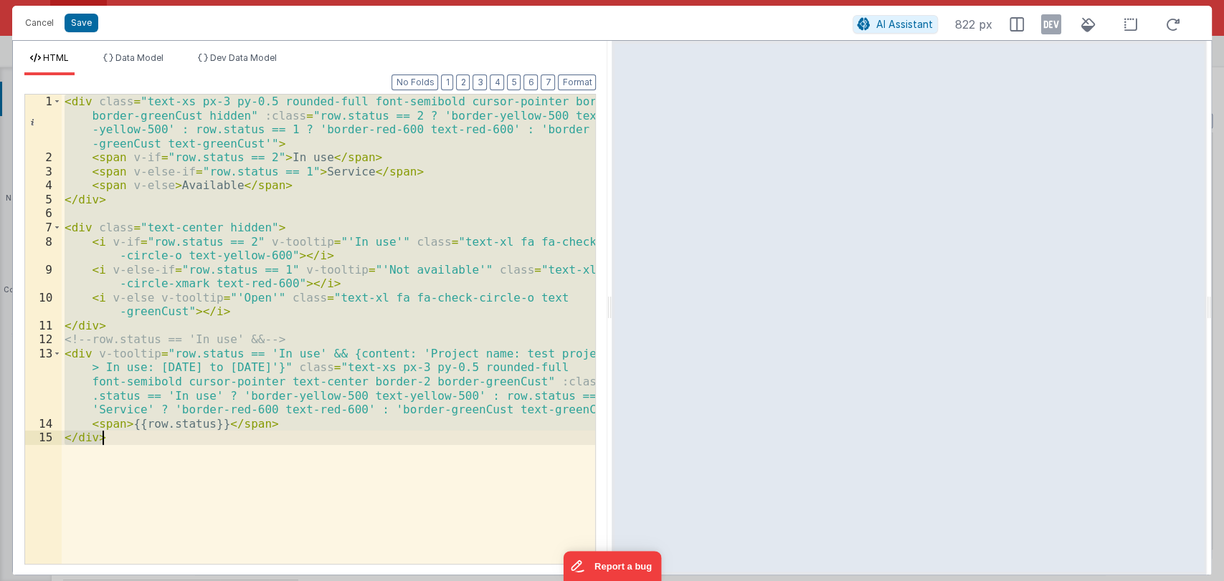
click at [383, 181] on div "< div class = "text-xs px-3 py-0.5 rounded-full font-semibold cursor-pointer bo…" at bounding box center [328, 330] width 533 height 470
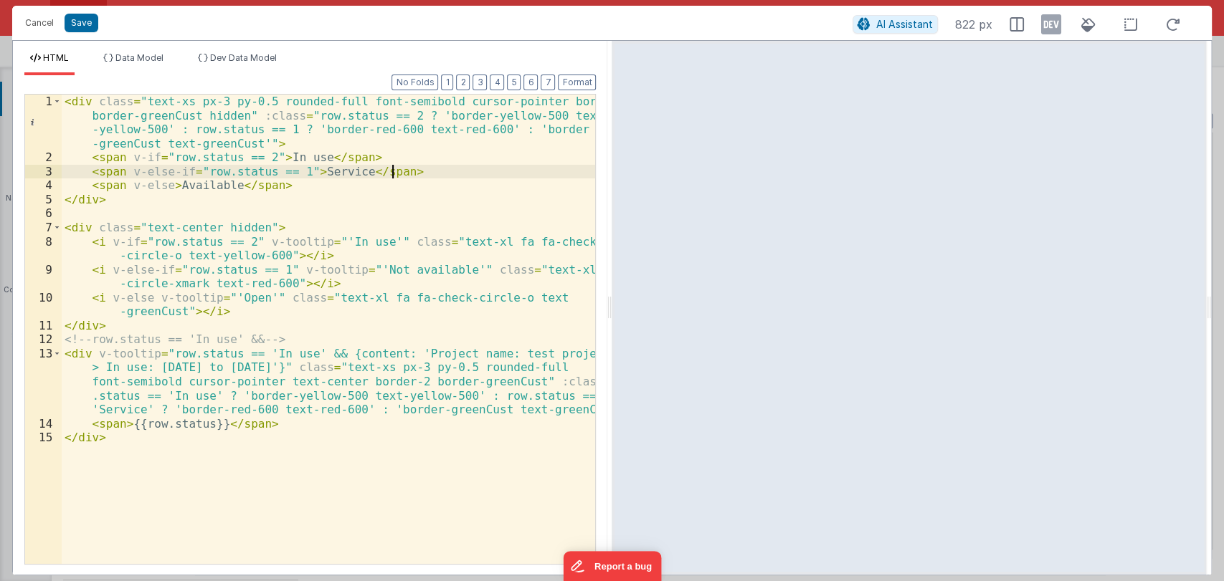
click at [402, 170] on div "< div class = "text-xs px-3 py-0.5 rounded-full font-semibold cursor-pointer bo…" at bounding box center [329, 365] width 534 height 540
click at [39, 24] on button "Cancel" at bounding box center [39, 23] width 43 height 20
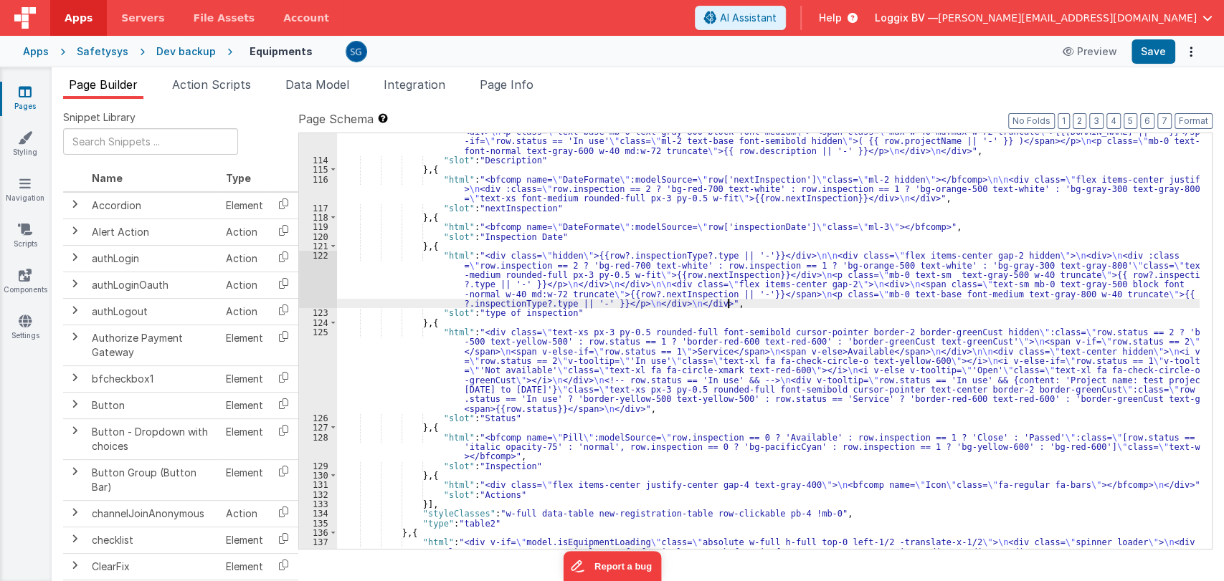
click at [734, 303] on div ""html" : "<div class= \" whitespace-break-spaces hidden \" >{{row?.description …" at bounding box center [768, 344] width 862 height 493
paste input ""slot": "Status""
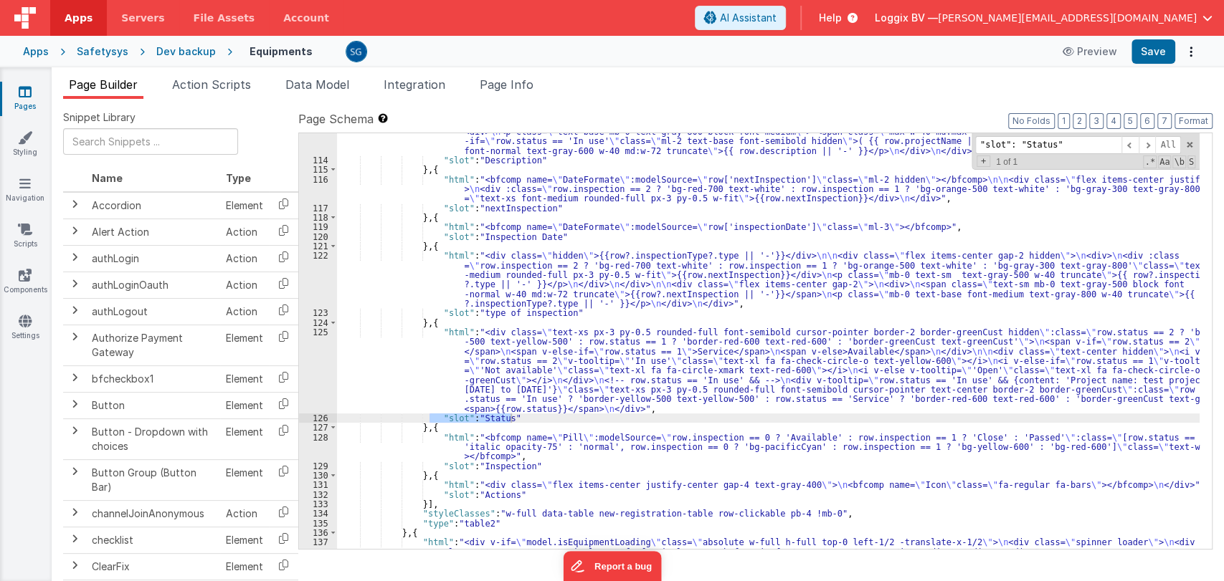
click at [668, 404] on div ""html" : "<div class= \" whitespace-break-spaces hidden \" >{{row?.description …" at bounding box center [768, 344] width 862 height 493
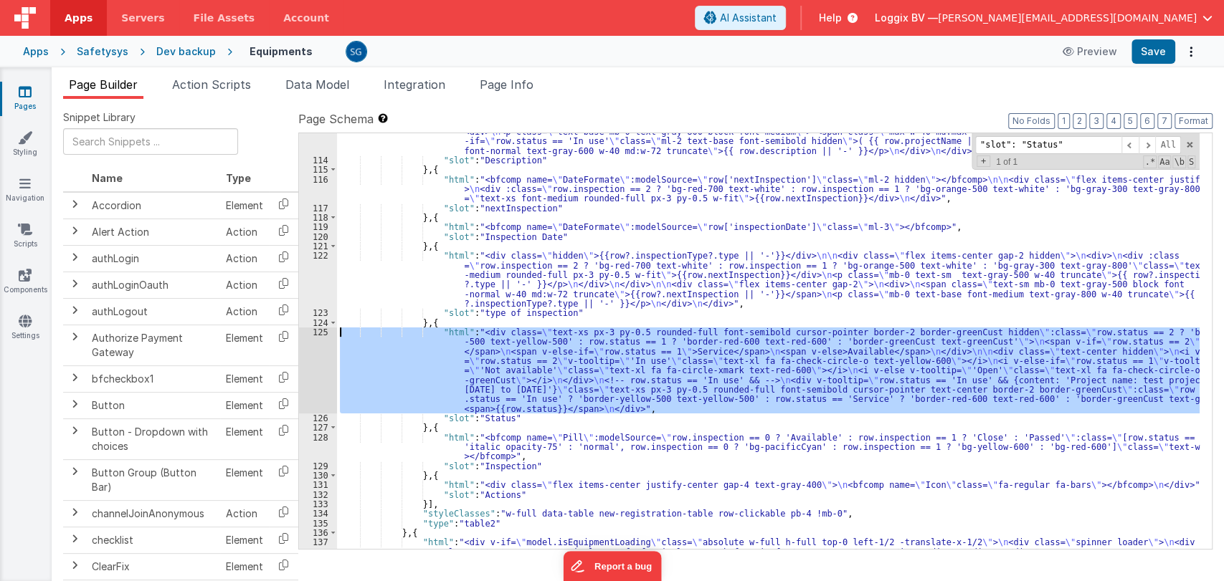
click at [316, 333] on div "125" at bounding box center [318, 371] width 38 height 86
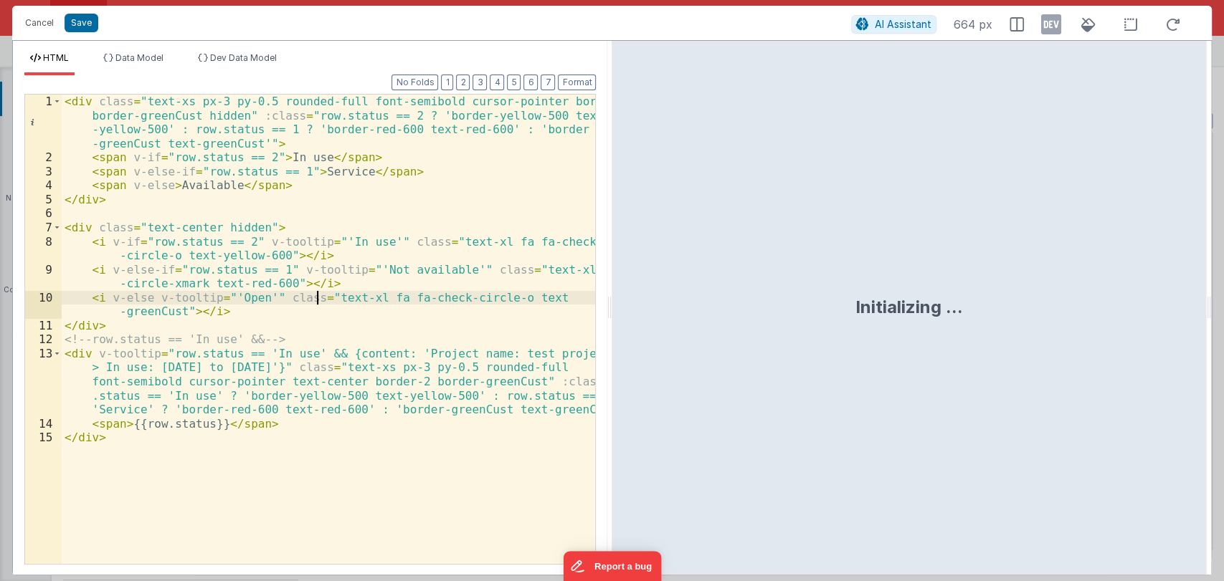
click at [270, 442] on div "< div class = "text-xs px-3 py-0.5 rounded-full font-semibold cursor-pointer bo…" at bounding box center [329, 365] width 534 height 540
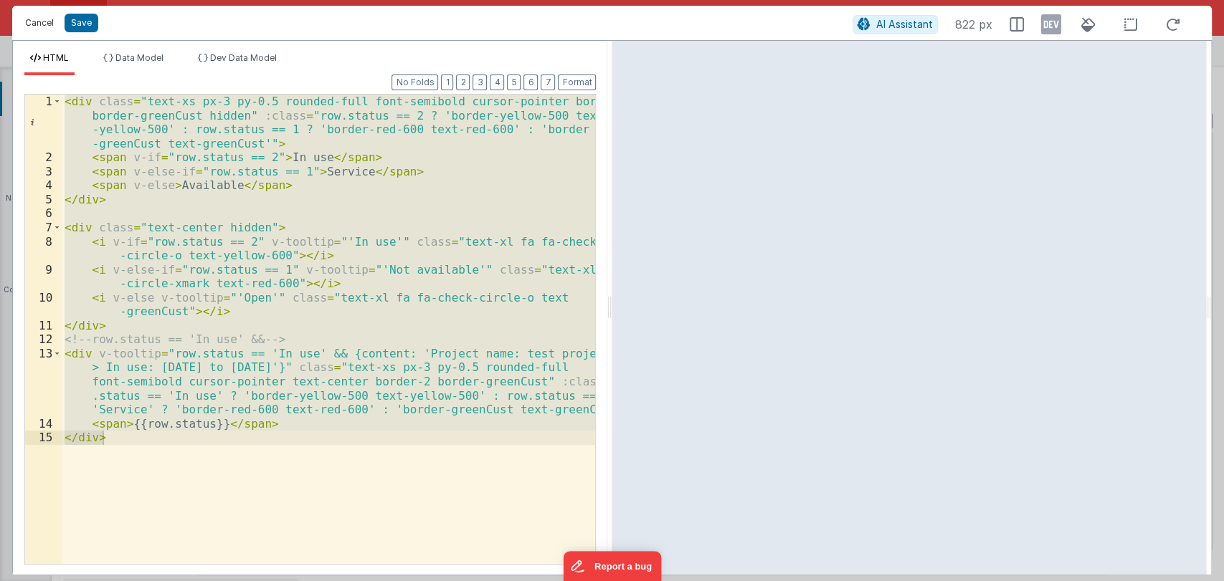
click at [42, 19] on button "Cancel" at bounding box center [39, 23] width 43 height 20
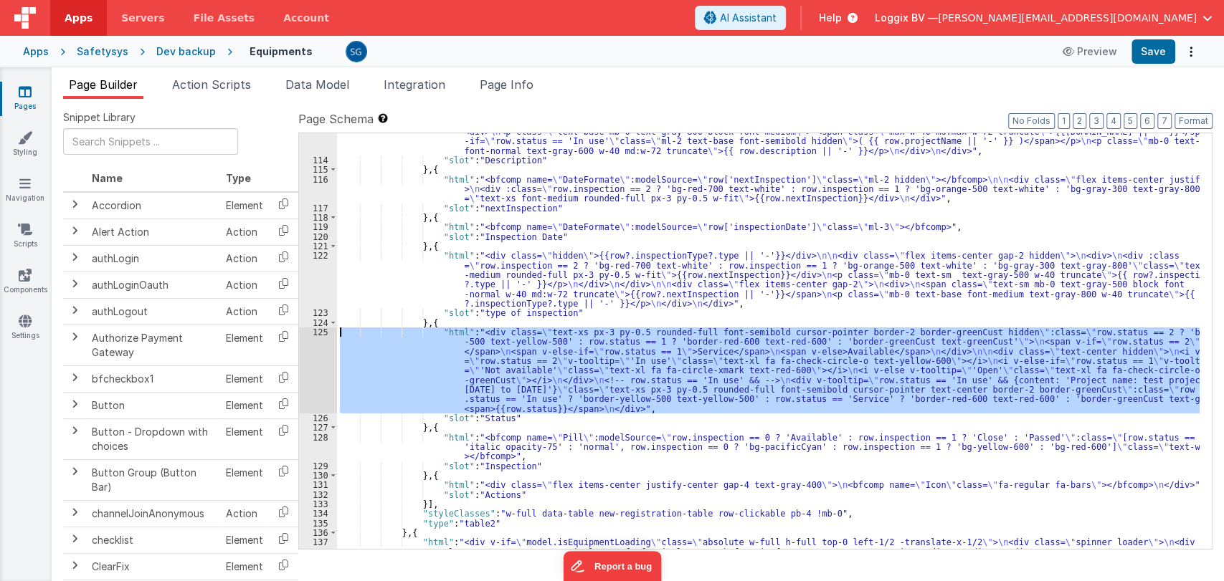
click at [652, 348] on div ""html" : "<div class= \" whitespace-break-spaces hidden \" >{{row?.description …" at bounding box center [768, 341] width 862 height 416
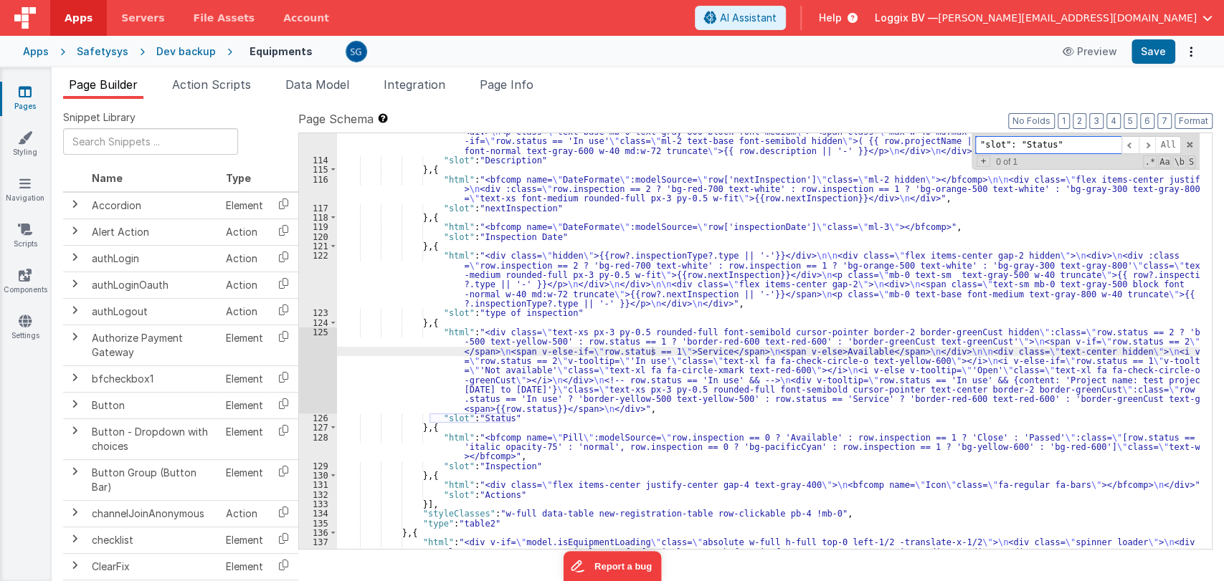
paste input ""slot": "Inspection"
type input ""slot": "Inspection""
click at [322, 437] on div "128" at bounding box center [318, 447] width 38 height 29
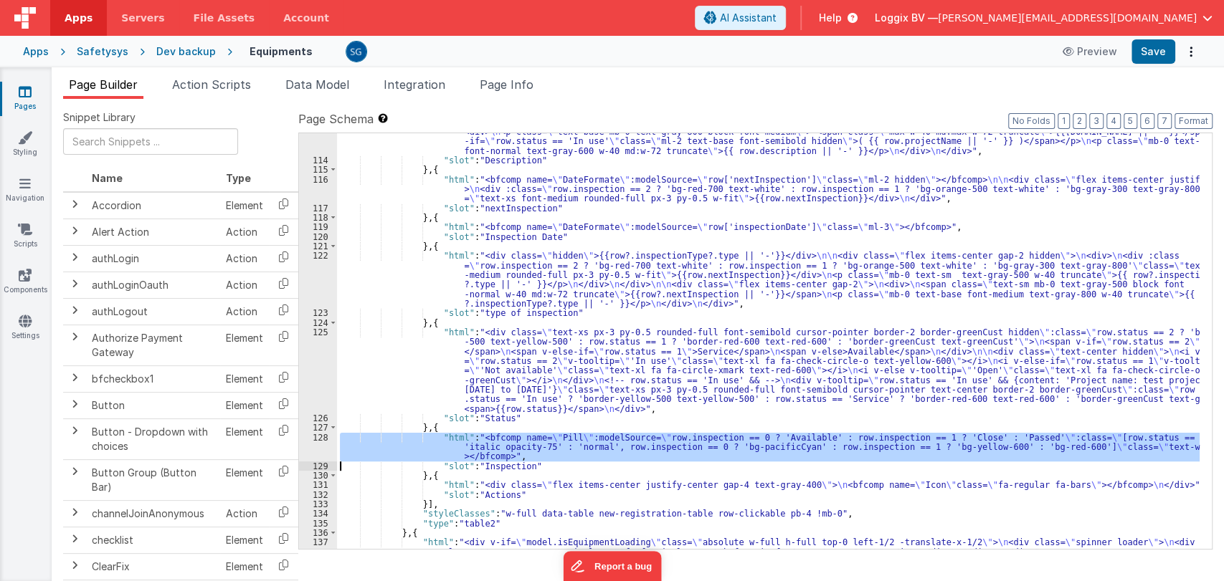
click at [316, 447] on div "128" at bounding box center [318, 447] width 38 height 29
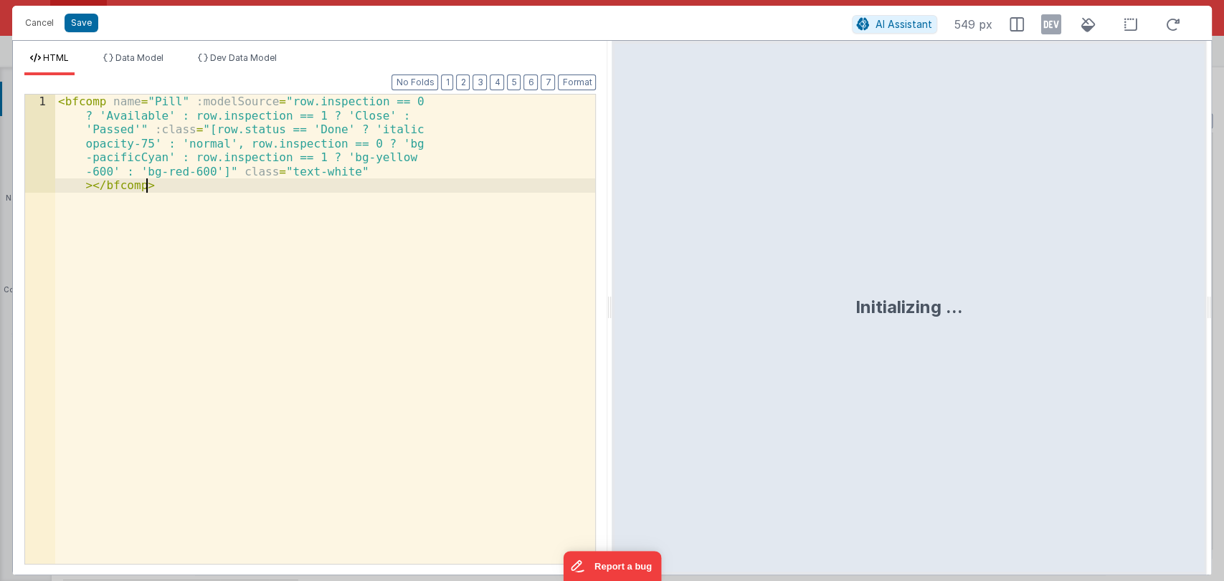
click at [321, 436] on div "< bfcomp name = "Pill" :modelSource = "row.inspection == 0 ? 'Available' : row.…" at bounding box center [325, 428] width 540 height 666
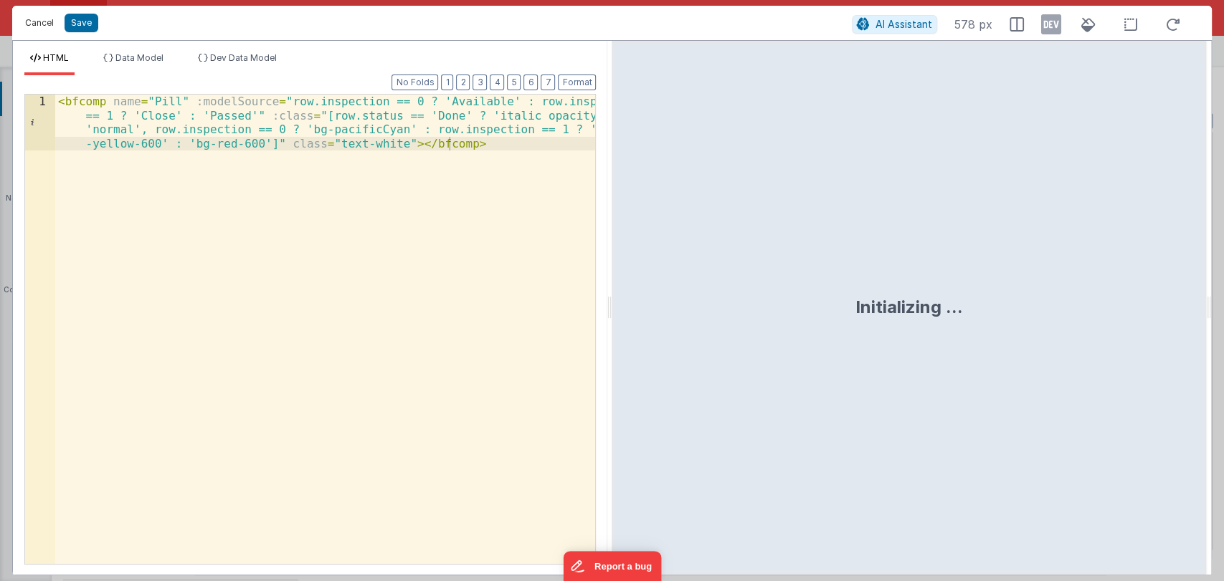
click at [34, 23] on button "Cancel" at bounding box center [39, 23] width 43 height 20
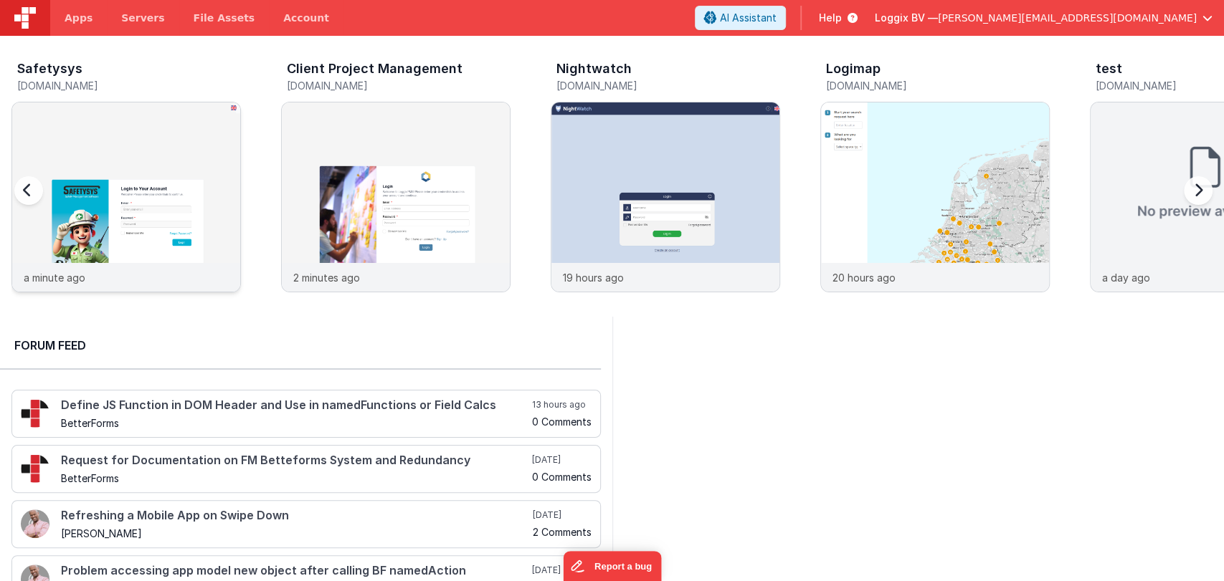
click at [153, 170] on img at bounding box center [126, 217] width 228 height 228
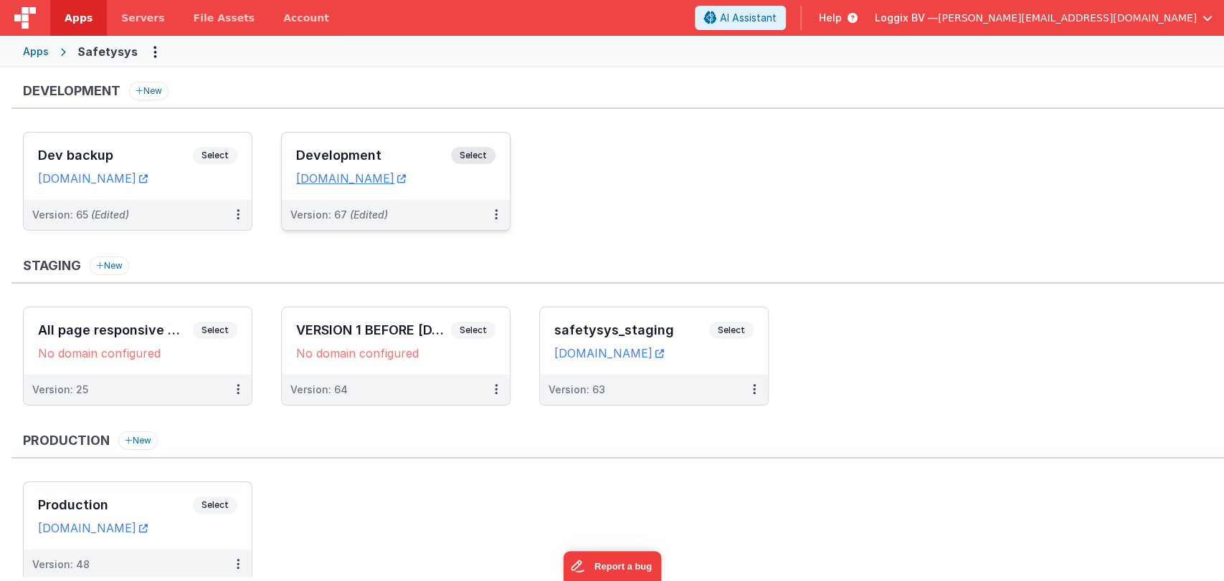
click at [337, 147] on div "Development Select" at bounding box center [395, 159] width 199 height 24
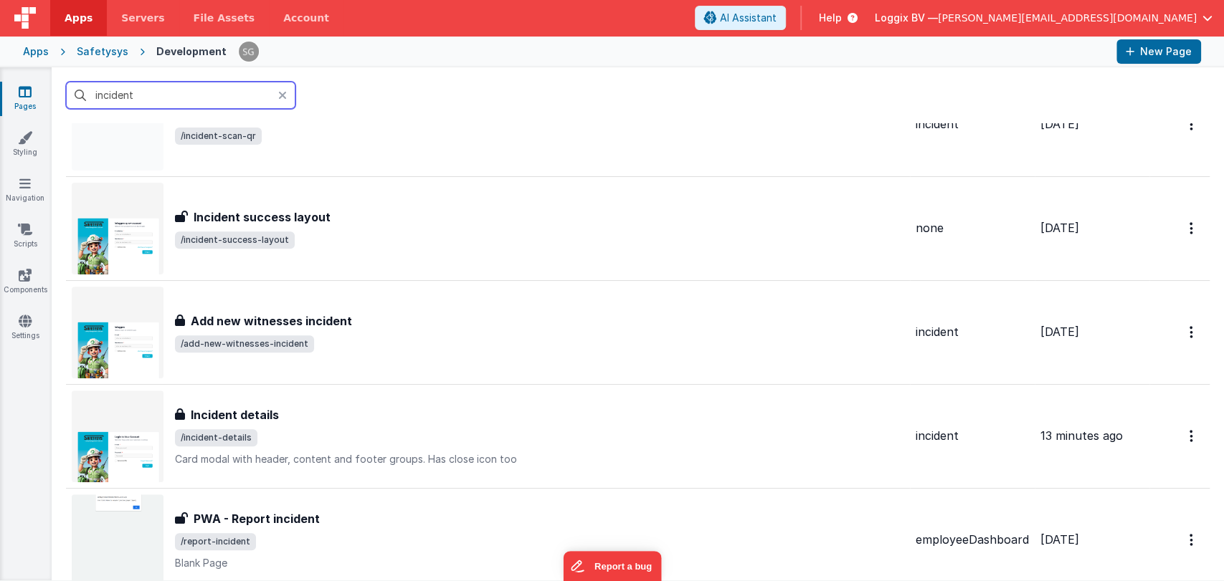
scroll to position [596, 0]
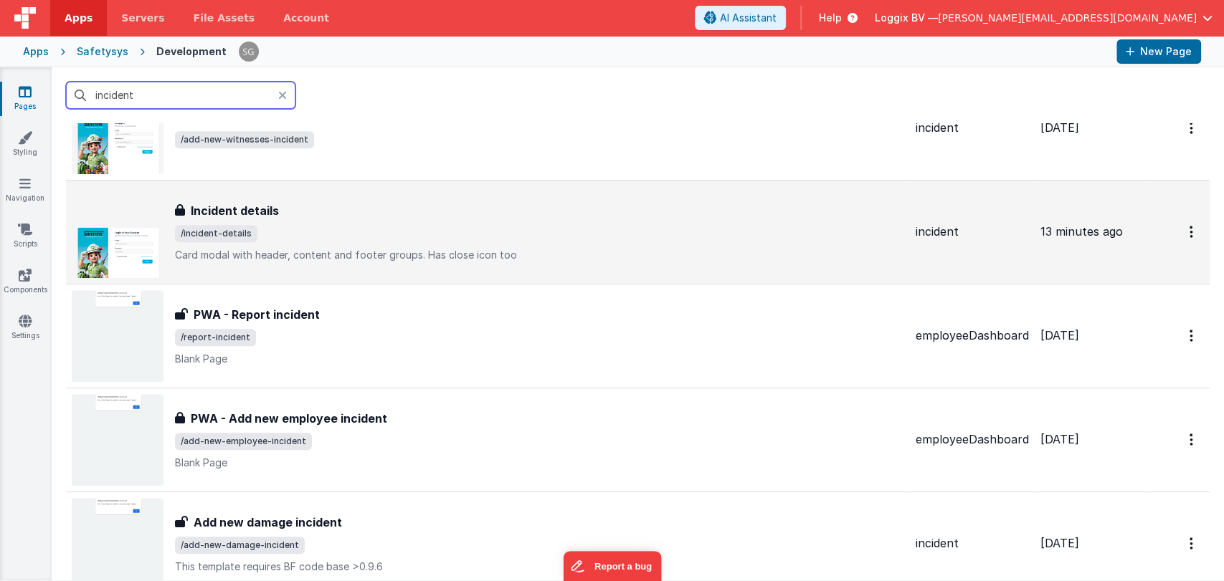
type input "incident"
click at [338, 245] on div "Incident details Incident details /incident-details Card modal with header, con…" at bounding box center [539, 232] width 729 height 60
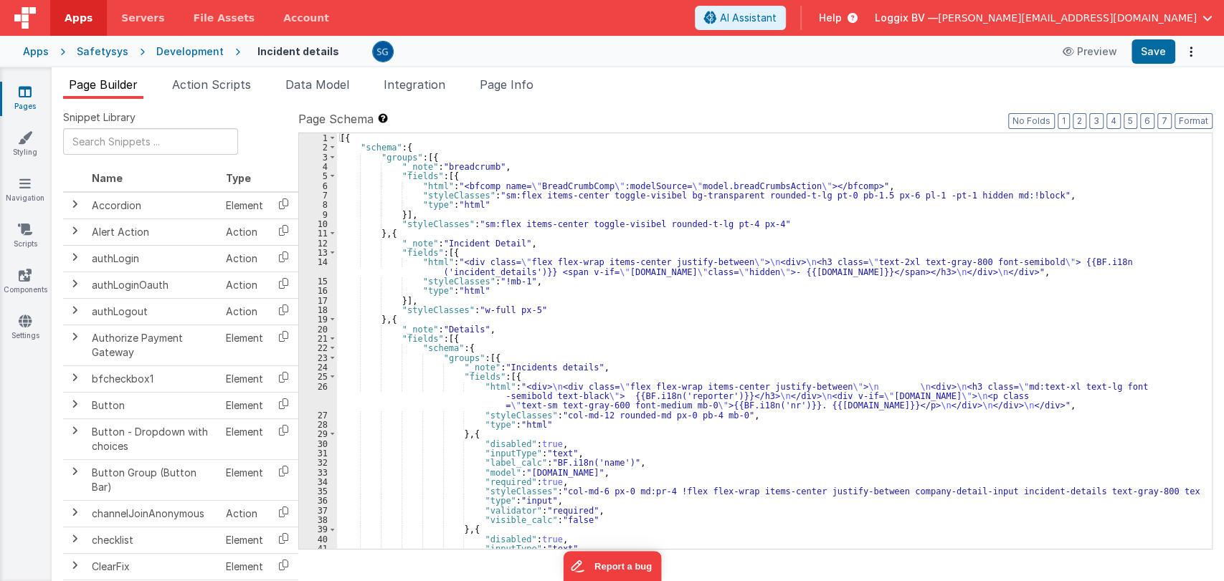
click at [553, 311] on div "[{ "schema" : { "groups" : [{ "_note" : "breadcrumb" , "fields" : [{ "html" : "…" at bounding box center [768, 350] width 862 height 435
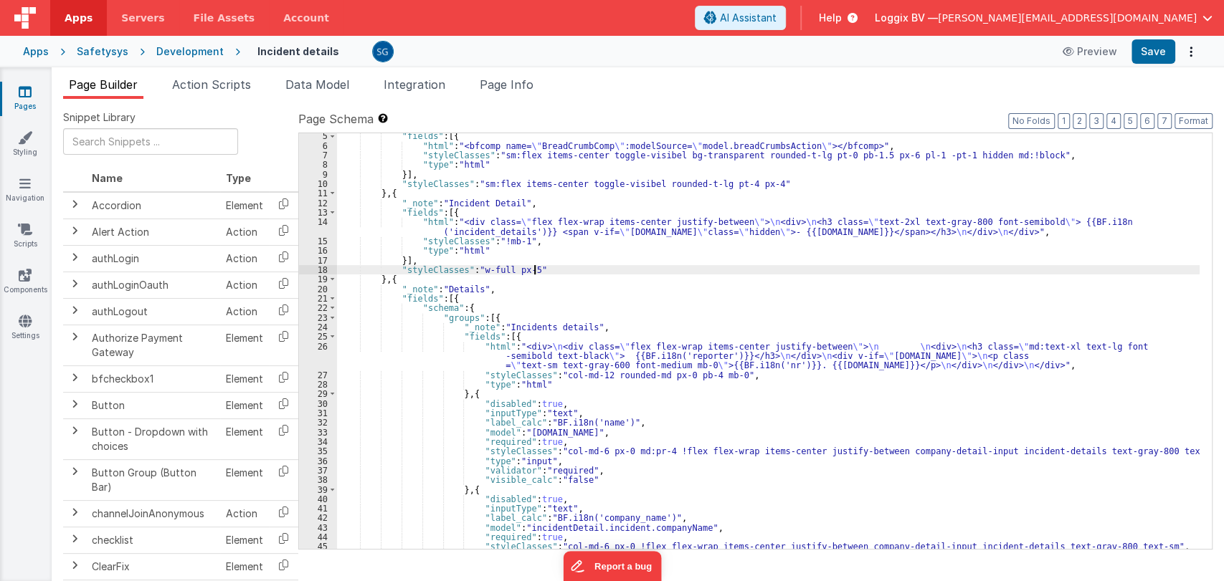
scroll to position [22, 0]
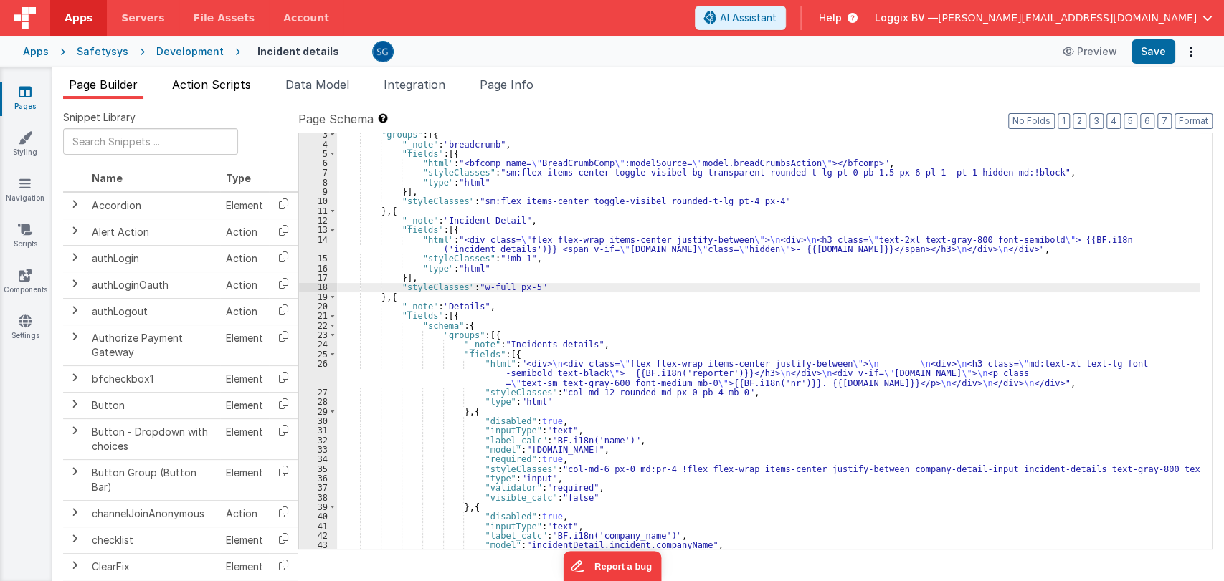
click at [218, 88] on span "Action Scripts" at bounding box center [211, 84] width 79 height 14
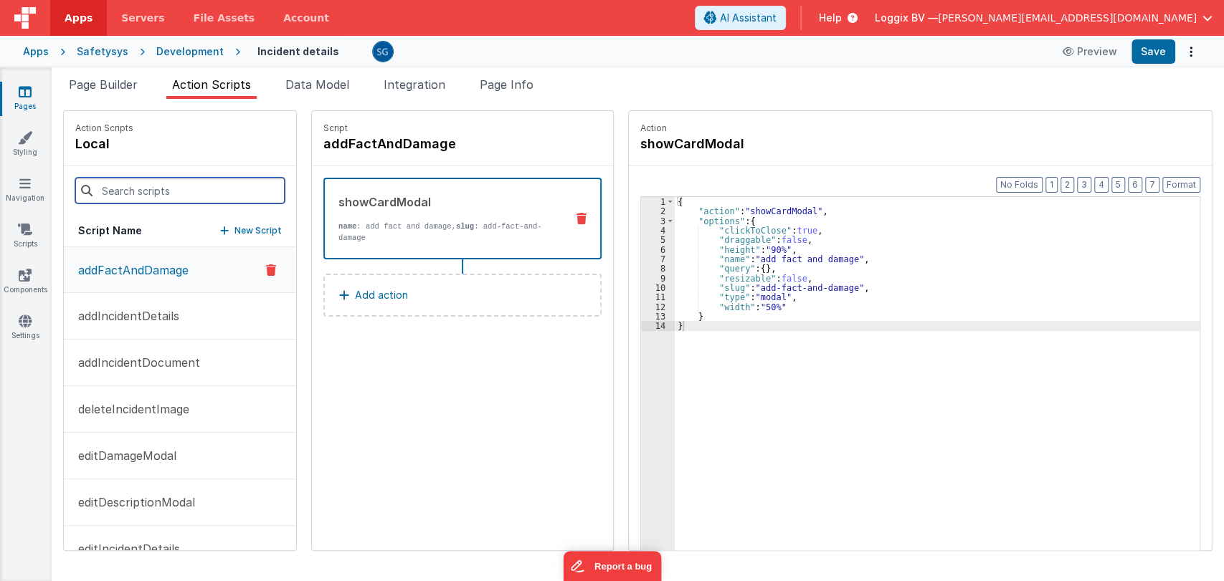
click at [159, 192] on input at bounding box center [179, 191] width 209 height 26
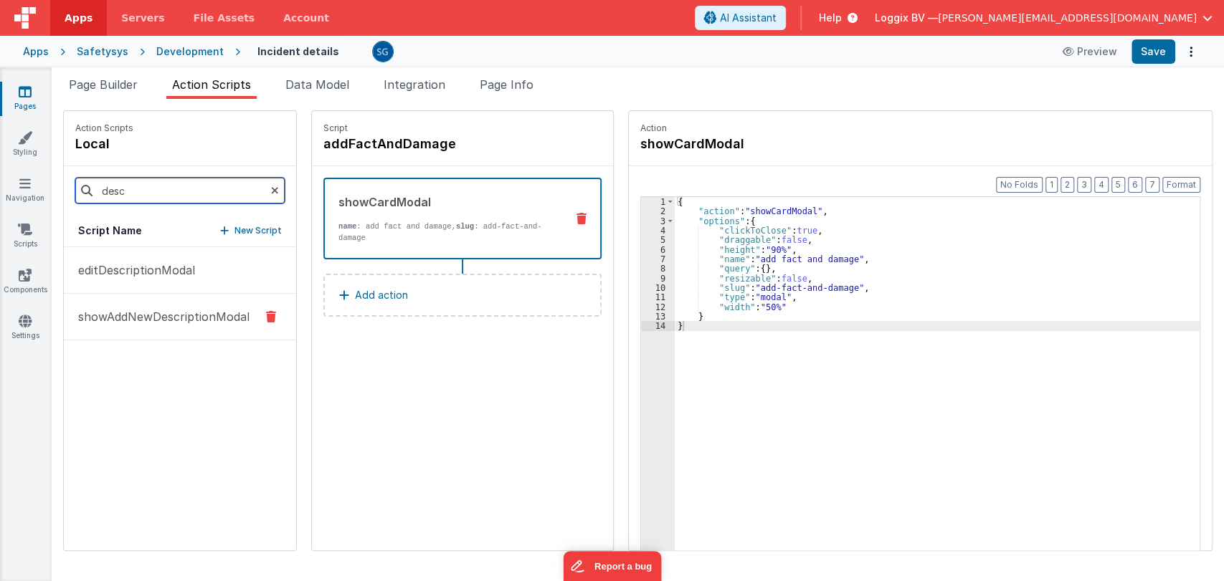
type input "desc"
click at [150, 305] on button "showAddNewDescriptionModal" at bounding box center [180, 317] width 232 height 47
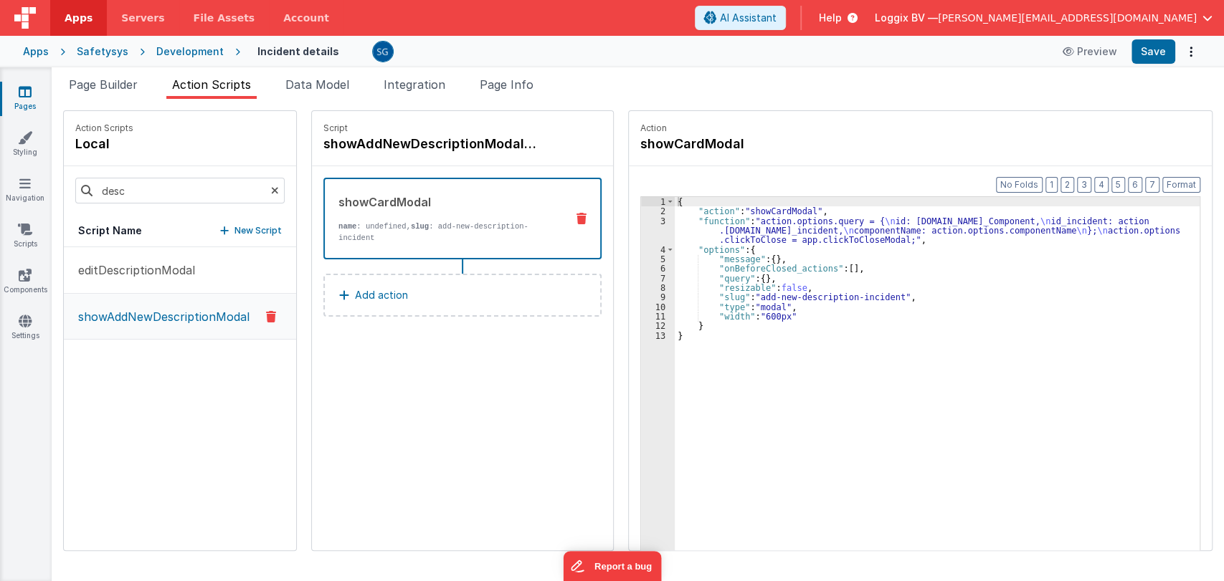
click at [271, 188] on icon at bounding box center [275, 190] width 8 height 49
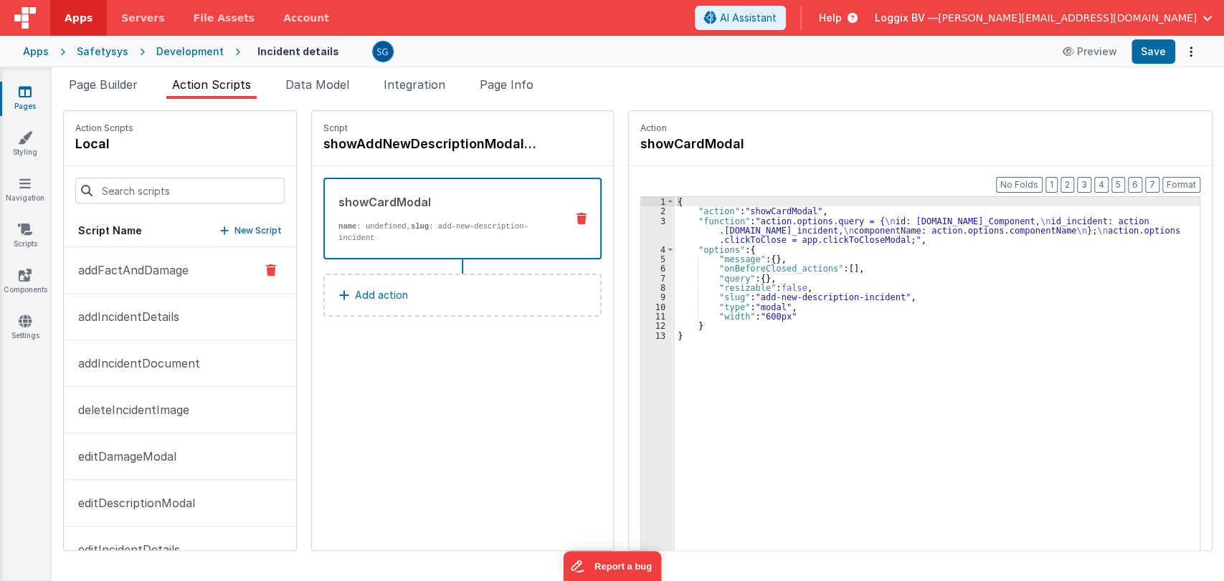
click at [153, 265] on p "addFactAndDamage" at bounding box center [129, 270] width 119 height 17
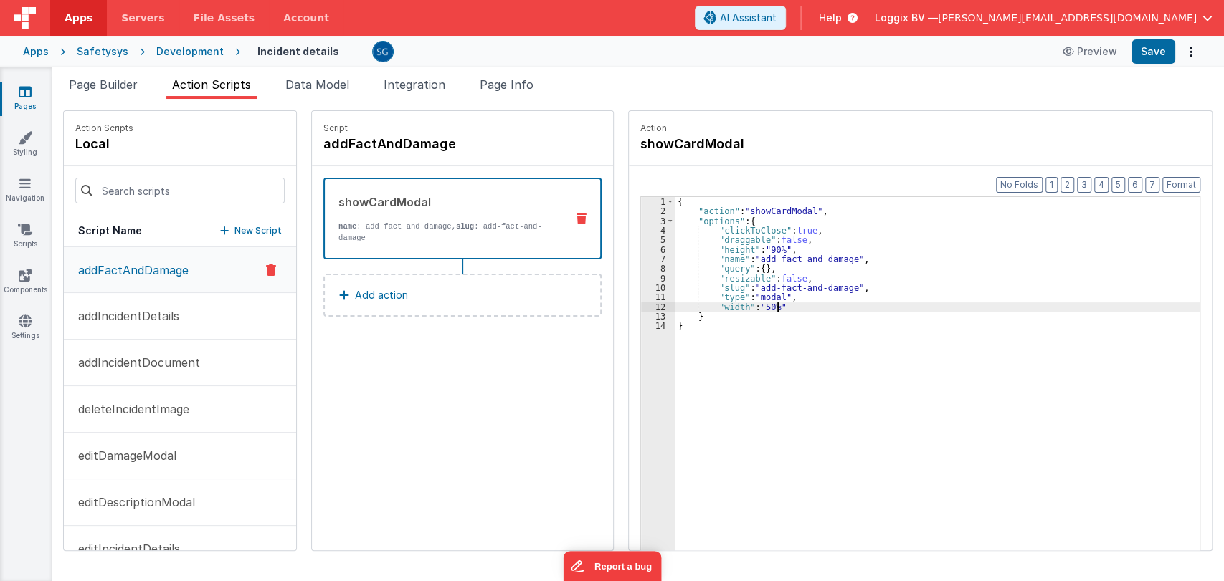
click at [774, 307] on div "{ "action" : "showCardModal" , "options" : { "clickToClose" : true , "draggable…" at bounding box center [939, 405] width 528 height 417
click at [774, 303] on div "{ "action" : "showCardModal" , "options" : { "clickToClose" : true , "draggable…" at bounding box center [939, 405] width 528 height 417
click at [781, 248] on div "{ "action" : "showCardModal" , "options" : { "clickToClose" : true , "draggable…" at bounding box center [939, 405] width 528 height 417
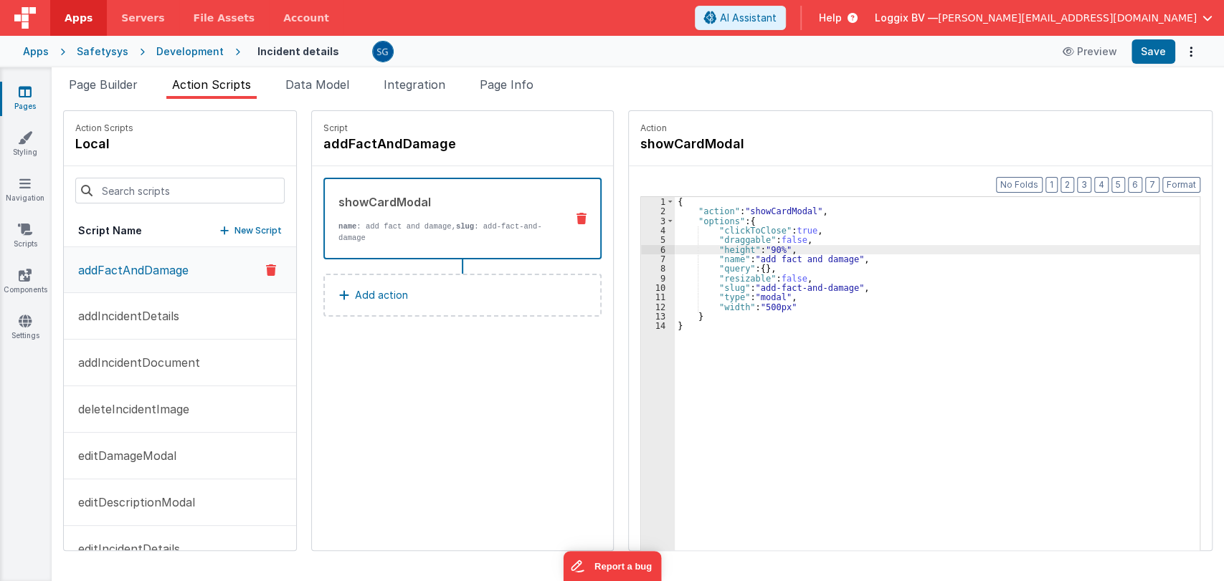
click at [780, 248] on div "{ "action" : "showCardModal" , "options" : { "clickToClose" : true , "draggable…" at bounding box center [939, 405] width 528 height 417
click at [124, 181] on input at bounding box center [179, 191] width 209 height 26
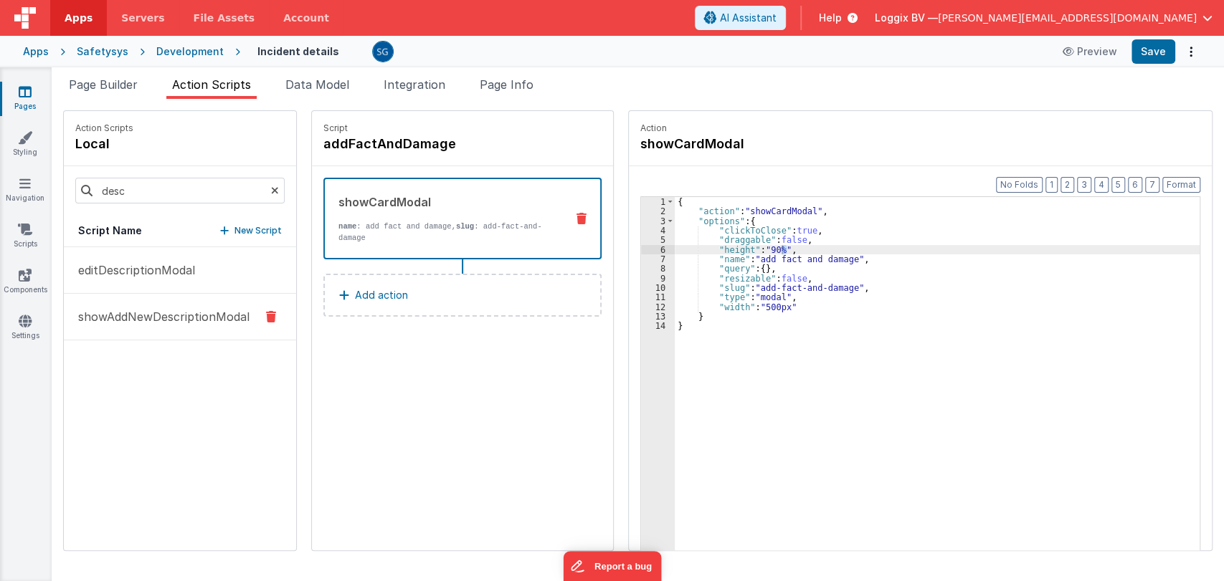
click at [141, 315] on p "showAddNewDescriptionModal" at bounding box center [160, 316] width 180 height 17
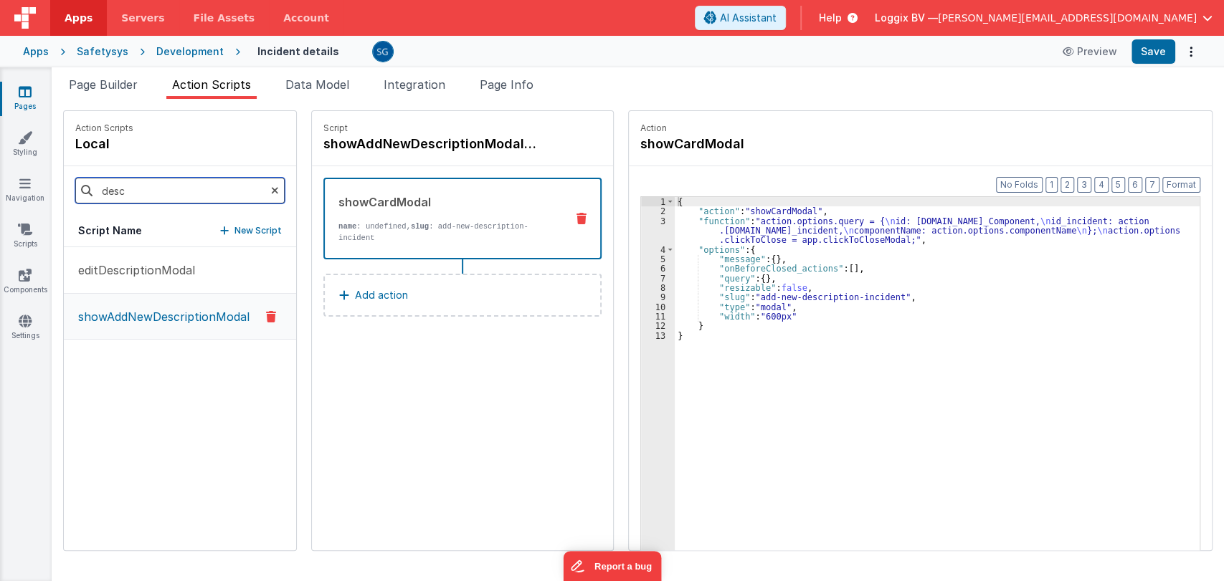
click at [149, 193] on input "desc" at bounding box center [179, 191] width 209 height 26
type input "d"
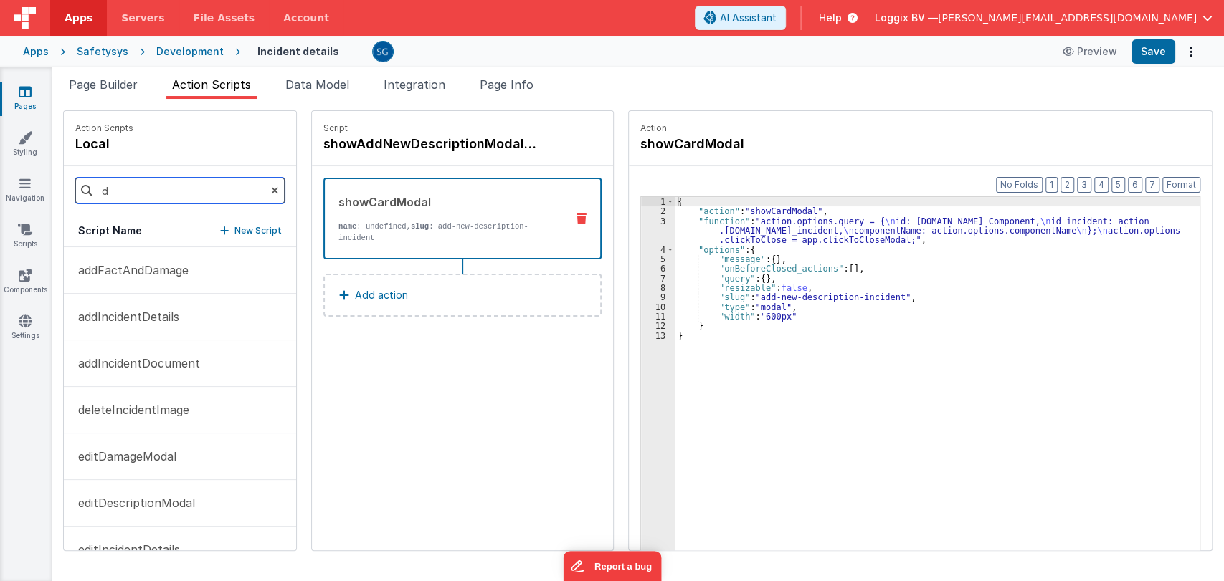
click at [168, 186] on input "d" at bounding box center [179, 191] width 209 height 26
click at [109, 275] on p "addFactAndDamage" at bounding box center [129, 270] width 119 height 17
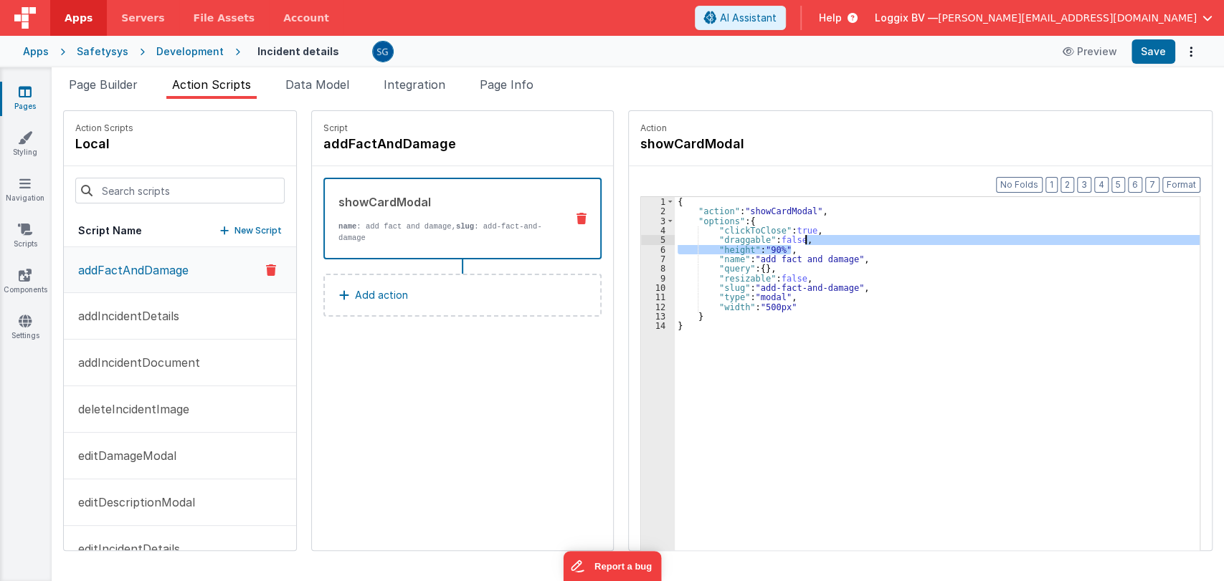
drag, startPoint x: 801, startPoint y: 248, endPoint x: 808, endPoint y: 239, distance: 10.8
click at [808, 239] on div "{ "action" : "showCardModal" , "options" : { "clickToClose" : true , "draggable…" at bounding box center [939, 405] width 528 height 417
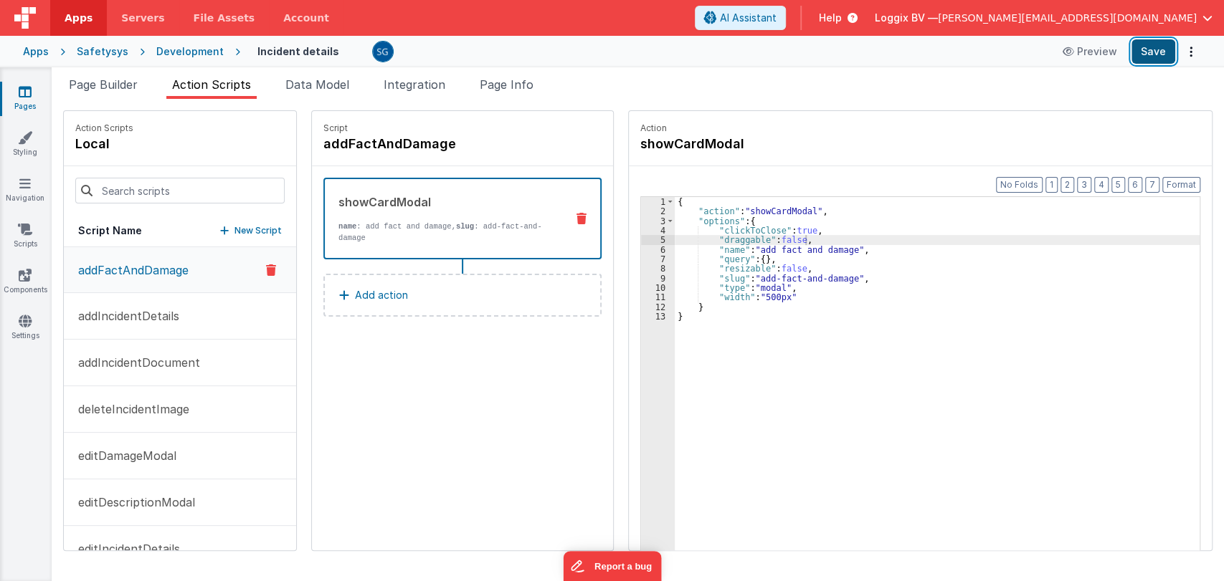
click at [1148, 49] on button "Save" at bounding box center [1153, 51] width 44 height 24
click at [95, 80] on span "Page Builder" at bounding box center [103, 84] width 69 height 14
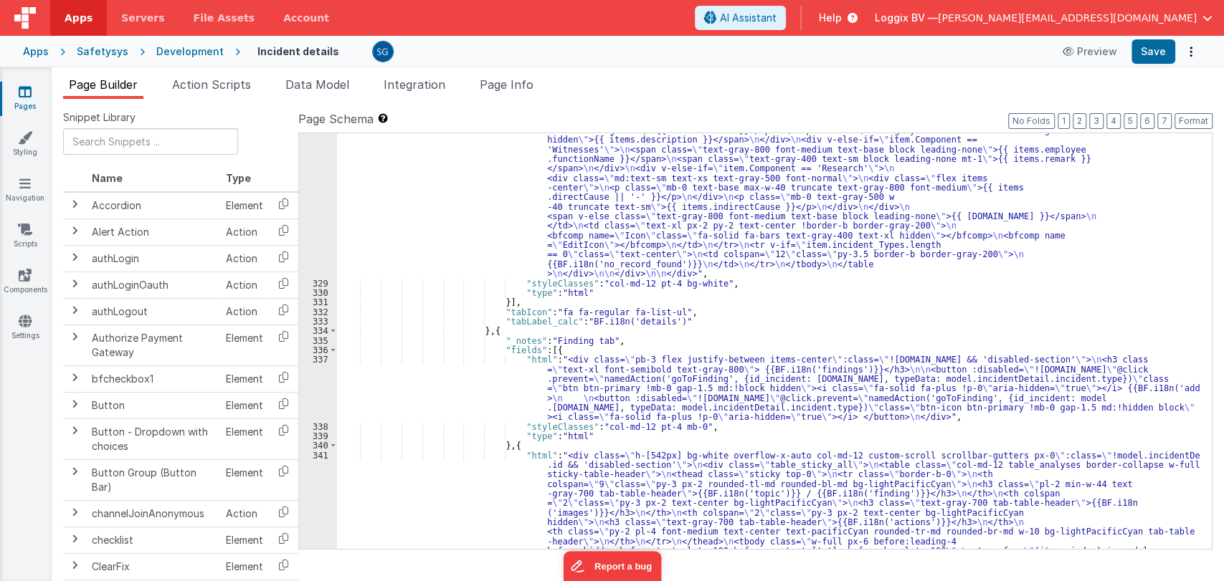
scroll to position [4433, 0]
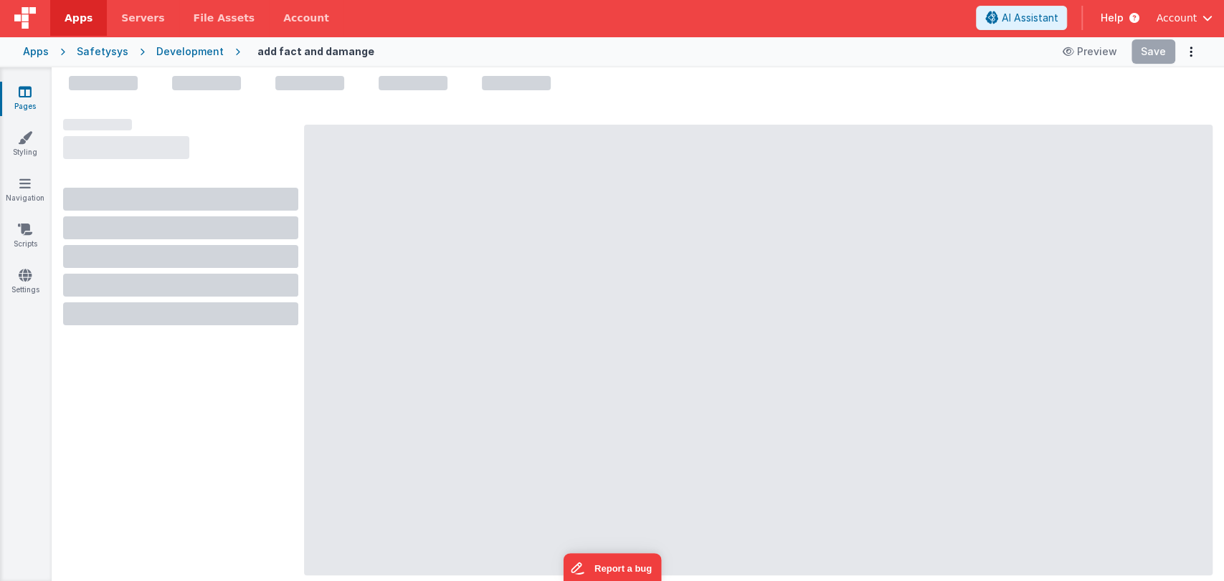
click at [184, 49] on div "Development" at bounding box center [189, 51] width 67 height 14
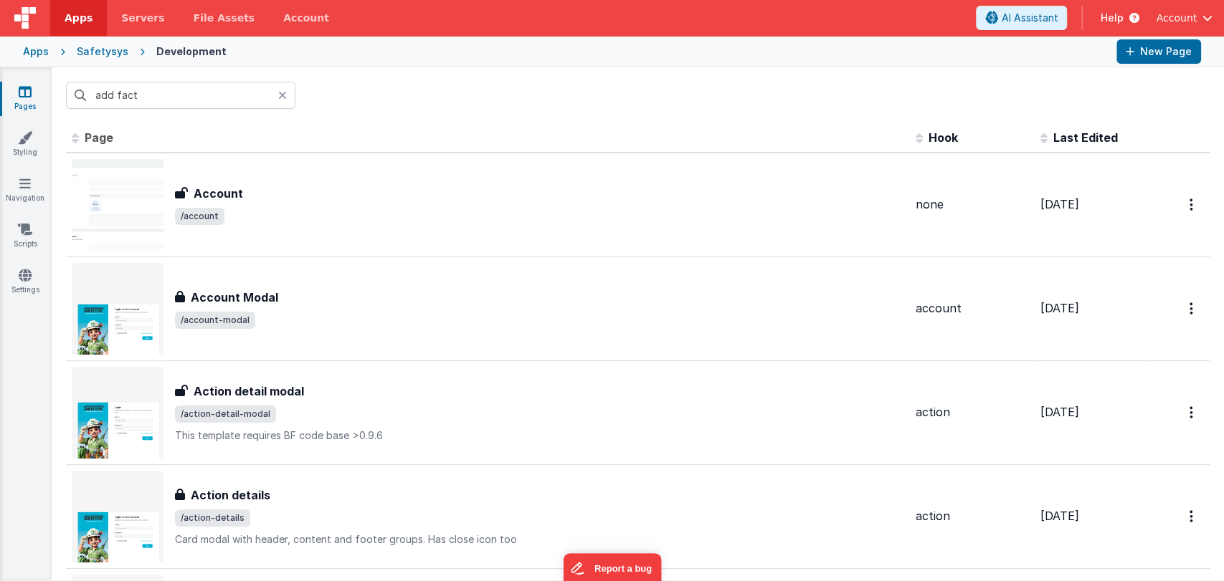
click at [34, 95] on link "Pages" at bounding box center [25, 99] width 52 height 29
click at [137, 97] on input "add fact" at bounding box center [180, 95] width 229 height 27
type input "add"
click at [146, 93] on input "text" at bounding box center [180, 95] width 229 height 27
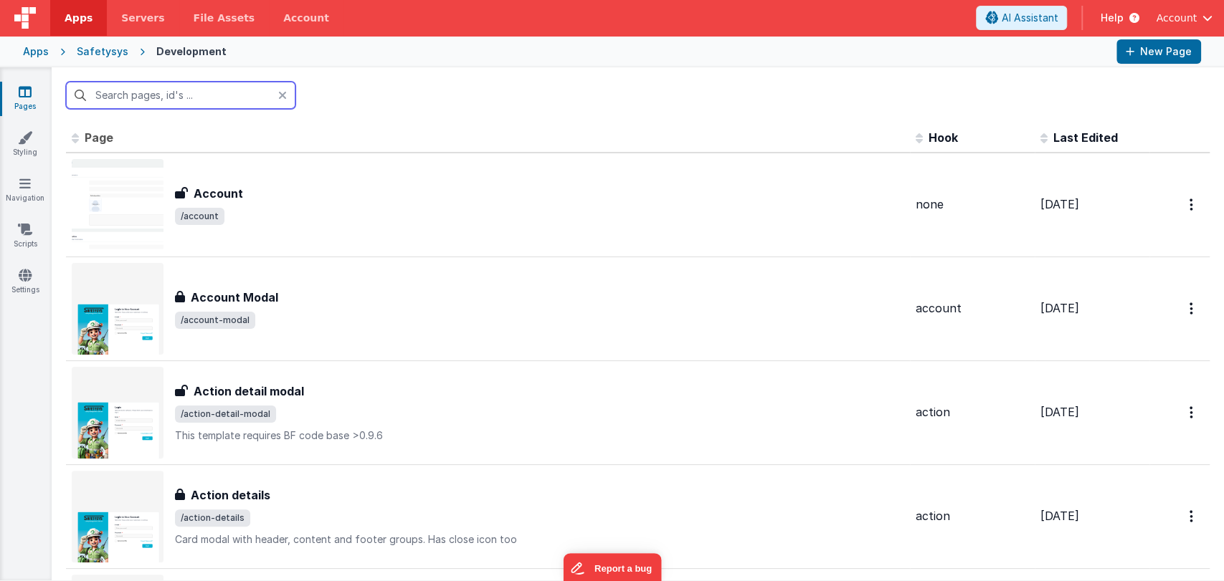
click at [166, 90] on input "text" at bounding box center [180, 95] width 229 height 27
click at [155, 97] on input "text" at bounding box center [180, 95] width 229 height 27
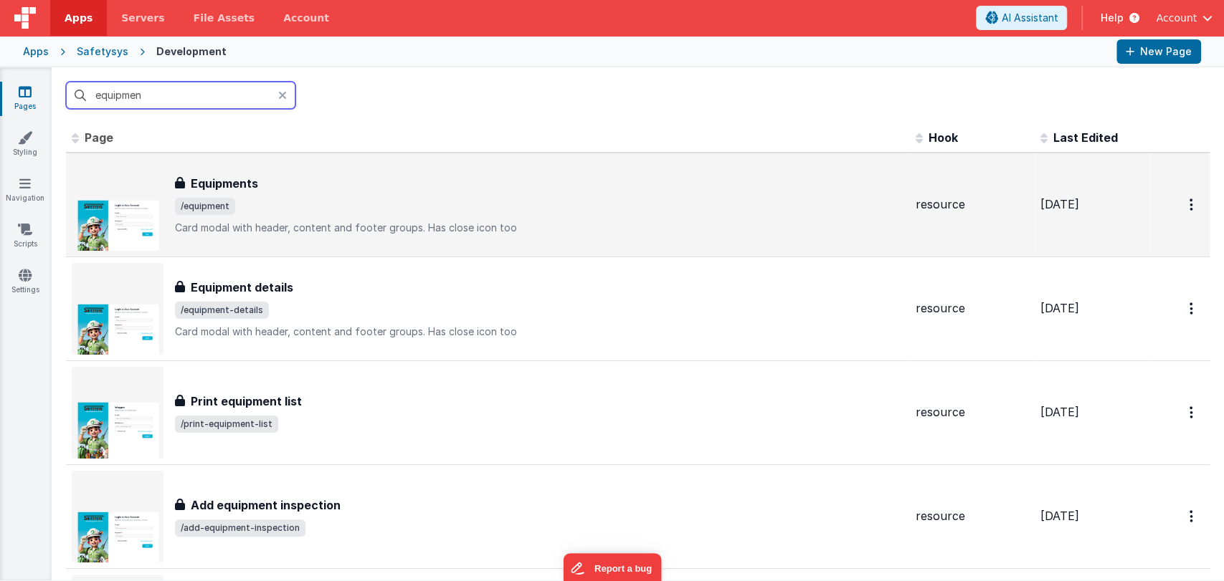
type input "equipmen"
click at [267, 198] on span "/equipment" at bounding box center [539, 206] width 729 height 17
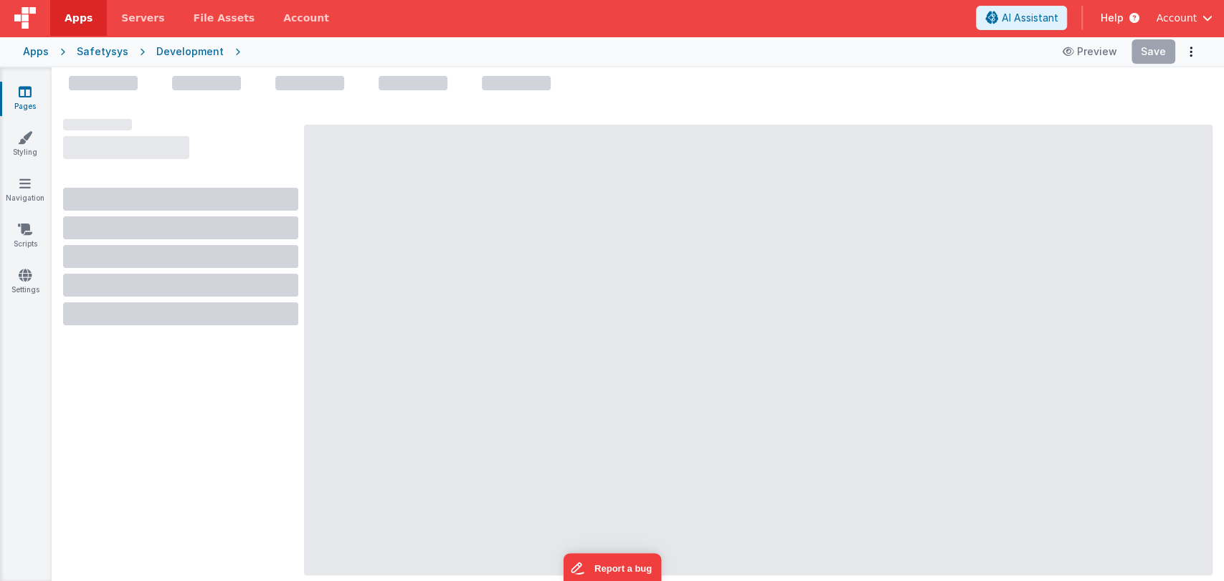
click at [86, 50] on div "Safetysys" at bounding box center [103, 51] width 52 height 14
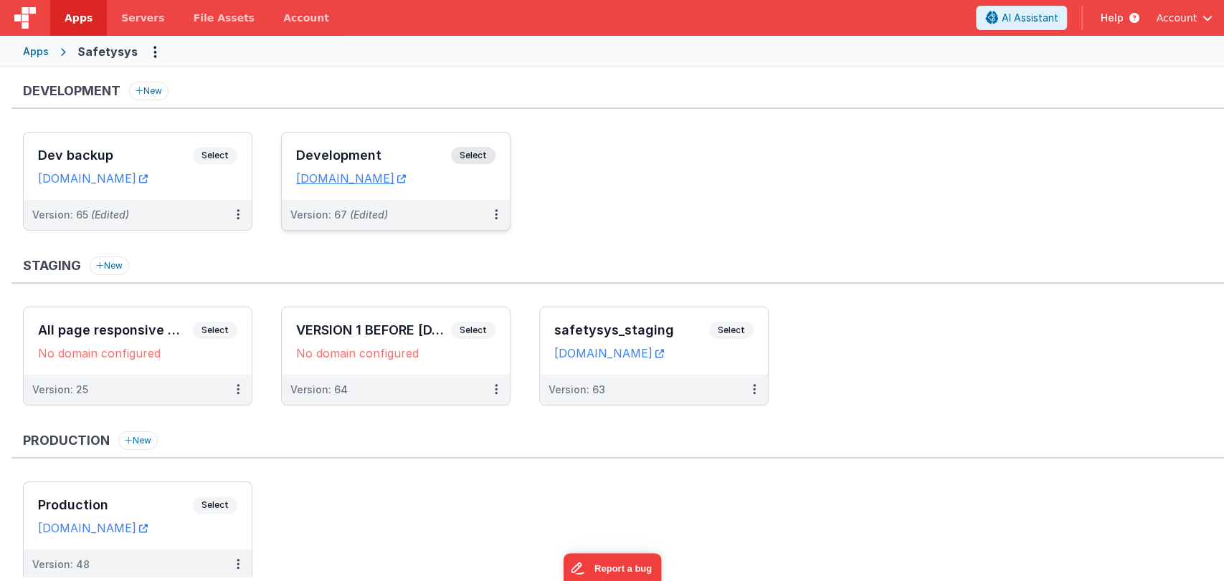
click at [401, 153] on h3 "Development" at bounding box center [373, 155] width 155 height 14
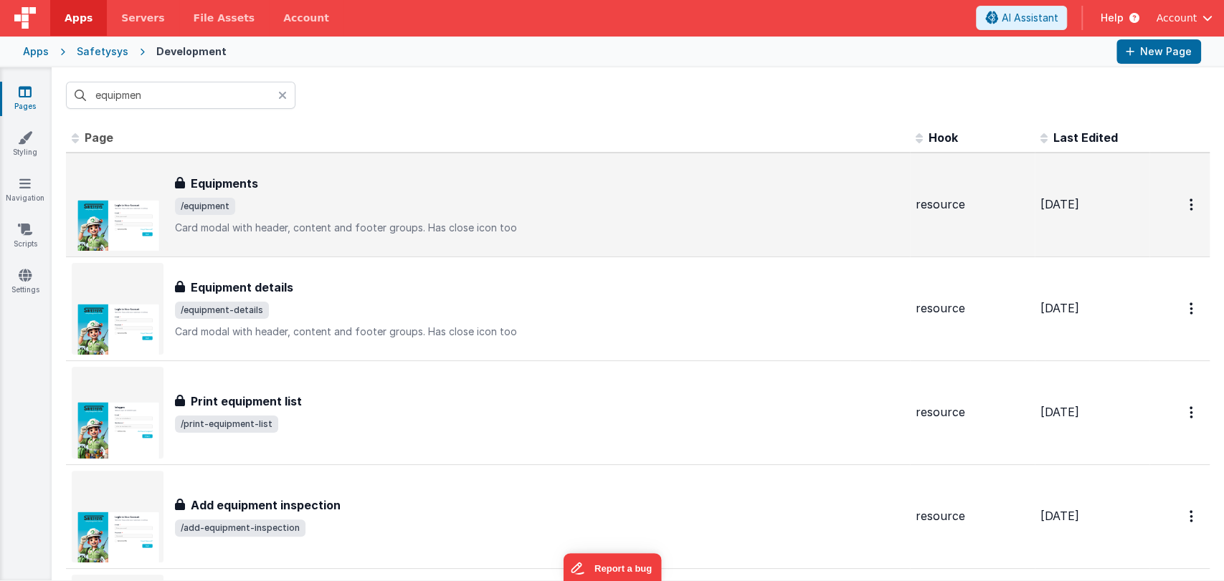
click at [396, 176] on div "Equipments" at bounding box center [539, 183] width 729 height 17
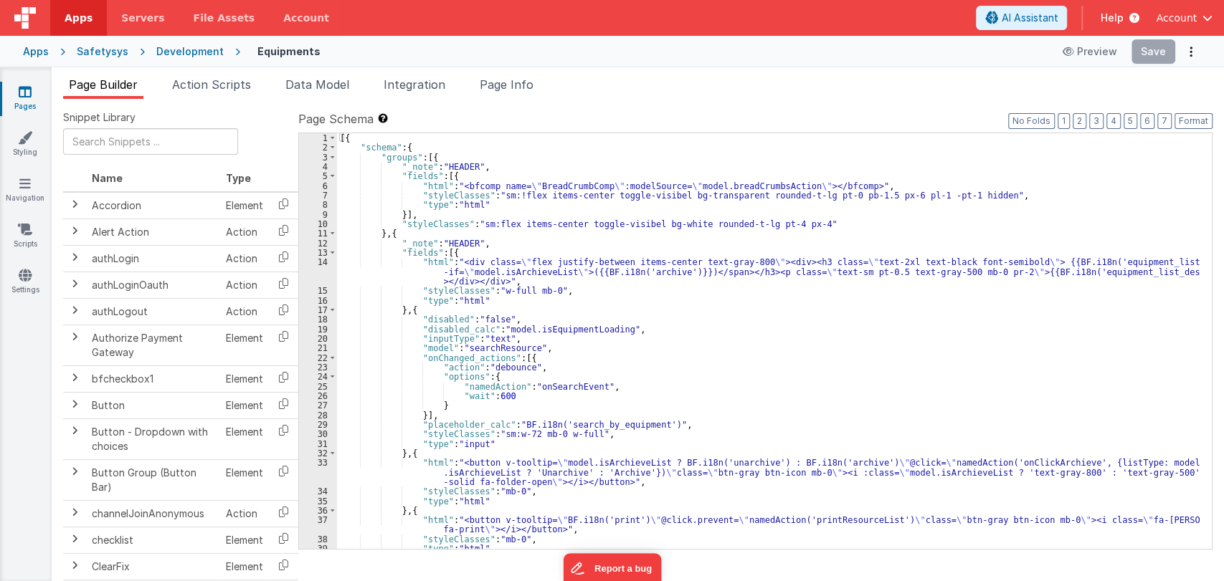
click at [654, 334] on div "[{ "schema" : { "groups" : [{ "_note" : "HEADER" , "fields" : [{ "html" : "<bfc…" at bounding box center [768, 350] width 862 height 435
click at [642, 328] on div "[{ "schema" : { "groups" : [{ "_note" : "HEADER" , "fields" : [{ "html" : "<bfc…" at bounding box center [768, 350] width 862 height 435
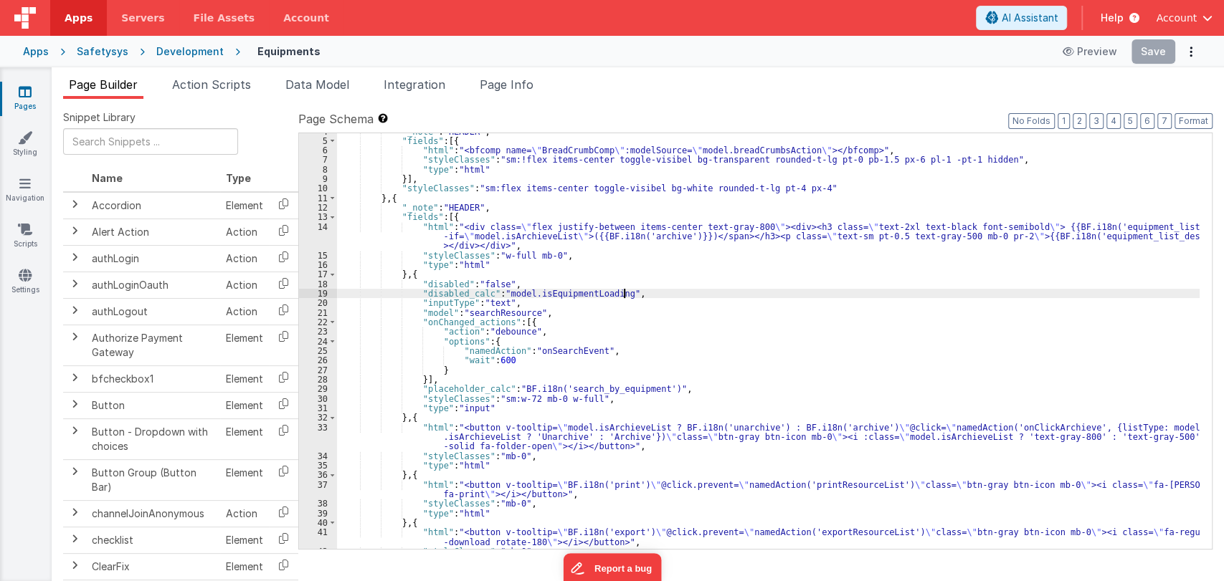
scroll to position [35, 0]
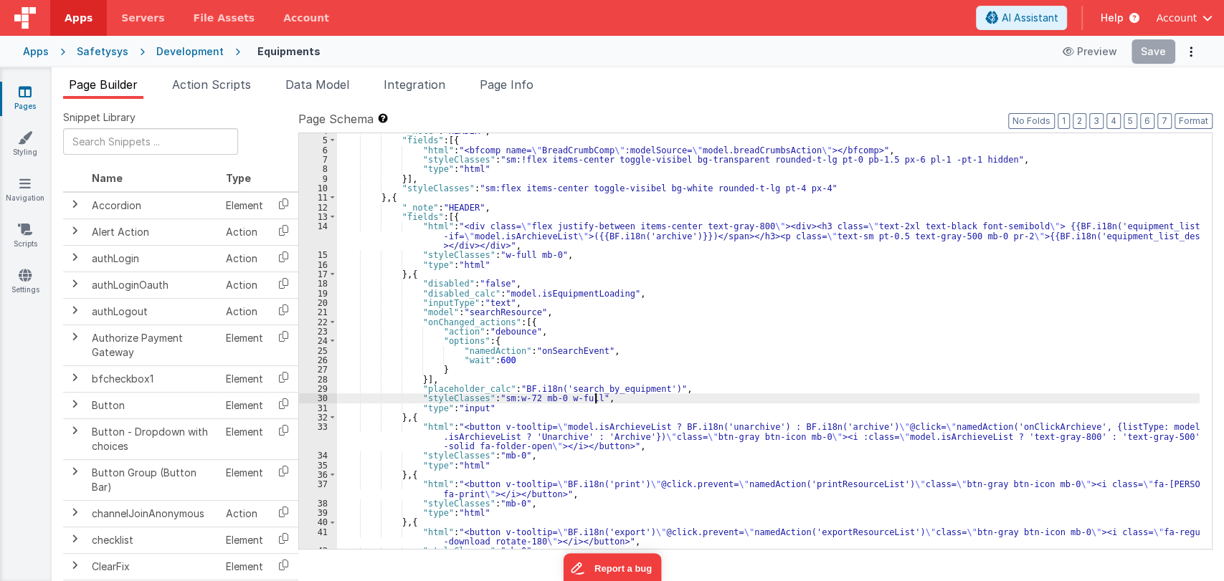
click at [677, 394] on div ""_note" : "HEADER" , "fields" : [{ "html" : "<bfcomp name= \" BreadCrumbComp \"…" at bounding box center [768, 343] width 862 height 435
click at [685, 389] on div ""_note" : "HEADER" , "fields" : [{ "html" : "<bfcomp name= \" BreadCrumbComp \"…" at bounding box center [768, 343] width 862 height 435
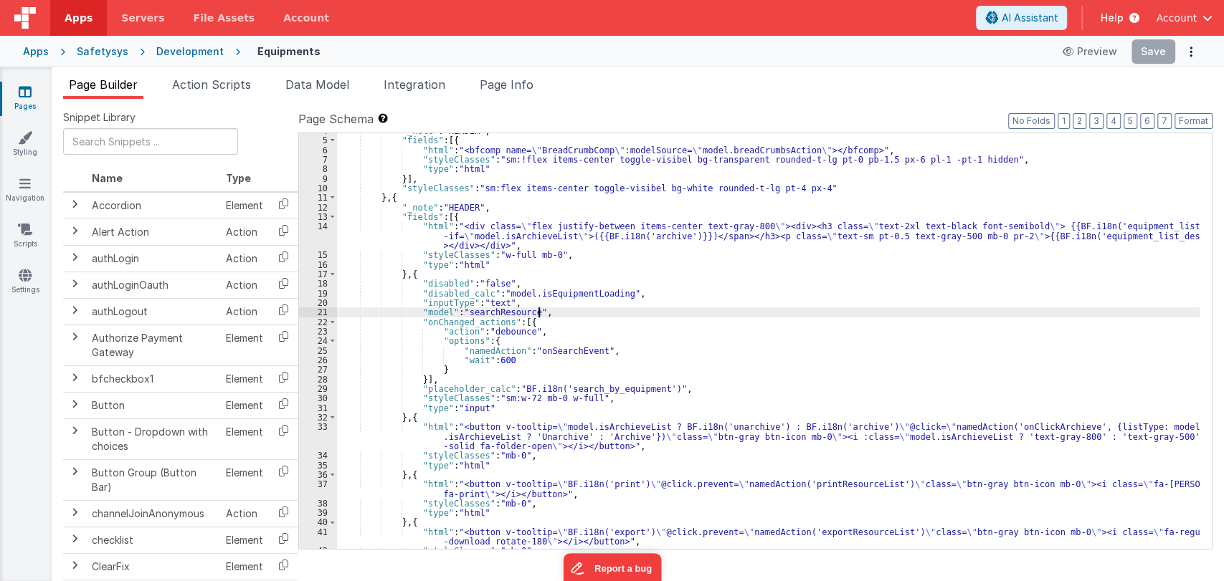
click at [698, 311] on div ""_note" : "HEADER" , "fields" : [{ "html" : "<bfcomp name= \" BreadCrumbComp \"…" at bounding box center [768, 343] width 862 height 435
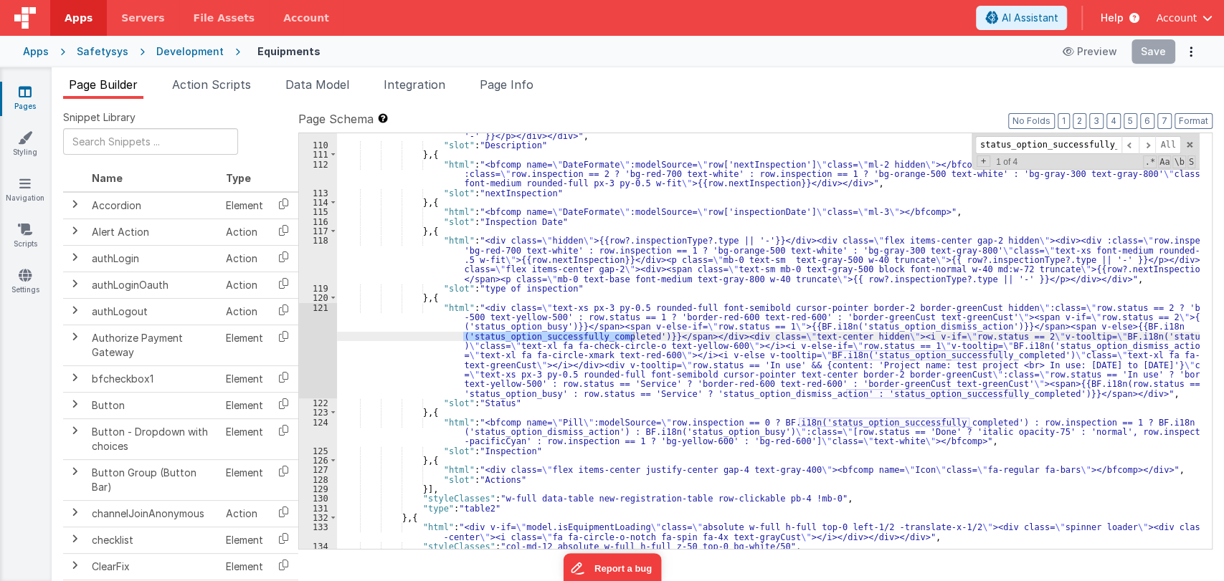
scroll to position [0, 33]
type input "status_option_successfully_completed"
click at [1148, 144] on span at bounding box center [1146, 145] width 17 height 18
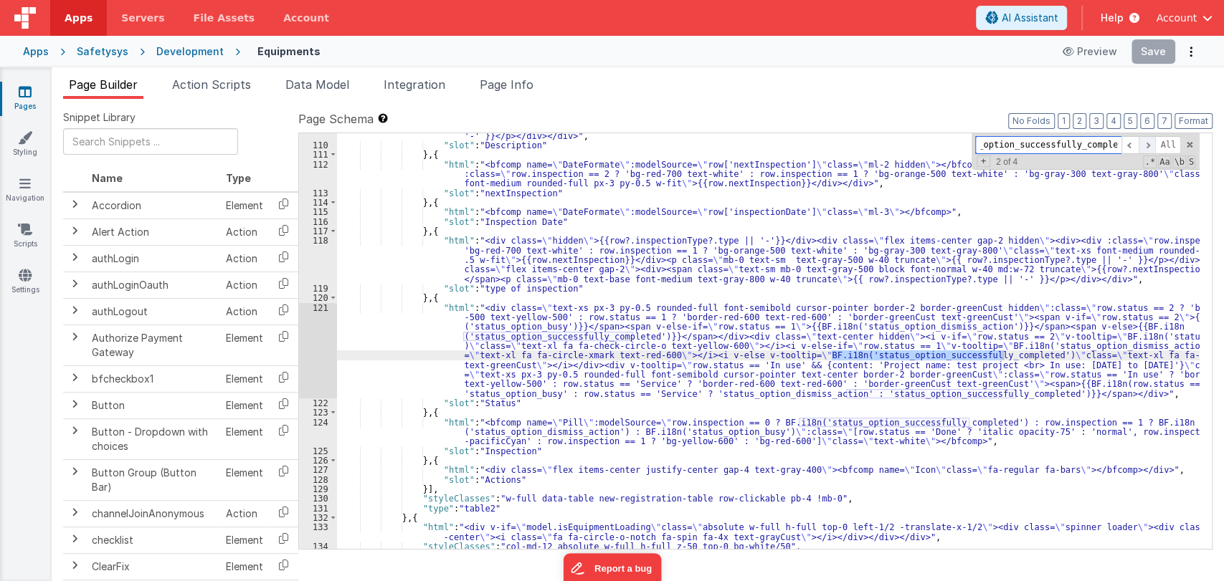
click at [1148, 144] on span at bounding box center [1146, 145] width 17 height 18
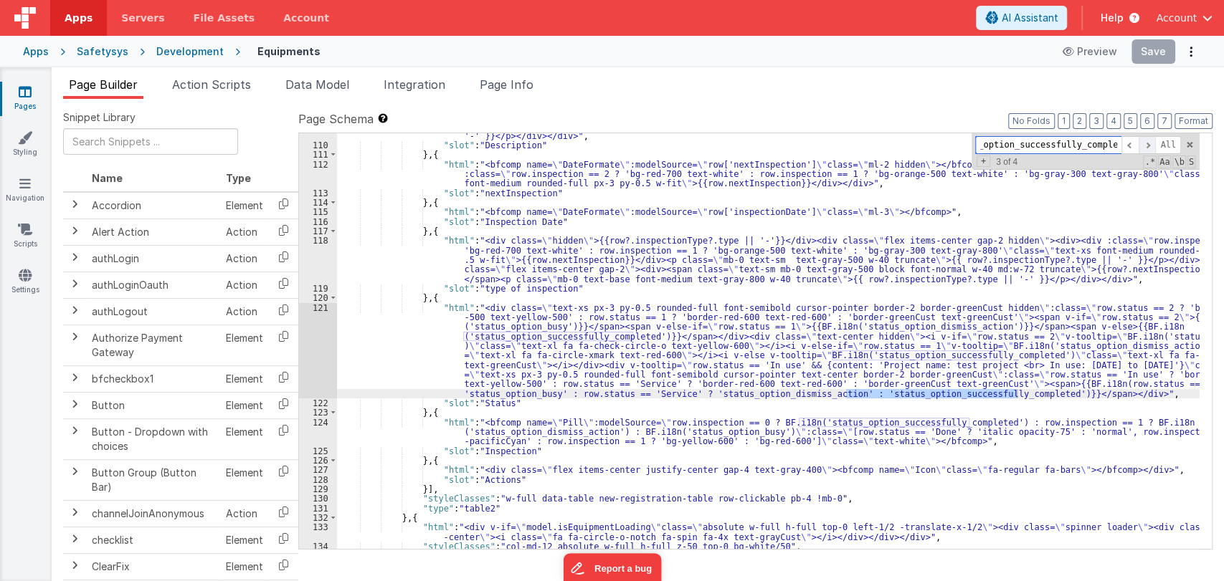
click at [1148, 144] on span at bounding box center [1146, 145] width 17 height 18
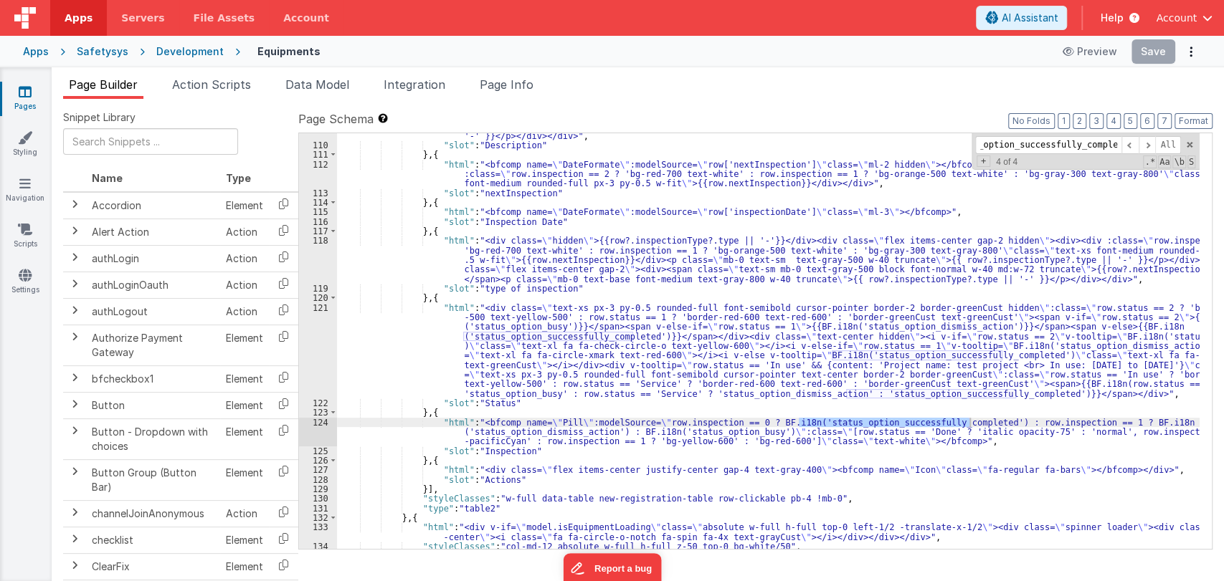
scroll to position [0, 0]
click at [319, 307] on div "121" at bounding box center [318, 350] width 38 height 95
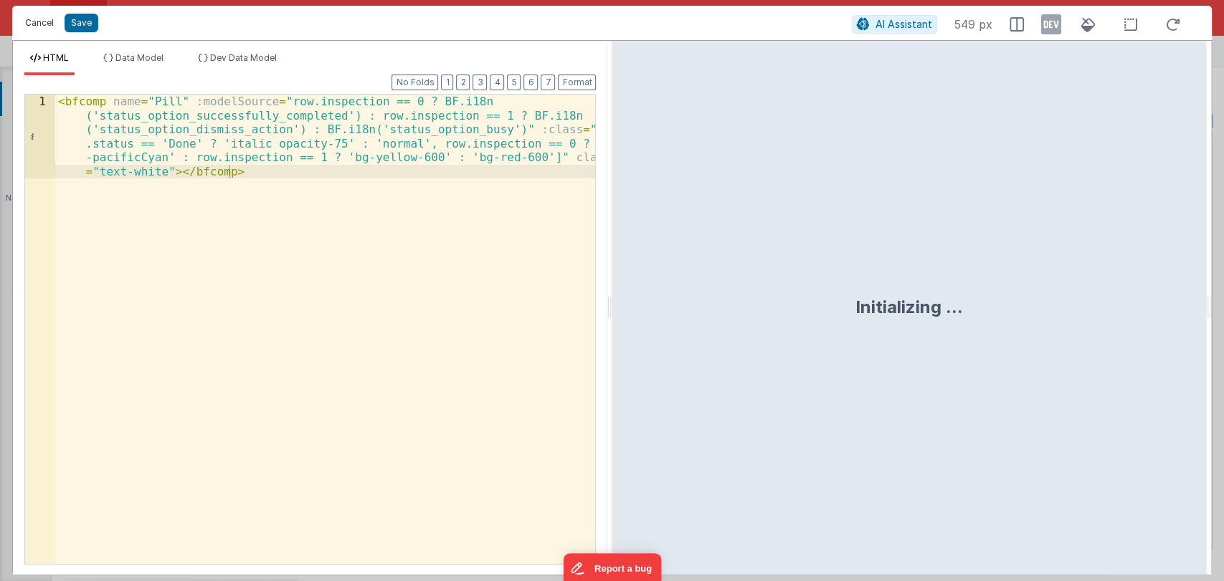
click at [43, 20] on button "Cancel" at bounding box center [39, 23] width 43 height 20
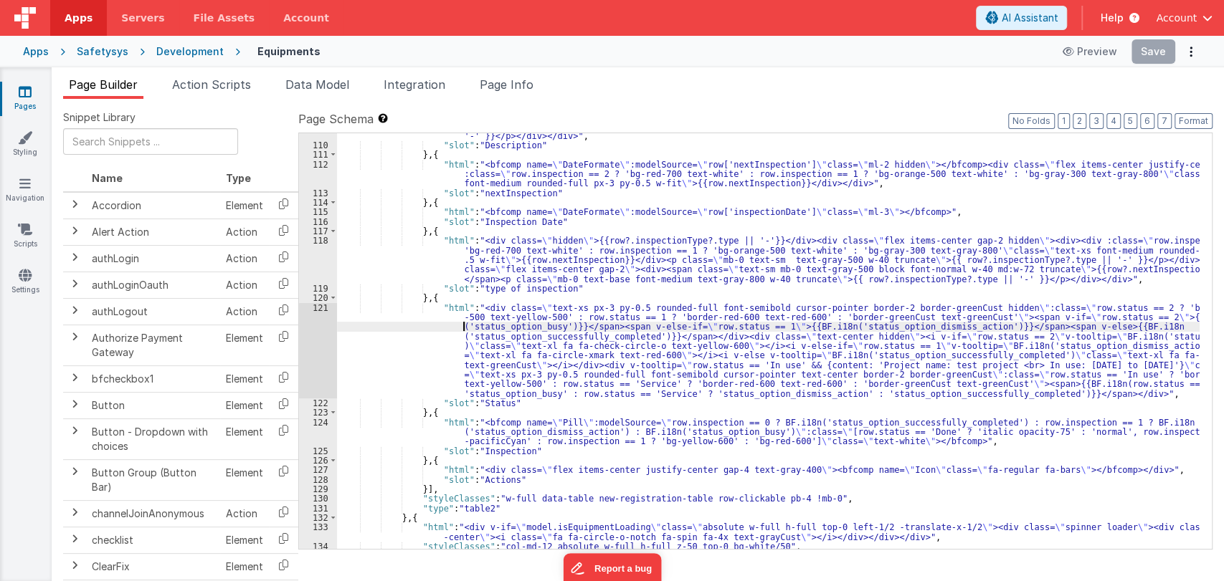
click at [462, 329] on div ""html" : "<div class= \" whitespace-break-spaces hidden \" >{{row?.description …" at bounding box center [768, 324] width 862 height 482
click at [319, 310] on div "121" at bounding box center [318, 350] width 38 height 95
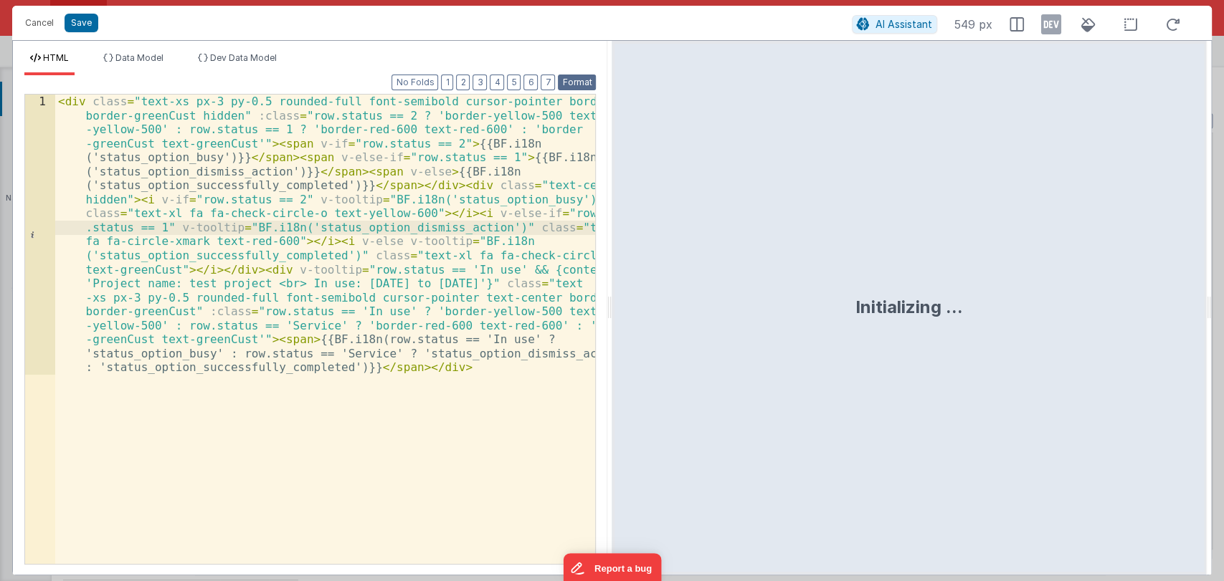
click at [579, 82] on button "Format" at bounding box center [577, 83] width 38 height 16
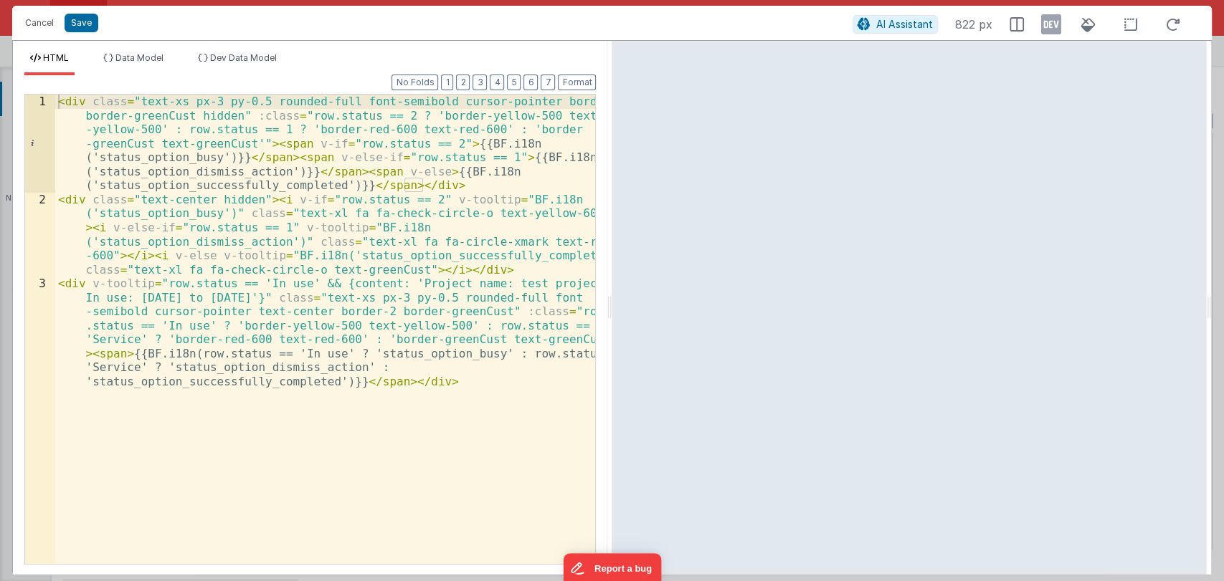
click at [432, 351] on div "< div class = "text-xs px-3 py-0.5 rounded-full font-semibold cursor-pointer bo…" at bounding box center [325, 435] width 541 height 680
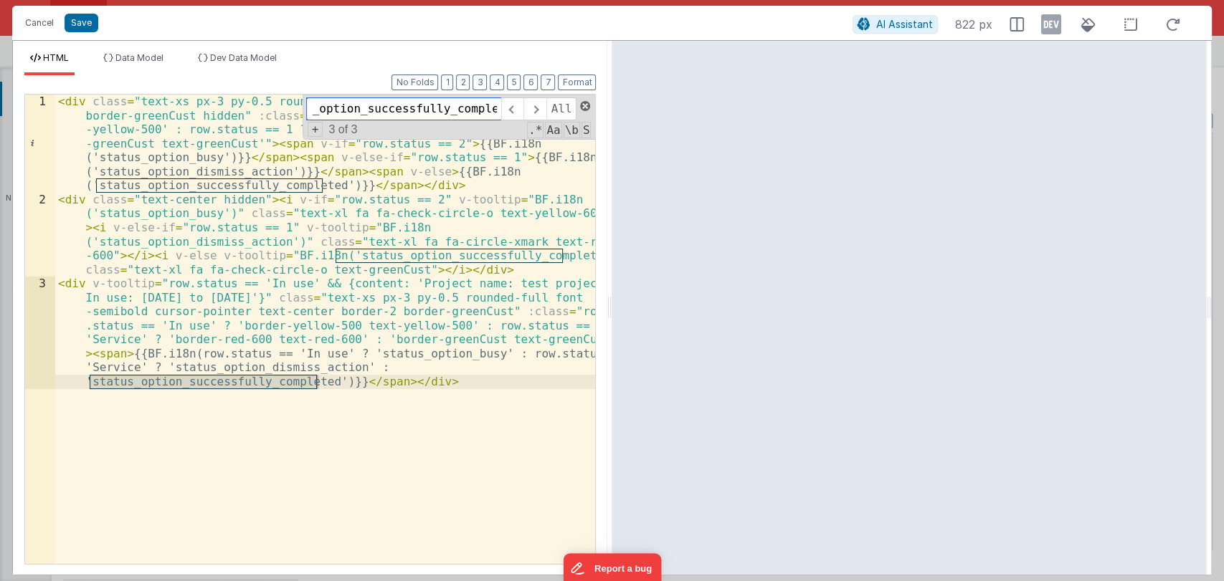
scroll to position [0, 40]
click at [581, 101] on span at bounding box center [585, 106] width 10 height 10
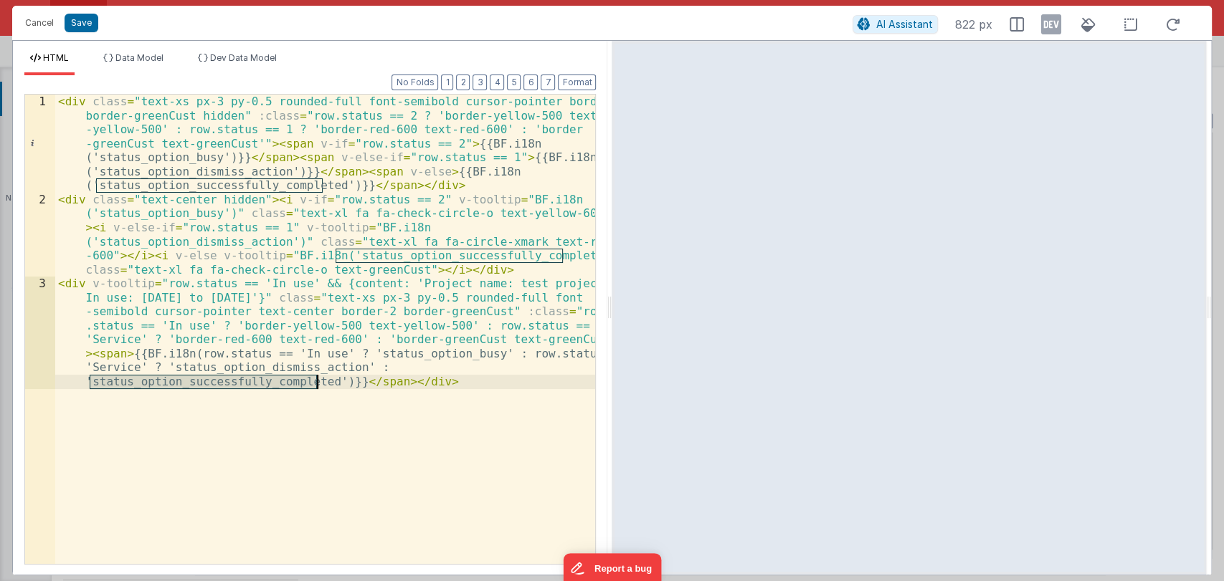
click at [383, 317] on div "< div class = "text-xs px-3 py-0.5 rounded-full font-semibold cursor-pointer bo…" at bounding box center [325, 435] width 541 height 680
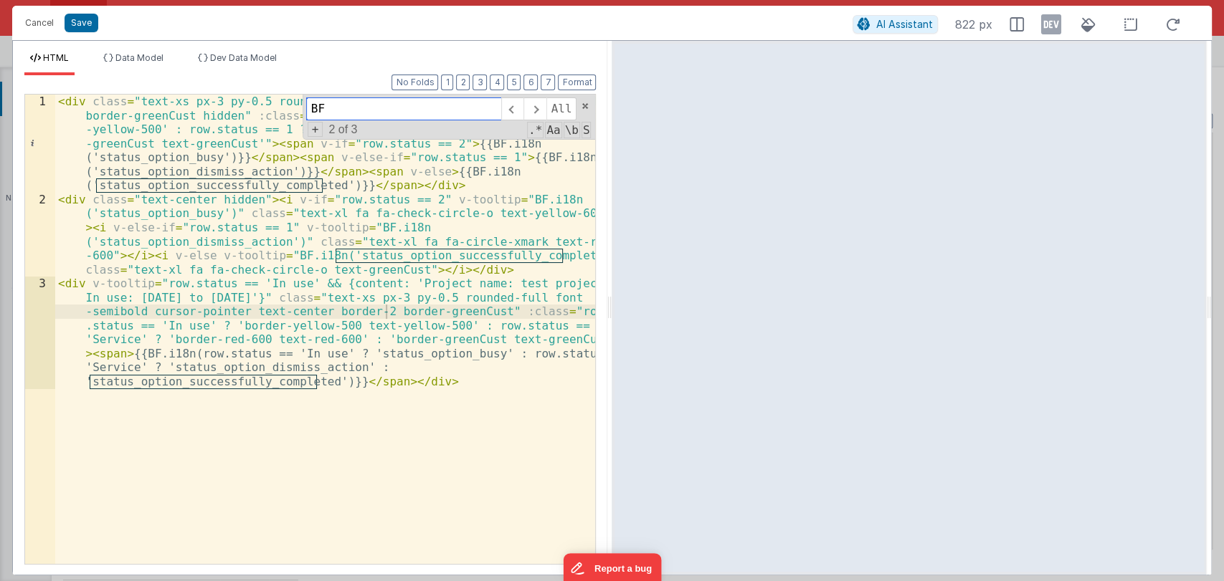
scroll to position [0, 0]
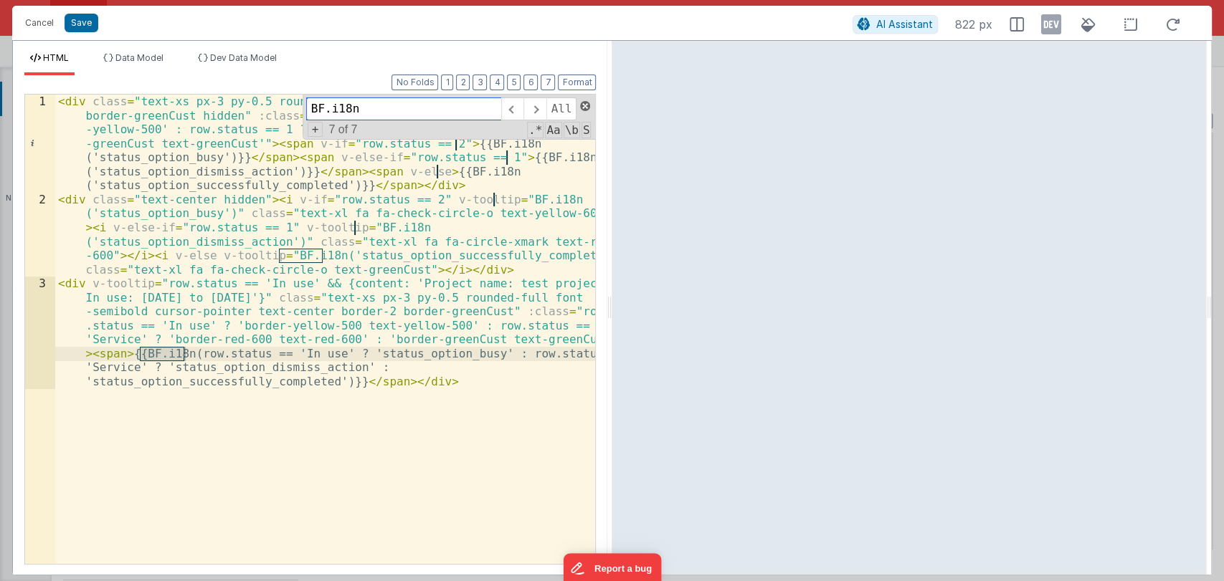
type input "BF.i18n"
click at [583, 105] on span at bounding box center [585, 106] width 10 height 10
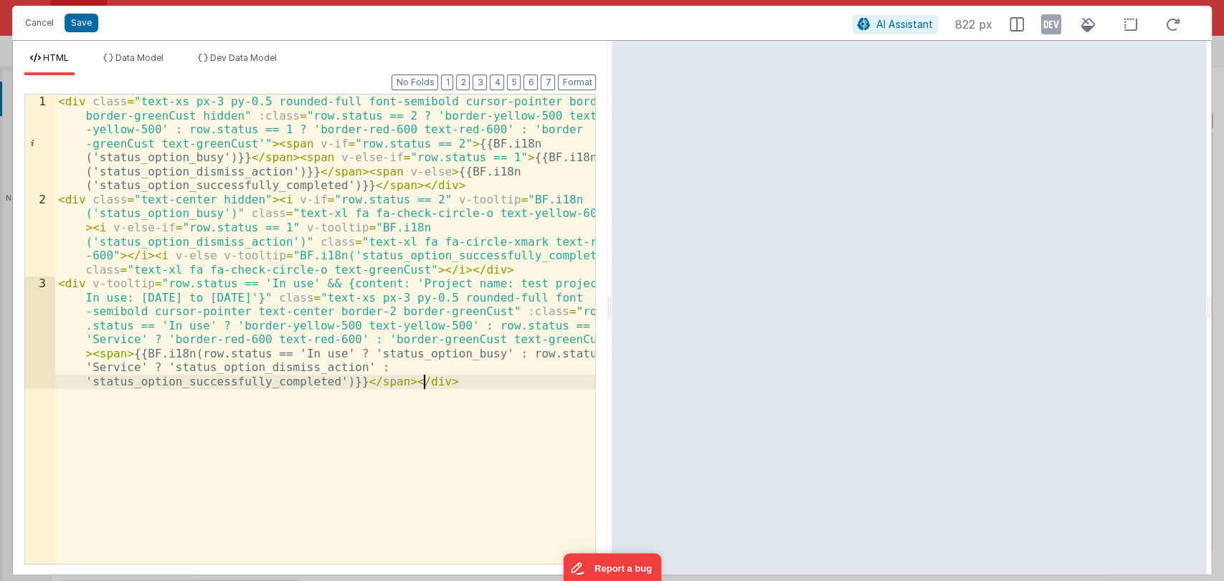
click at [452, 380] on div "< div class = "text-xs px-3 py-0.5 rounded-full font-semibold cursor-pointer bo…" at bounding box center [325, 435] width 541 height 680
click at [37, 19] on button "Cancel" at bounding box center [39, 23] width 43 height 20
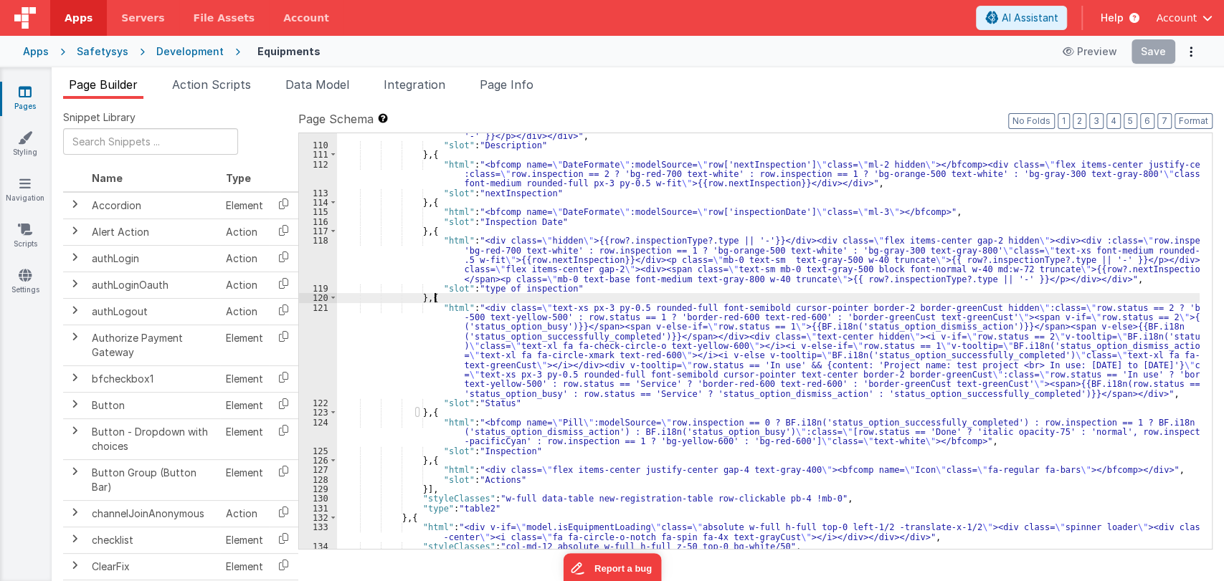
click at [489, 295] on div ""html" : "<div class= \" whitespace-break-spaces hidden \" >{{row?.description …" at bounding box center [768, 324] width 862 height 482
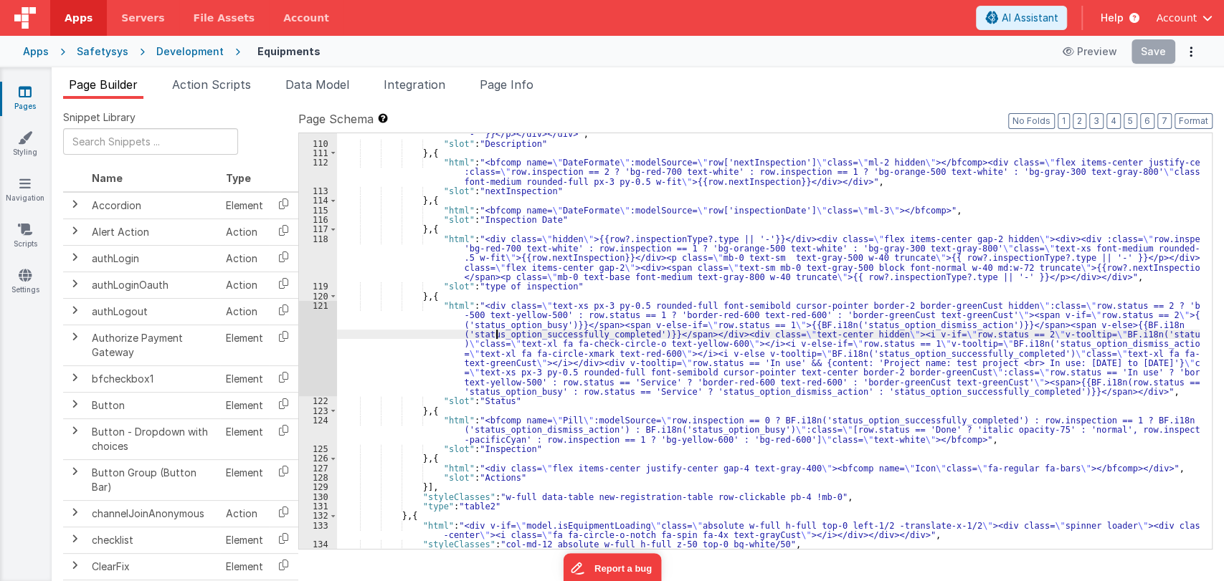
click at [494, 334] on div ""html" : "<div class= \" whitespace-break-spaces hidden \" >{{row?.description …" at bounding box center [768, 323] width 862 height 482
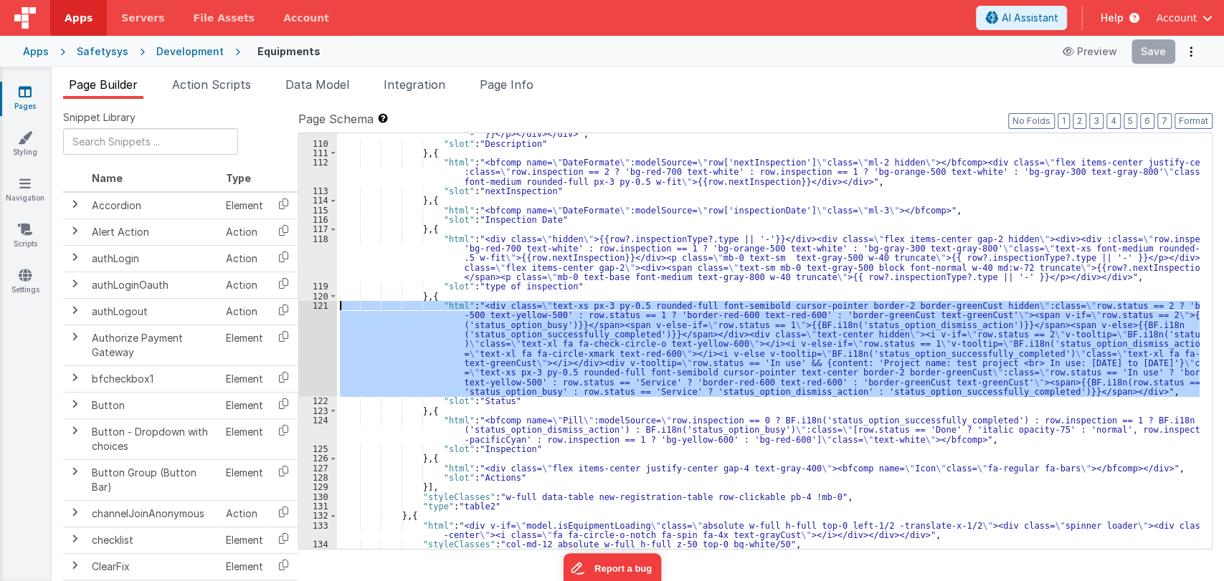
click at [320, 306] on div "121" at bounding box center [318, 348] width 38 height 95
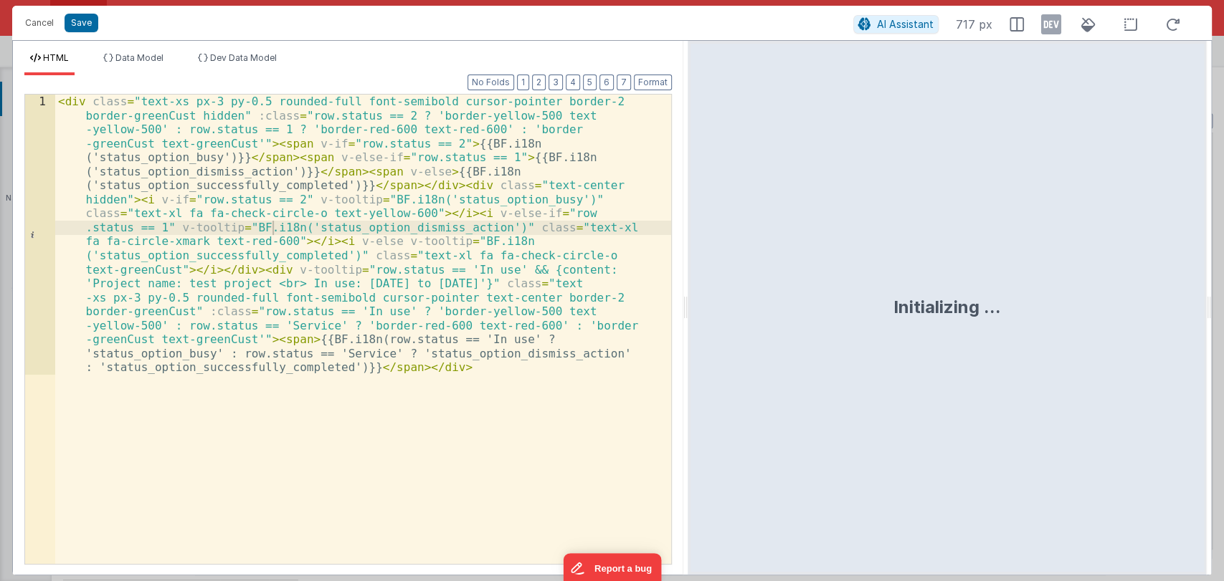
drag, startPoint x: 609, startPoint y: 311, endPoint x: 688, endPoint y: 304, distance: 78.5
click at [688, 304] on html "Cancel Save AI Assistant 717 px HTML Data Model Dev Data Model Format 7 6 5 4 3…" at bounding box center [612, 290] width 1224 height 581
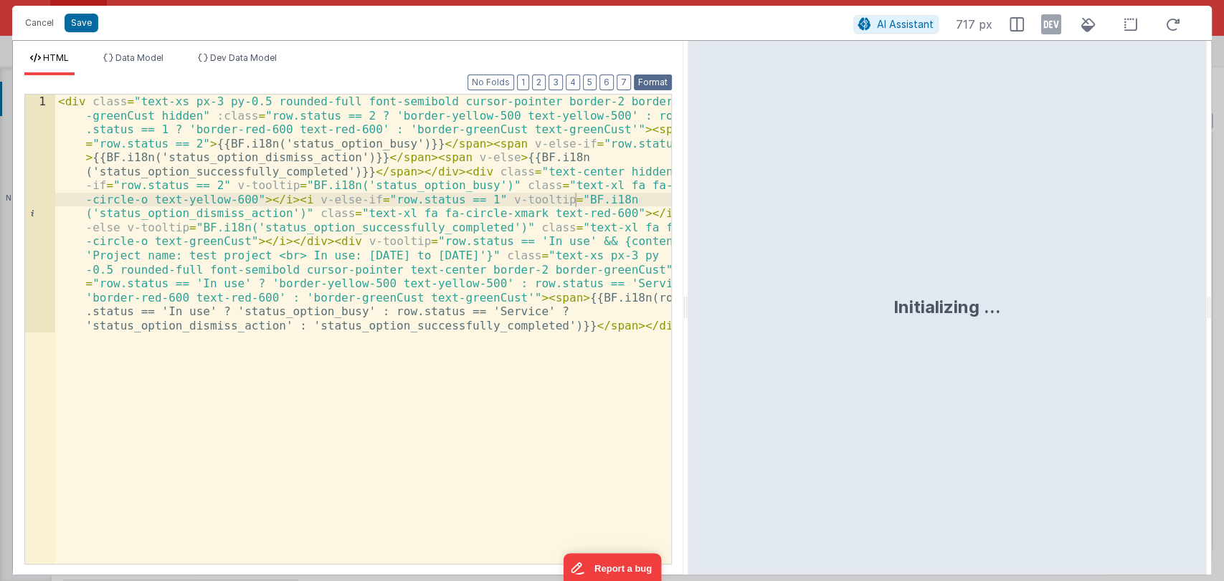
click at [652, 87] on button "Format" at bounding box center [653, 83] width 38 height 16
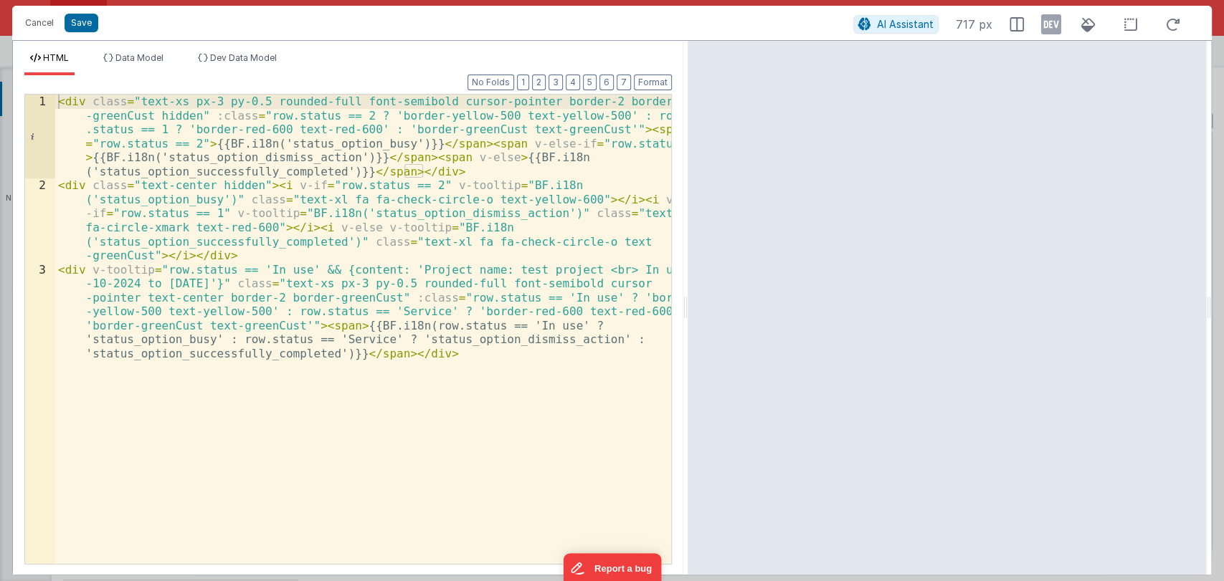
click at [439, 353] on div "< div class = "text-xs px-3 py-0.5 rounded-full font-semibold cursor-pointer bo…" at bounding box center [363, 421] width 616 height 652
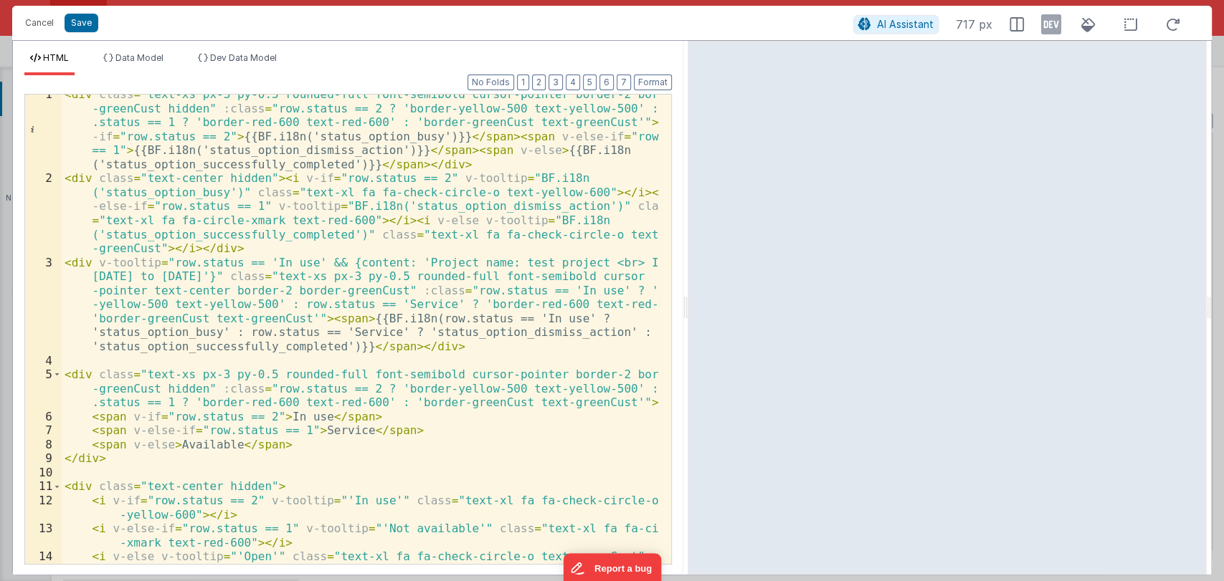
scroll to position [0, 0]
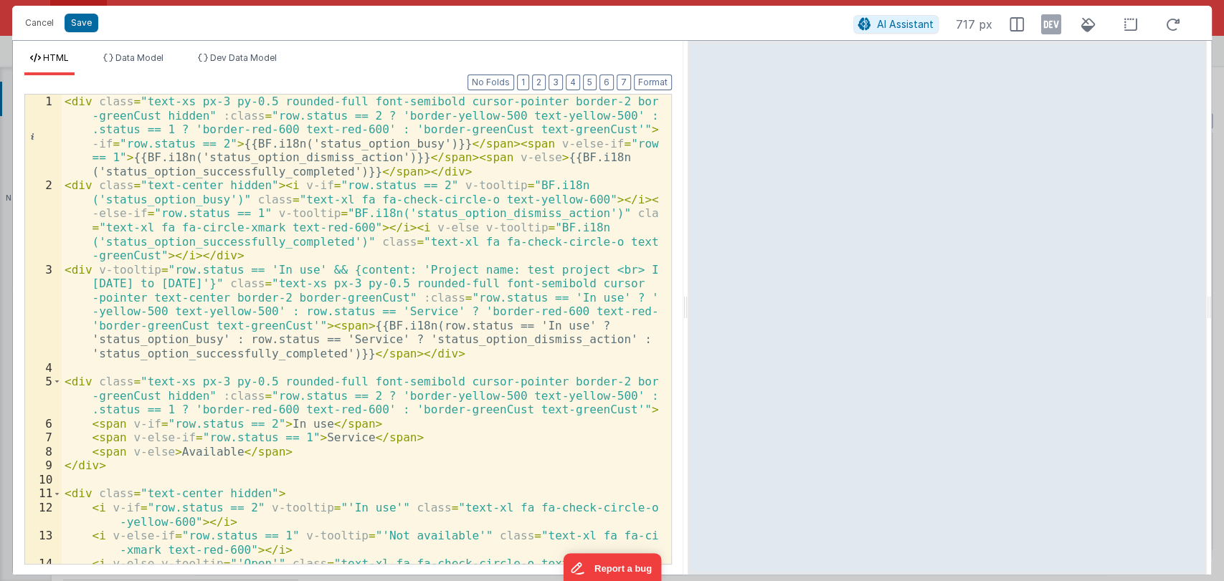
click at [349, 146] on div "< div class = "text-xs px-3 py-0.5 rounded-full font-semibold cursor-pointer bo…" at bounding box center [360, 379] width 597 height 568
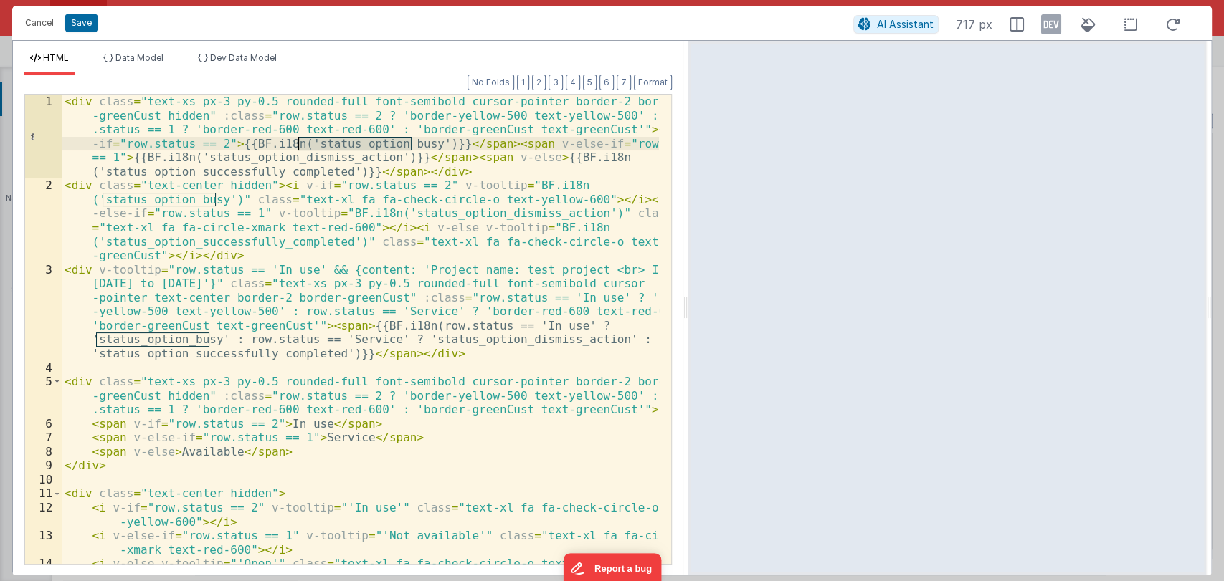
click at [323, 159] on div "< div class = "text-xs px-3 py-0.5 rounded-full font-semibold cursor-pointer bo…" at bounding box center [360, 379] width 597 height 568
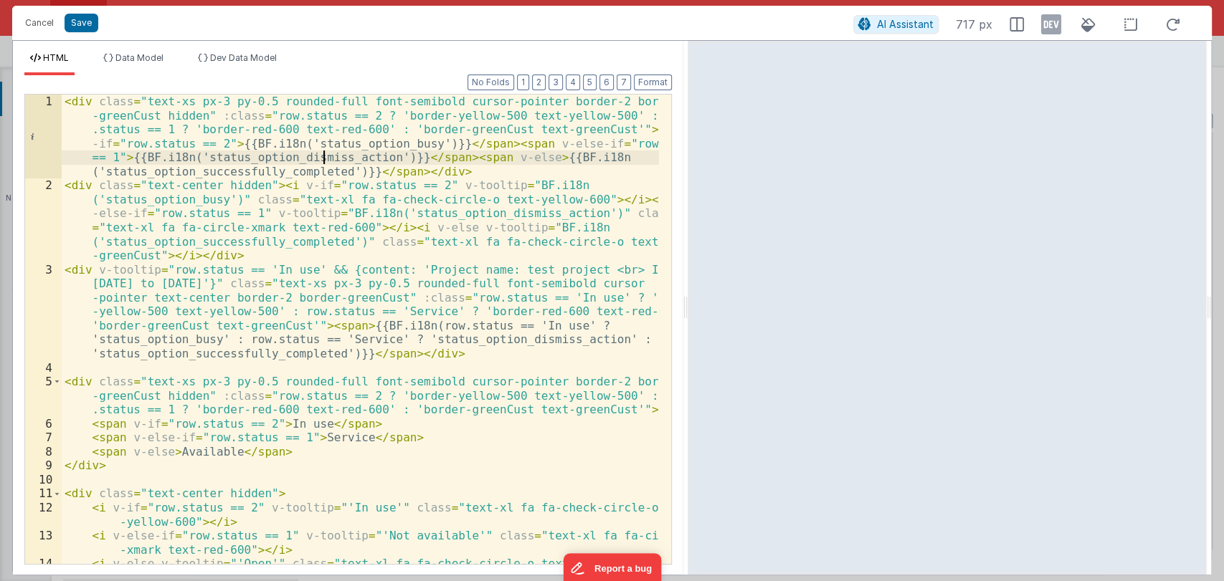
click at [323, 159] on div "< div class = "text-xs px-3 py-0.5 rounded-full font-semibold cursor-pointer bo…" at bounding box center [360, 379] width 597 height 568
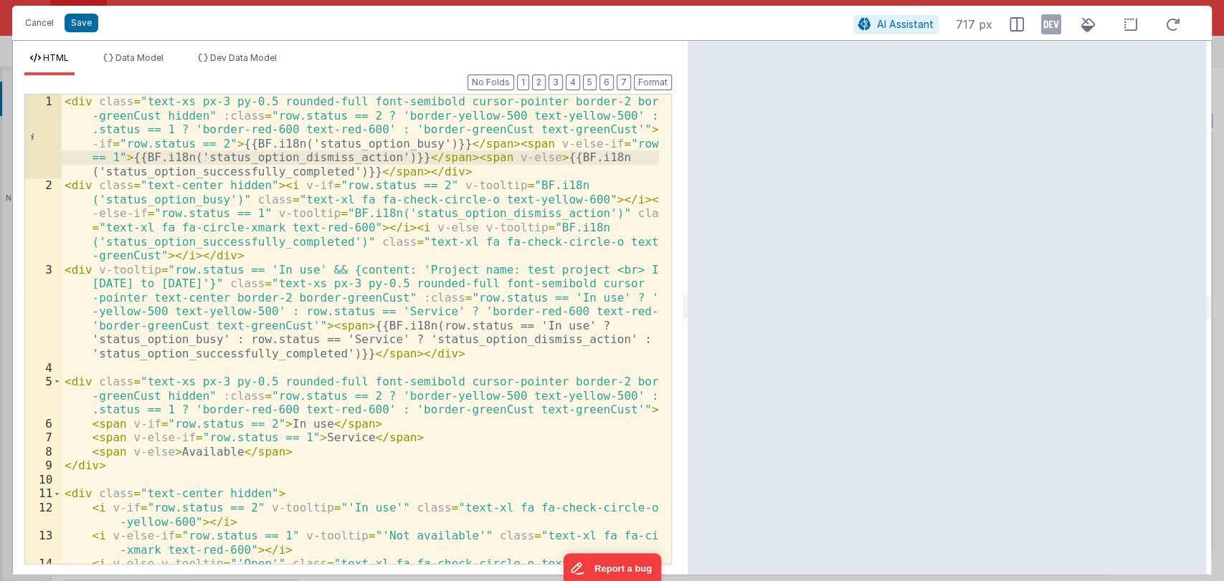
click at [323, 159] on div "< div class = "text-xs px-3 py-0.5 rounded-full font-semibold cursor-pointer bo…" at bounding box center [360, 379] width 597 height 568
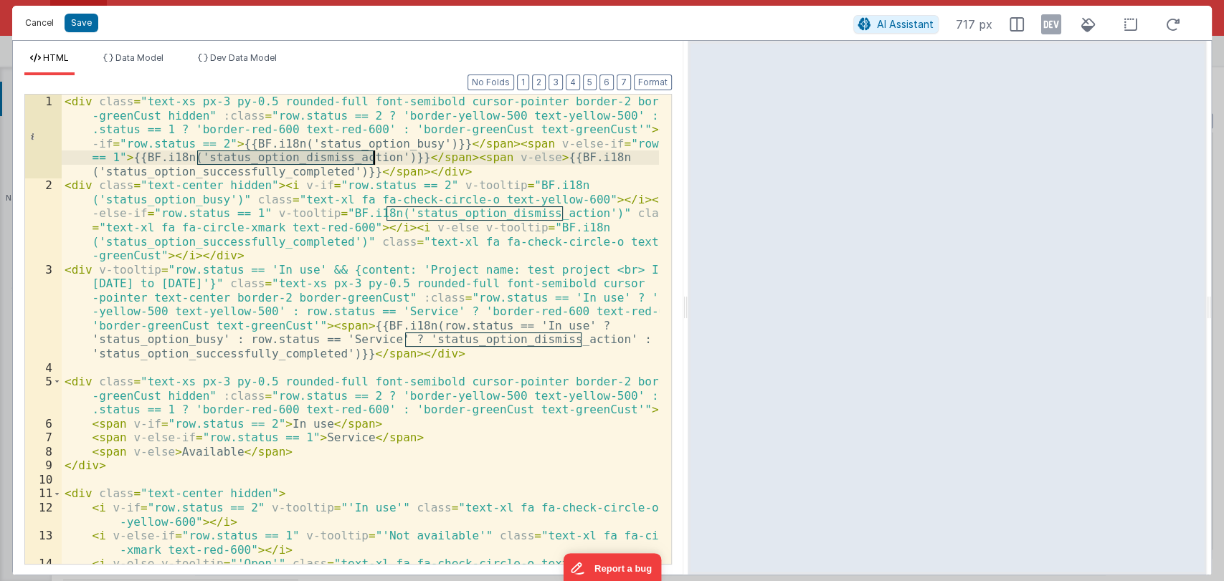
click at [25, 26] on button "Cancel" at bounding box center [39, 23] width 43 height 20
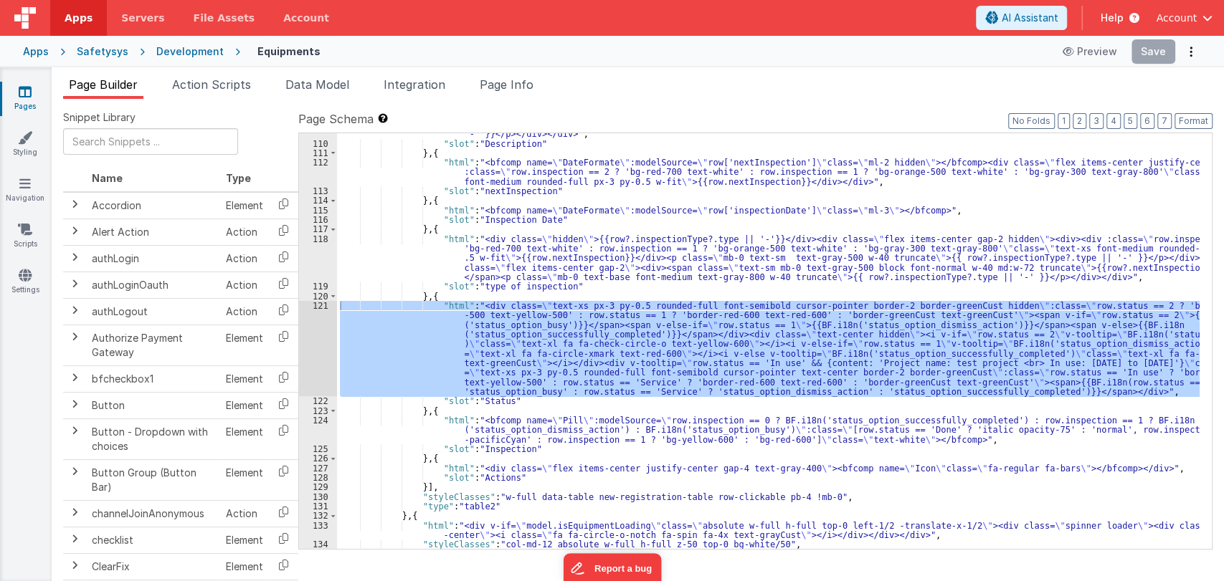
click at [743, 292] on div ""html" : "<div class= \" whitespace-break-spaces hidden \" >{{row?.description …" at bounding box center [768, 323] width 862 height 482
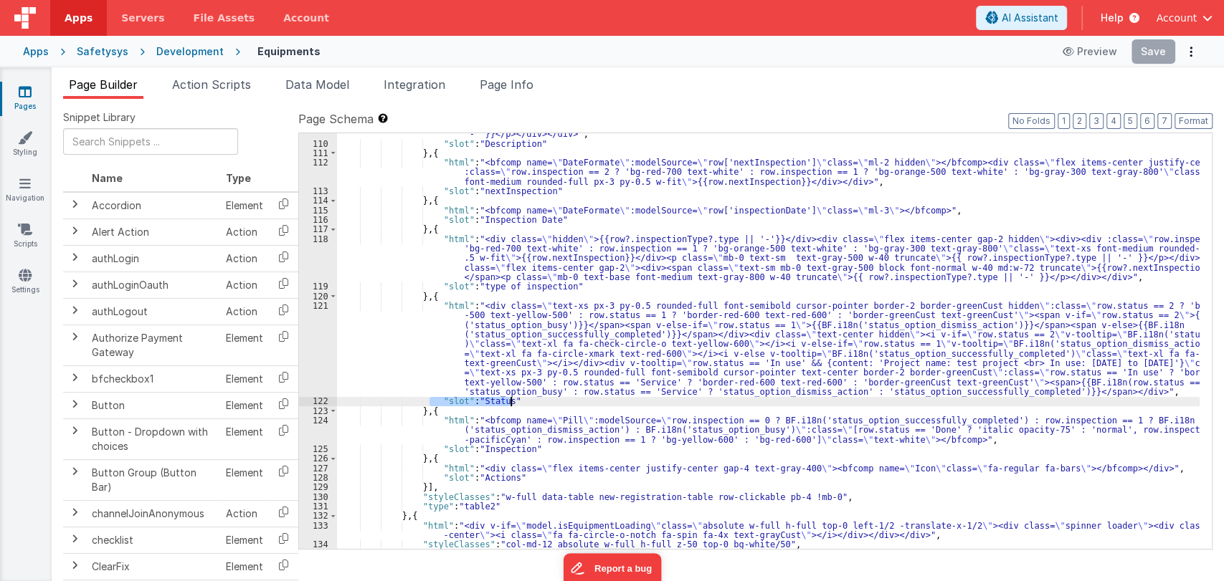
drag, startPoint x: 430, startPoint y: 397, endPoint x: 511, endPoint y: 396, distance: 81.0
click at [511, 396] on div ""html" : "<div class= \" whitespace-break-spaces hidden \" >{{row?.description …" at bounding box center [768, 323] width 862 height 482
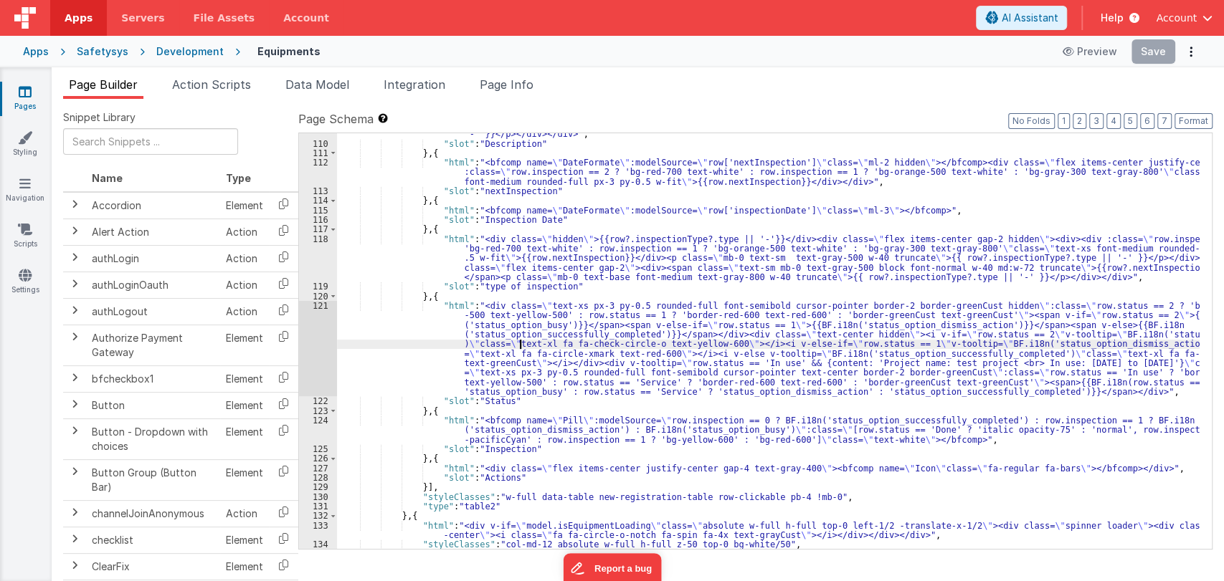
click at [521, 346] on div ""html" : "<div class= \" whitespace-break-spaces hidden \" >{{row?.description …" at bounding box center [768, 323] width 862 height 482
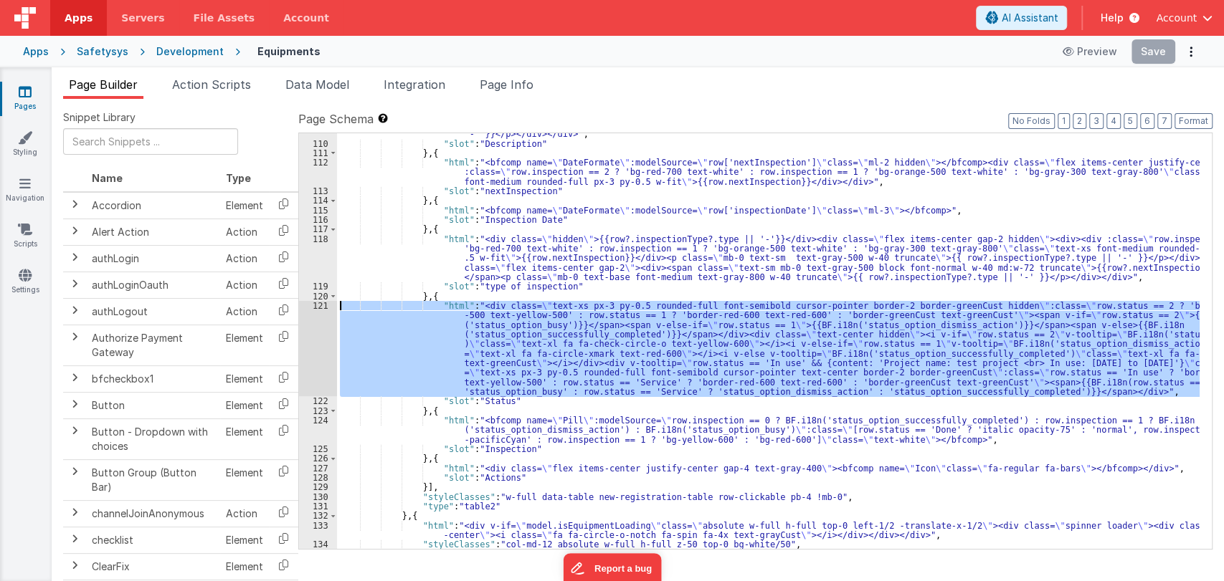
click at [321, 305] on div "121" at bounding box center [318, 348] width 38 height 95
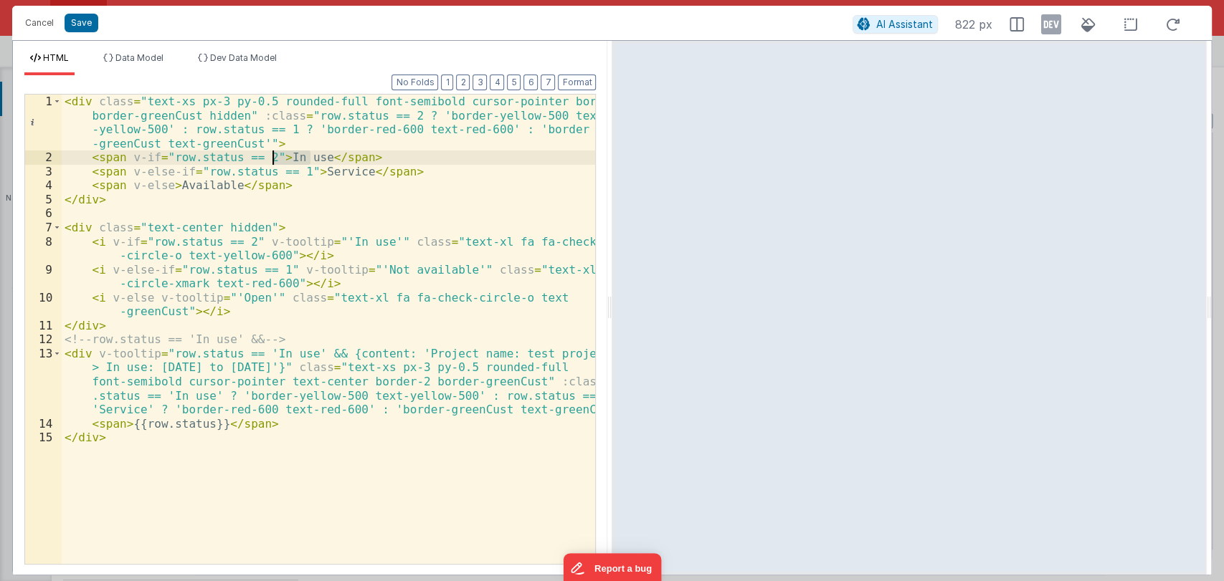
drag, startPoint x: 308, startPoint y: 158, endPoint x: 275, endPoint y: 158, distance: 33.7
click at [275, 158] on div "< div class = "text-xs px-3 py-0.5 rounded-full font-semibold cursor-pointer bo…" at bounding box center [329, 365] width 534 height 540
click at [310, 156] on div "< div class = "text-xs px-3 py-0.5 rounded-full font-semibold cursor-pointer bo…" at bounding box center [328, 330] width 533 height 470
click at [333, 156] on div "< div class = "text-xs px-3 py-0.5 rounded-full font-semibold cursor-pointer bo…" at bounding box center [329, 365] width 534 height 540
click at [346, 174] on div "< div class = "text-xs px-3 py-0.5 rounded-full font-semibold cursor-pointer bo…" at bounding box center [329, 365] width 534 height 540
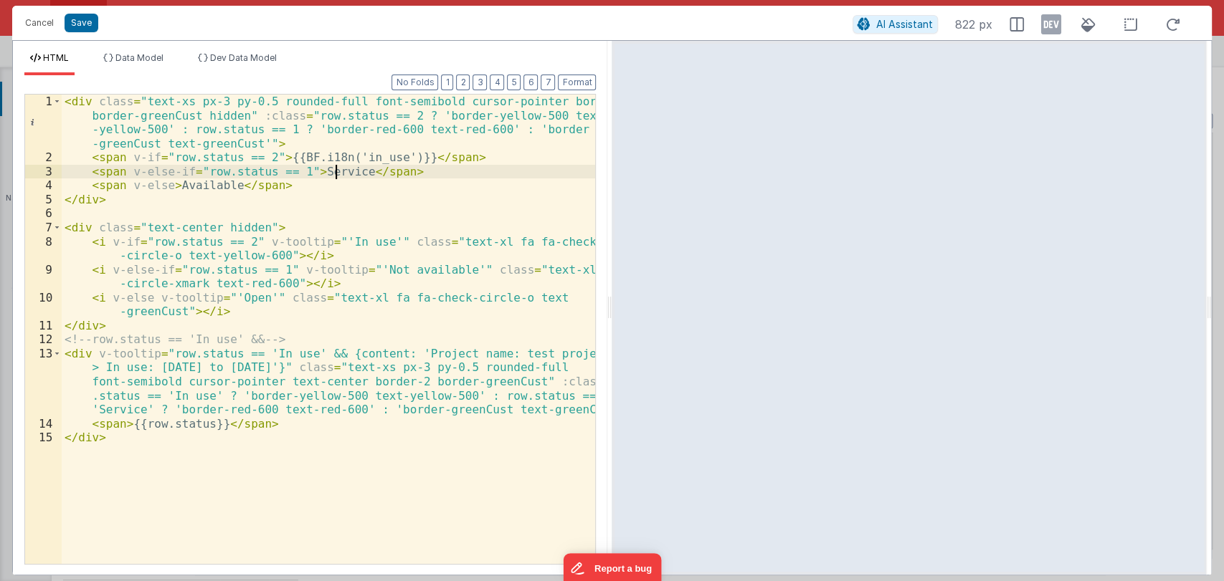
click at [337, 173] on div "< div class = "text-xs px-3 py-0.5 rounded-full font-semibold cursor-pointer bo…" at bounding box center [329, 365] width 534 height 540
click at [350, 168] on div "< div class = "text-xs px-3 py-0.5 rounded-full font-semibold cursor-pointer bo…" at bounding box center [328, 330] width 533 height 470
click at [206, 186] on div "< div class = "text-xs px-3 py-0.5 rounded-full font-semibold cursor-pointer bo…" at bounding box center [329, 365] width 534 height 540
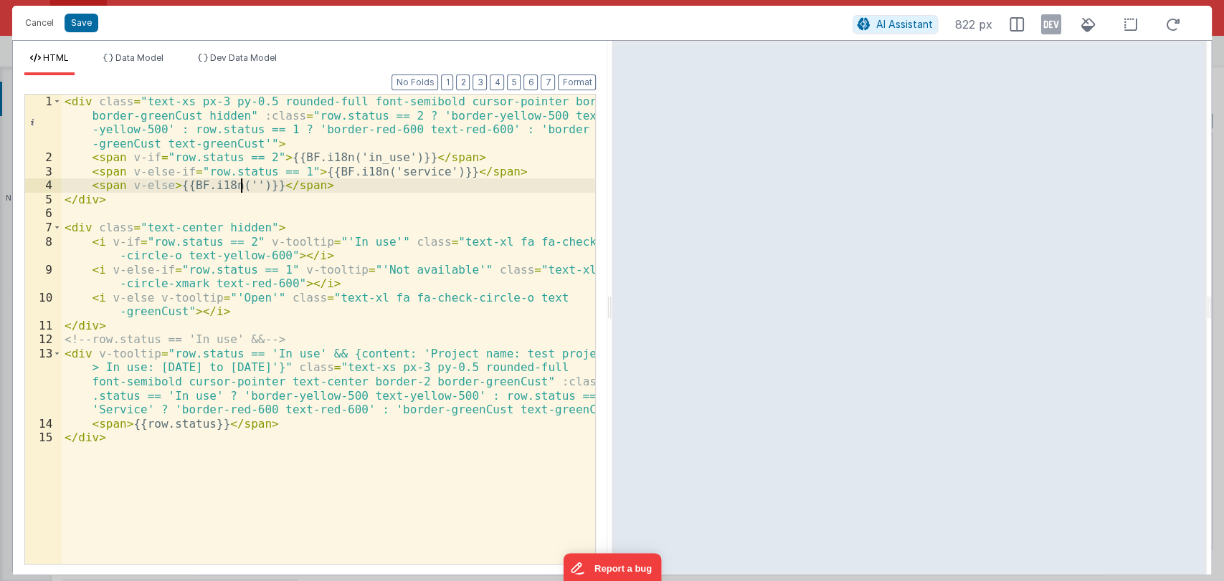
click at [241, 185] on div "< div class = "text-xs px-3 py-0.5 rounded-full font-semibold cursor-pointer bo…" at bounding box center [329, 365] width 534 height 540
click at [390, 179] on div "< div class = "text-xs px-3 py-0.5 rounded-full font-semibold cursor-pointer bo…" at bounding box center [329, 365] width 534 height 540
click at [85, 24] on button "Save" at bounding box center [82, 23] width 34 height 19
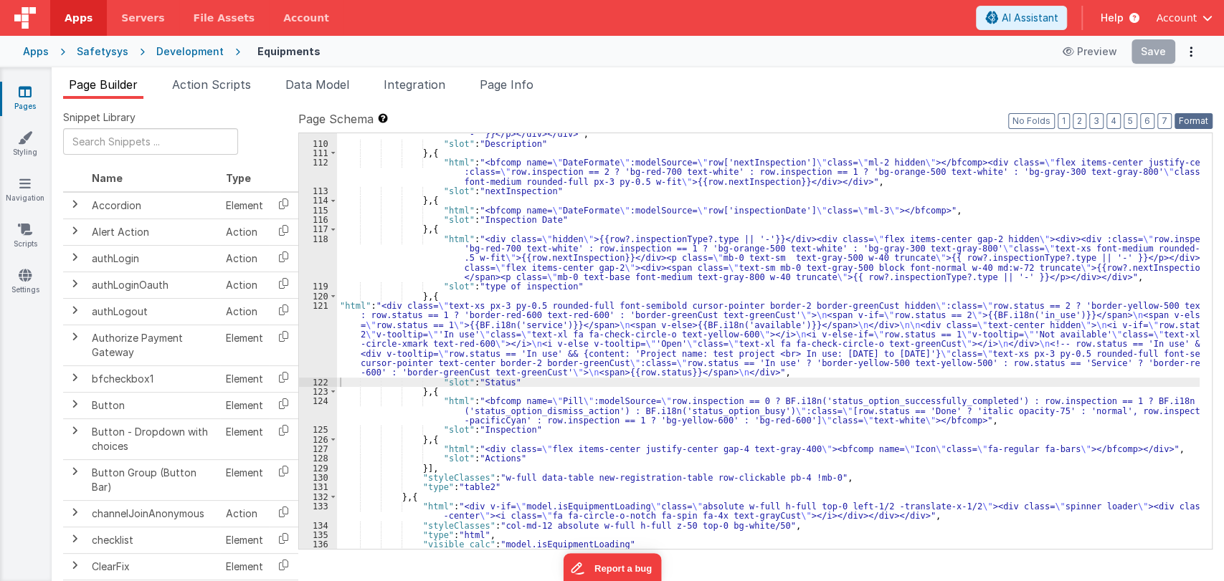
click at [1191, 121] on button "Format" at bounding box center [1193, 121] width 38 height 16
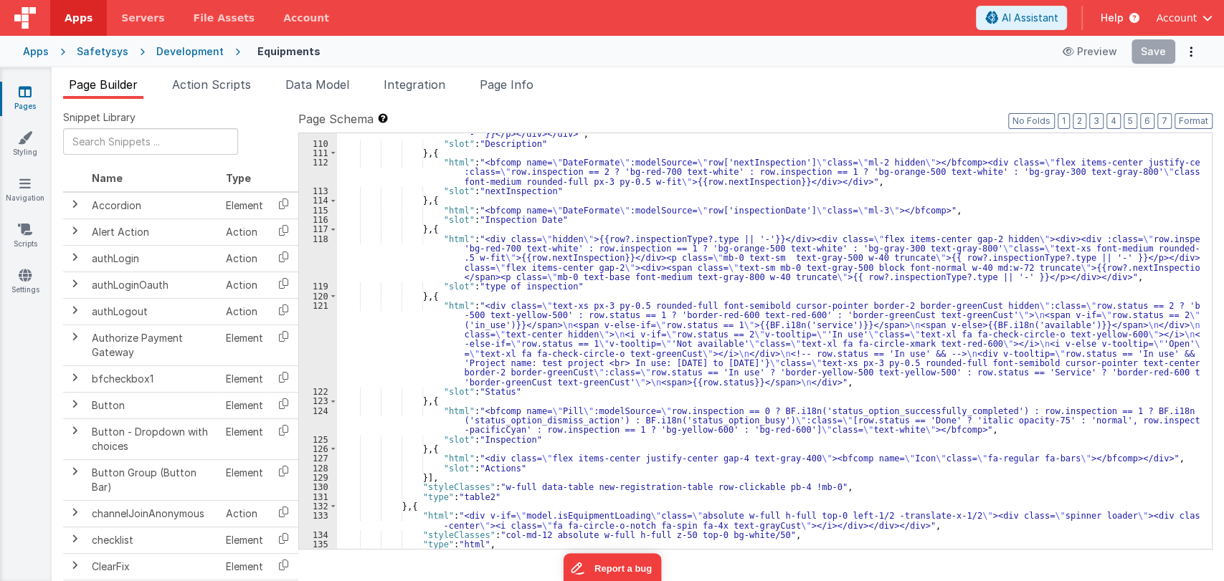
click at [533, 396] on div ""html" : "<div class= \" whitespace-break-spaces hidden \" >{{row?.description …" at bounding box center [768, 323] width 862 height 482
click at [541, 391] on div ""html" : "<div class= \" whitespace-break-spaces hidden \" >{{row?.description …" at bounding box center [768, 323] width 862 height 482
click at [487, 424] on div ""html" : "<div class= \" whitespace-break-spaces hidden \" >{{row?.description …" at bounding box center [768, 323] width 862 height 482
drag, startPoint x: 535, startPoint y: 438, endPoint x: 434, endPoint y: 437, distance: 100.4
click at [434, 437] on div ""html" : "<div class= \" whitespace-break-spaces hidden \" >{{row?.description …" at bounding box center [768, 323] width 862 height 482
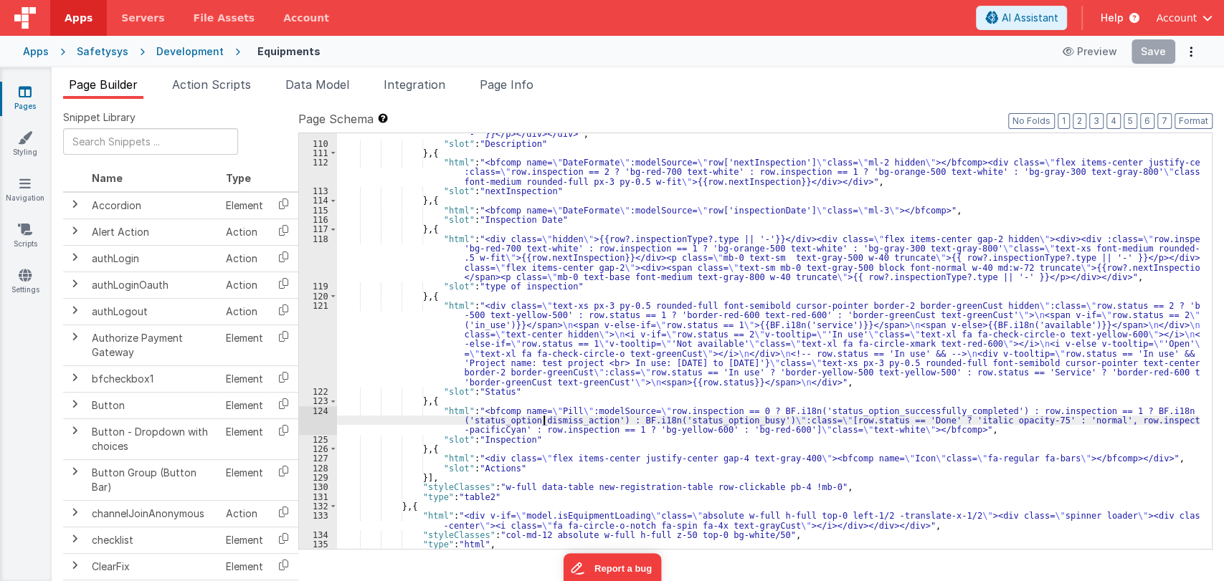
click at [543, 419] on div ""html" : "<div class= \" whitespace-break-spaces hidden \" >{{row?.description …" at bounding box center [768, 323] width 862 height 482
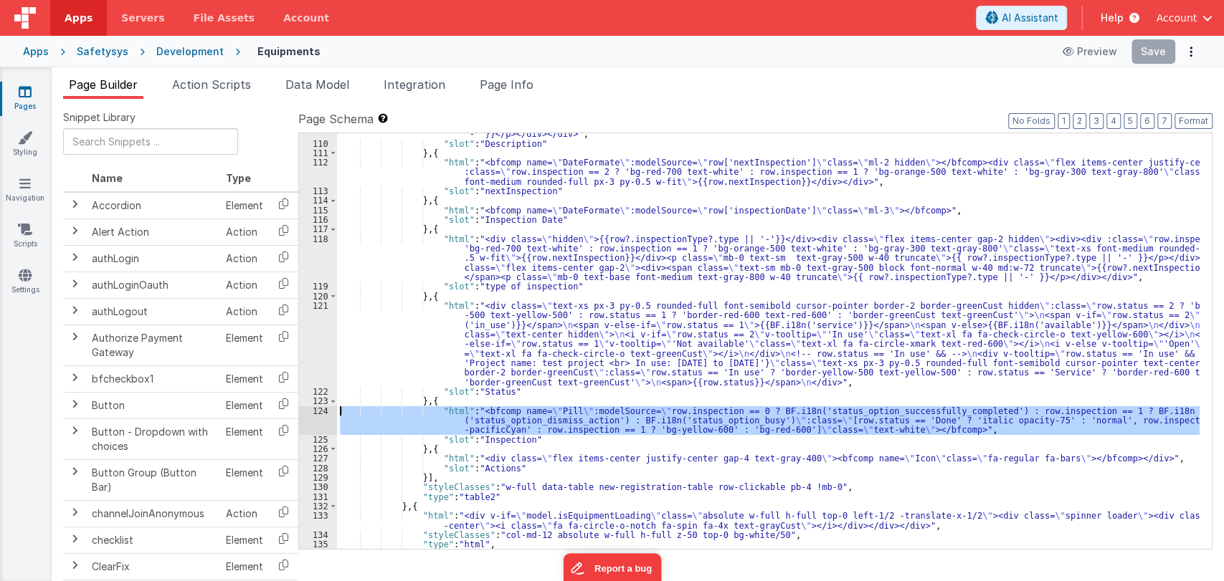
click at [318, 409] on div "124" at bounding box center [318, 420] width 38 height 29
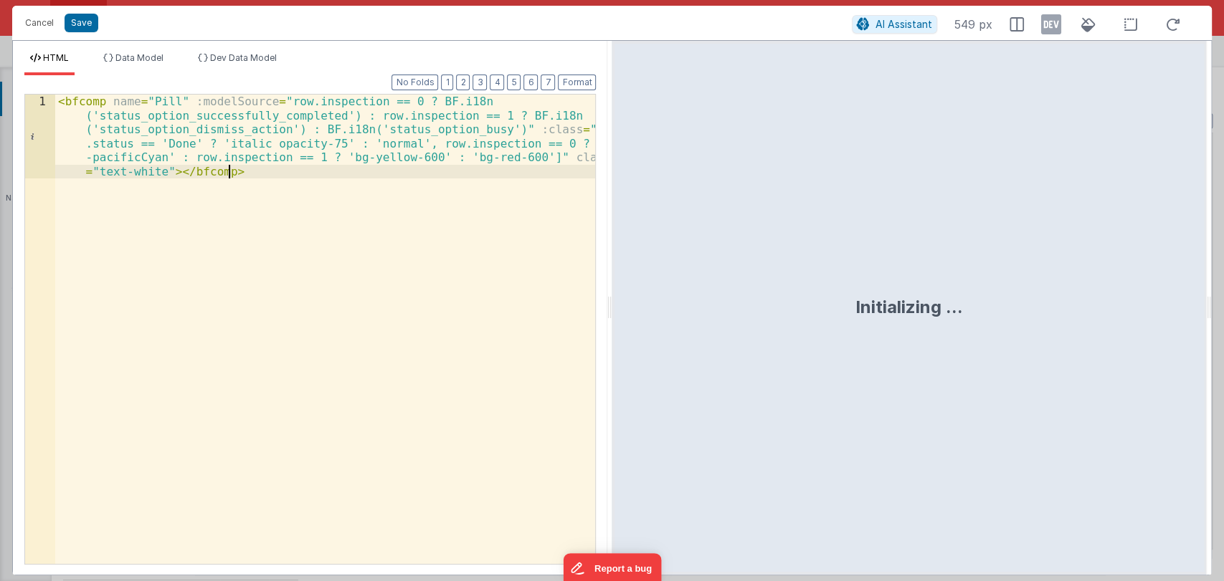
click at [356, 262] on div "< bfcomp name = "Pill" :modelSource = "row.inspection == 0 ? BF.i18n ('status_o…" at bounding box center [325, 414] width 541 height 638
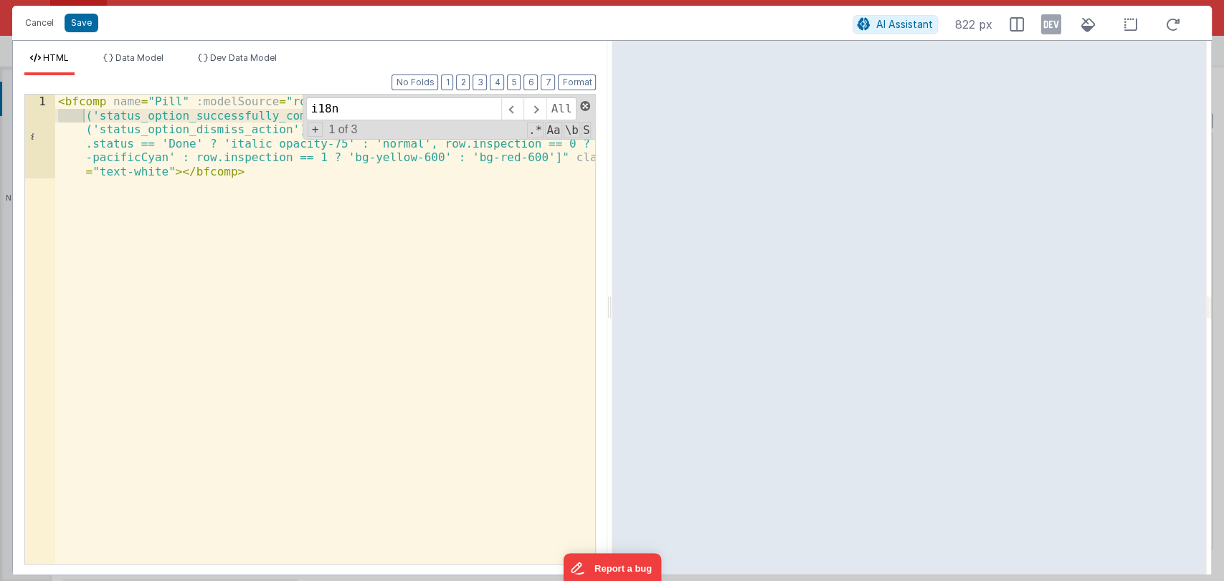
type input "i18n"
click at [586, 101] on span at bounding box center [585, 106] width 10 height 10
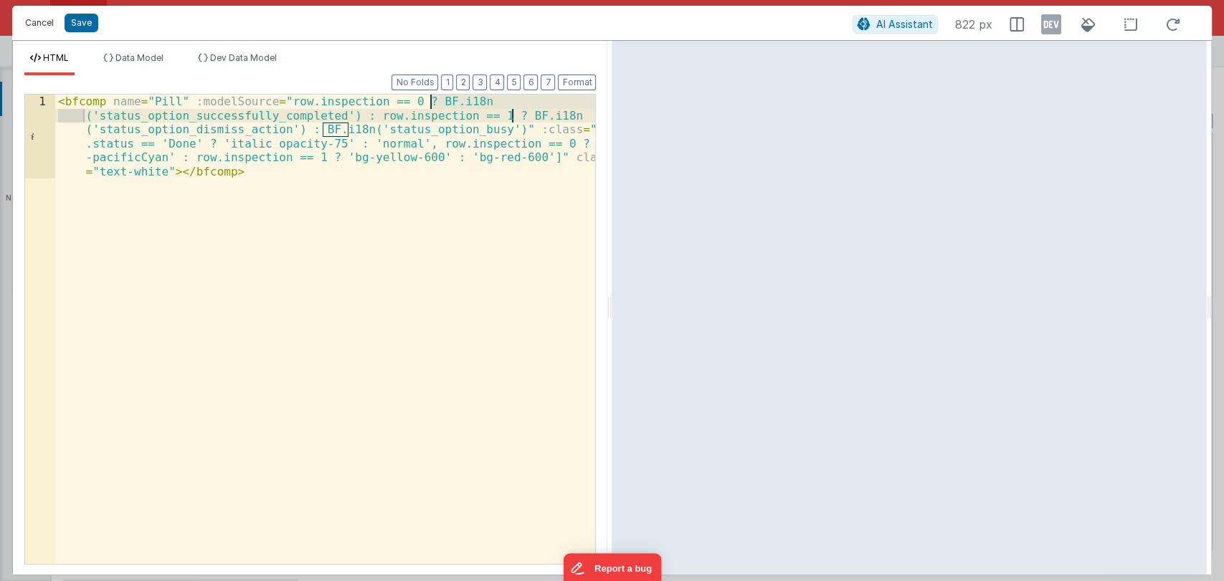
click at [32, 19] on button "Cancel" at bounding box center [39, 23] width 43 height 20
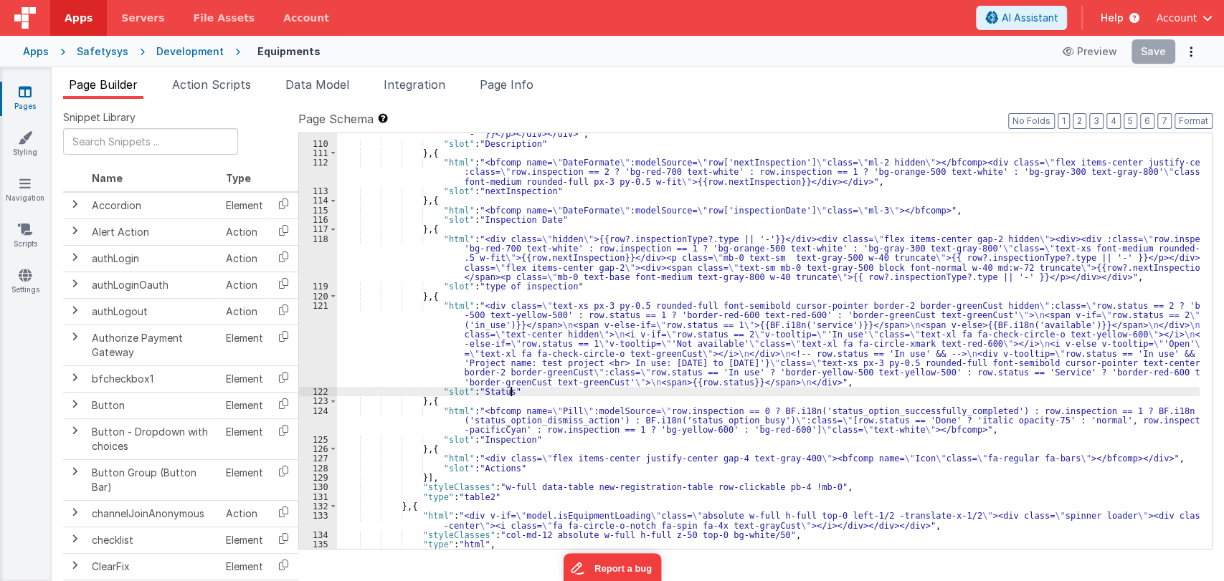
click at [739, 396] on div ""html" : "<div class= \" whitespace-break-spaces hidden \" >{{row?.description …" at bounding box center [768, 323] width 862 height 482
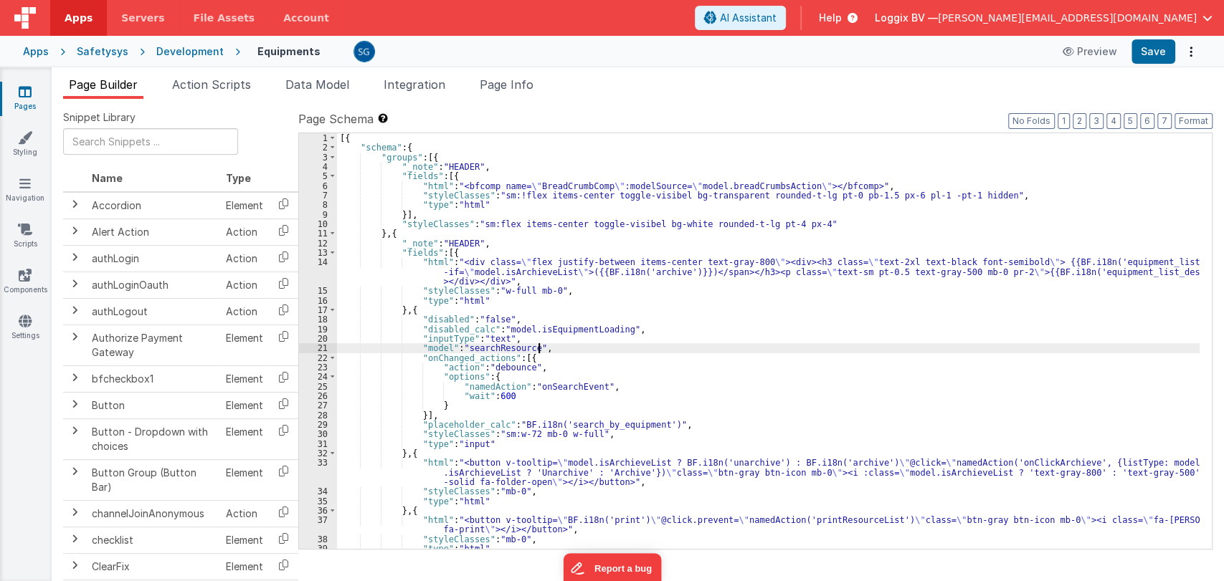
click at [693, 343] on div "[{ "schema" : { "groups" : [{ "_note" : "HEADER" , "fields" : [{ "html" : "<bfc…" at bounding box center [768, 350] width 862 height 435
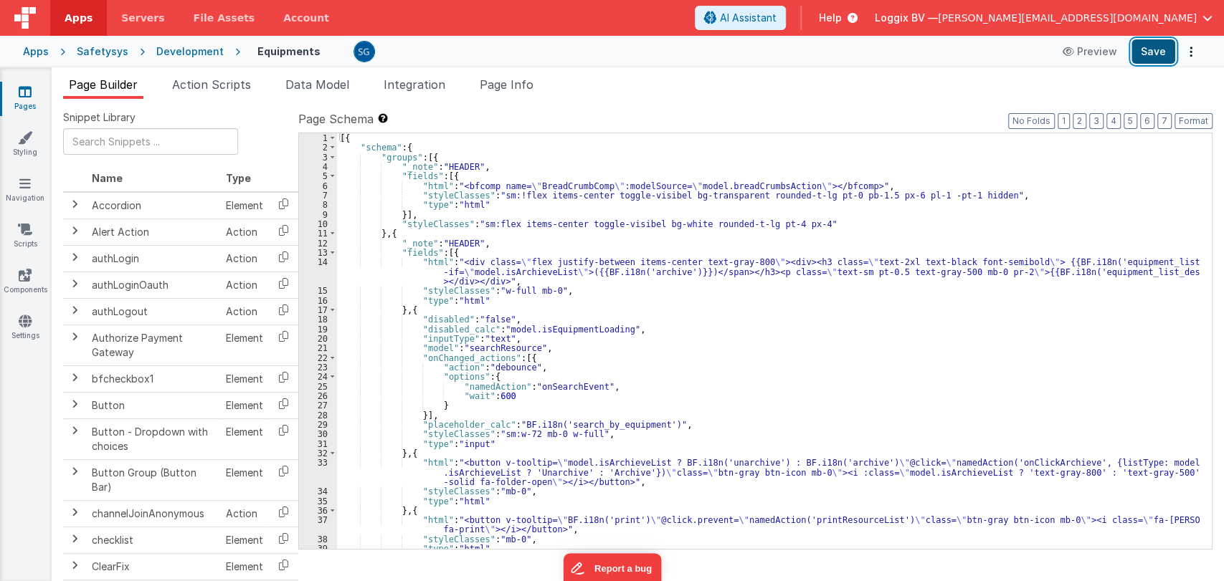
click at [1151, 43] on button "Save" at bounding box center [1153, 51] width 44 height 24
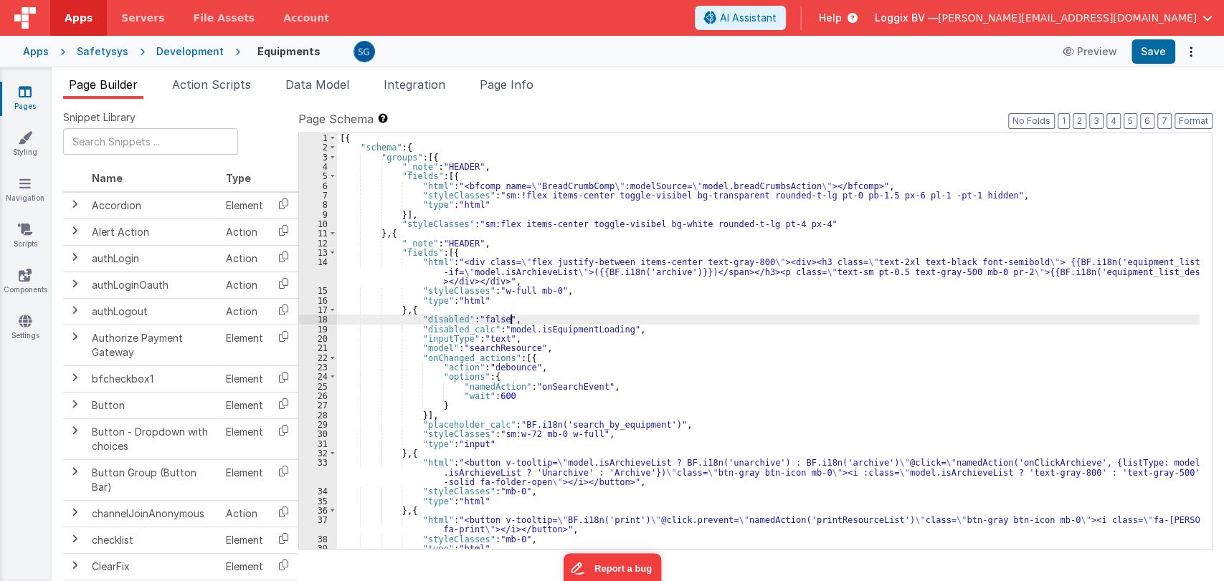
click at [694, 316] on div "[{ "schema" : { "groups" : [{ "_note" : "HEADER" , "fields" : [{ "html" : "<bfc…" at bounding box center [768, 350] width 862 height 435
click at [646, 330] on div "[{ "schema" : { "groups" : [{ "_note" : "HEADER" , "fields" : [{ "html" : "<bfc…" at bounding box center [768, 350] width 862 height 435
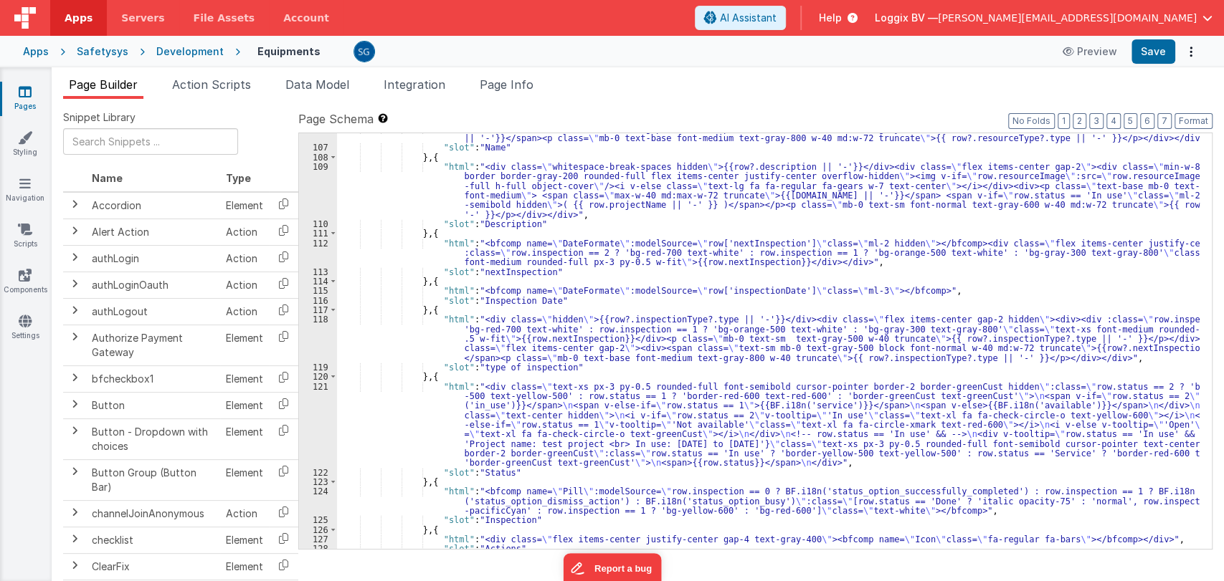
scroll to position [1343, 0]
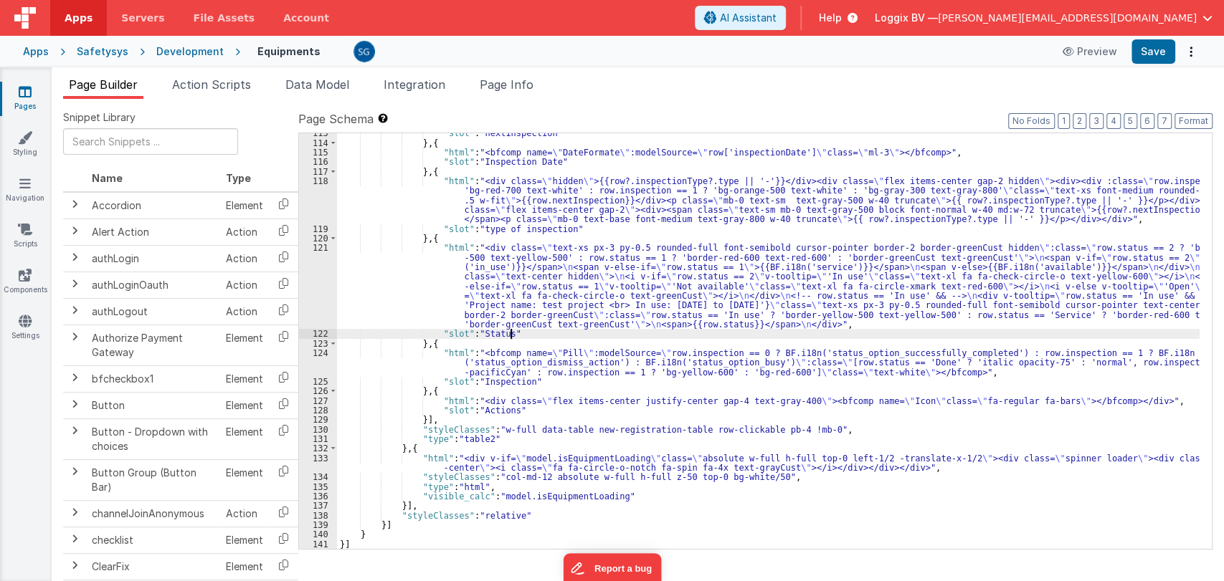
click at [703, 332] on div ""slot" : "nextInspection" } , { "html" : "<bfcomp name= \" DateFormate \" :mode…" at bounding box center [768, 345] width 862 height 435
type input "b"
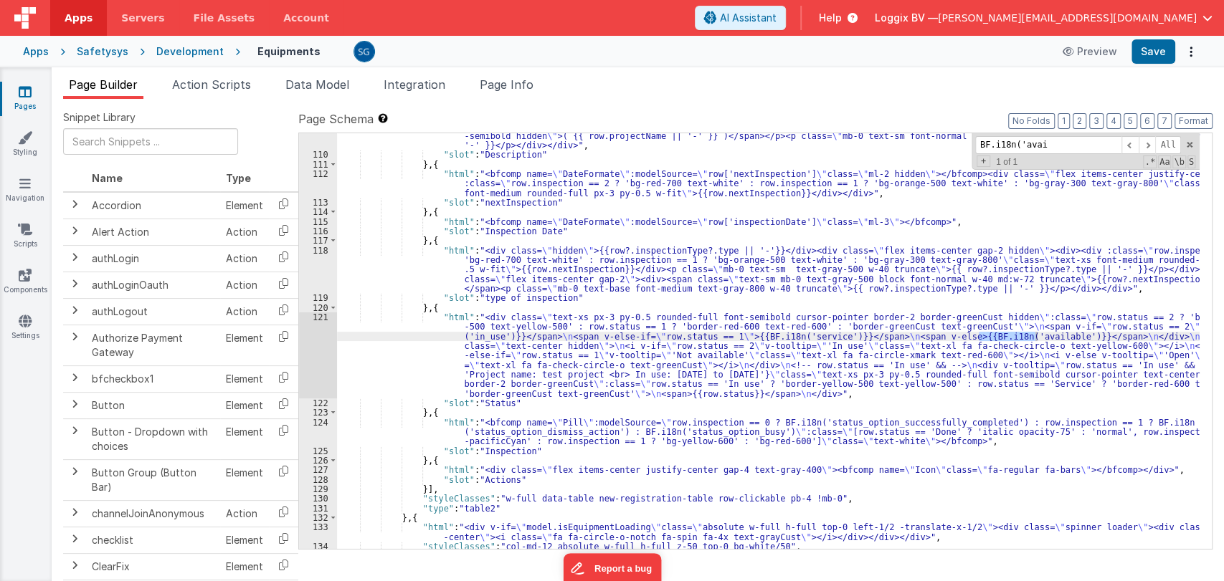
scroll to position [1273, 0]
type input "BF.i18n('availab"
drag, startPoint x: 968, startPoint y: 339, endPoint x: 1080, endPoint y: 335, distance: 112.6
click at [1080, 335] on div ""html" : "<div class= \" whitespace-break-spaces hidden \" >{{row?.description …" at bounding box center [768, 333] width 862 height 482
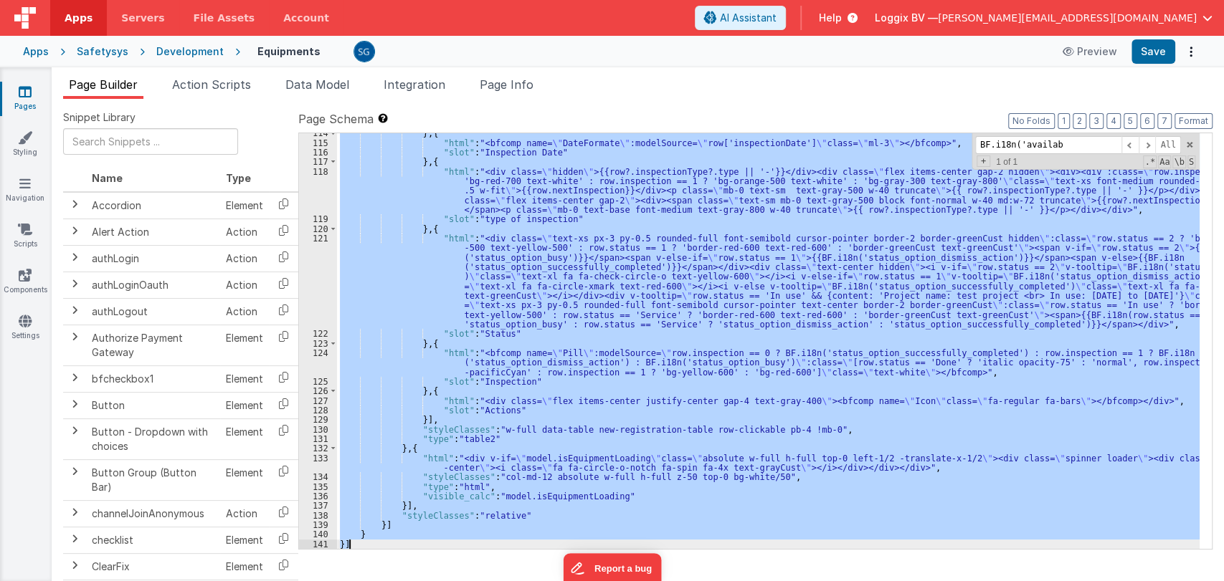
scroll to position [1353, 0]
click at [994, 333] on div "} , { "html" : "<bfcomp name= \" DateFormate \" :modelSource= \" row['inspectio…" at bounding box center [768, 341] width 862 height 416
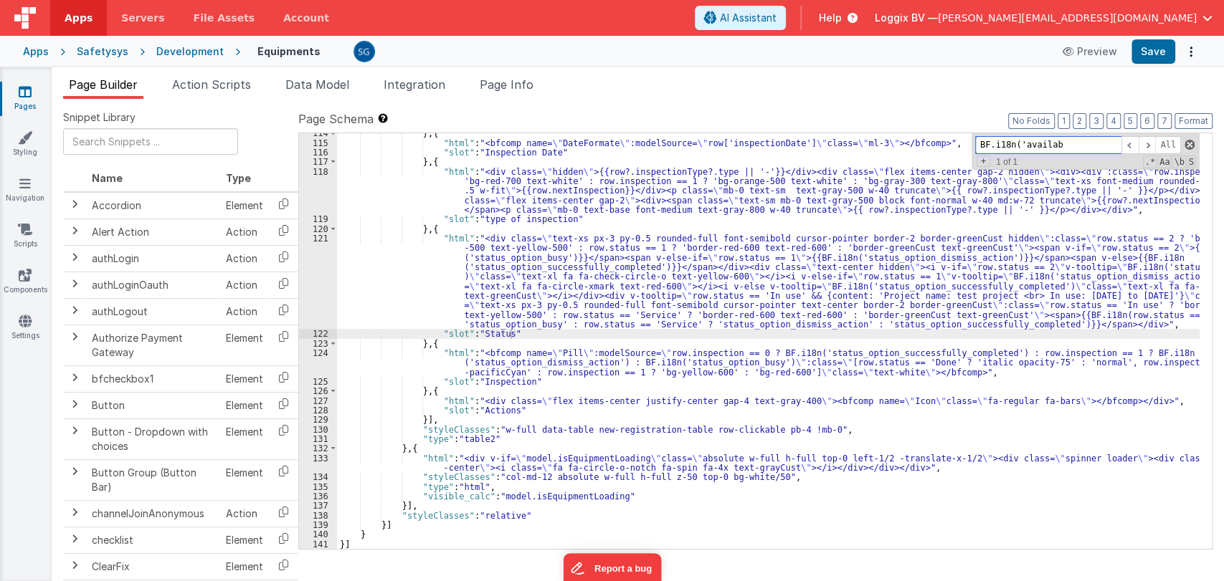
click at [1188, 142] on span at bounding box center [1189, 145] width 10 height 10
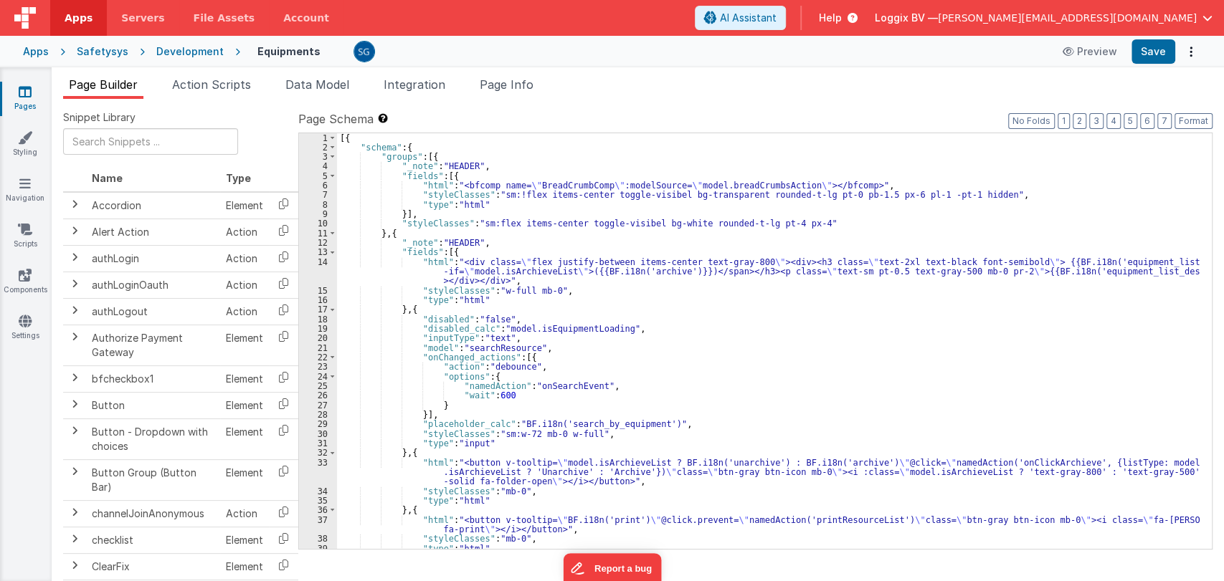
scroll to position [0, 0]
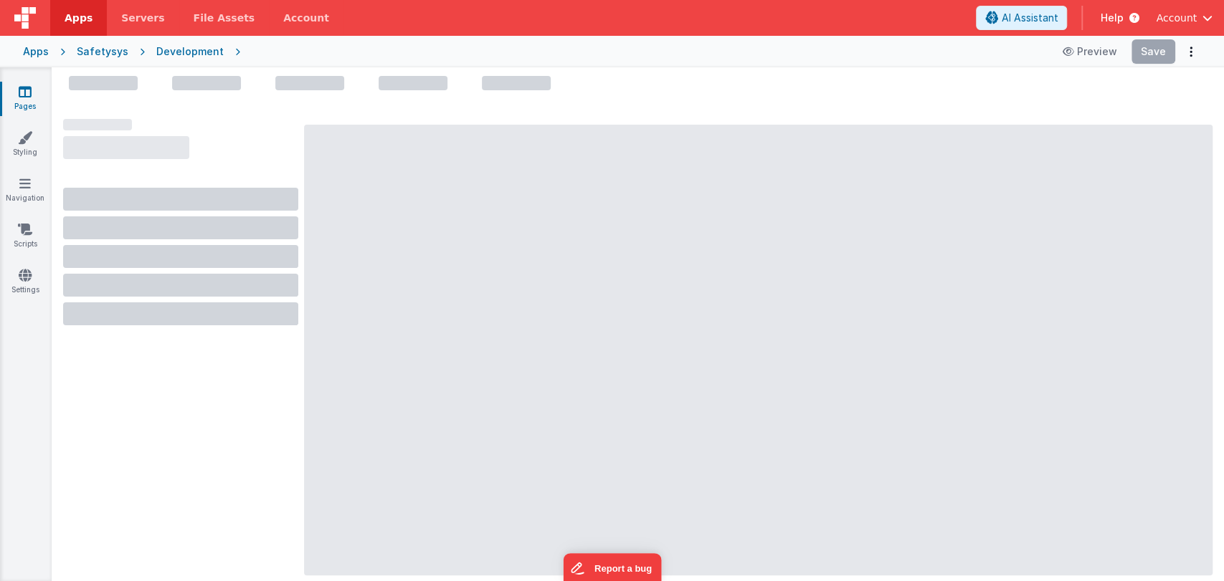
click at [166, 58] on div "Development" at bounding box center [189, 51] width 67 height 14
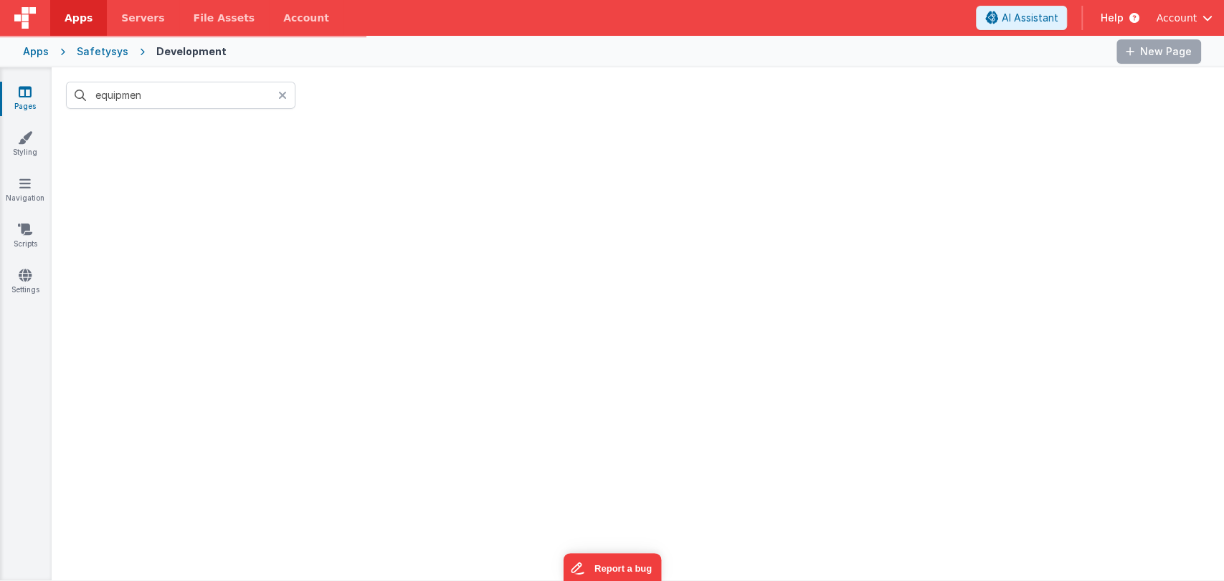
click at [101, 50] on div "Safetysys" at bounding box center [103, 51] width 52 height 14
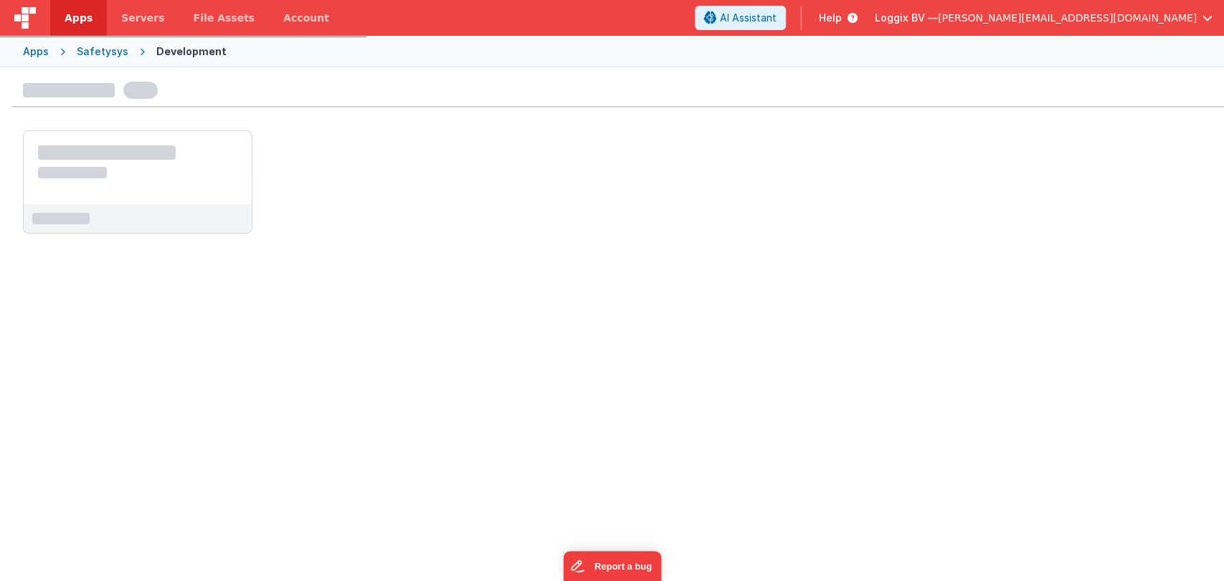
click at [101, 50] on div "Safetysys" at bounding box center [103, 51] width 52 height 14
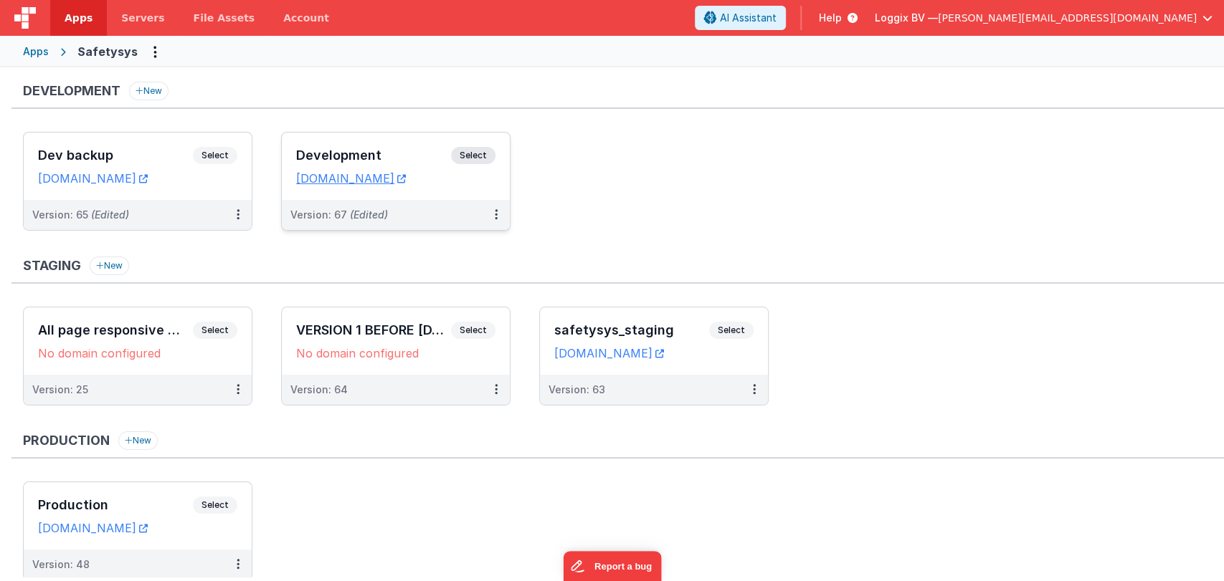
click at [358, 153] on h3 "Development" at bounding box center [373, 155] width 155 height 14
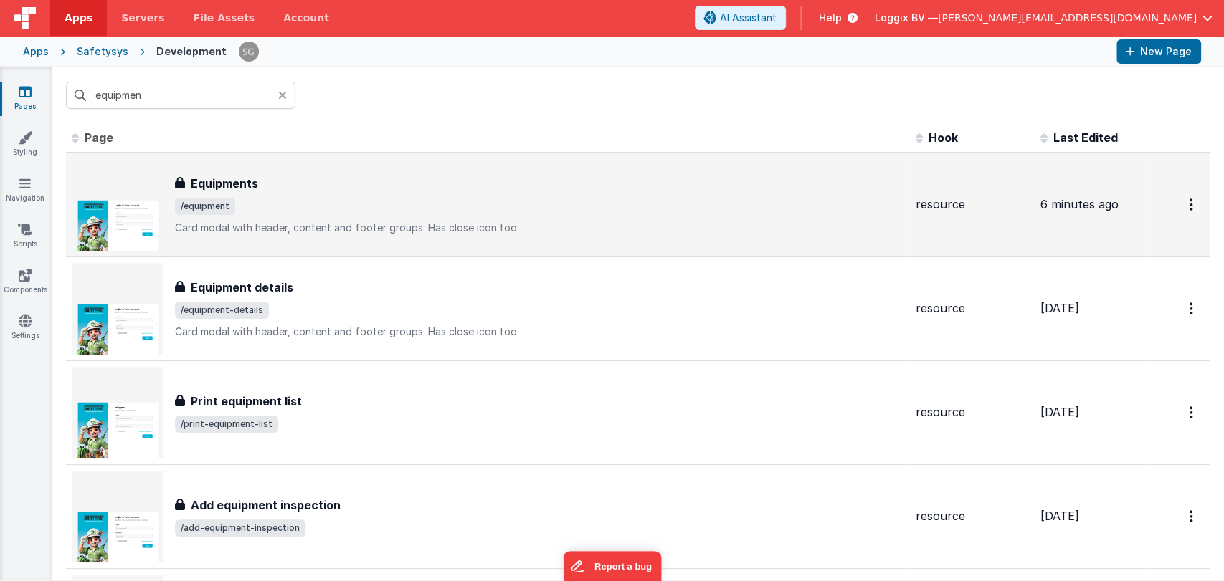
click at [298, 199] on span "/equipment" at bounding box center [539, 206] width 729 height 17
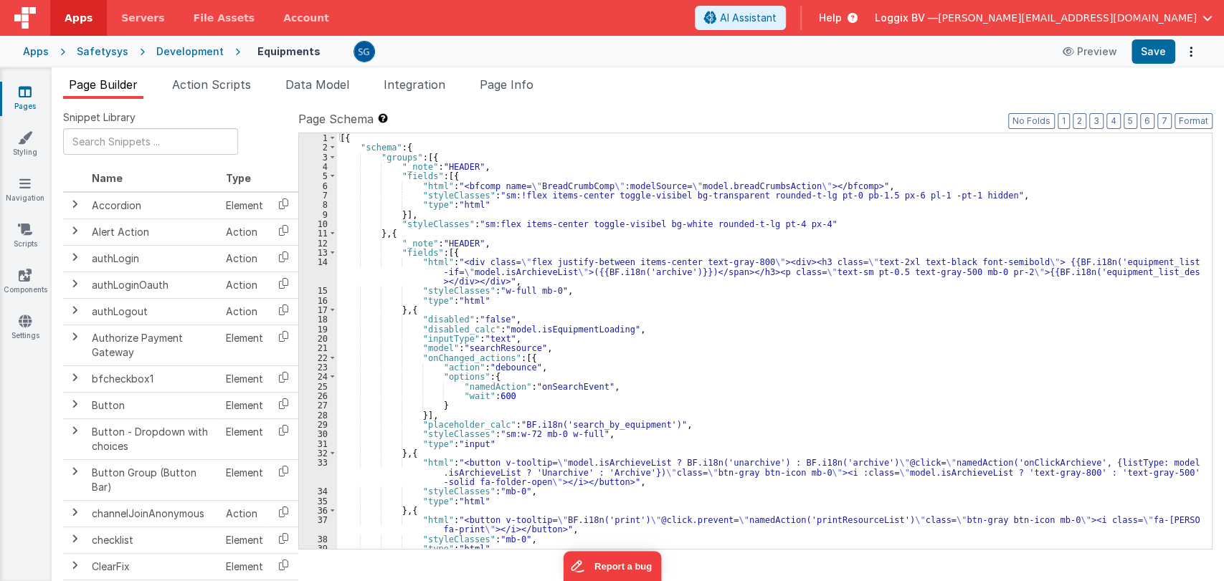
click at [673, 419] on div "[{ "schema" : { "groups" : [{ "_note" : "HEADER" , "fields" : [{ "html" : "<bfc…" at bounding box center [768, 350] width 862 height 435
click at [682, 424] on div "[{ "schema" : { "groups" : [{ "_note" : "HEADER" , "fields" : [{ "html" : "<bfc…" at bounding box center [768, 350] width 862 height 435
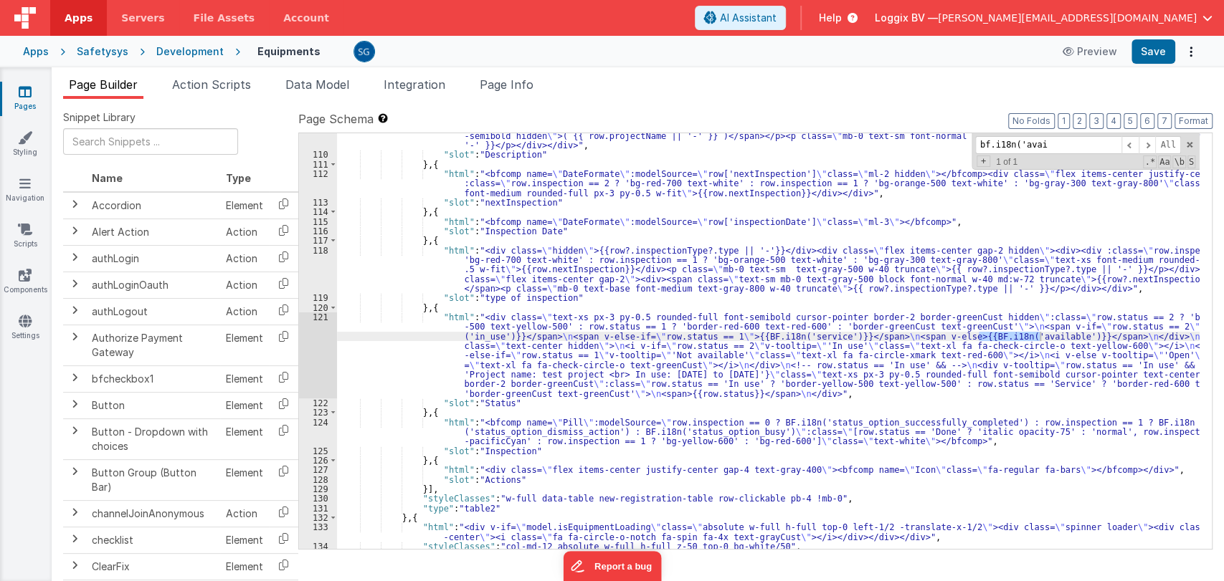
scroll to position [1273, 0]
type input "bf.i18n('avai"
drag, startPoint x: 969, startPoint y: 338, endPoint x: 1080, endPoint y: 334, distance: 111.2
click at [1080, 334] on div ""html" : "<div class= \" whitespace-break-spaces hidden \" >{{row?.description …" at bounding box center [768, 333] width 862 height 482
click at [533, 402] on div ""html" : "<div class= \" whitespace-break-spaces hidden \" >{{row?.description …" at bounding box center [768, 333] width 862 height 482
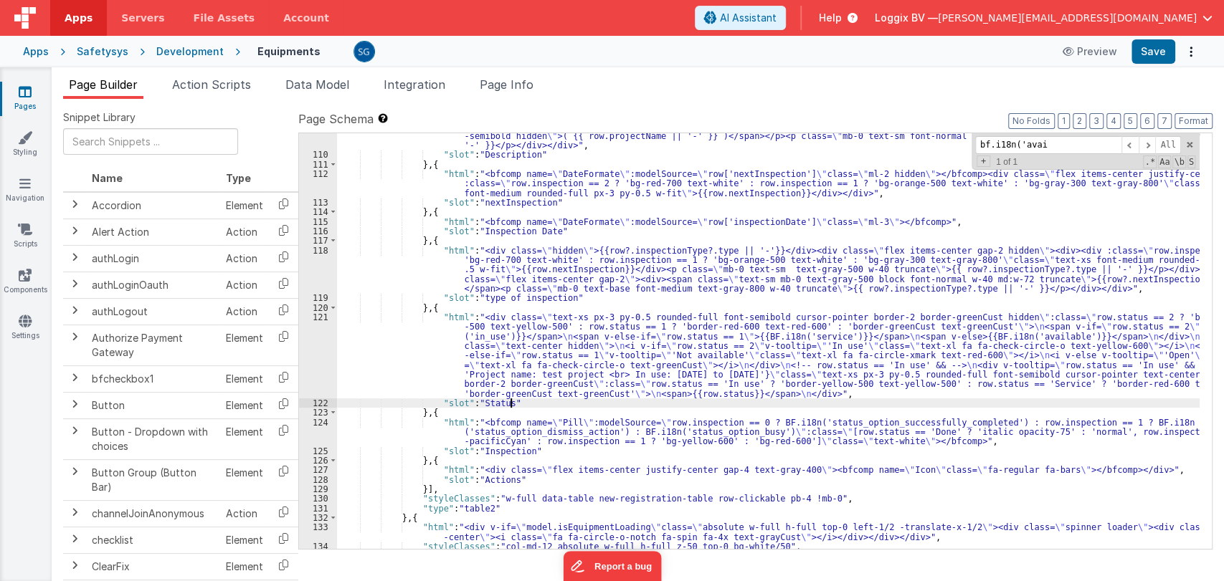
click at [320, 318] on div "121" at bounding box center [318, 356] width 38 height 86
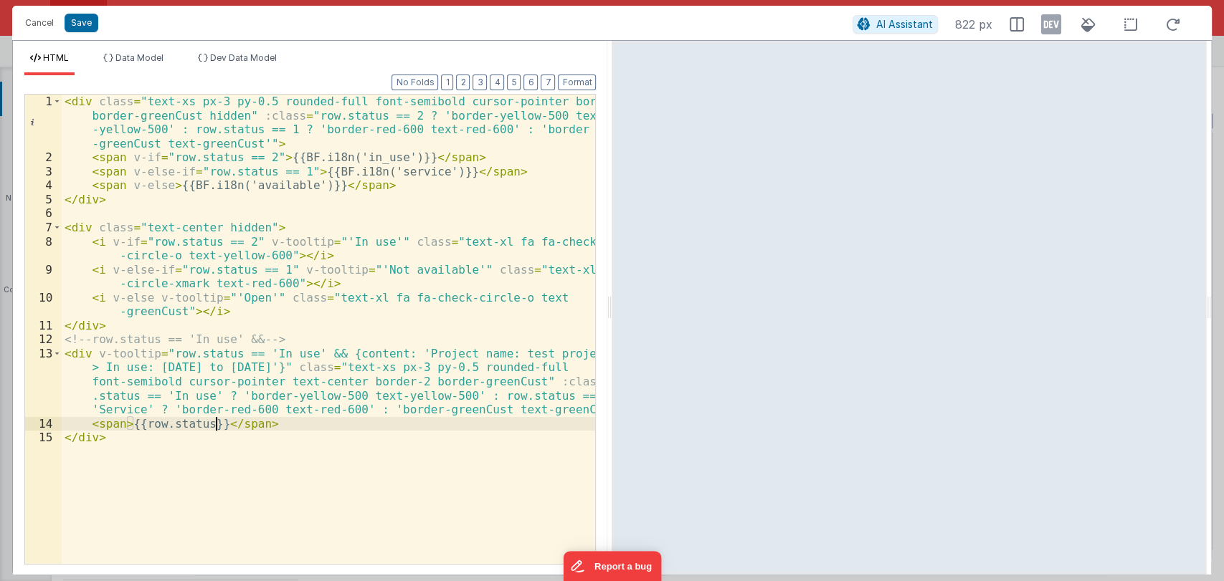
click at [214, 419] on div "< div class = "text-xs px-3 py-0.5 rounded-full font-semibold cursor-pointer bo…" at bounding box center [329, 365] width 534 height 540
click at [85, 19] on button "Save" at bounding box center [82, 23] width 34 height 19
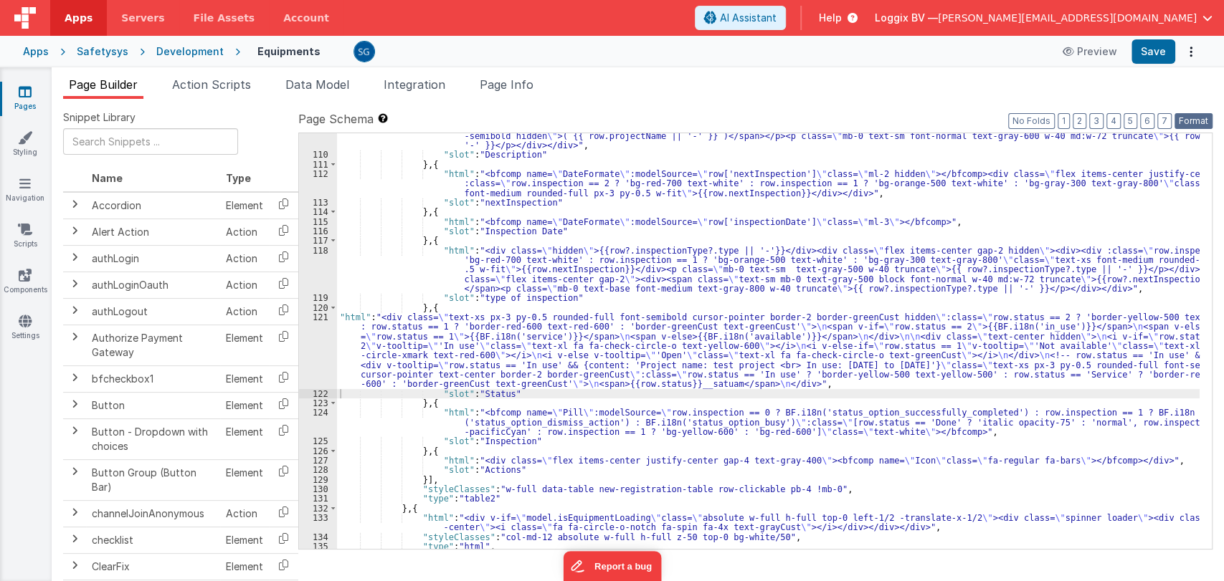
click at [1199, 116] on button "Format" at bounding box center [1193, 121] width 38 height 16
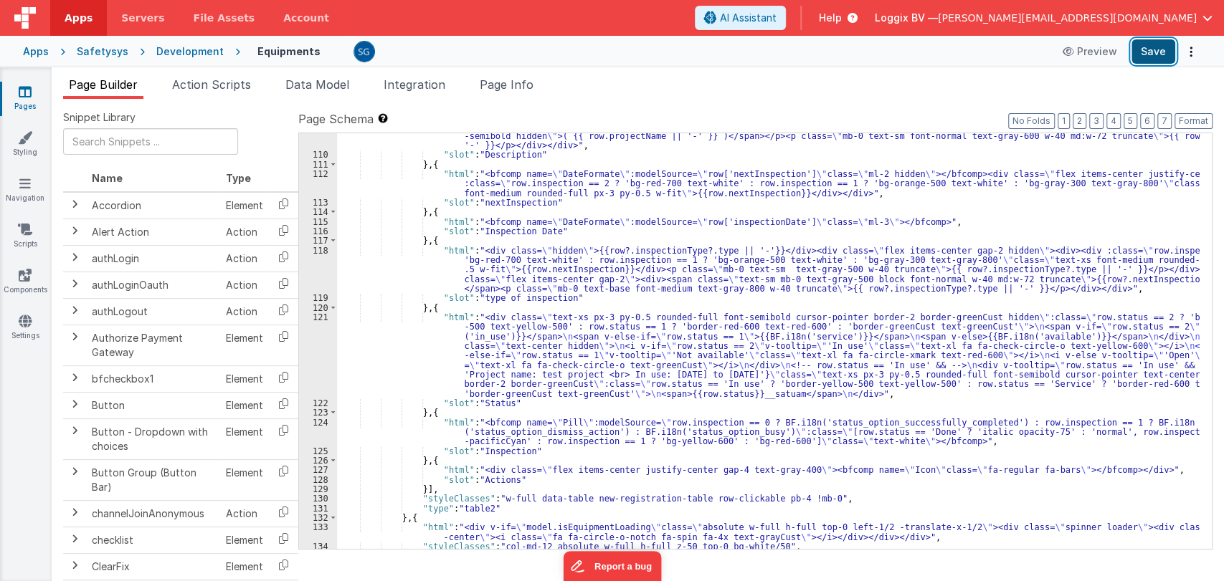
click at [1148, 59] on button "Save" at bounding box center [1153, 51] width 44 height 24
click at [784, 391] on div ""html" : "<div class= \" whitespace-break-spaces hidden \" >{{row?.description …" at bounding box center [768, 333] width 862 height 482
click at [1153, 55] on button "Save" at bounding box center [1153, 51] width 44 height 24
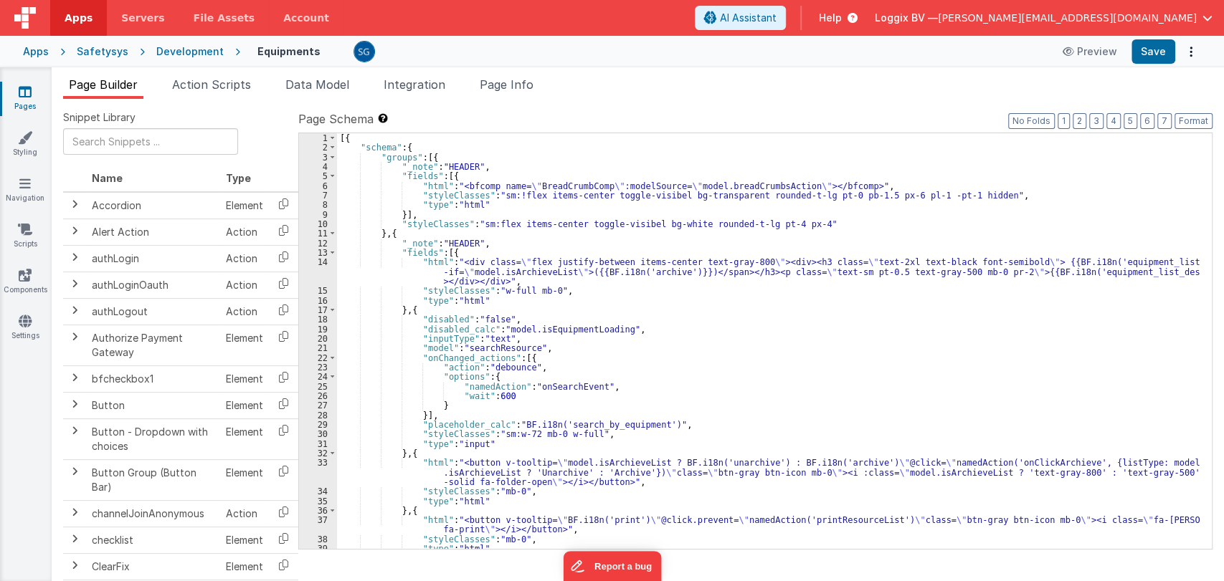
scroll to position [0, 0]
click at [22, 90] on icon at bounding box center [25, 92] width 13 height 14
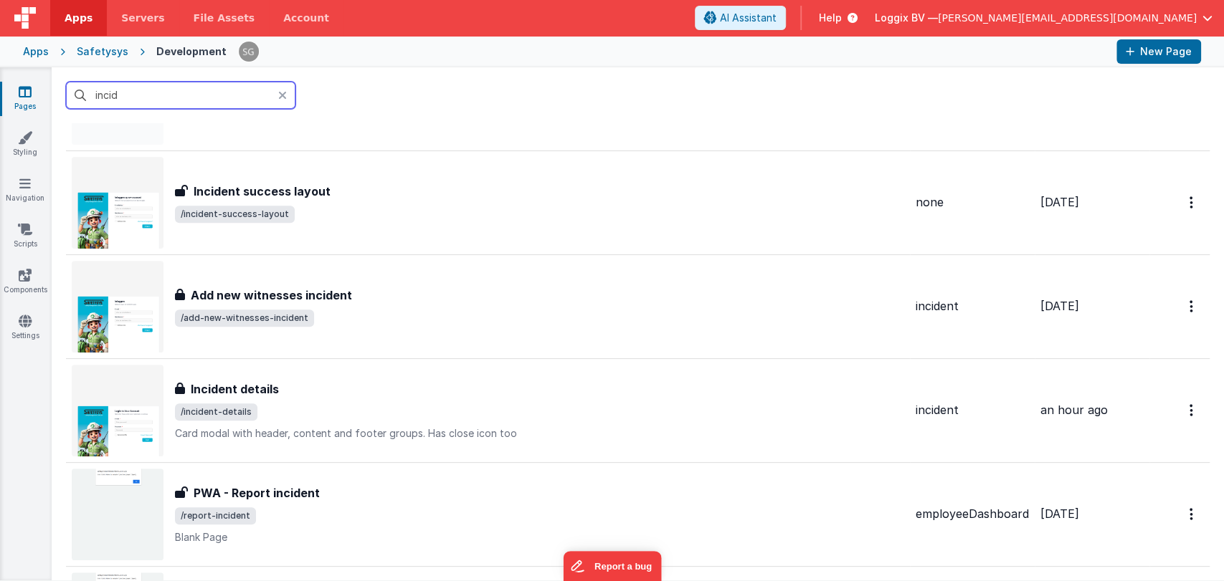
scroll to position [423, 0]
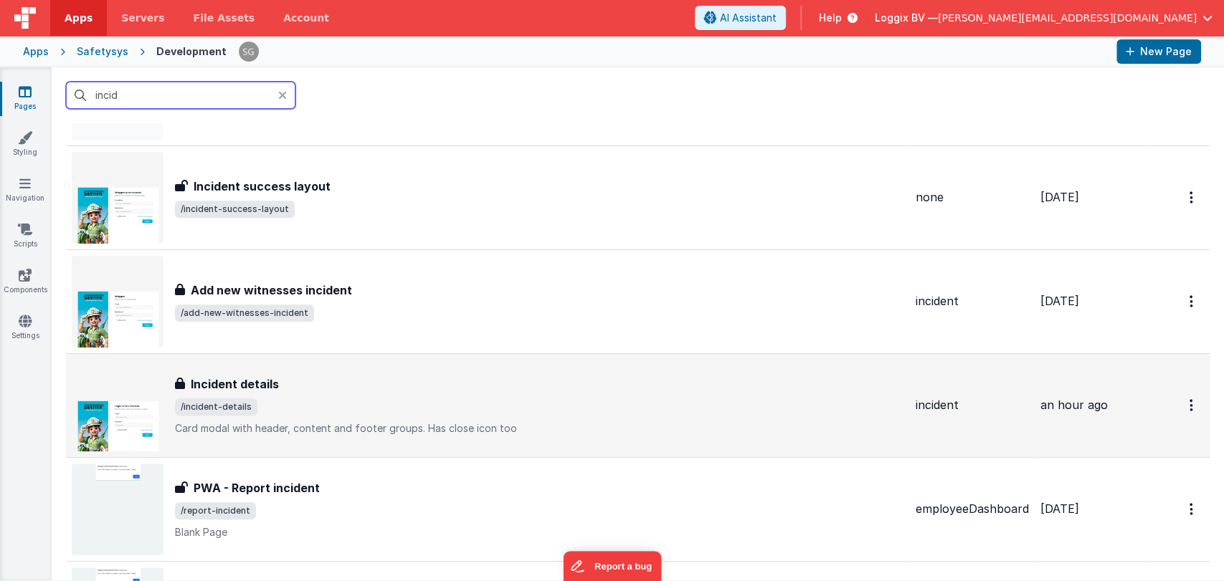
type input "incid"
click at [310, 387] on div "Incident details" at bounding box center [539, 384] width 729 height 17
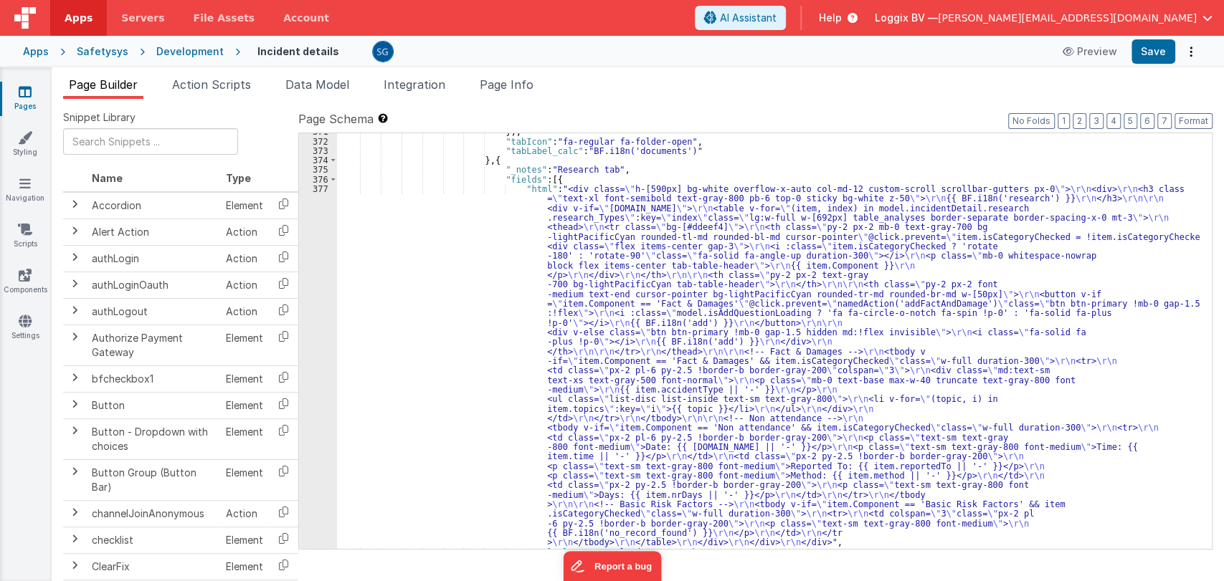
scroll to position [5869, 0]
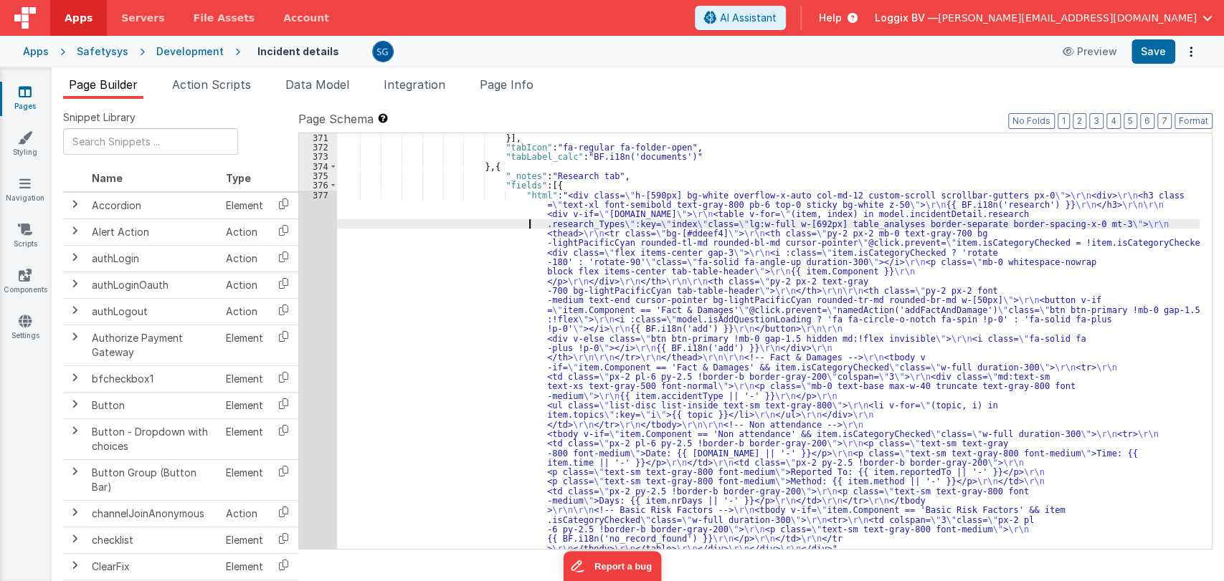
click at [366, 227] on div "}] , "tabIcon" : "fa-regular fa-folder-open" , "tabLabel_calc" : "BF.i18n('docu…" at bounding box center [768, 350] width 862 height 435
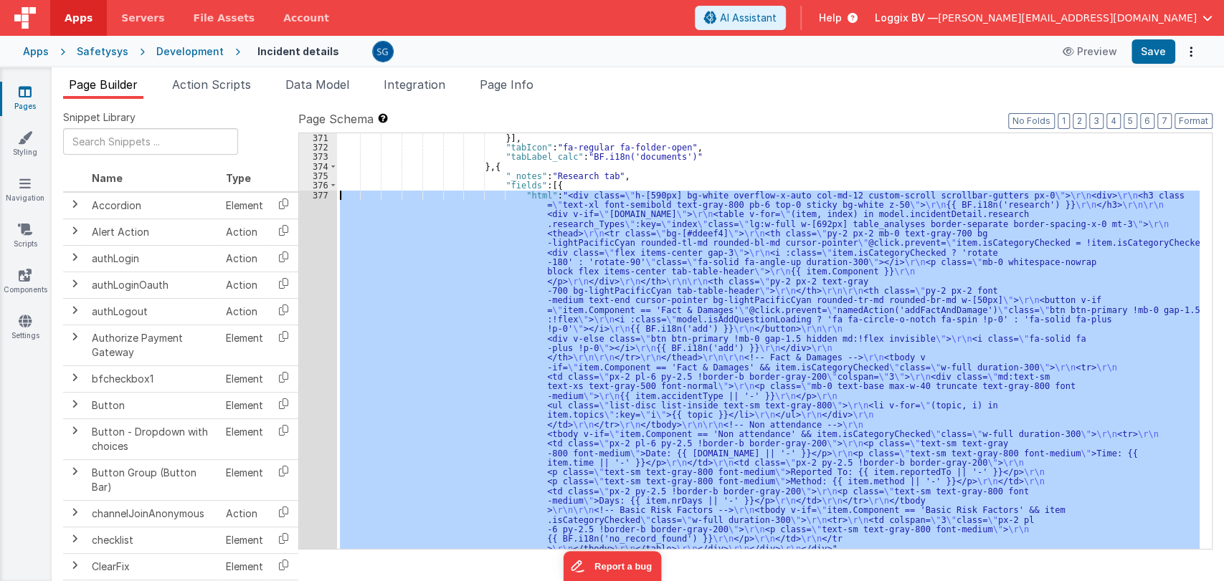
click at [321, 196] on div "377" at bounding box center [318, 372] width 38 height 363
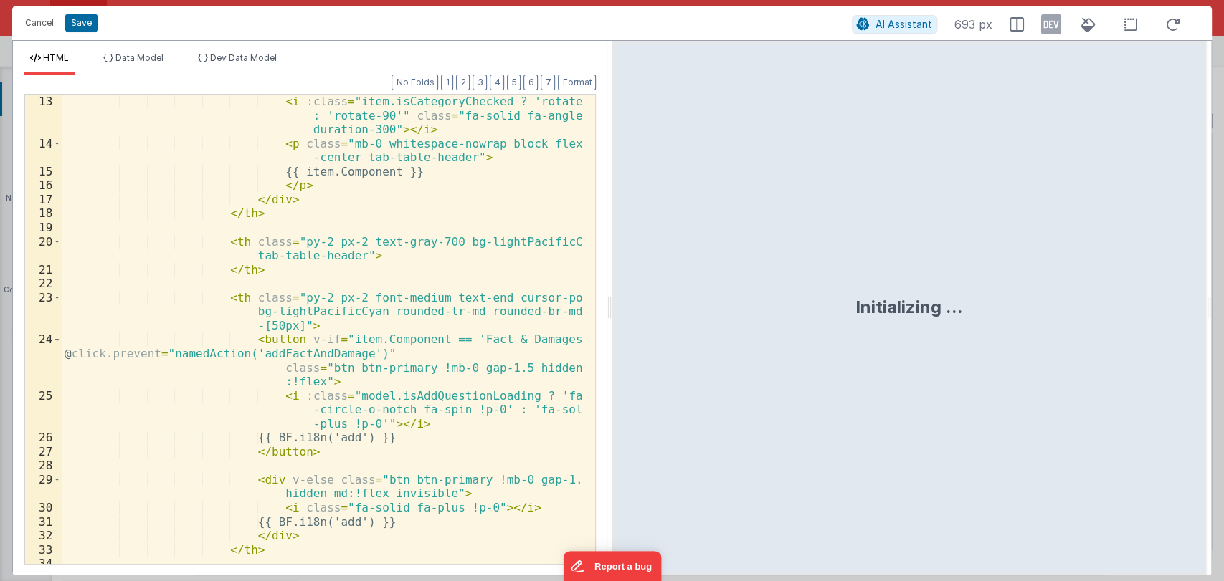
scroll to position [401, 0]
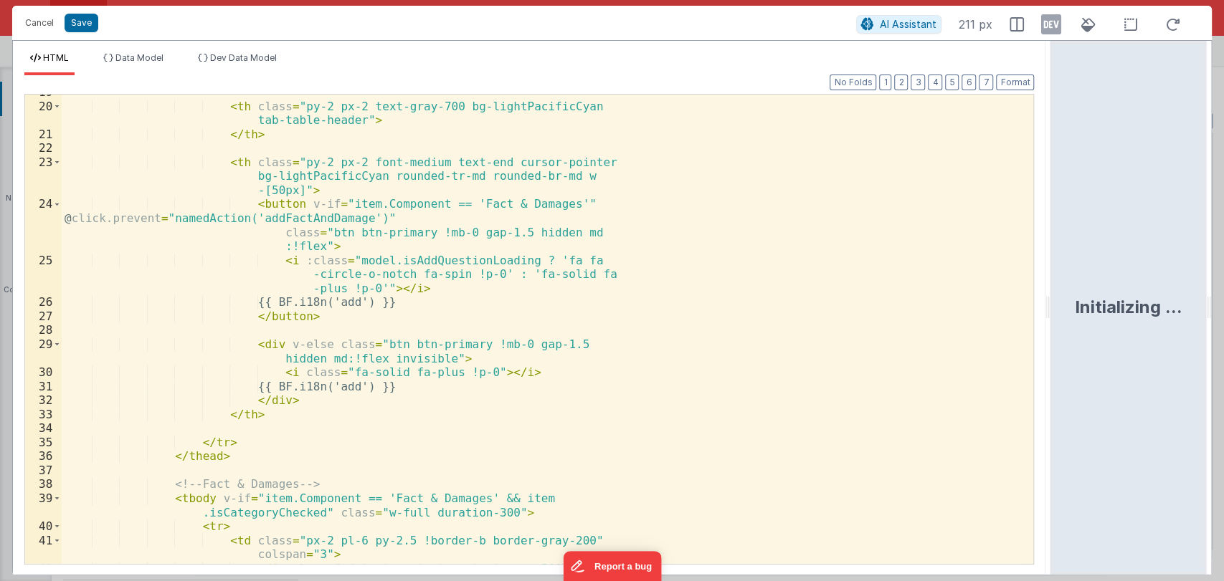
drag, startPoint x: 609, startPoint y: 307, endPoint x: 1052, endPoint y: 308, distance: 443.8
click at [1052, 308] on html "Cancel Save AI Assistant 211 px HTML Data Model Dev Data Model Format 7 6 5 4 3…" at bounding box center [612, 290] width 1224 height 581
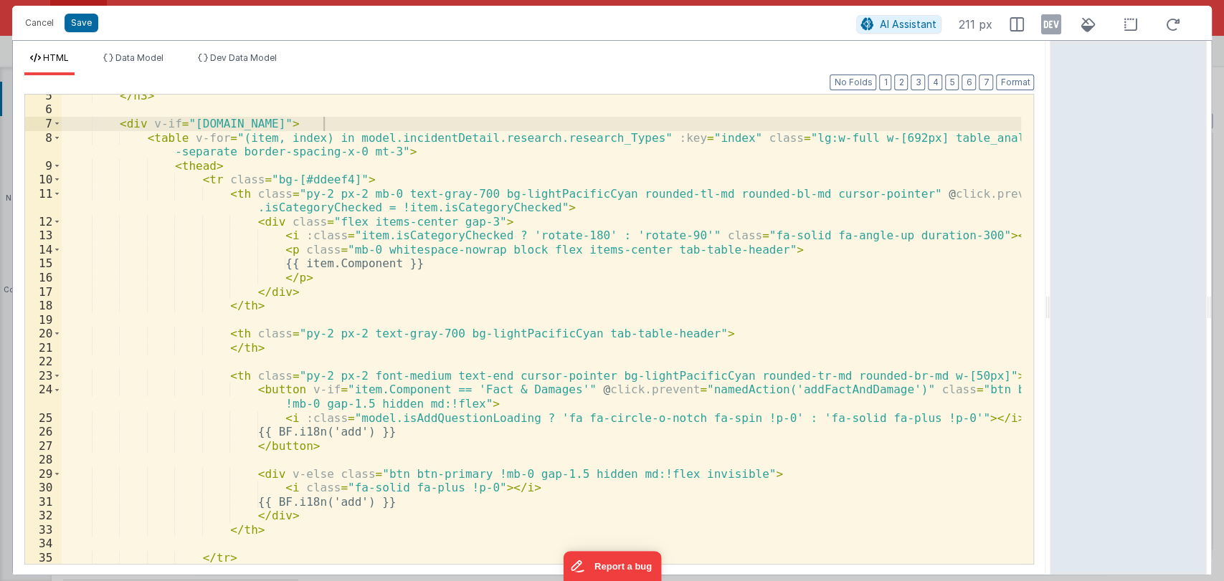
scroll to position [0, 0]
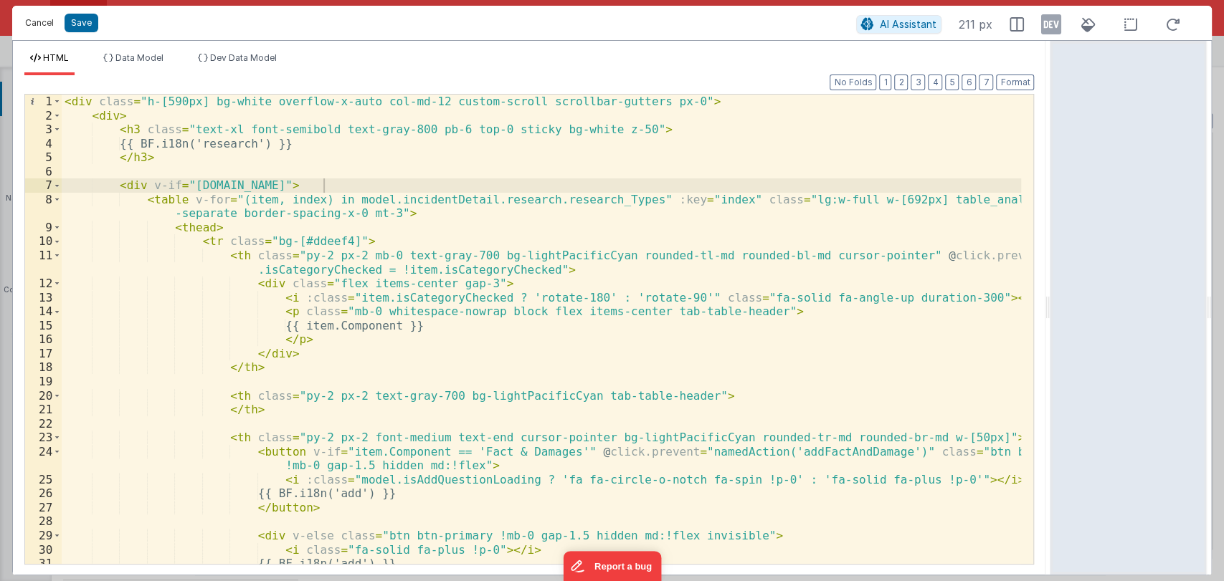
click at [47, 20] on button "Cancel" at bounding box center [39, 23] width 43 height 20
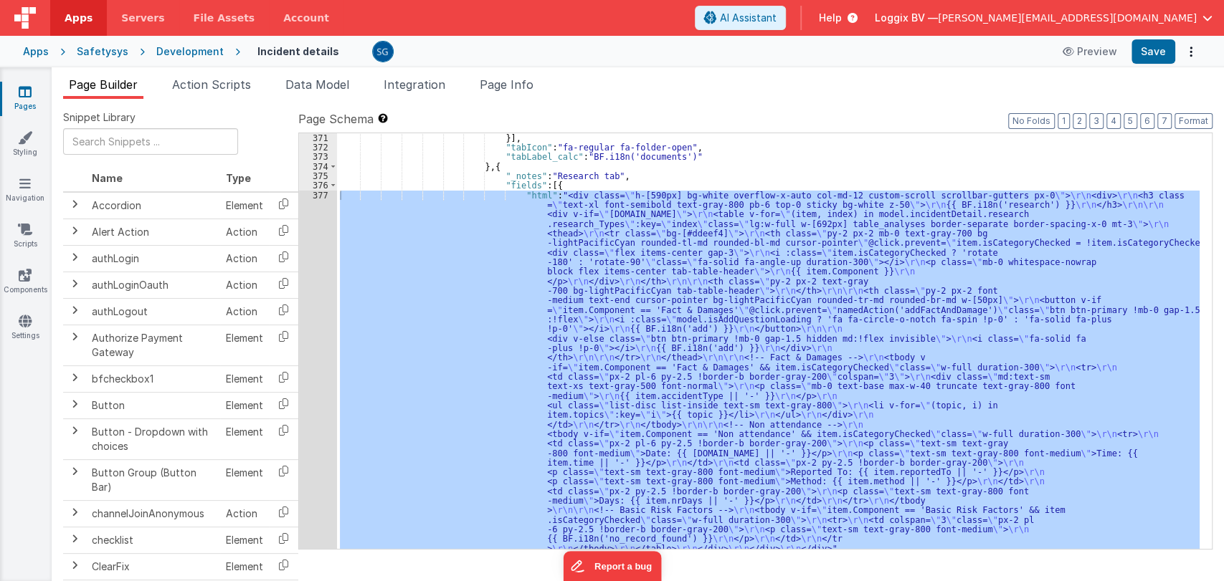
click at [23, 92] on icon at bounding box center [25, 92] width 13 height 14
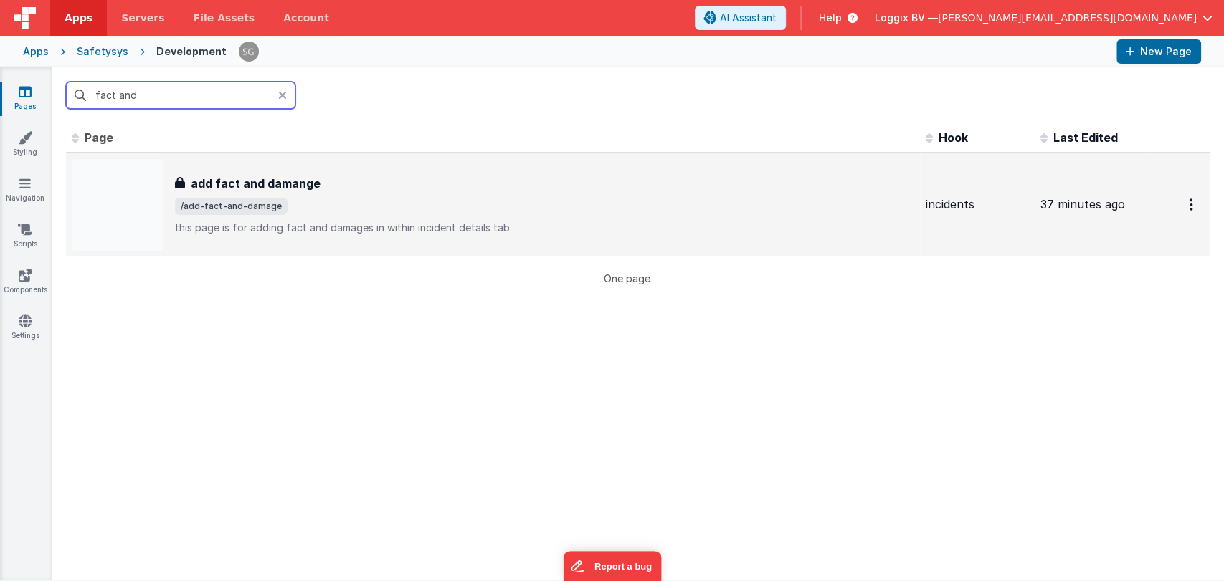
type input "fact and"
click at [351, 201] on span "/add-fact-and-damage" at bounding box center [544, 206] width 739 height 17
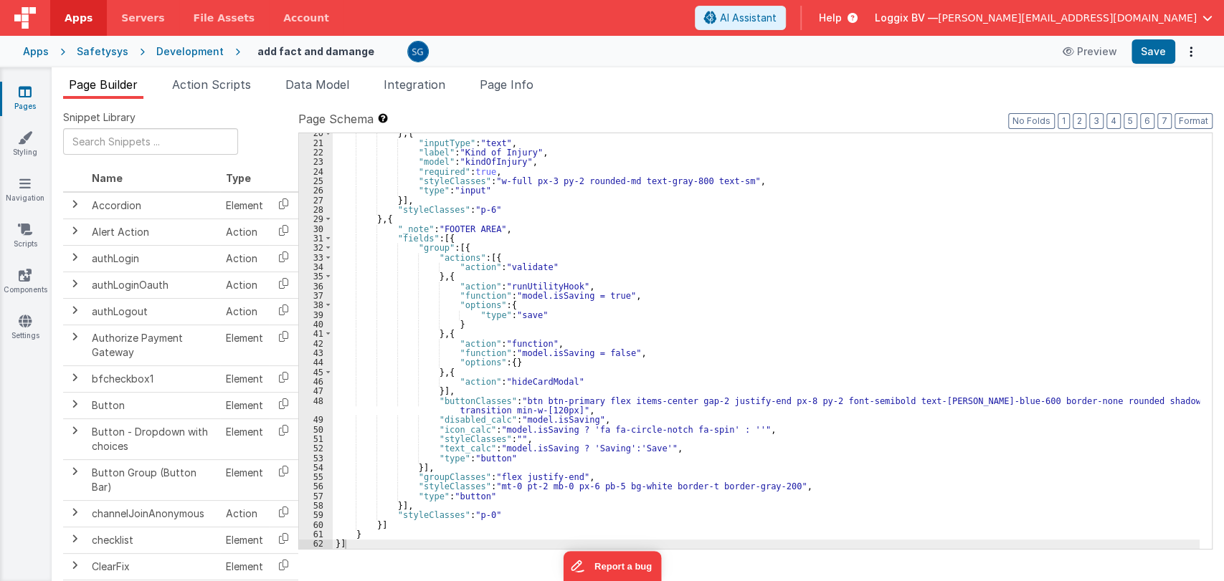
scroll to position [206, 0]
click at [538, 485] on div "} , { "inputType" : "text" , "label" : "Kind of Injury" , "model" : "kindOfInju…" at bounding box center [766, 345] width 867 height 435
drag, startPoint x: 606, startPoint y: 483, endPoint x: 583, endPoint y: 483, distance: 22.9
click at [583, 483] on div "} , { "inputType" : "text" , "label" : "Kind of Injury" , "model" : "kindOfInju…" at bounding box center [766, 345] width 867 height 435
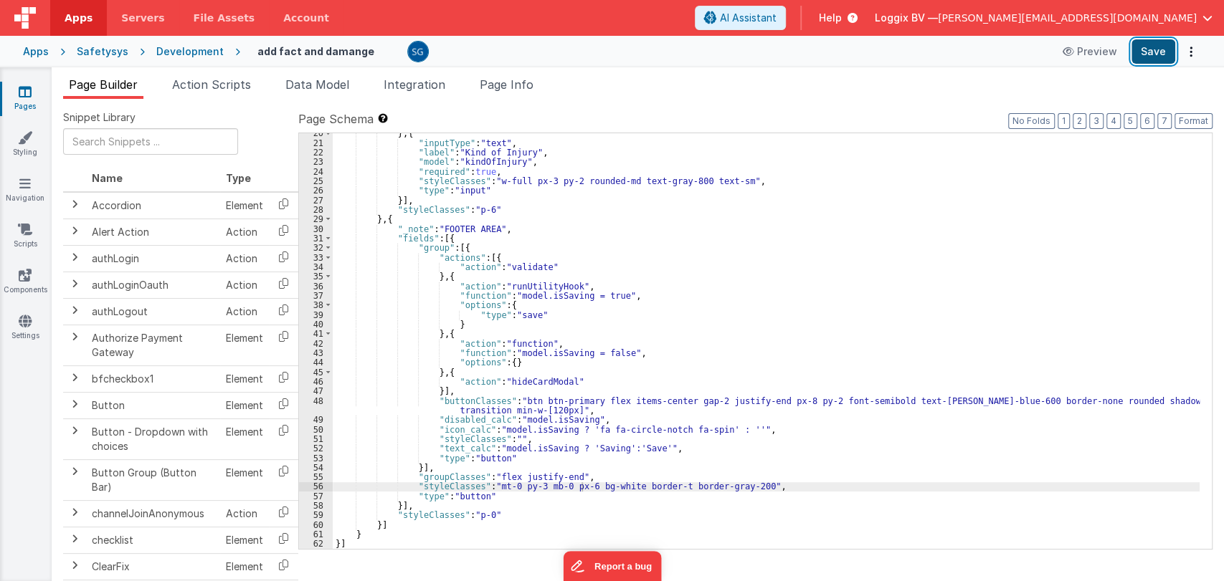
click at [1143, 47] on button "Save" at bounding box center [1153, 51] width 44 height 24
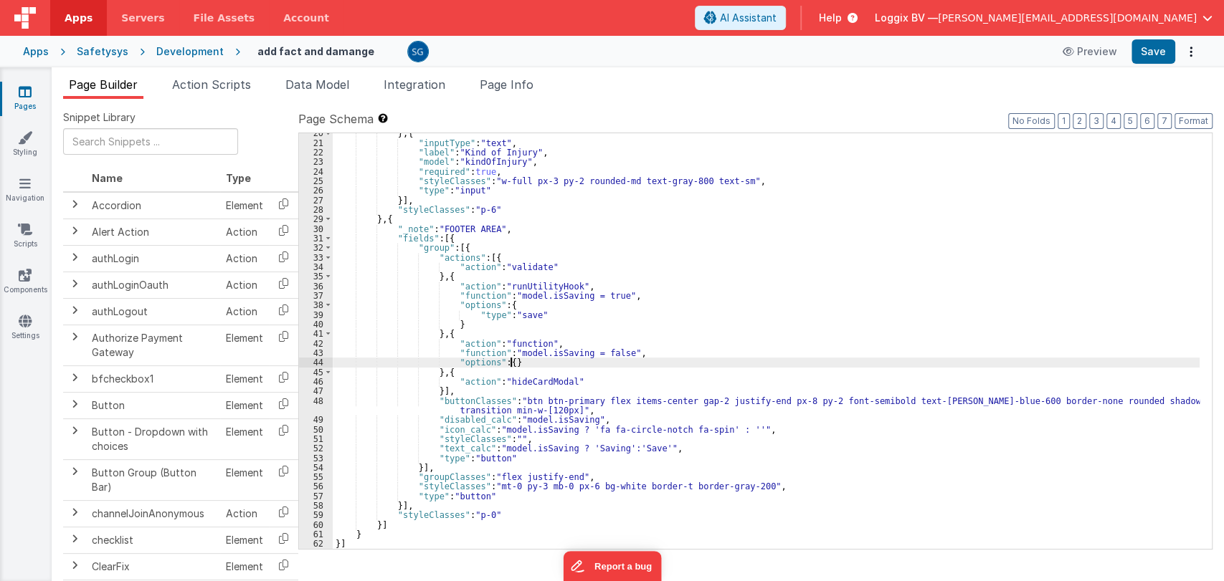
click at [729, 366] on div "} , { "inputType" : "text" , "label" : "Kind of Injury" , "model" : "kindOfInju…" at bounding box center [766, 345] width 867 height 435
type input "0"
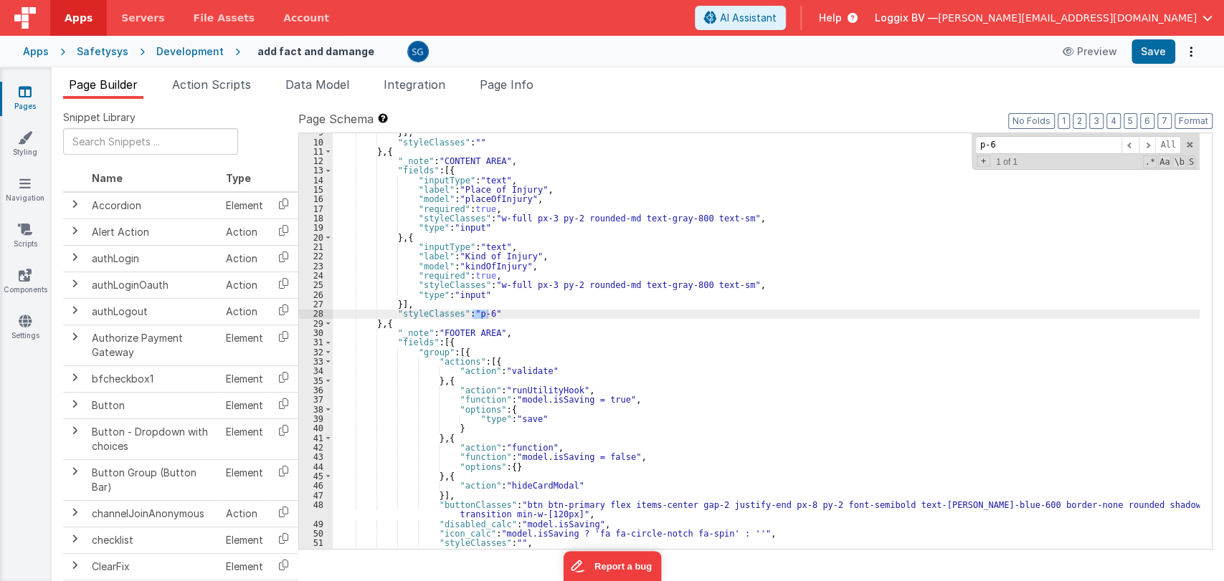
scroll to position [101, 0]
type input "p-6"
click at [477, 313] on div "}] , "styleClasses" : "" } , { "_note" : "CONTENT AREA" , "fields" : [{ "inputT…" at bounding box center [766, 341] width 867 height 416
click at [1146, 47] on button "Save" at bounding box center [1153, 51] width 44 height 24
click at [29, 95] on icon at bounding box center [25, 92] width 13 height 14
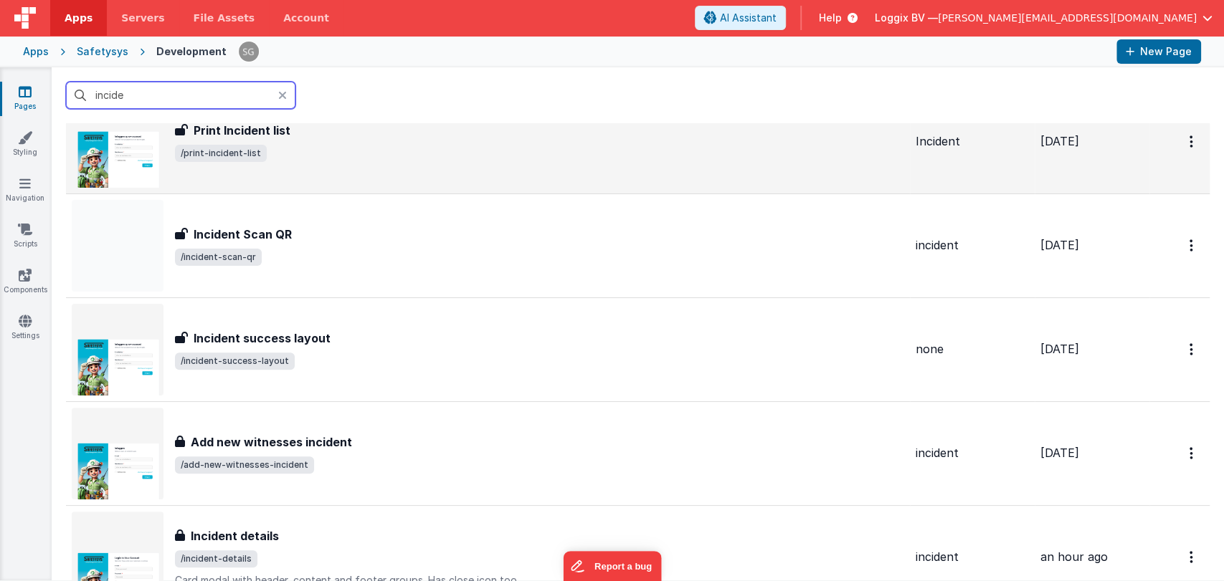
scroll to position [429, 0]
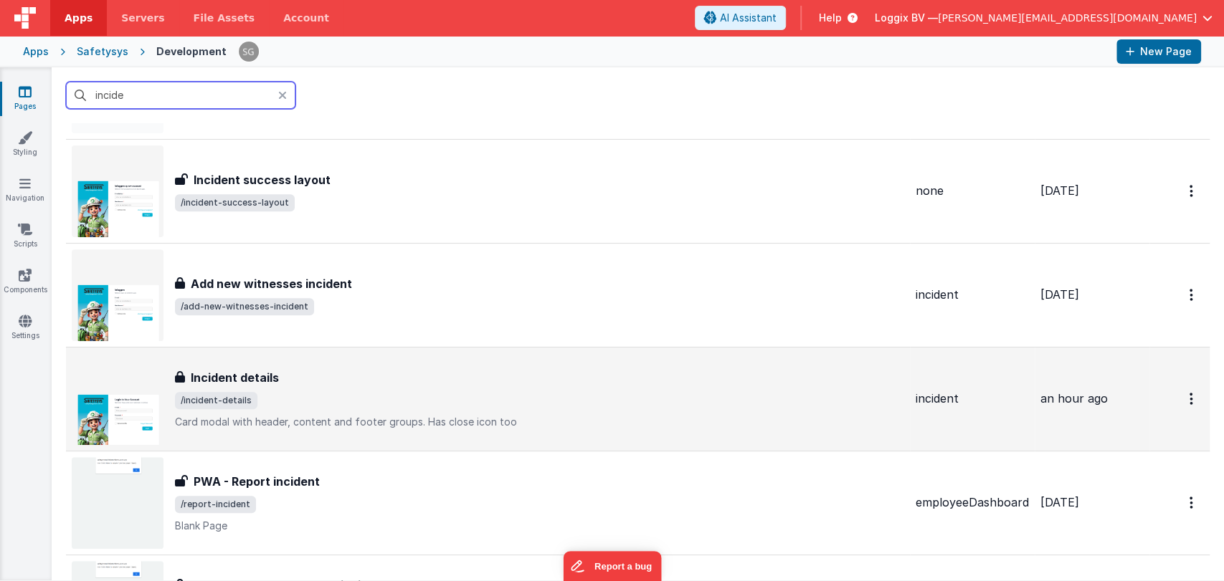
type input "incide"
click at [280, 376] on div "Incident details" at bounding box center [539, 377] width 729 height 17
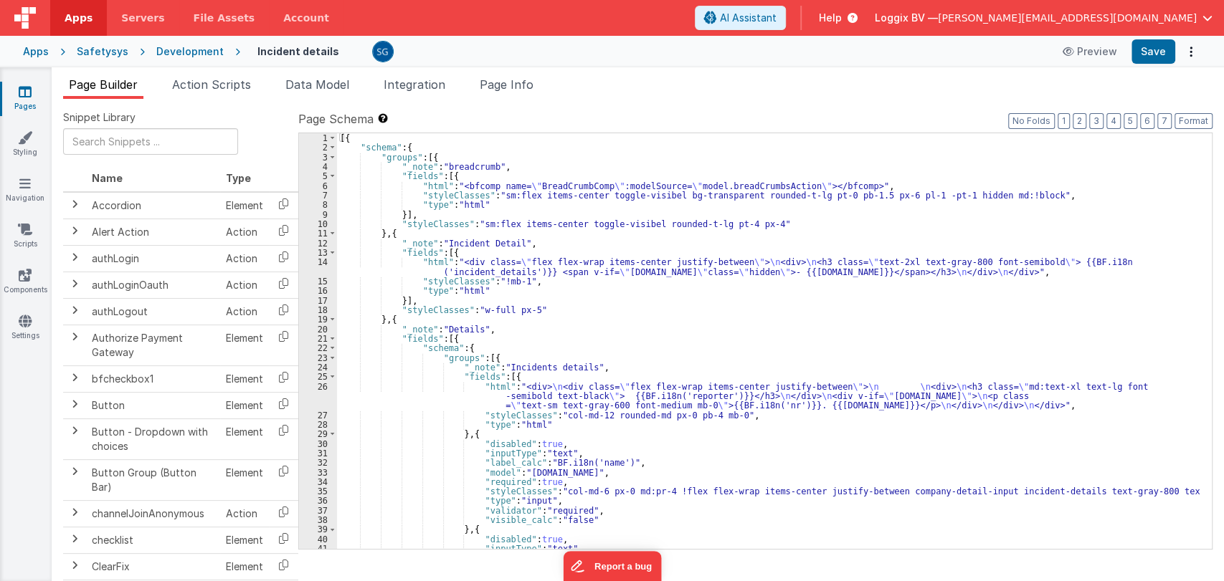
click at [579, 344] on div "[{ "schema" : { "groups" : [{ "_note" : "breadcrumb" , "fields" : [{ "html" : "…" at bounding box center [768, 350] width 862 height 435
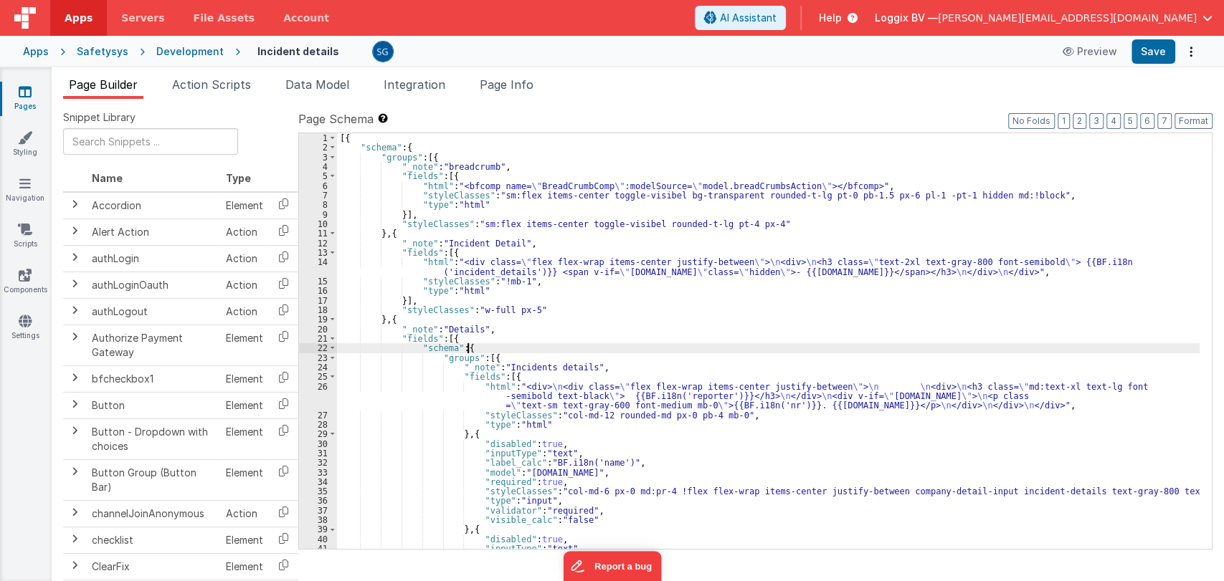
click at [591, 362] on div "[{ "schema" : { "groups" : [{ "_note" : "breadcrumb" , "fields" : [{ "html" : "…" at bounding box center [768, 350] width 862 height 435
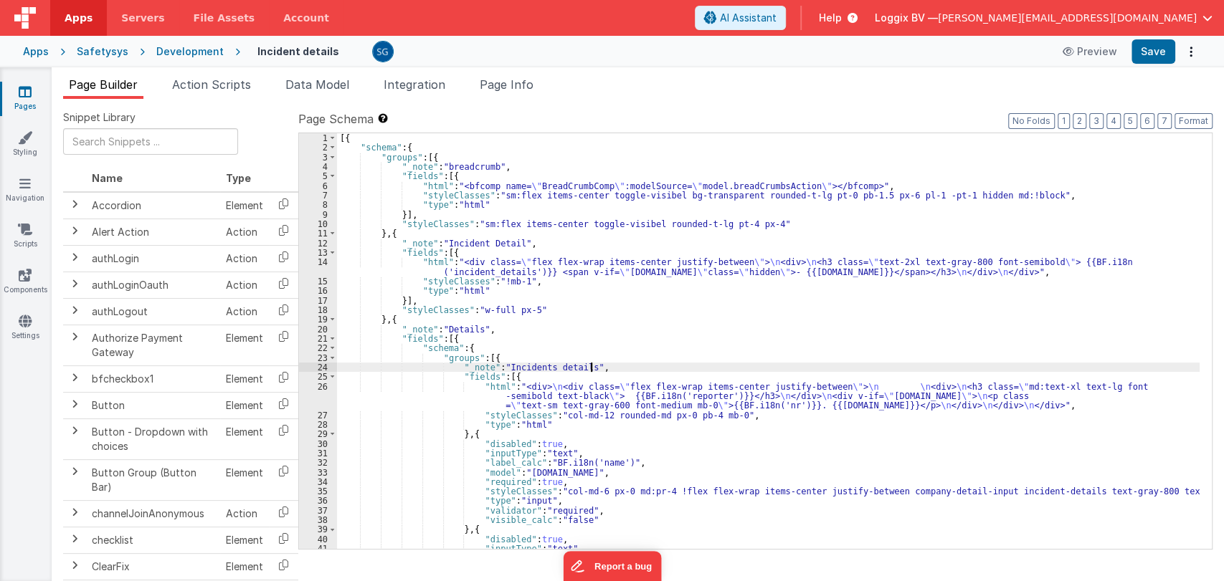
click at [604, 363] on div "[{ "schema" : { "groups" : [{ "_note" : "breadcrumb" , "fields" : [{ "html" : "…" at bounding box center [768, 350] width 862 height 435
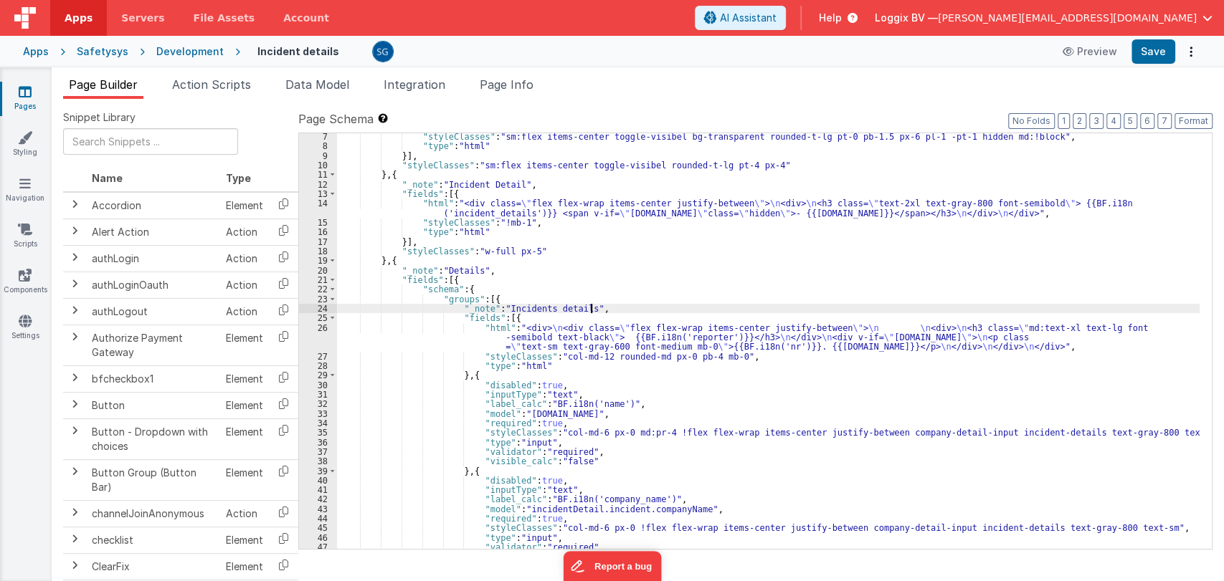
scroll to position [58, 0]
click at [226, 85] on span "Action Scripts" at bounding box center [211, 84] width 79 height 14
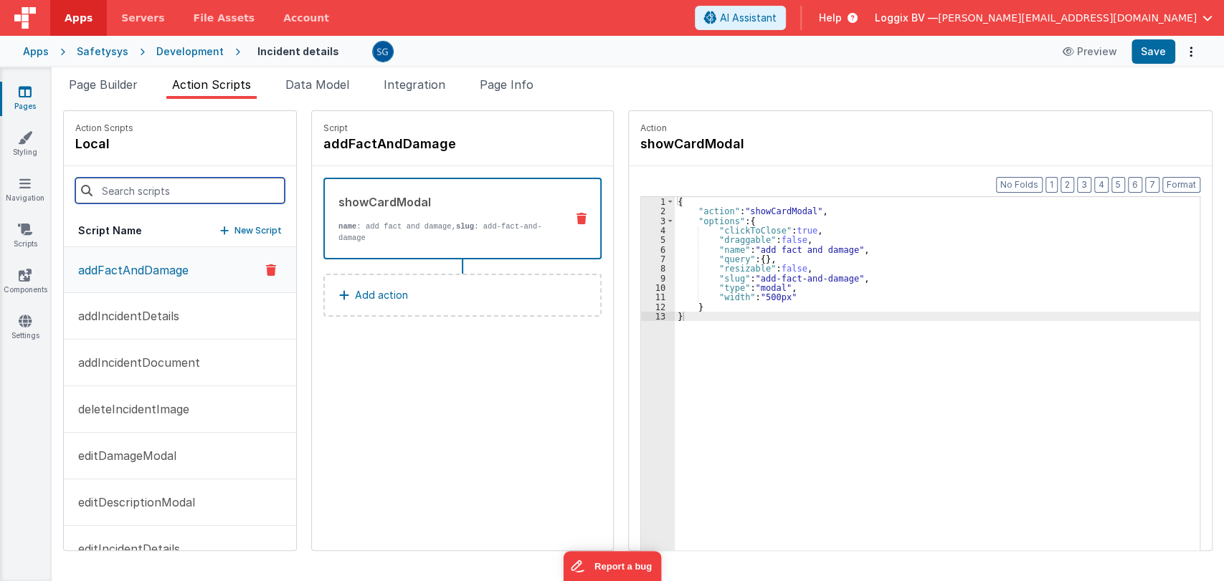
click at [138, 189] on input at bounding box center [179, 191] width 209 height 26
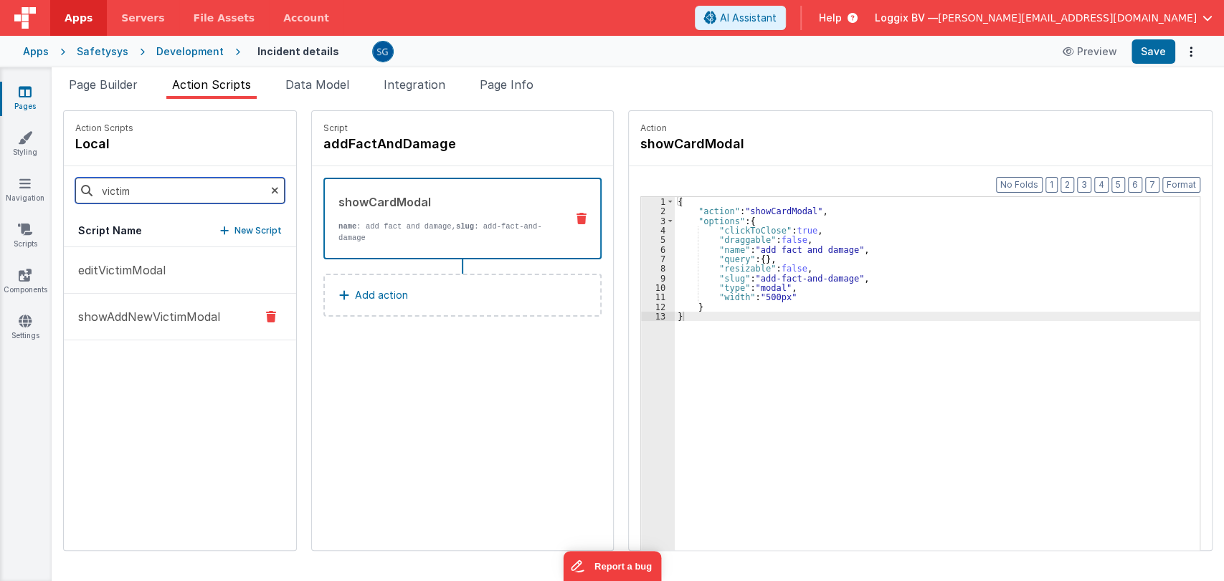
type input "victim"
click at [131, 313] on p "showAddNewVictimModal" at bounding box center [145, 316] width 151 height 17
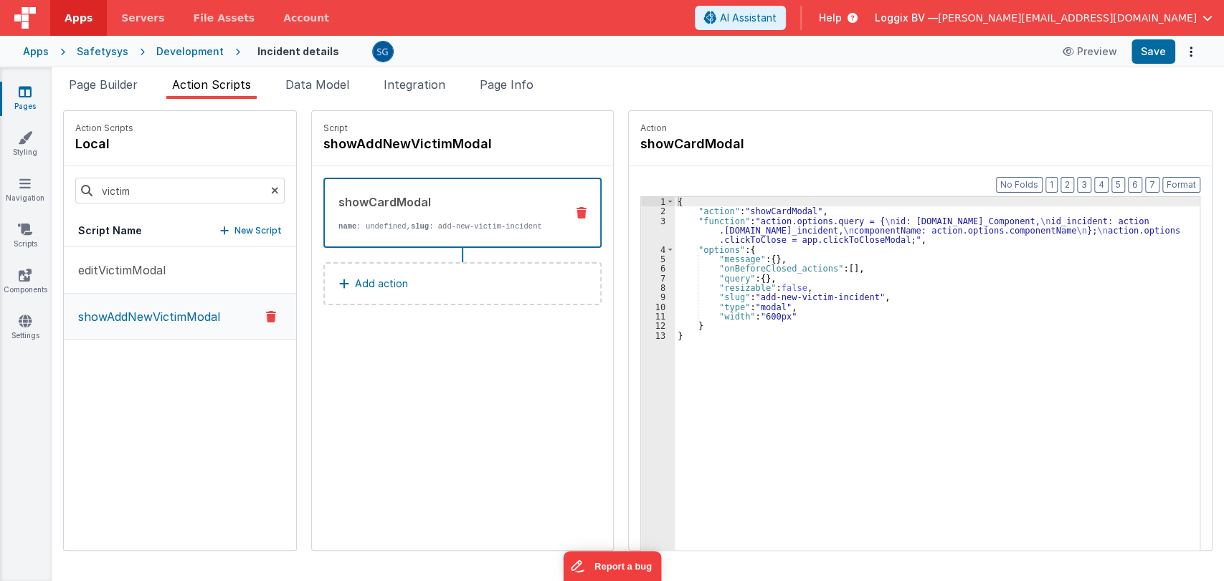
click at [24, 90] on icon at bounding box center [25, 92] width 13 height 14
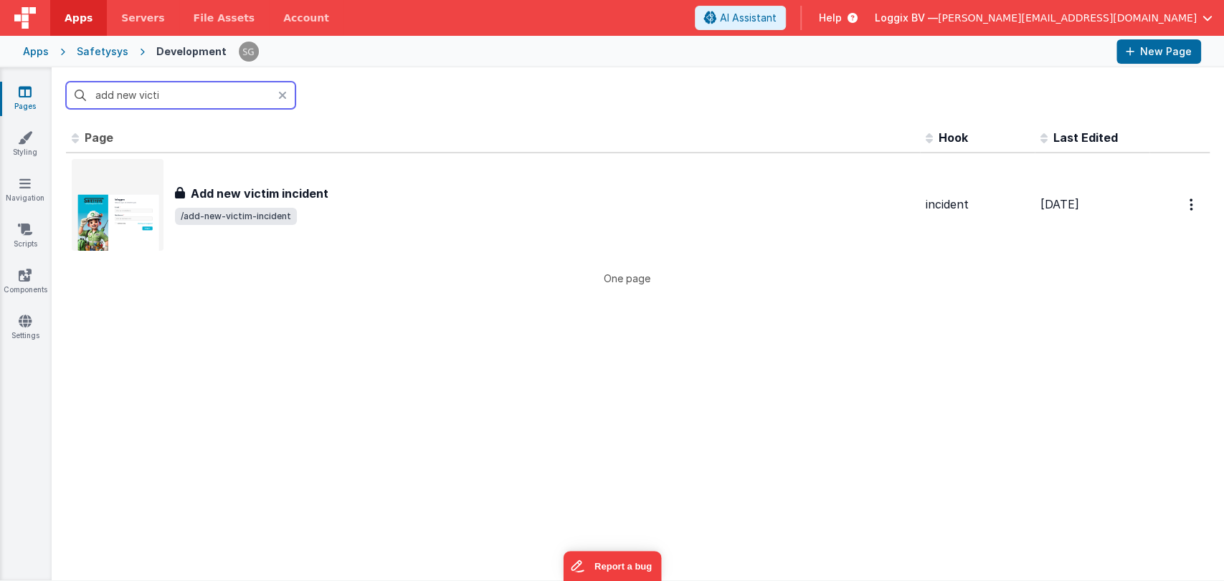
type input "add new victim"
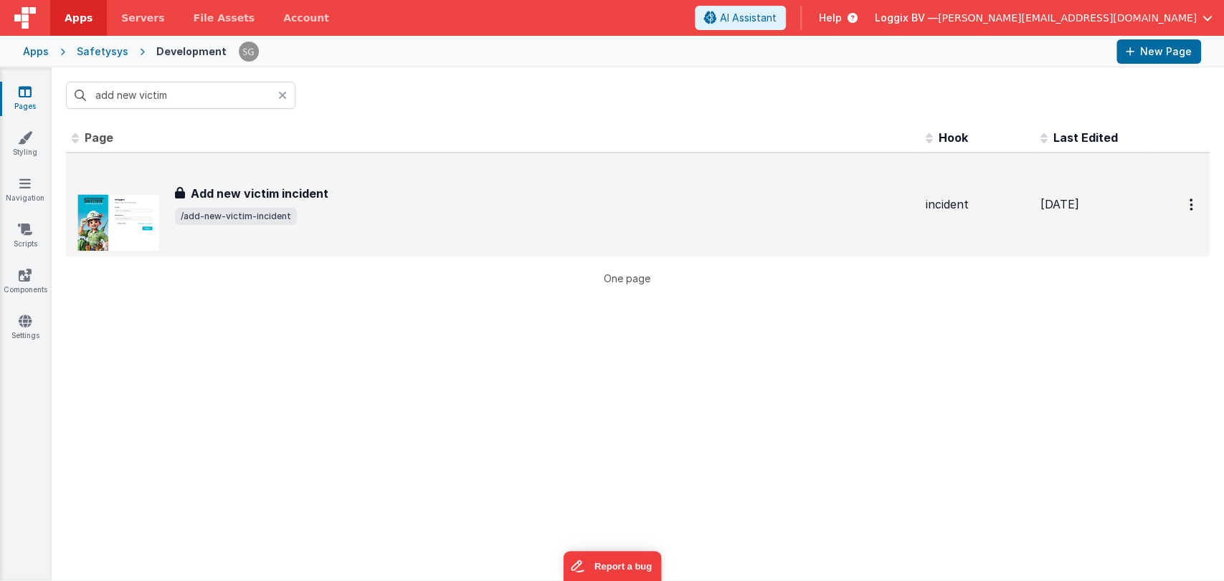
click at [288, 179] on div "Add new victim incident Add new victim incident /add-new-victim-incident" at bounding box center [493, 205] width 842 height 92
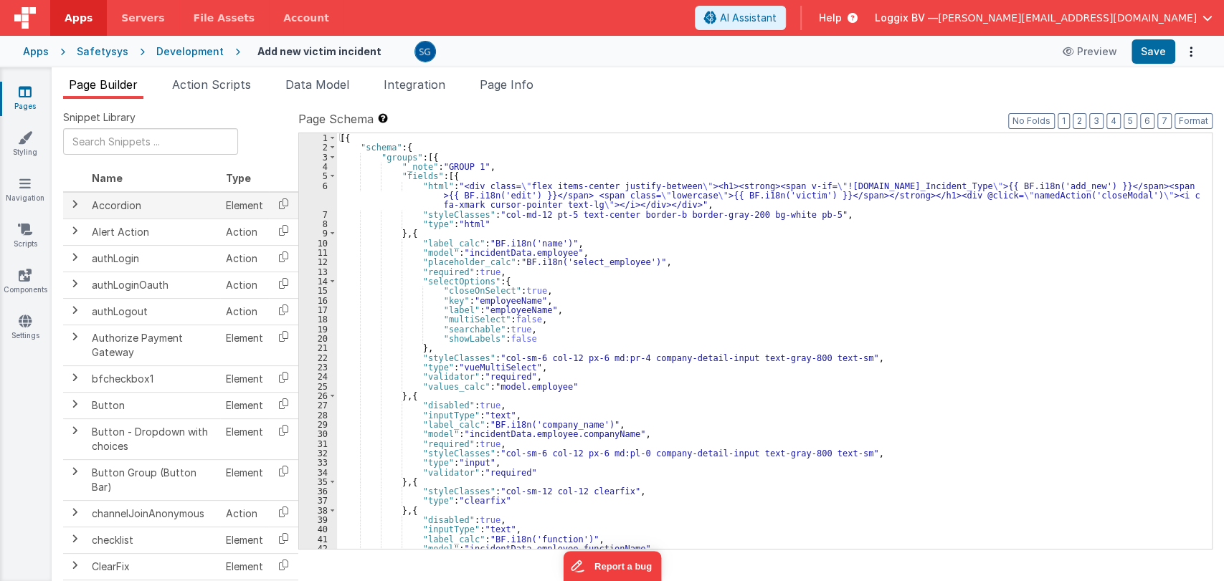
click at [75, 209] on span at bounding box center [74, 204] width 11 height 11
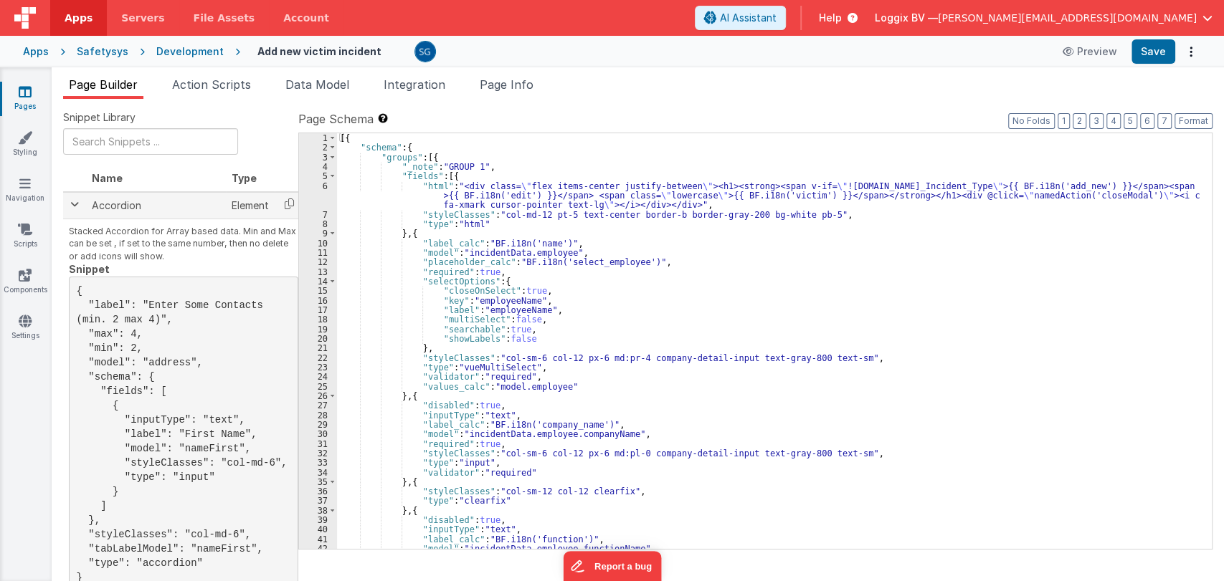
click at [73, 204] on span at bounding box center [74, 204] width 11 height 11
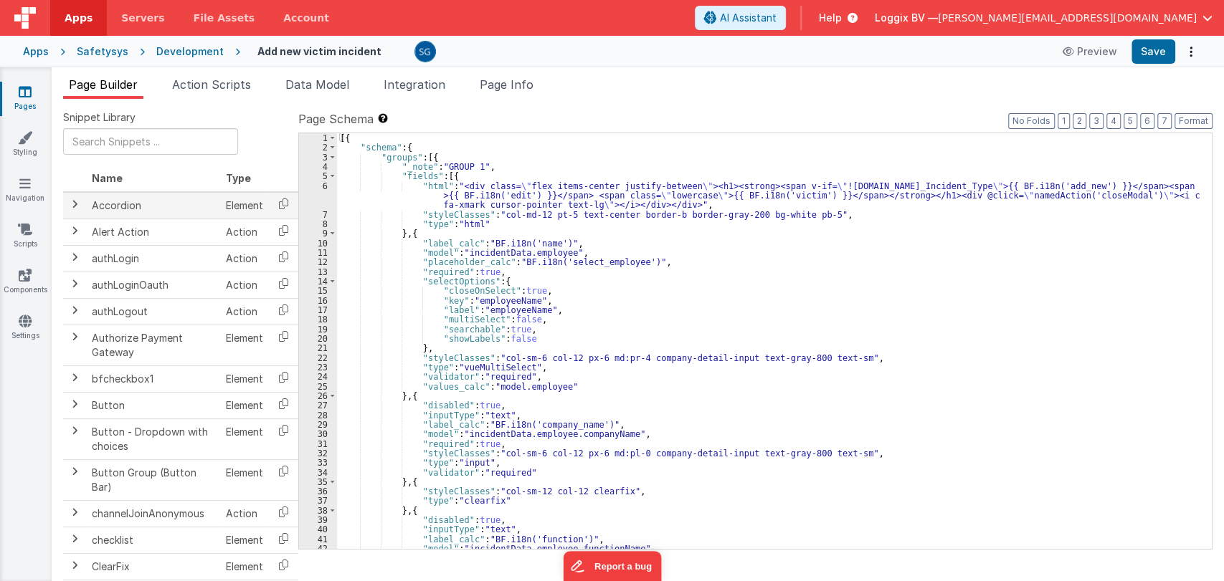
click at [73, 204] on span at bounding box center [74, 204] width 11 height 11
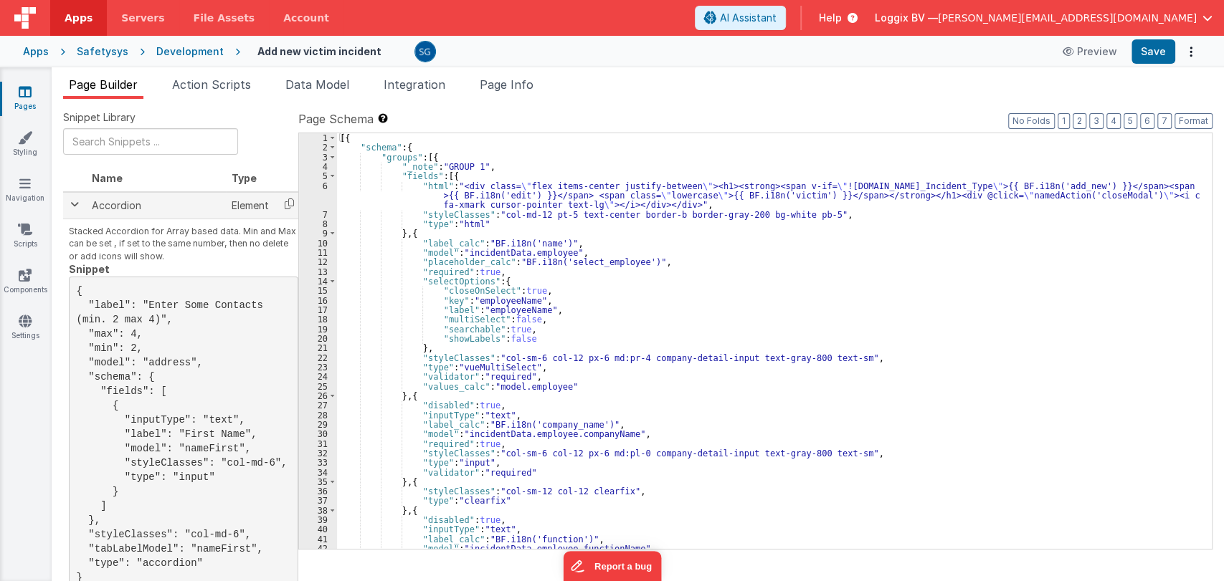
click at [73, 204] on span at bounding box center [74, 204] width 11 height 11
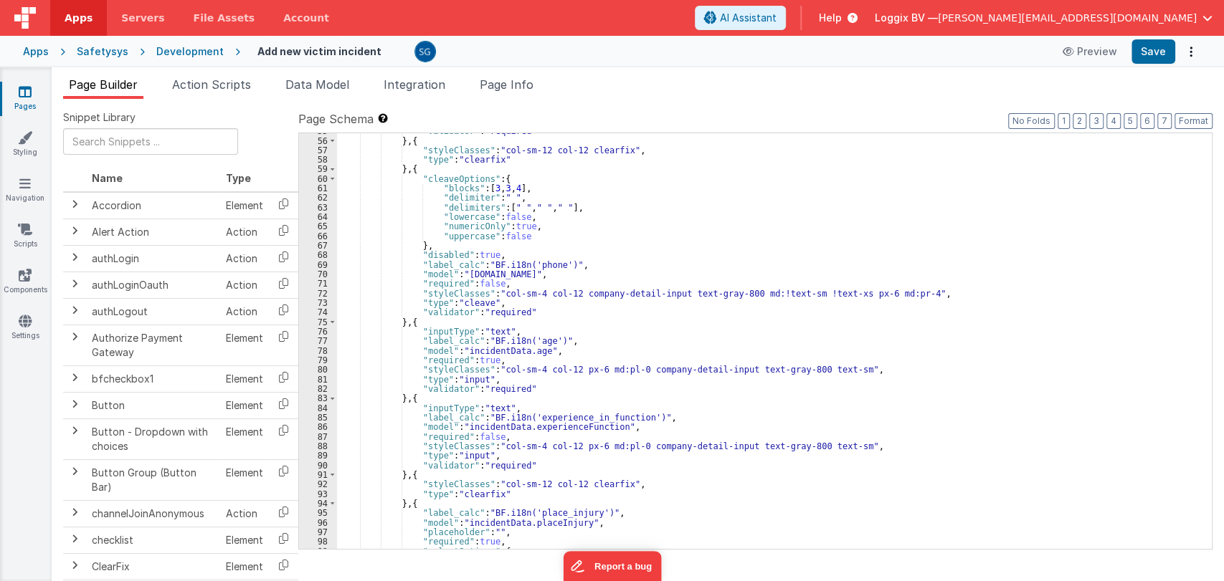
scroll to position [543, 0]
click at [644, 347] on div ""validator" : "required" } , { "styleClasses" : "col-sm-12 col-12 clearfix" , "…" at bounding box center [768, 342] width 862 height 435
click at [619, 338] on div ""validator" : "required" } , { "styleClasses" : "col-sm-12 col-12 clearfix" , "…" at bounding box center [768, 342] width 862 height 435
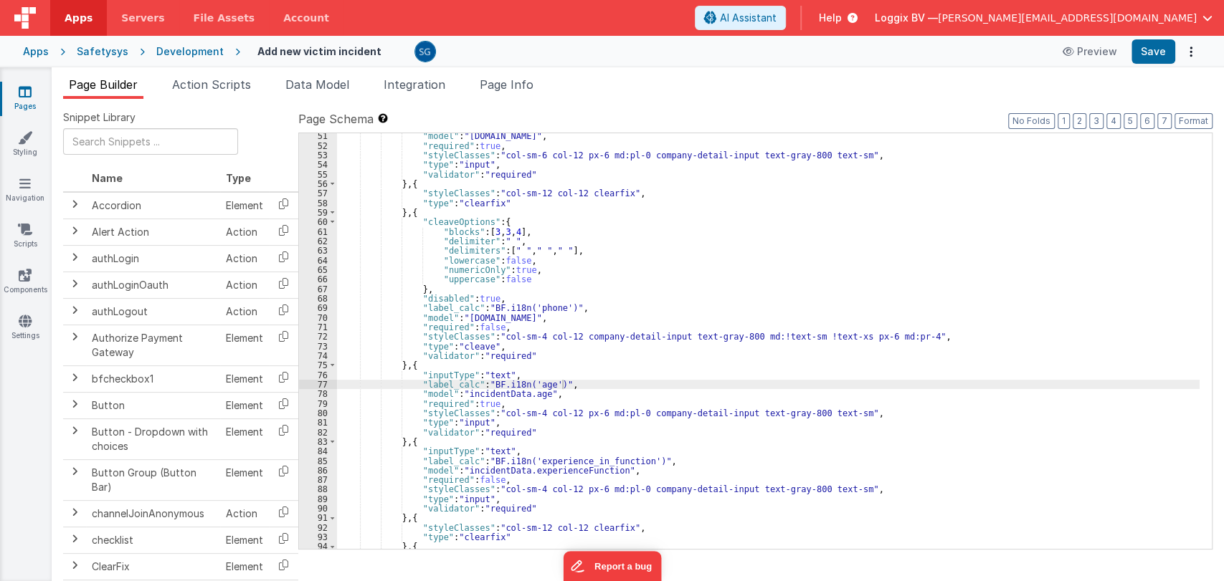
scroll to position [499, 0]
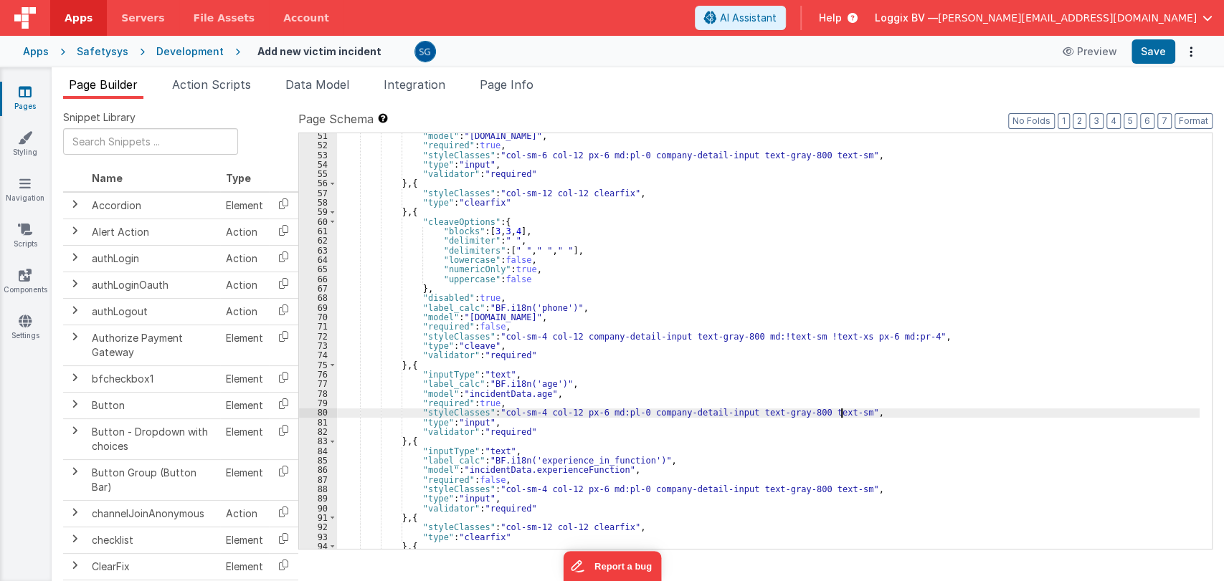
click at [842, 415] on div ""model" : "[DOMAIN_NAME]" , "required" : true , "styleClasses" : "col-sm-6 col-…" at bounding box center [768, 348] width 862 height 435
click at [789, 427] on div ""model" : "[DOMAIN_NAME]" , "required" : true , "styleClasses" : "col-sm-6 col-…" at bounding box center [768, 348] width 862 height 435
click at [748, 422] on div ""model" : "[DOMAIN_NAME]" , "required" : true , "styleClasses" : "col-sm-6 col-…" at bounding box center [768, 348] width 862 height 435
click at [737, 437] on div ""model" : "[DOMAIN_NAME]" , "required" : true , "styleClasses" : "col-sm-6 col-…" at bounding box center [768, 348] width 862 height 435
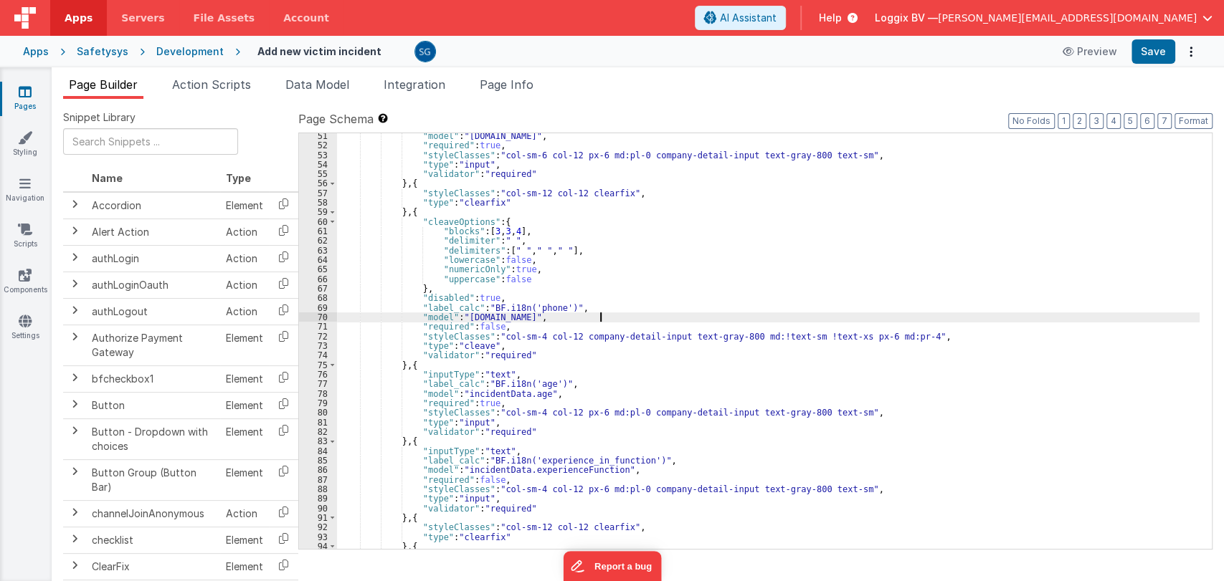
click at [609, 314] on div ""model" : "[DOMAIN_NAME]" , "required" : true , "styleClasses" : "col-sm-6 col-…" at bounding box center [768, 348] width 862 height 435
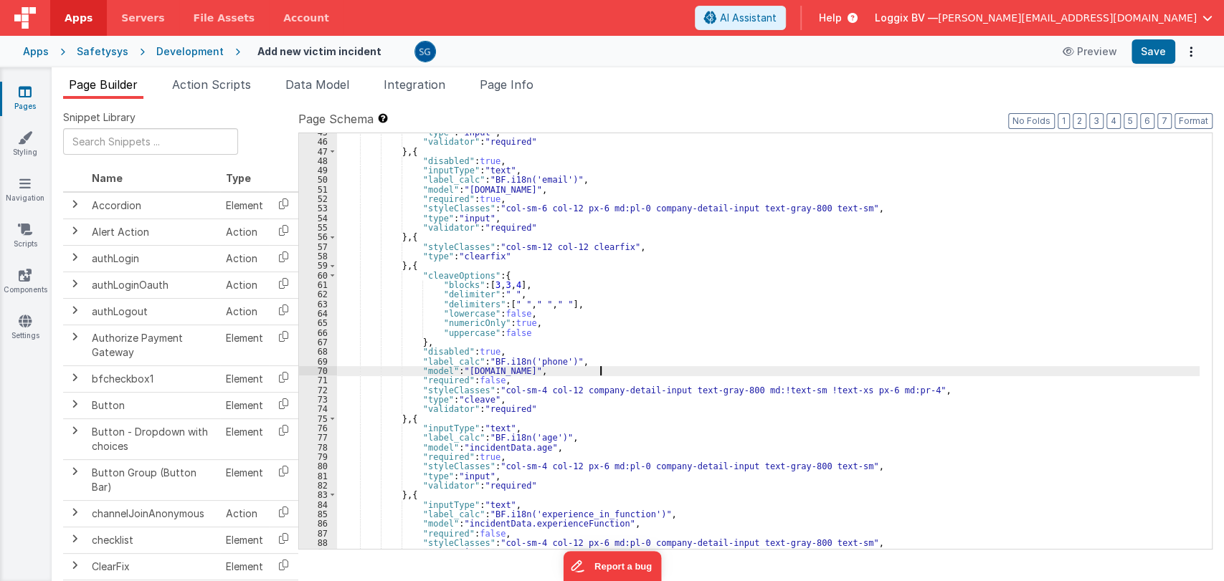
scroll to position [445, 0]
click at [22, 92] on icon at bounding box center [25, 92] width 13 height 14
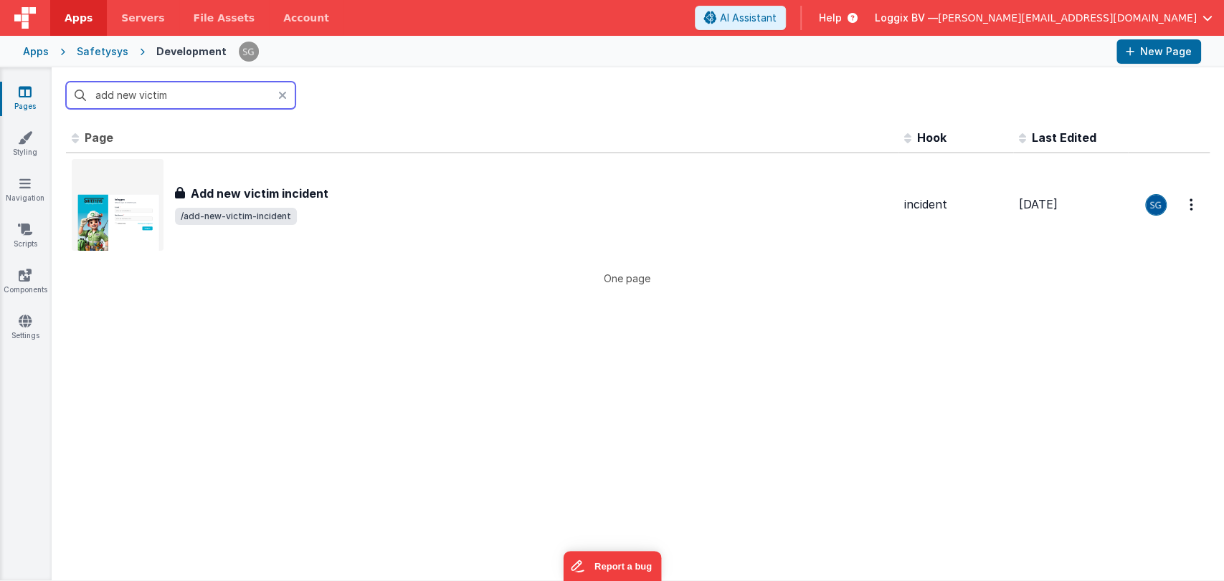
click at [188, 90] on input "add new victim" at bounding box center [180, 95] width 229 height 27
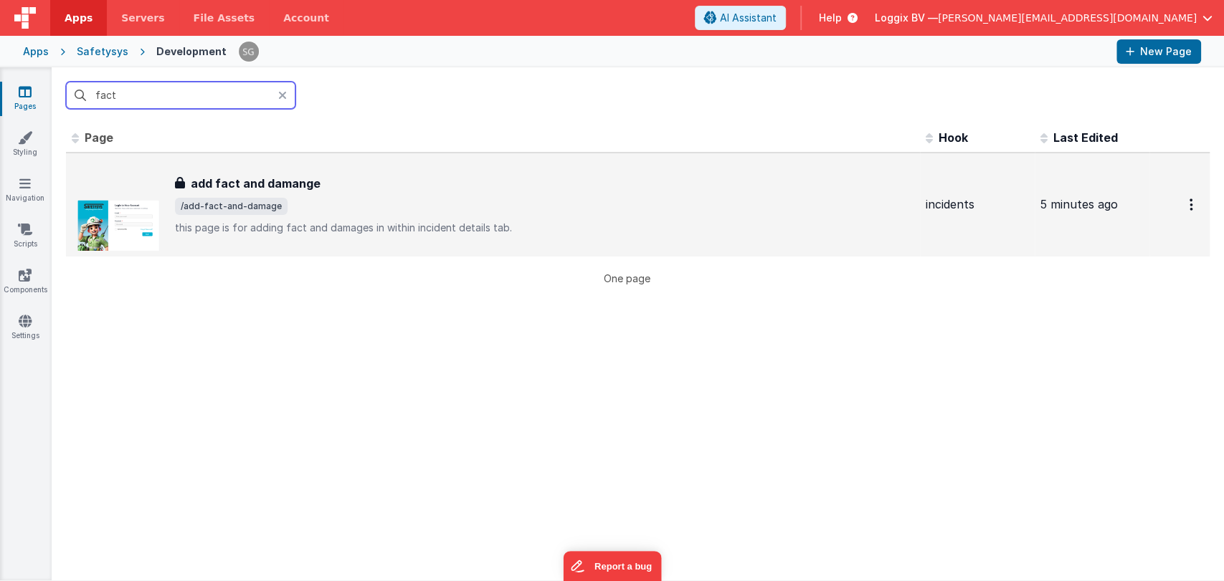
type input "fact"
click at [275, 182] on h3 "add fact and damange" at bounding box center [256, 183] width 130 height 17
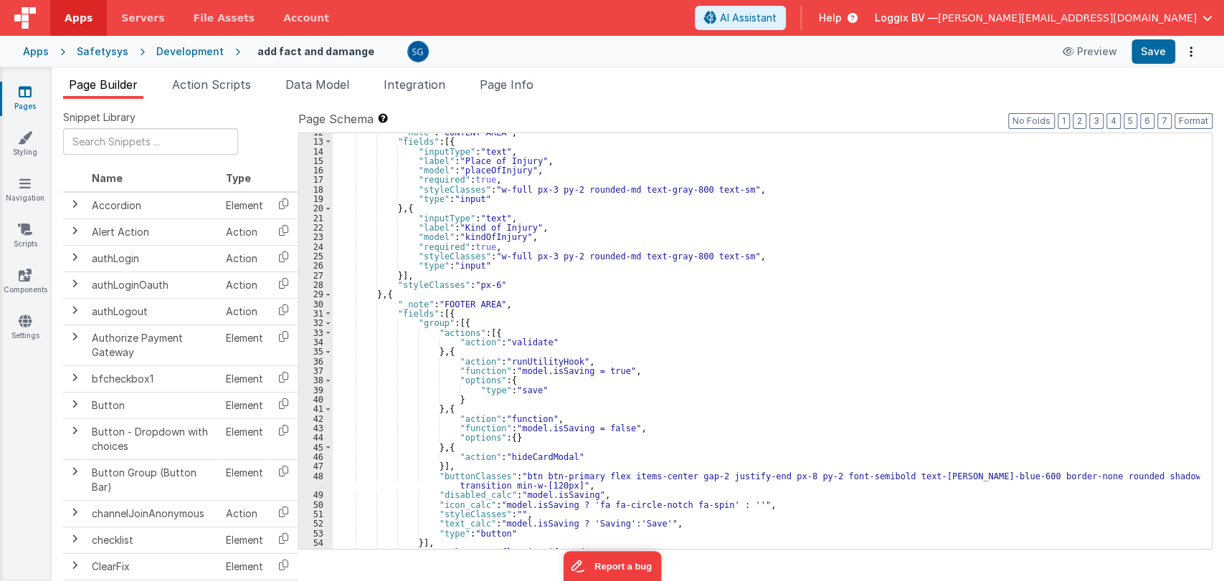
scroll to position [206, 0]
